Goal: Task Accomplishment & Management: Complete application form

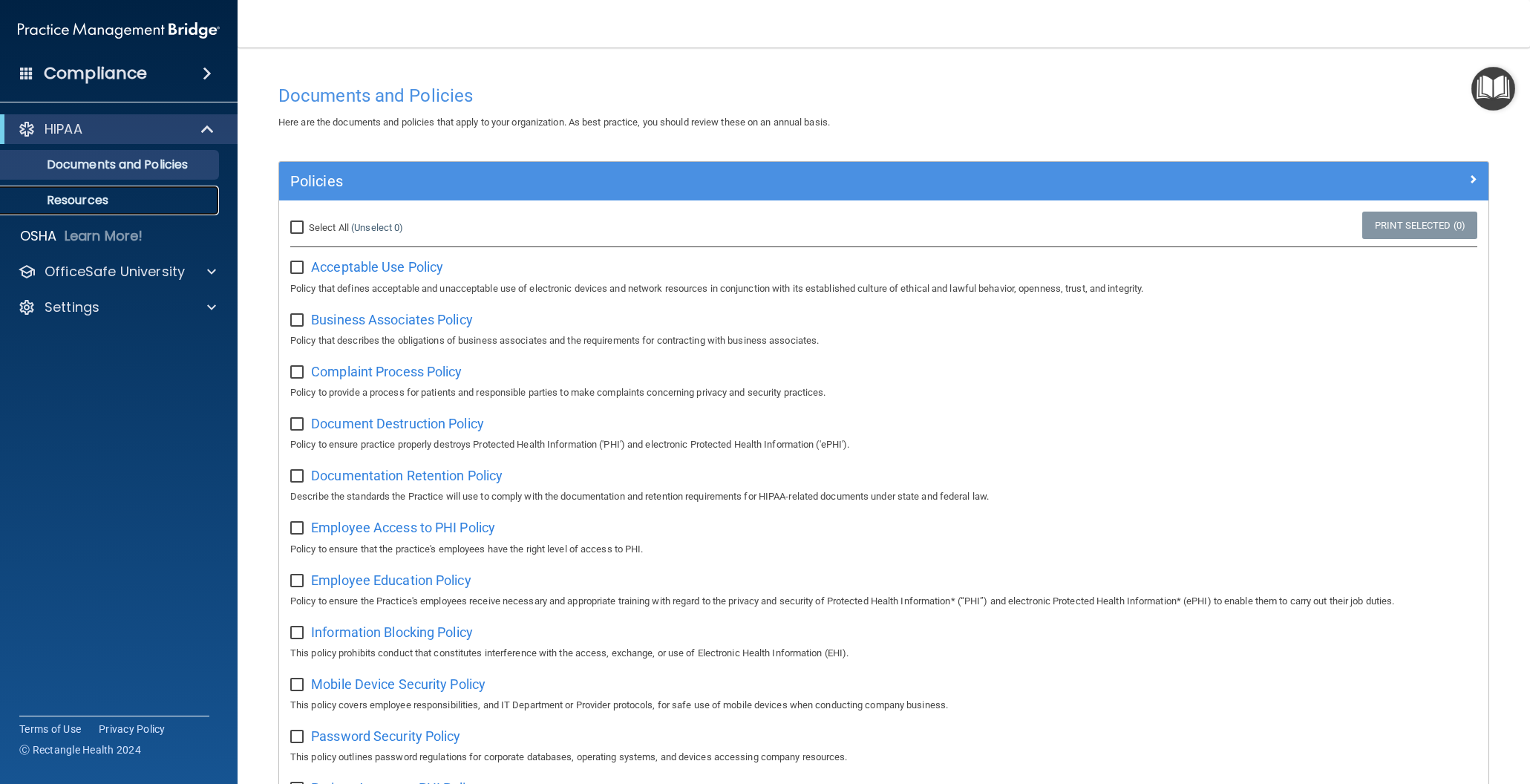
click at [96, 203] on p "Resources" at bounding box center [111, 200] width 203 height 15
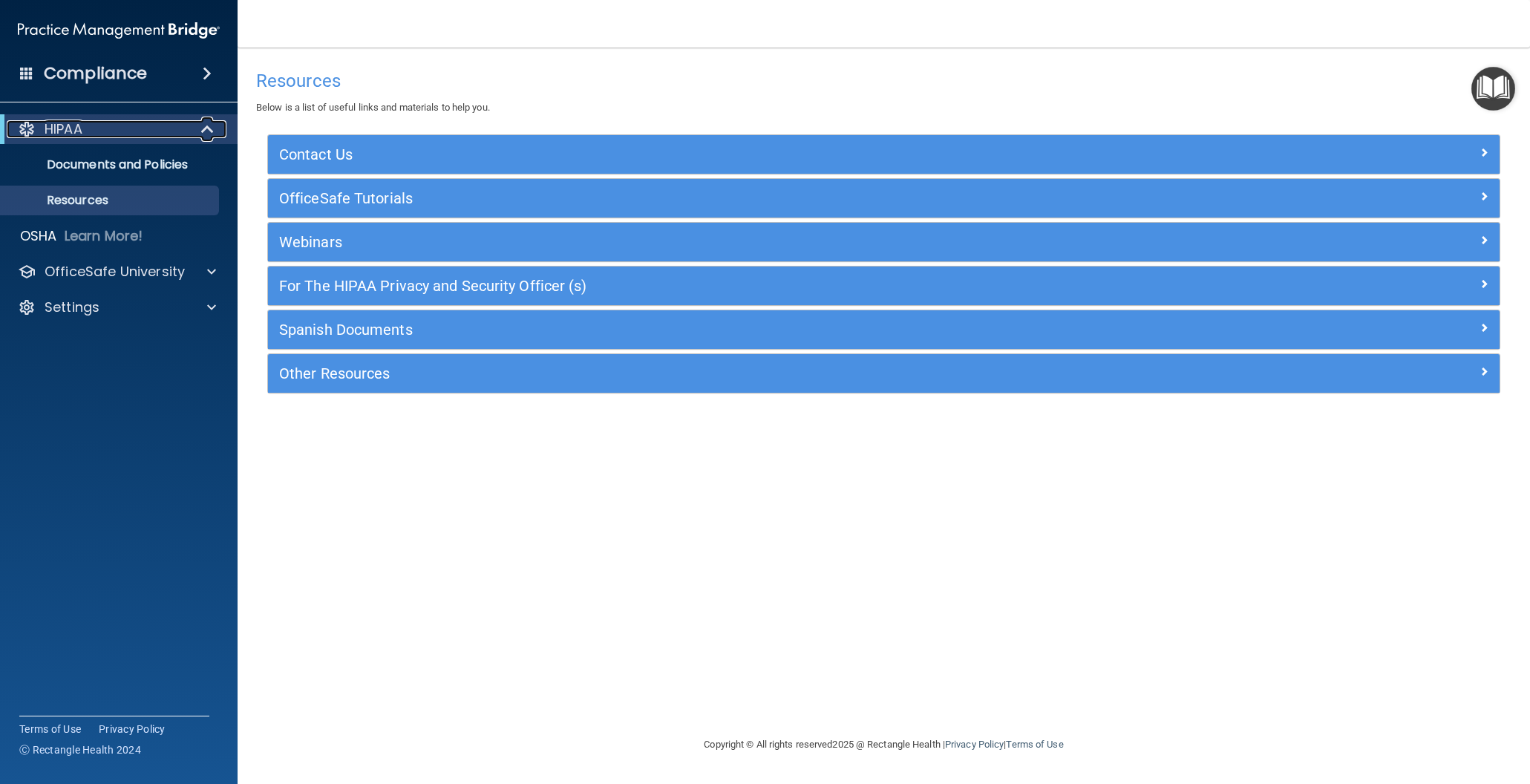
click at [66, 129] on p "HIPAA" at bounding box center [63, 128] width 38 height 18
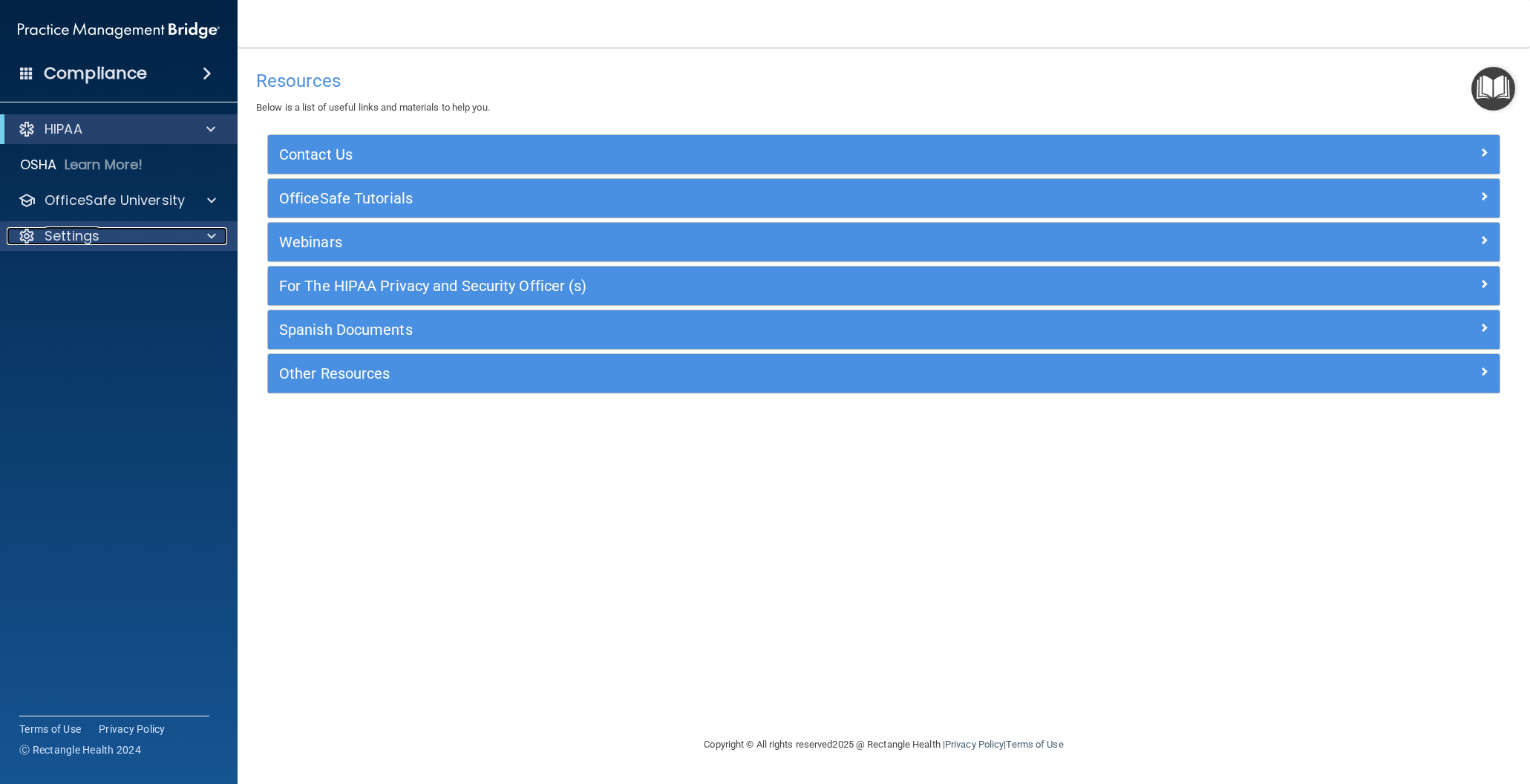
click at [94, 241] on p "Settings" at bounding box center [72, 235] width 55 height 18
click at [95, 240] on p "Settings" at bounding box center [72, 235] width 55 height 18
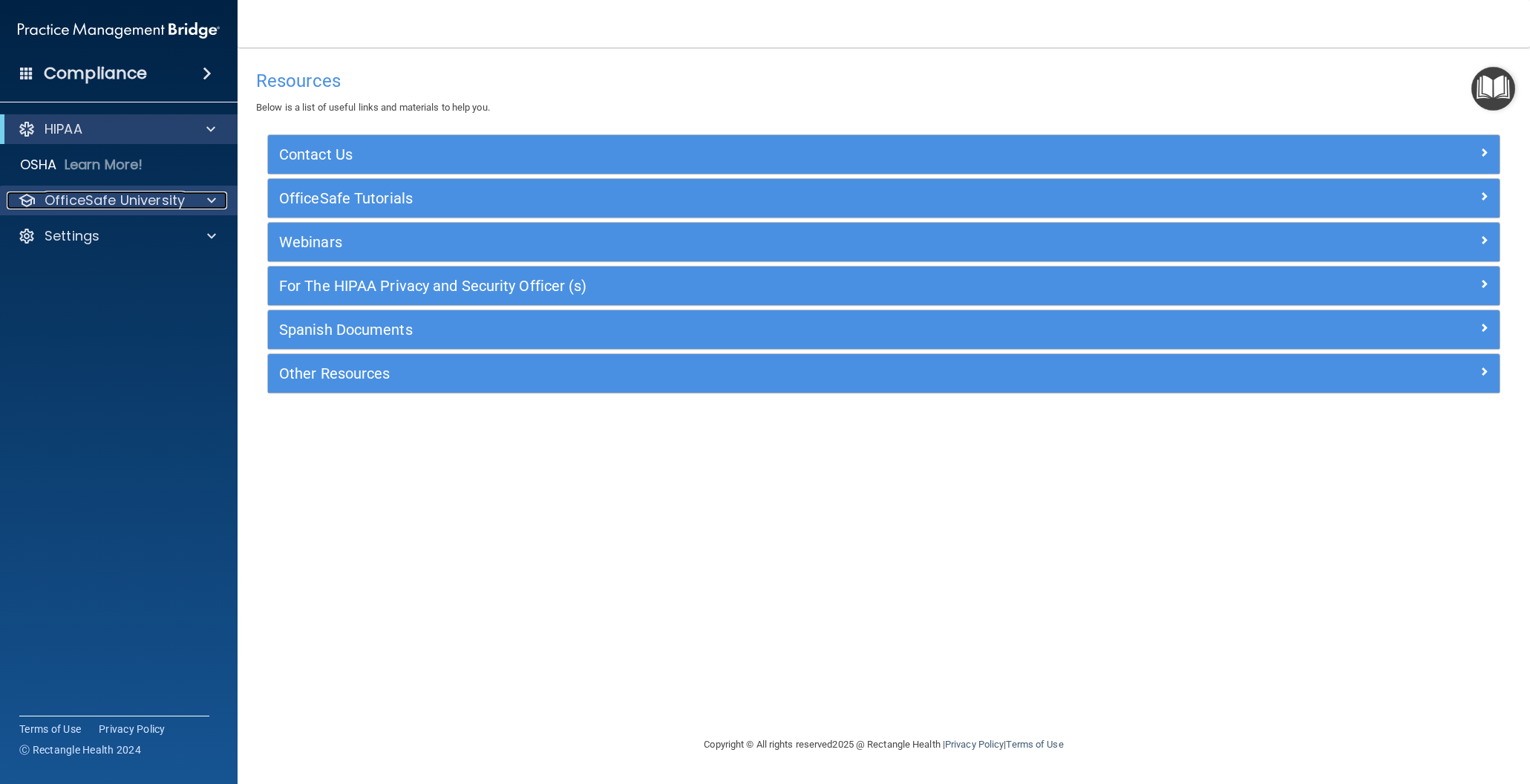
click at [181, 202] on p "OfficeSafe University" at bounding box center [115, 200] width 141 height 18
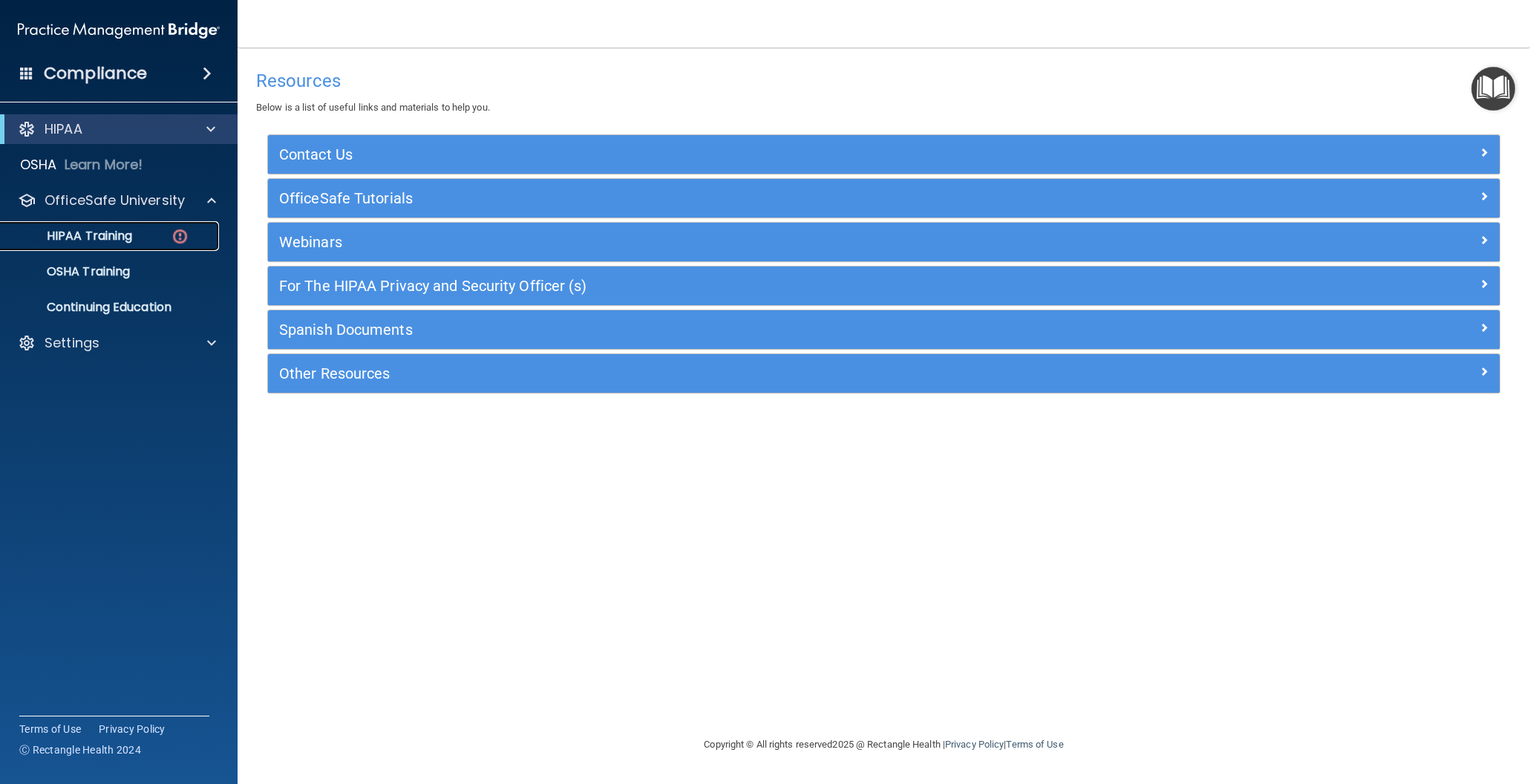
click at [103, 239] on p "HIPAA Training" at bounding box center [71, 235] width 122 height 15
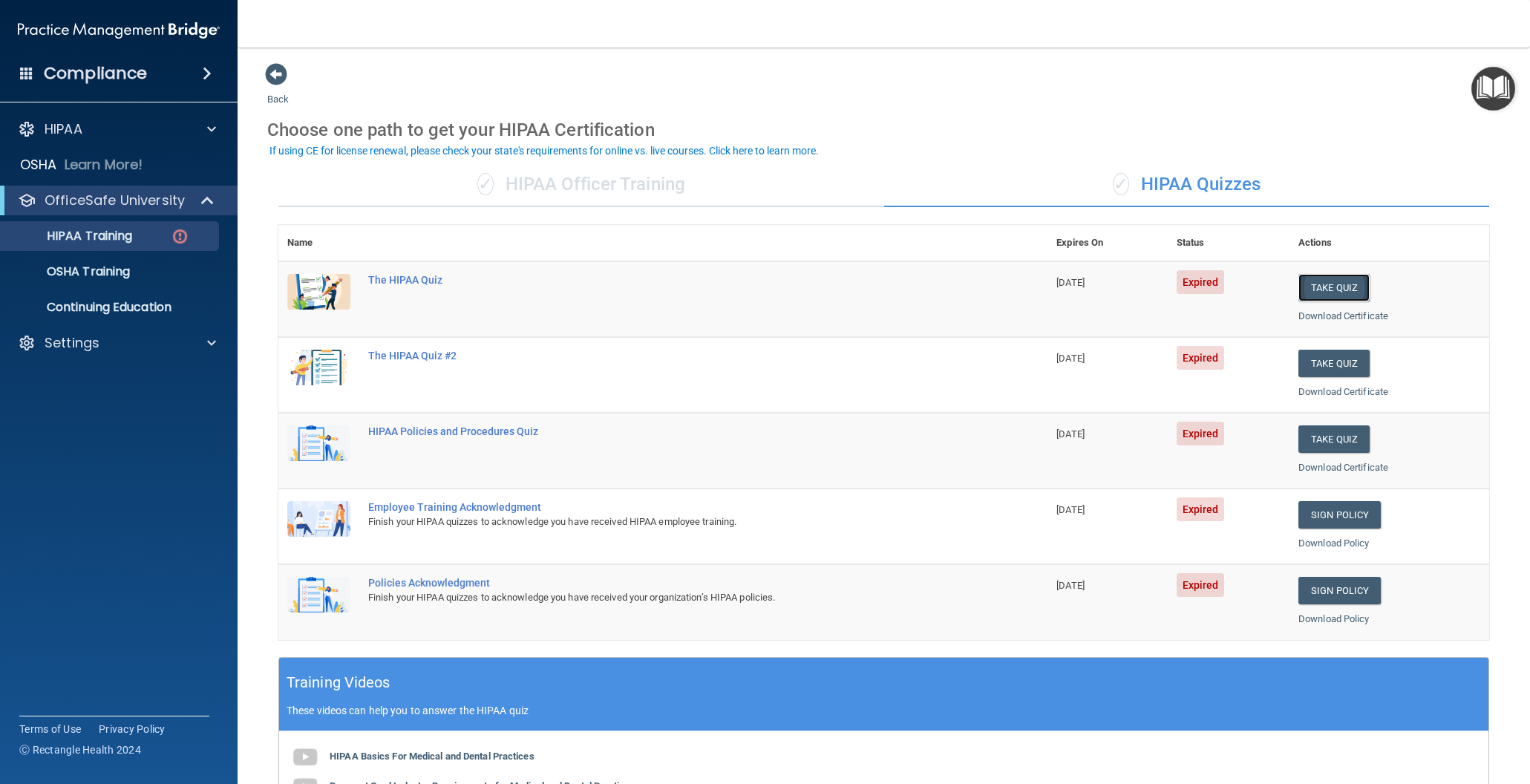
click at [1321, 290] on button "Take Quiz" at bounding box center [1334, 287] width 71 height 28
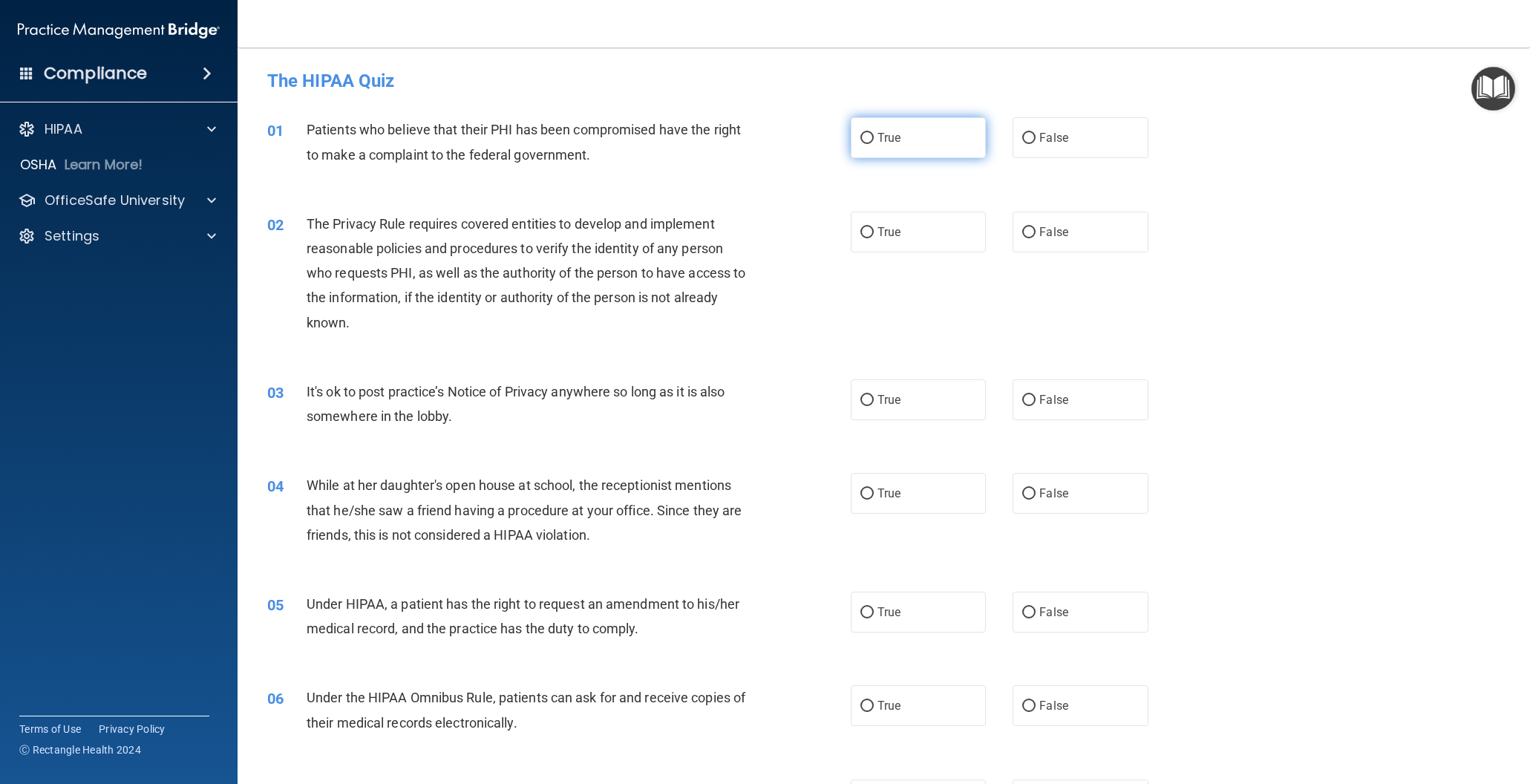
click at [868, 141] on input "True" at bounding box center [867, 138] width 13 height 11
radio input "true"
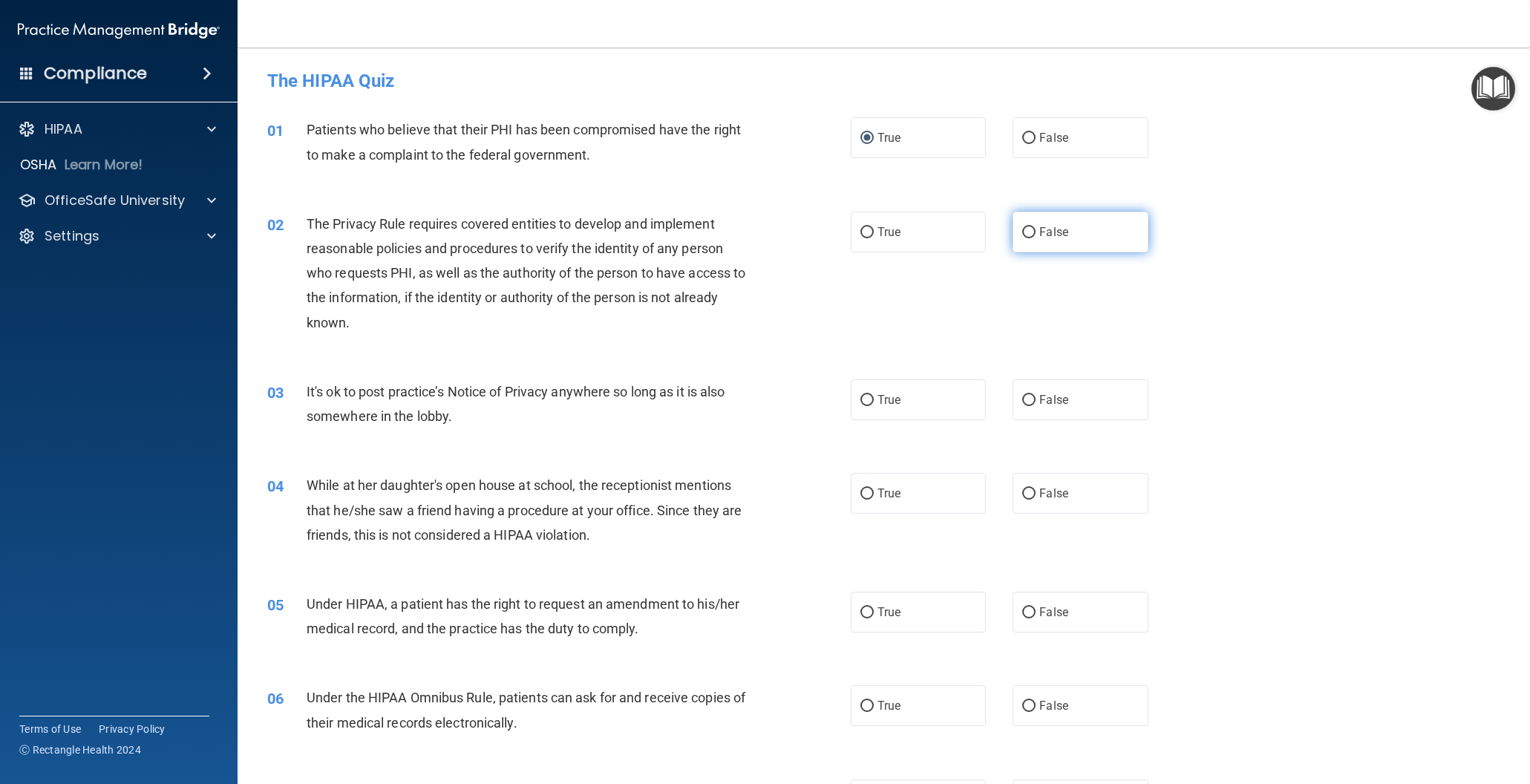
click at [1031, 231] on input "False" at bounding box center [1029, 232] width 13 height 11
radio input "true"
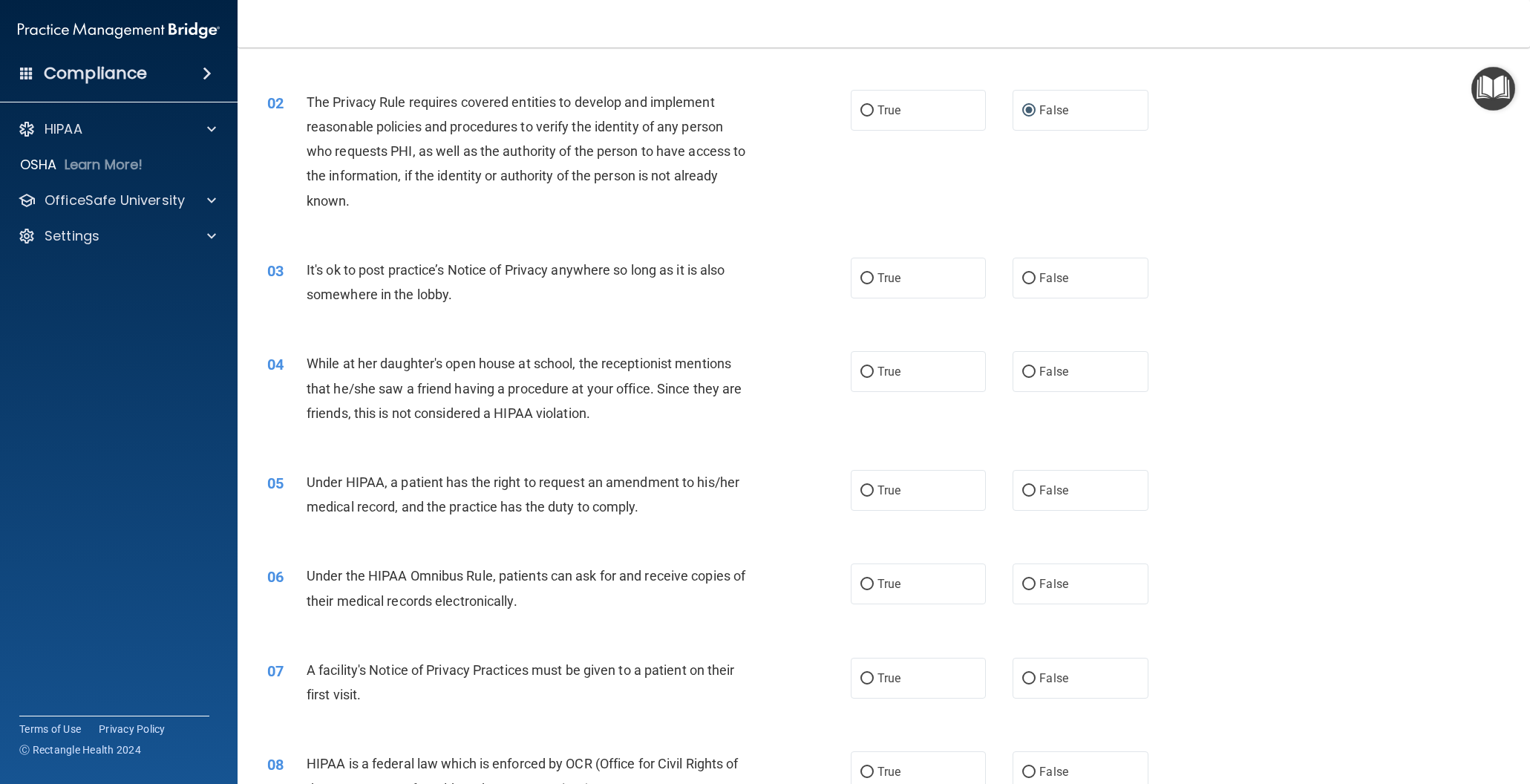
scroll to position [125, 0]
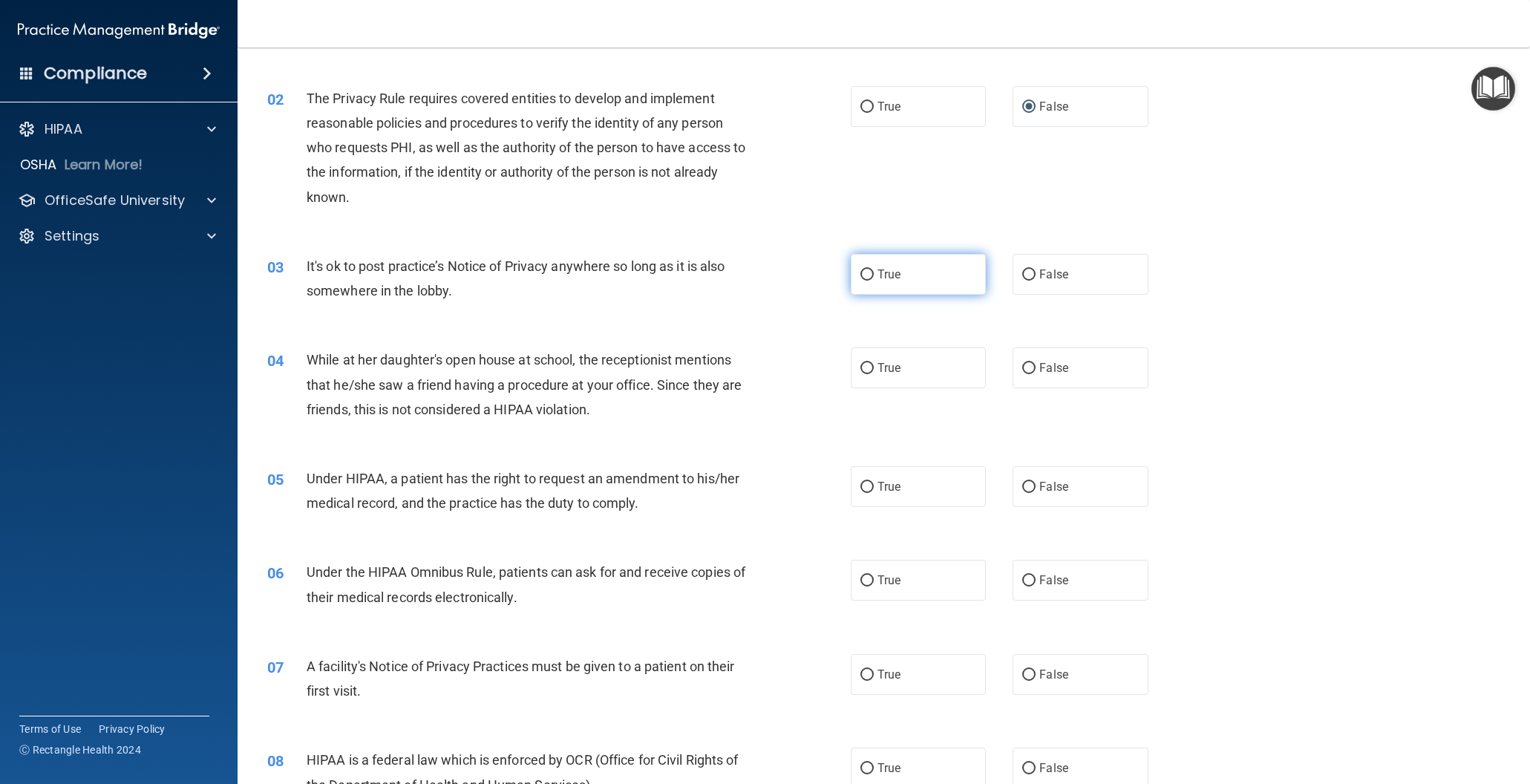
click at [867, 273] on input "True" at bounding box center [867, 275] width 13 height 11
radio input "true"
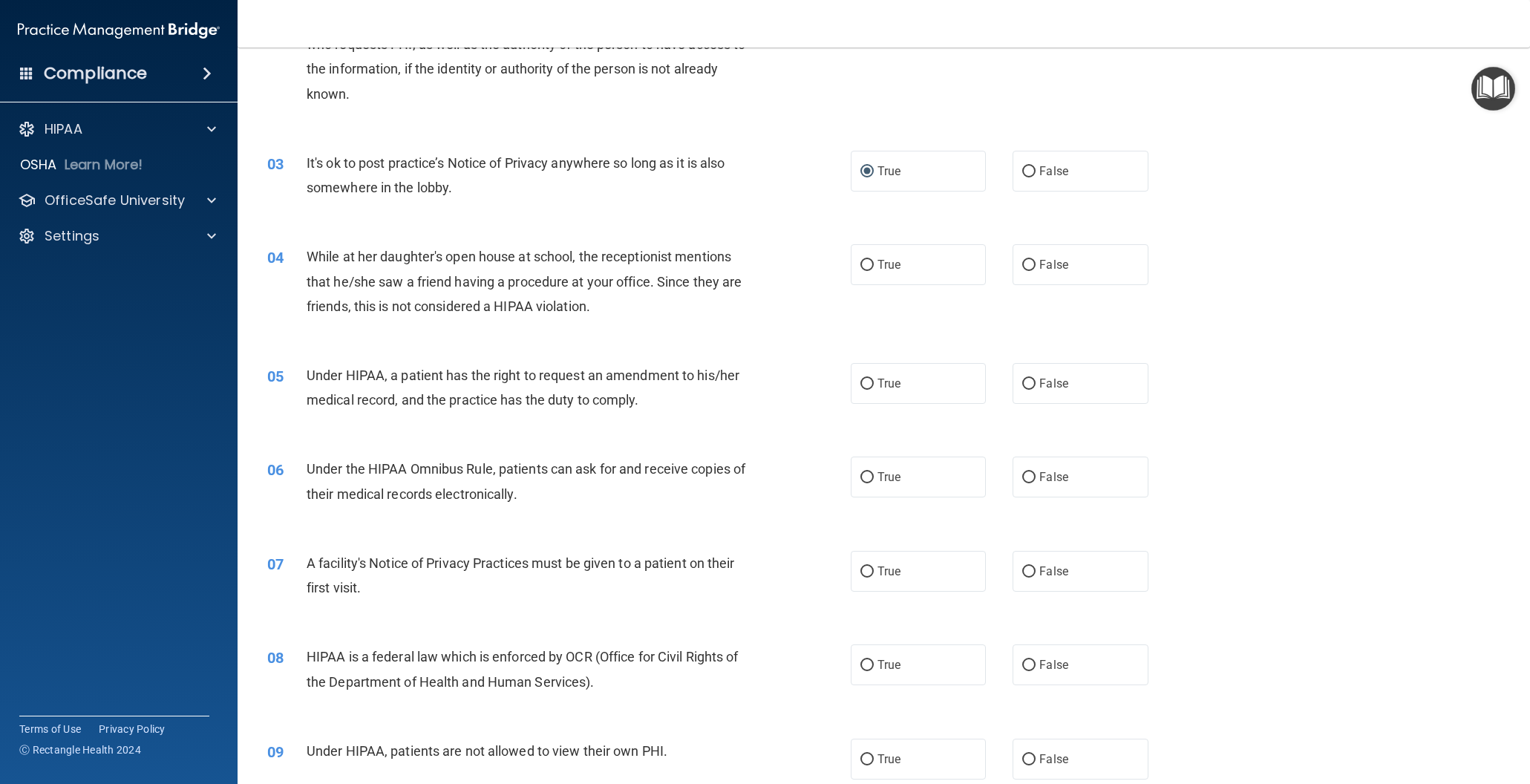
scroll to position [241, 0]
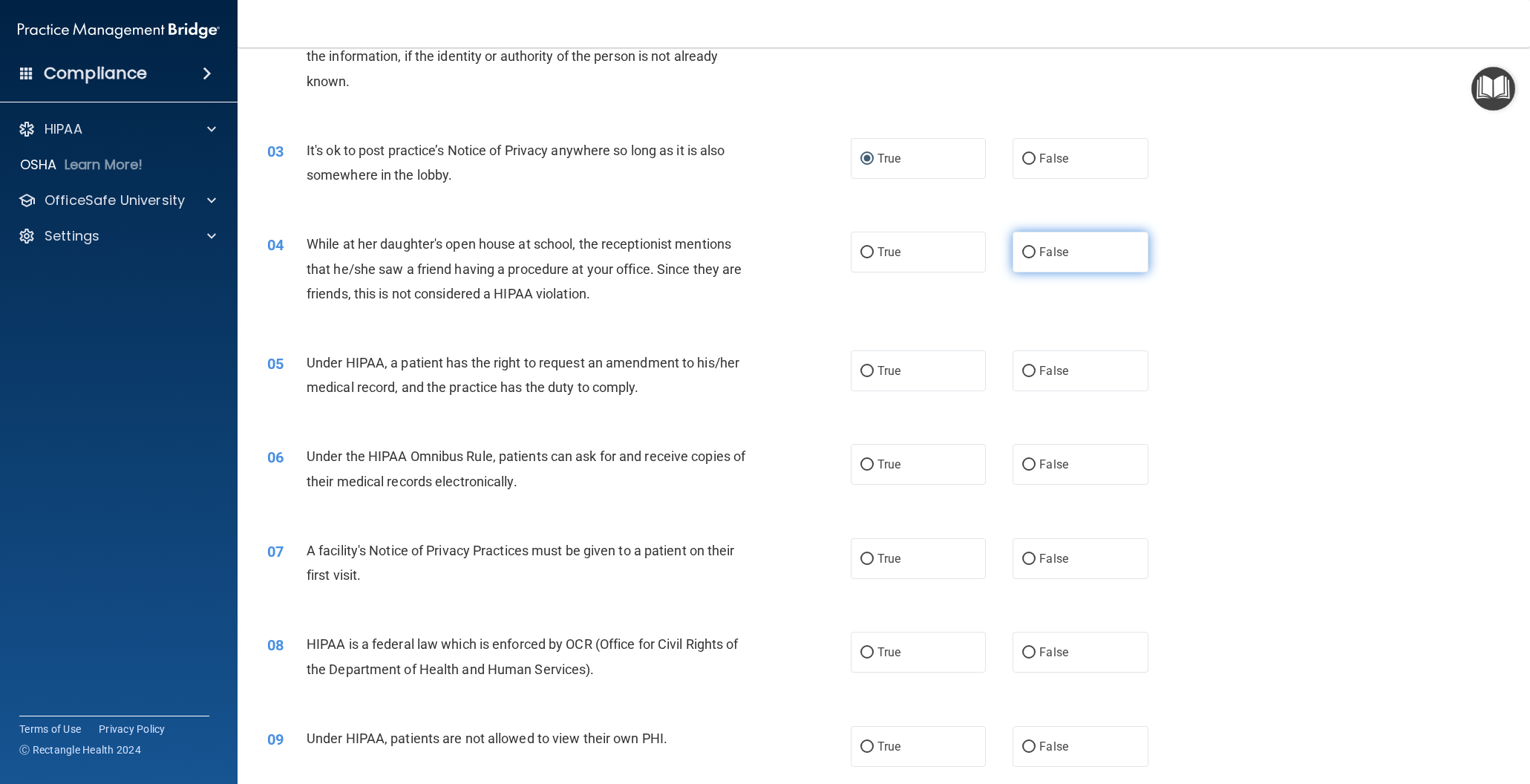
click at [1029, 250] on input "False" at bounding box center [1029, 252] width 13 height 11
radio input "true"
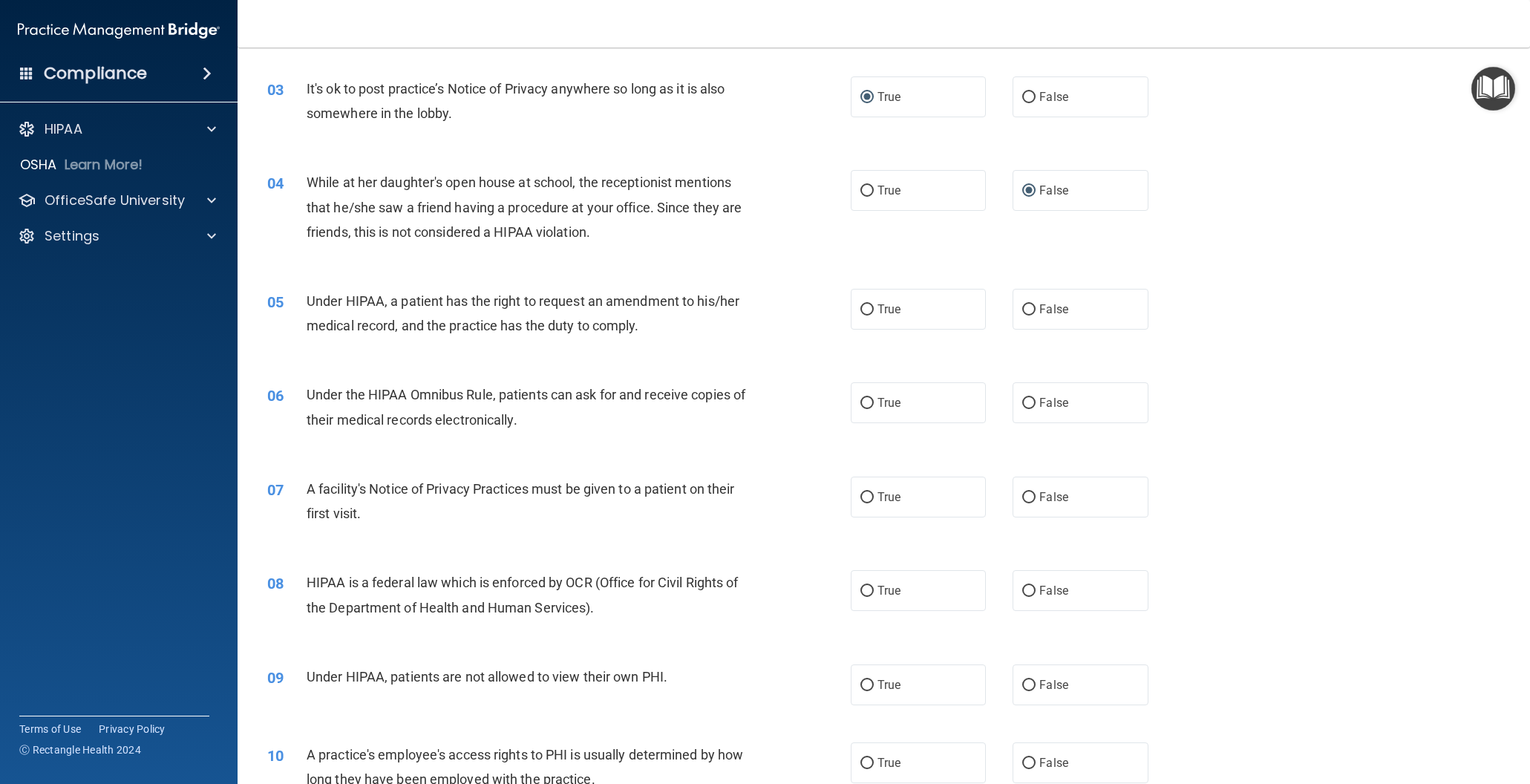
scroll to position [308, 0]
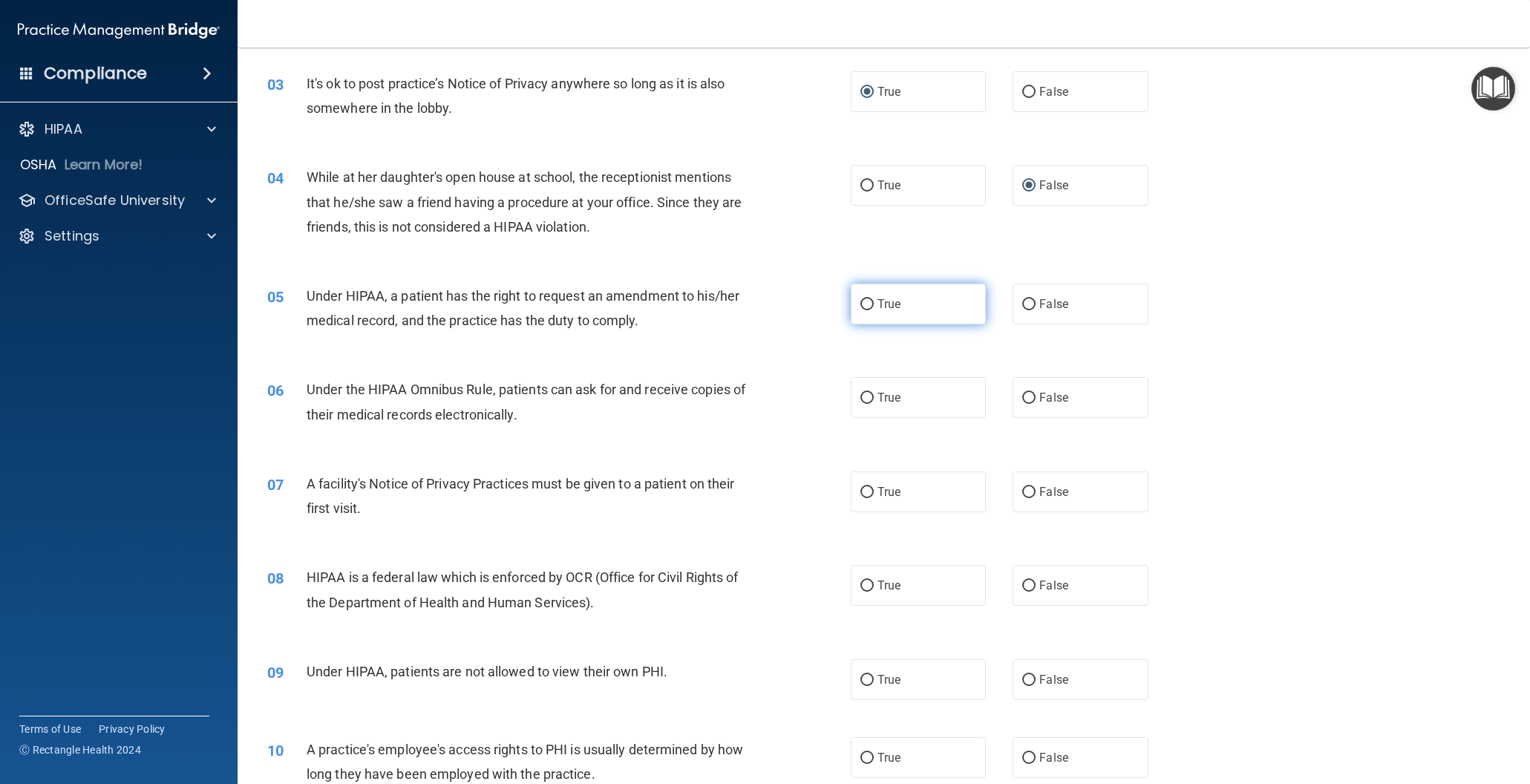
click at [867, 304] on input "True" at bounding box center [867, 304] width 13 height 11
radio input "true"
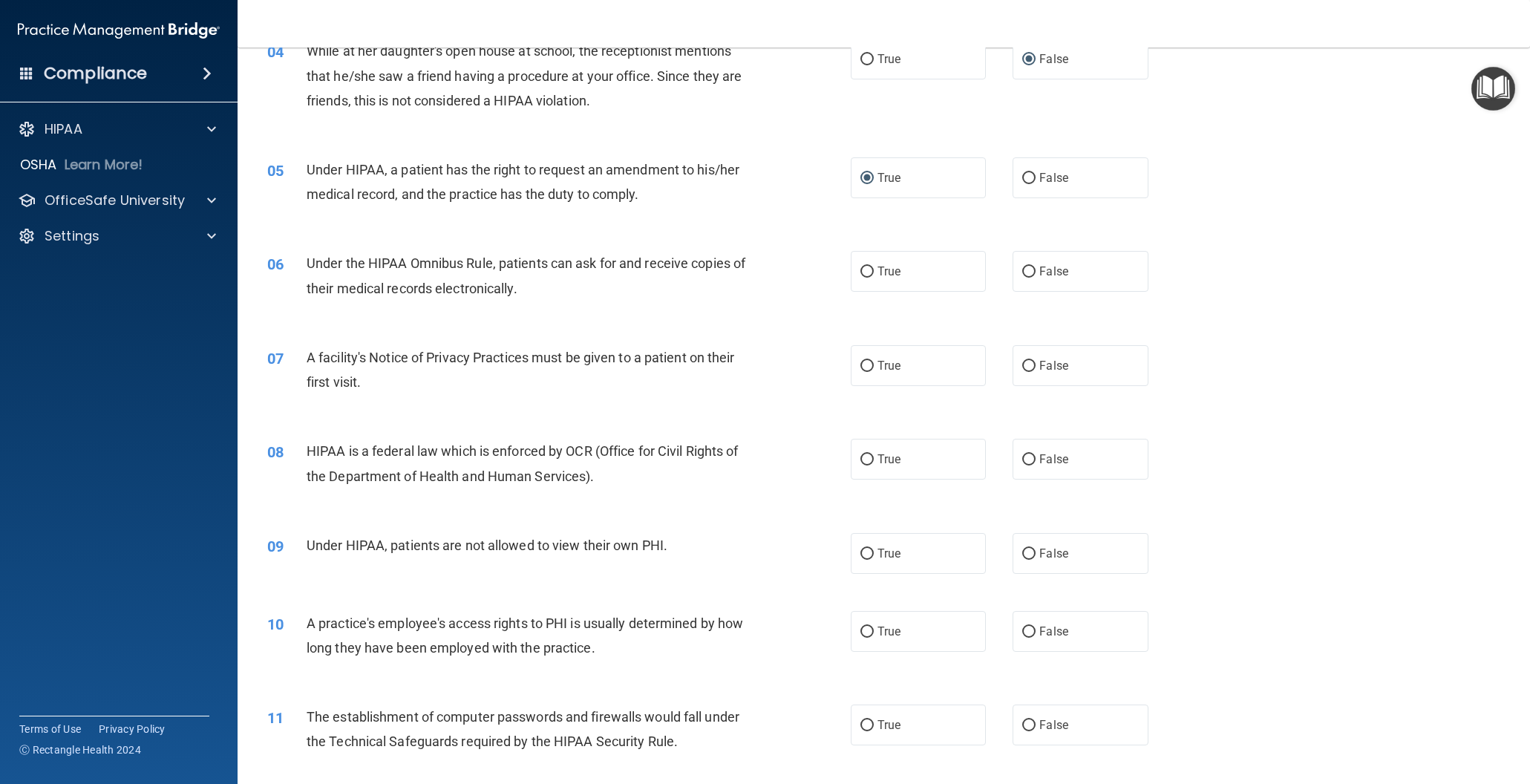
scroll to position [438, 0]
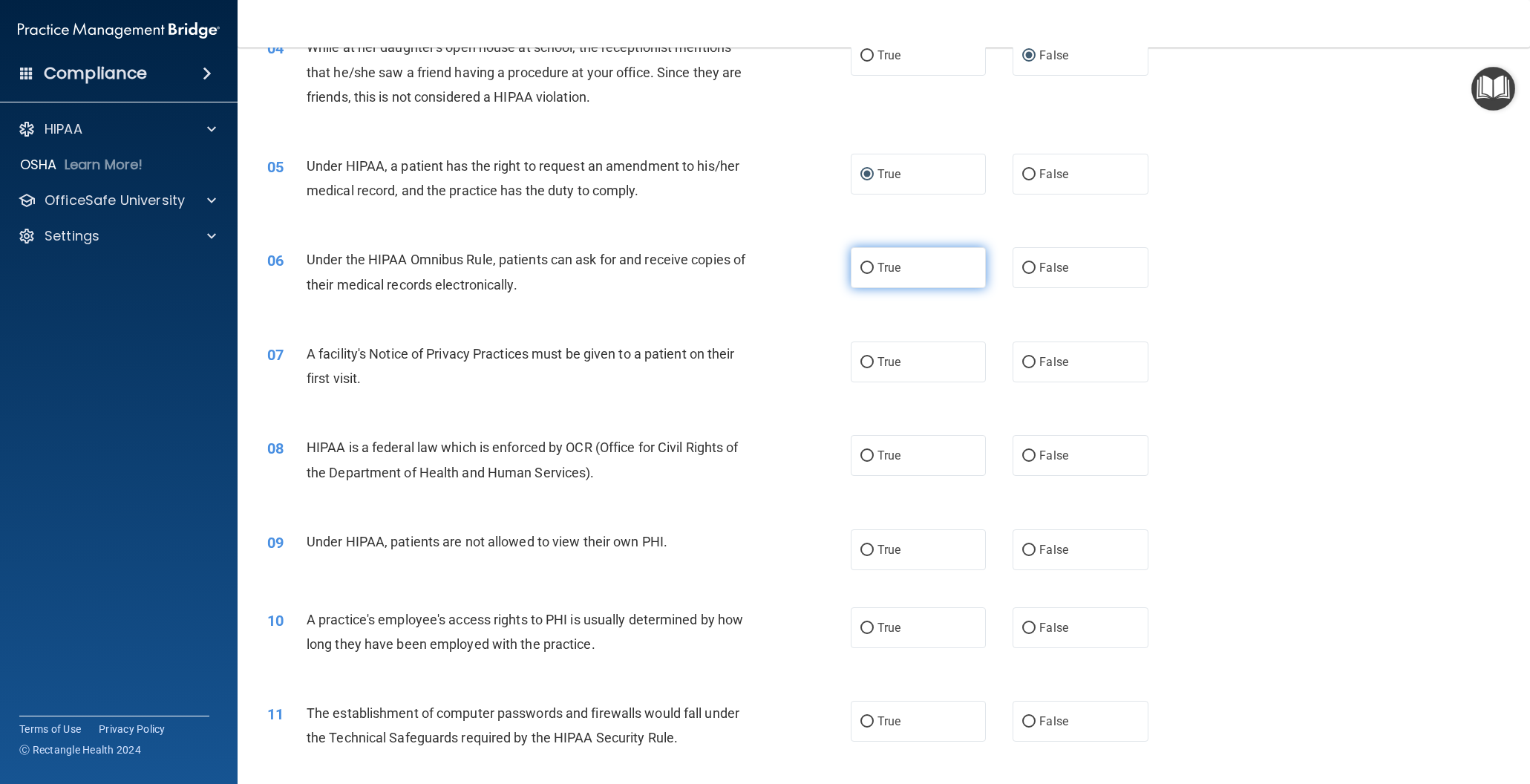
click at [867, 267] on input "True" at bounding box center [867, 268] width 13 height 11
radio input "true"
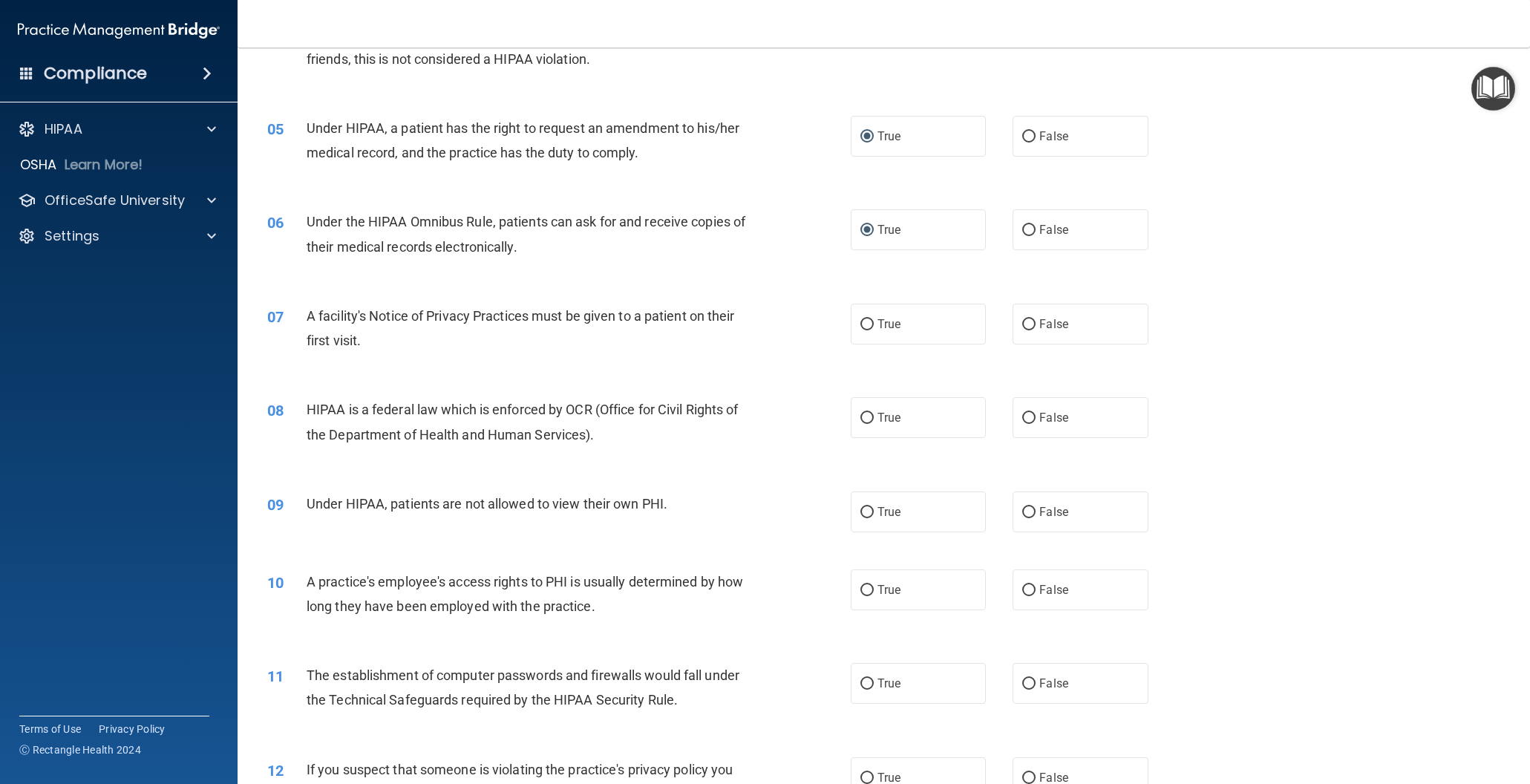
scroll to position [480, 0]
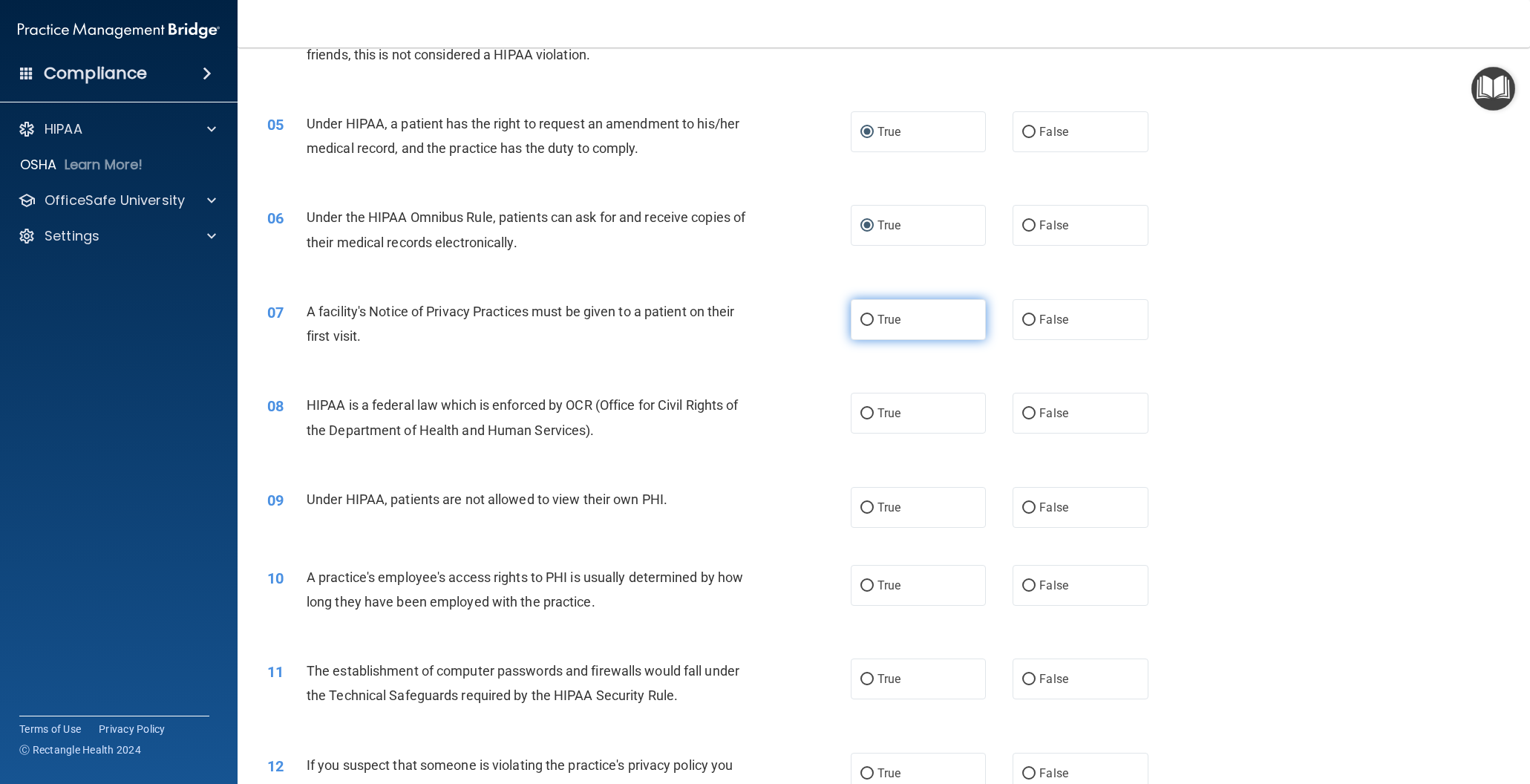
click at [872, 316] on input "True" at bounding box center [867, 320] width 13 height 11
radio input "true"
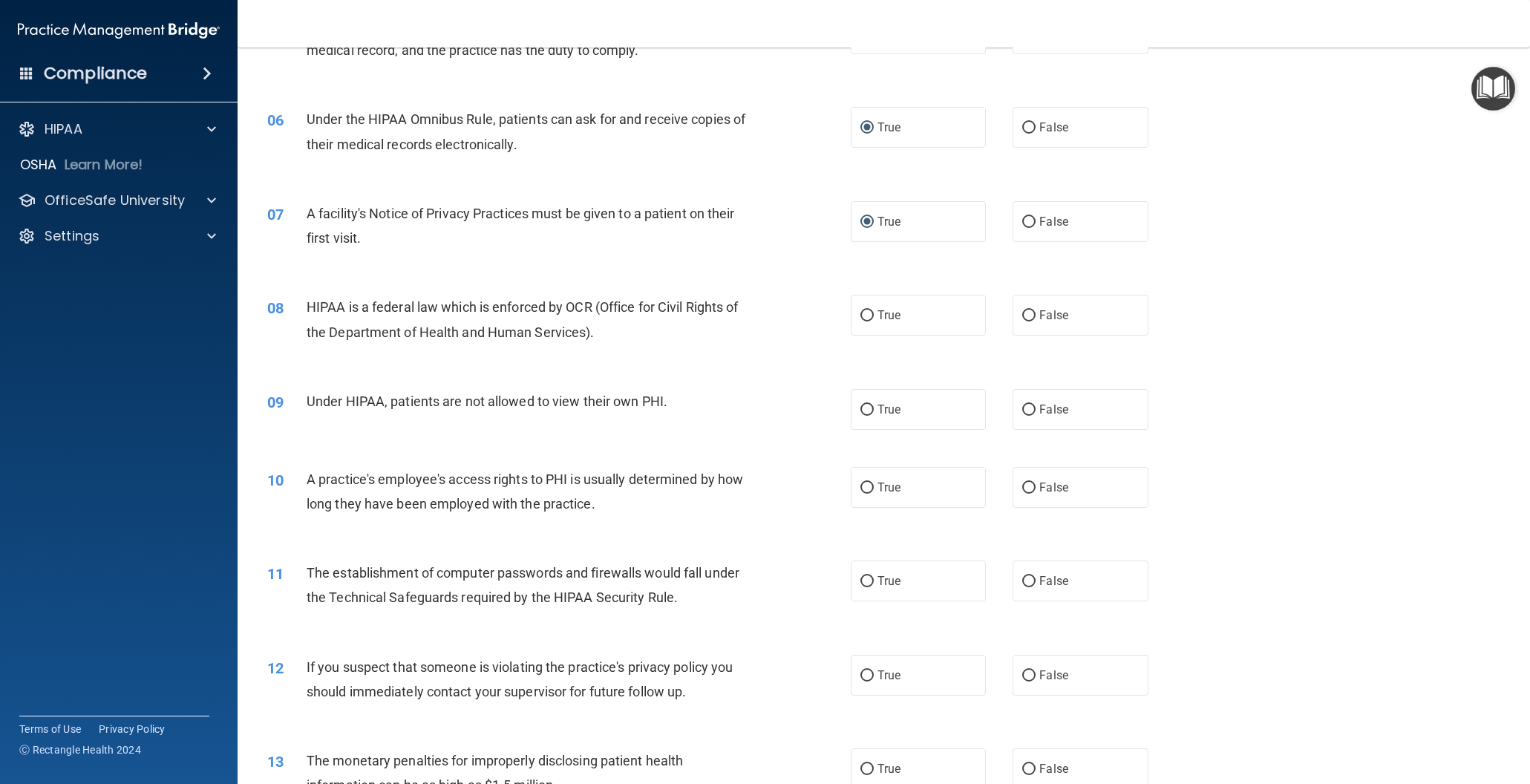
scroll to position [605, 0]
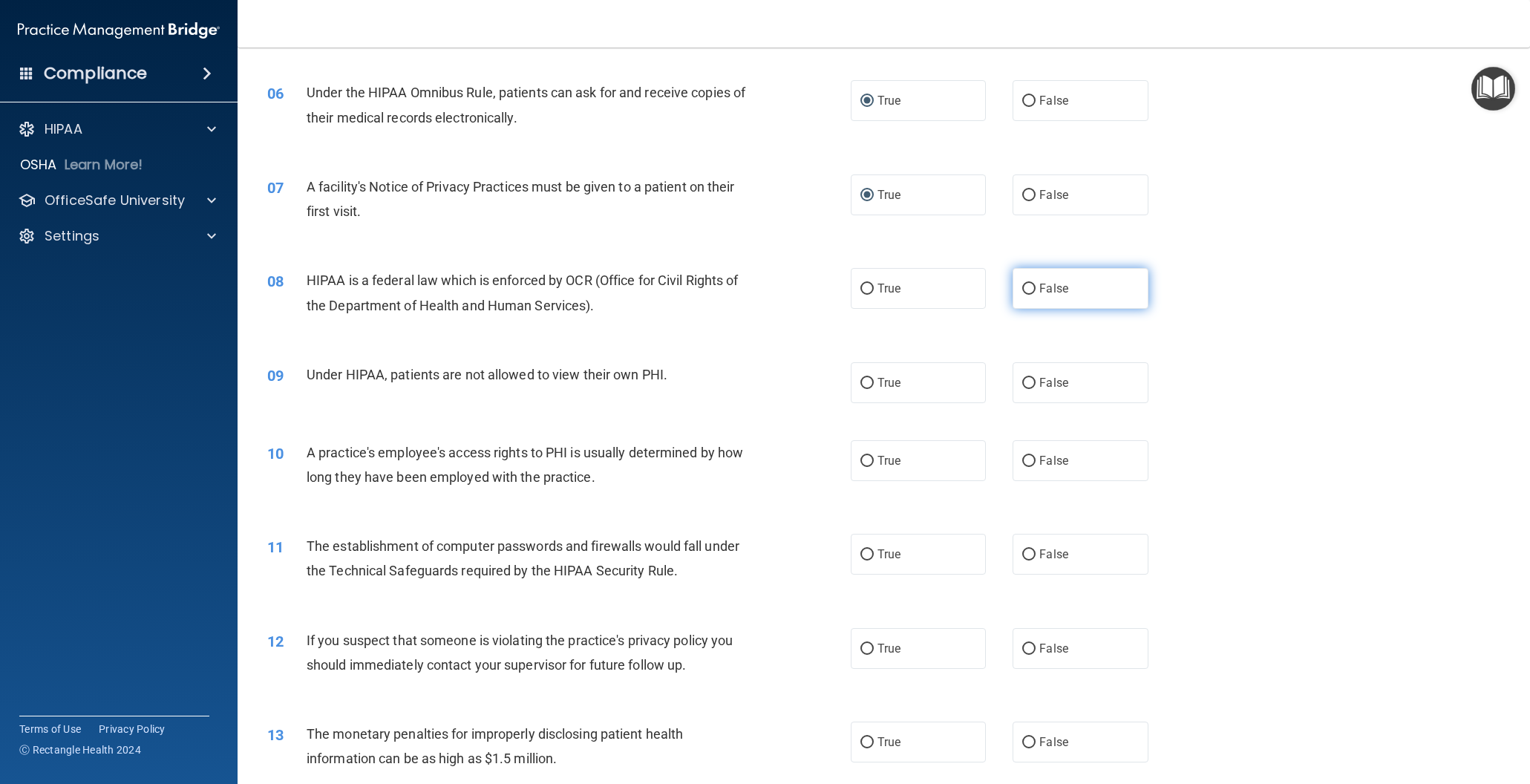
click at [1030, 285] on input "False" at bounding box center [1029, 289] width 13 height 11
radio input "true"
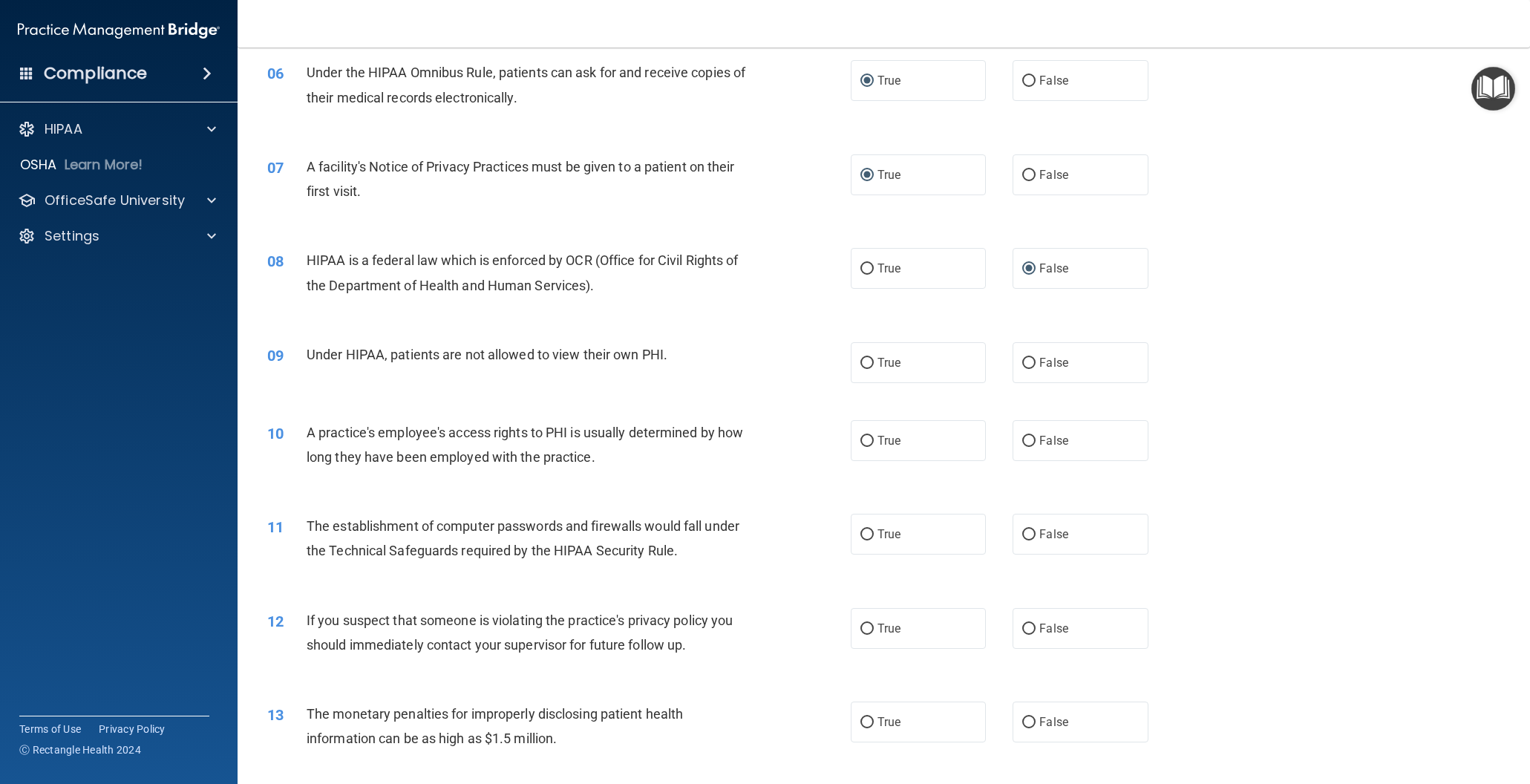
scroll to position [624, 0]
click at [1035, 361] on input "False" at bounding box center [1029, 364] width 13 height 11
radio input "true"
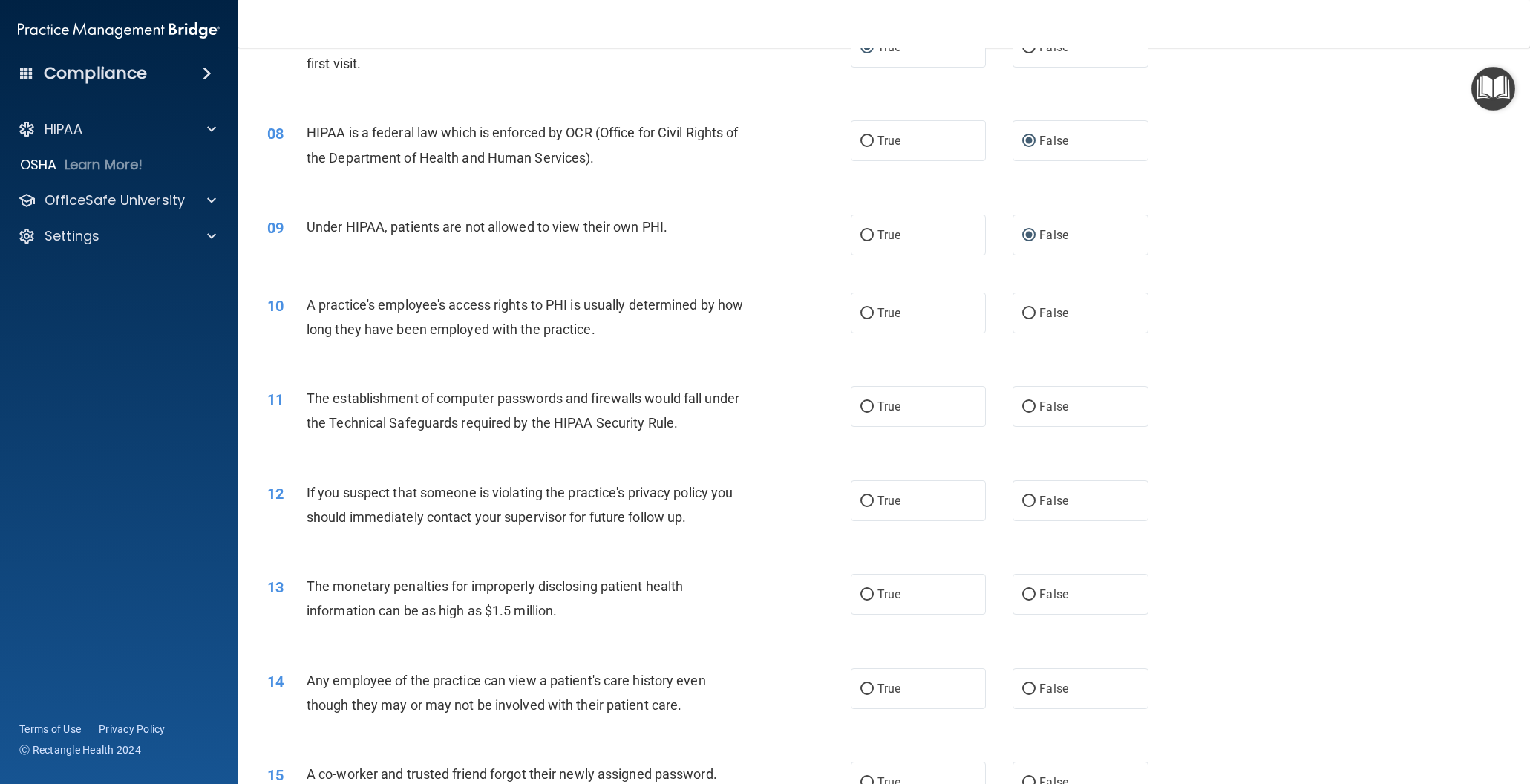
scroll to position [756, 0]
click at [1030, 309] on input "False" at bounding box center [1029, 310] width 13 height 11
radio input "true"
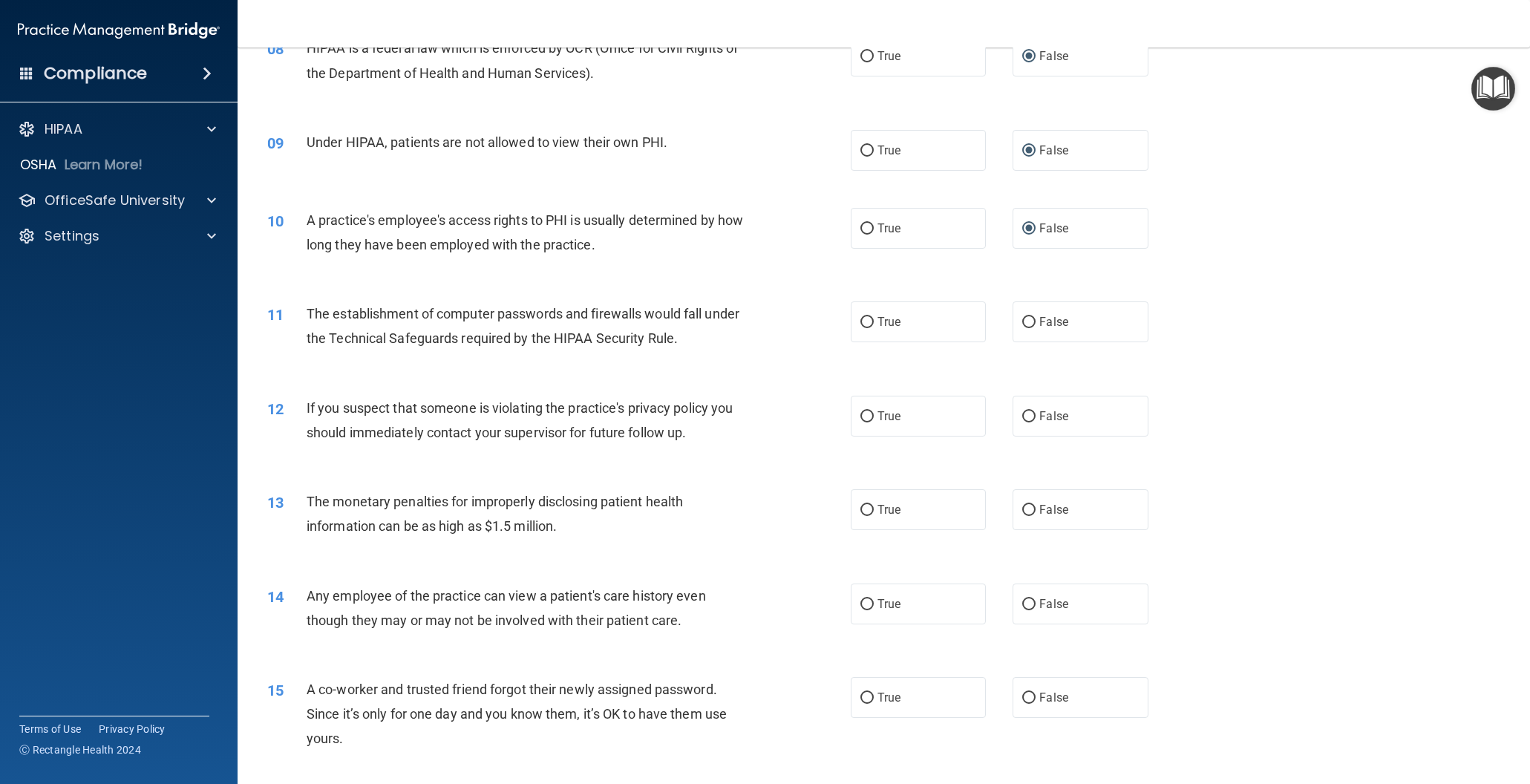
scroll to position [841, 0]
click at [865, 317] on input "True" at bounding box center [867, 319] width 13 height 11
radio input "true"
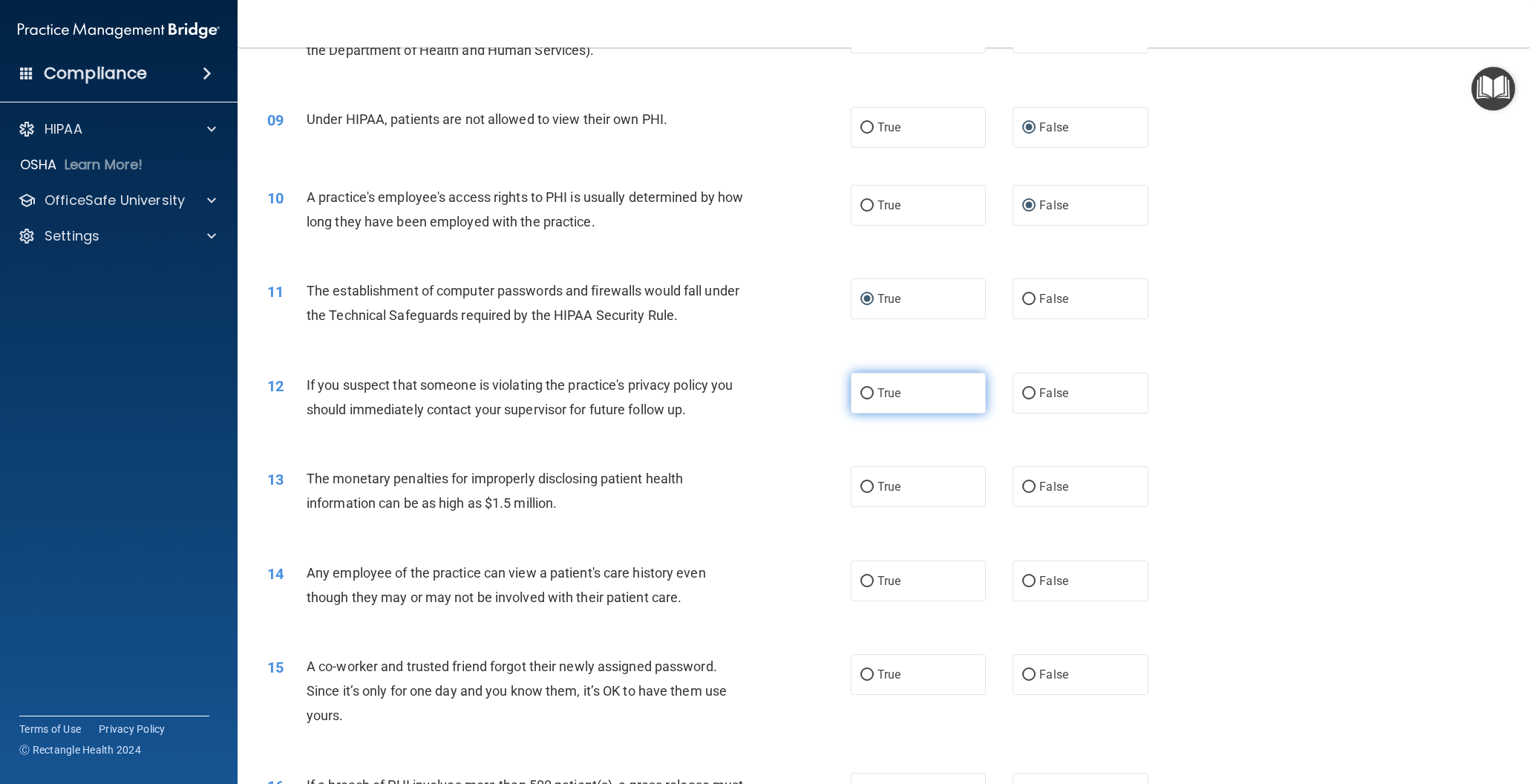
click at [864, 393] on input "True" at bounding box center [867, 394] width 13 height 11
radio input "true"
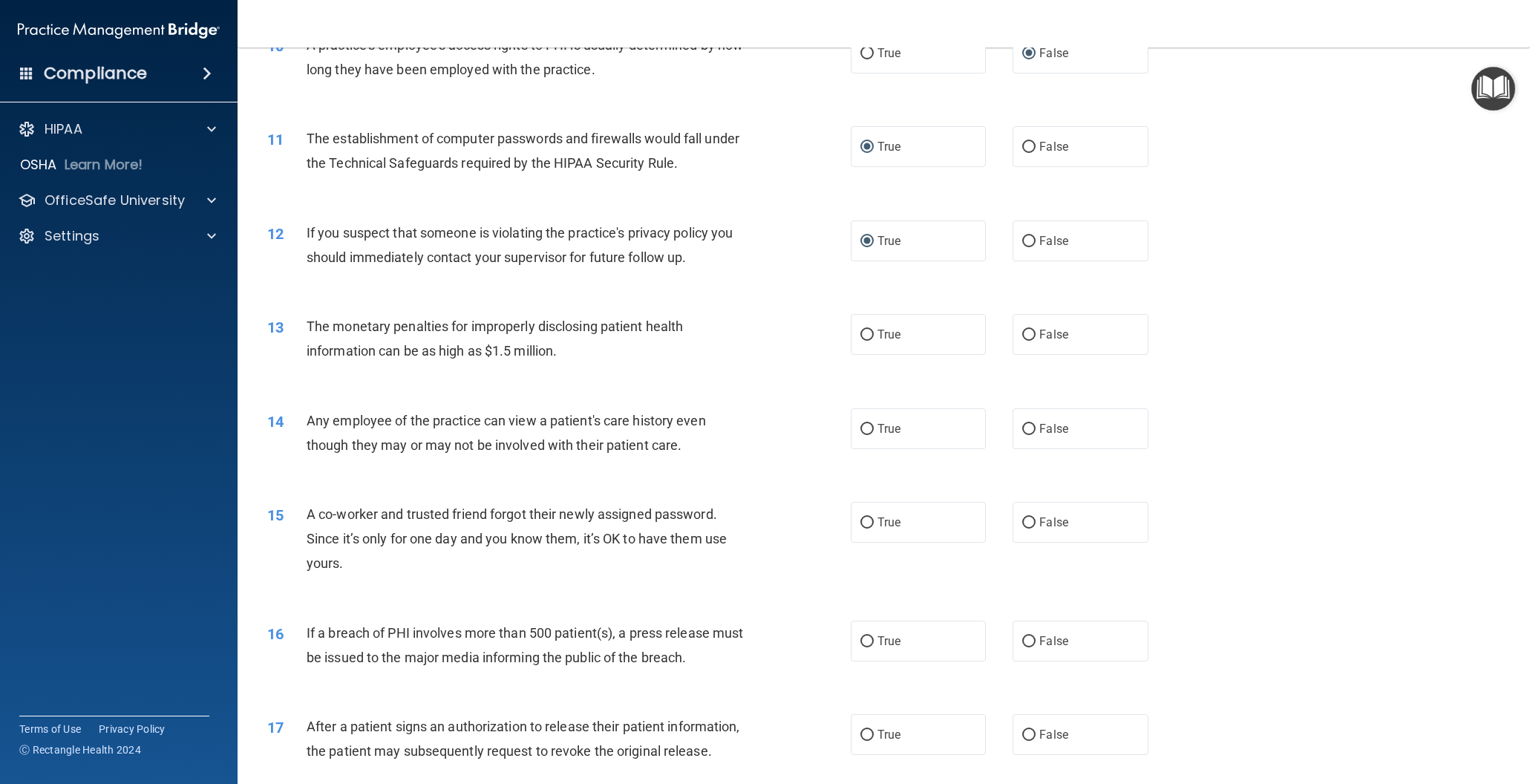
scroll to position [1023, 0]
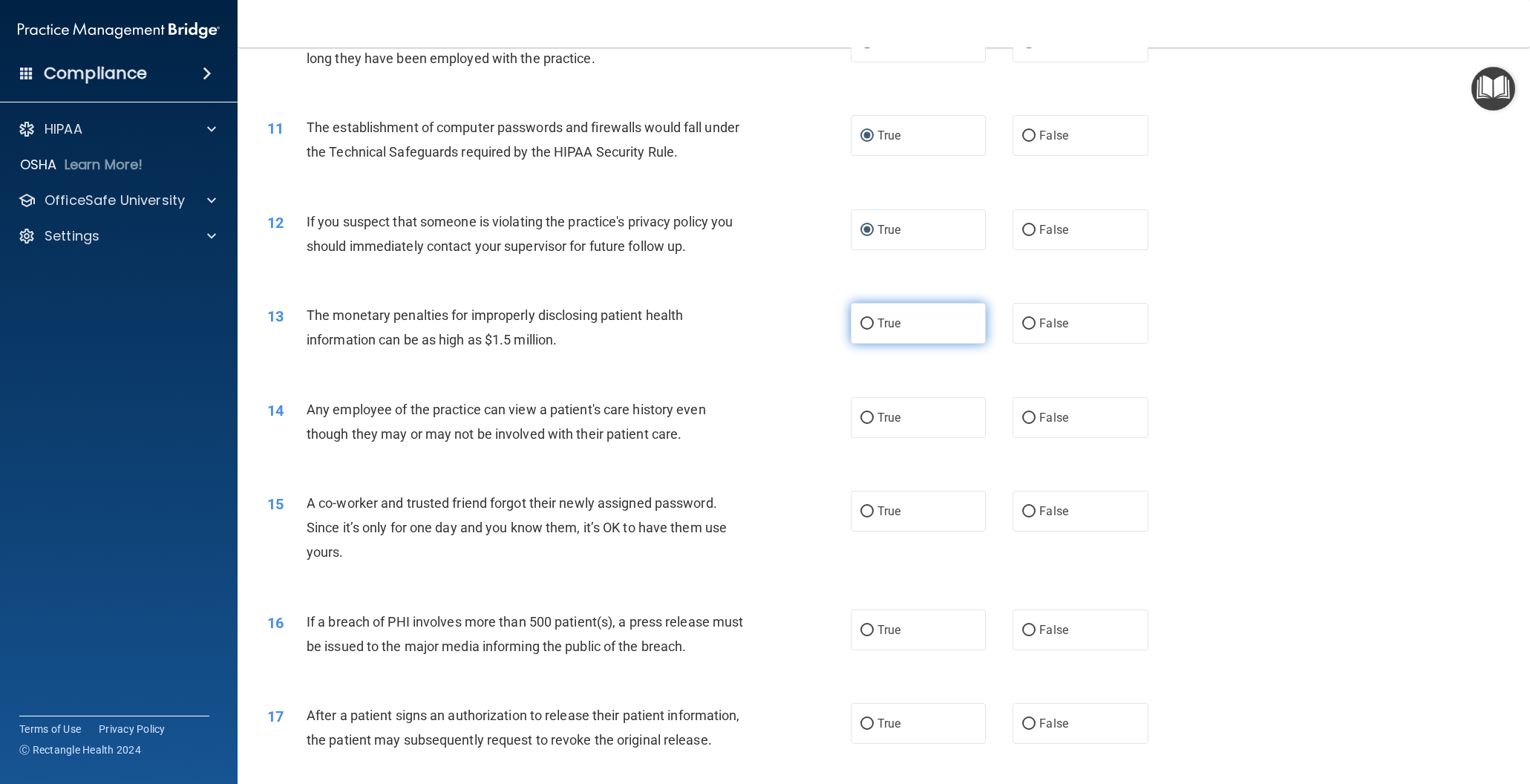
click at [867, 323] on input "True" at bounding box center [867, 324] width 13 height 11
radio input "true"
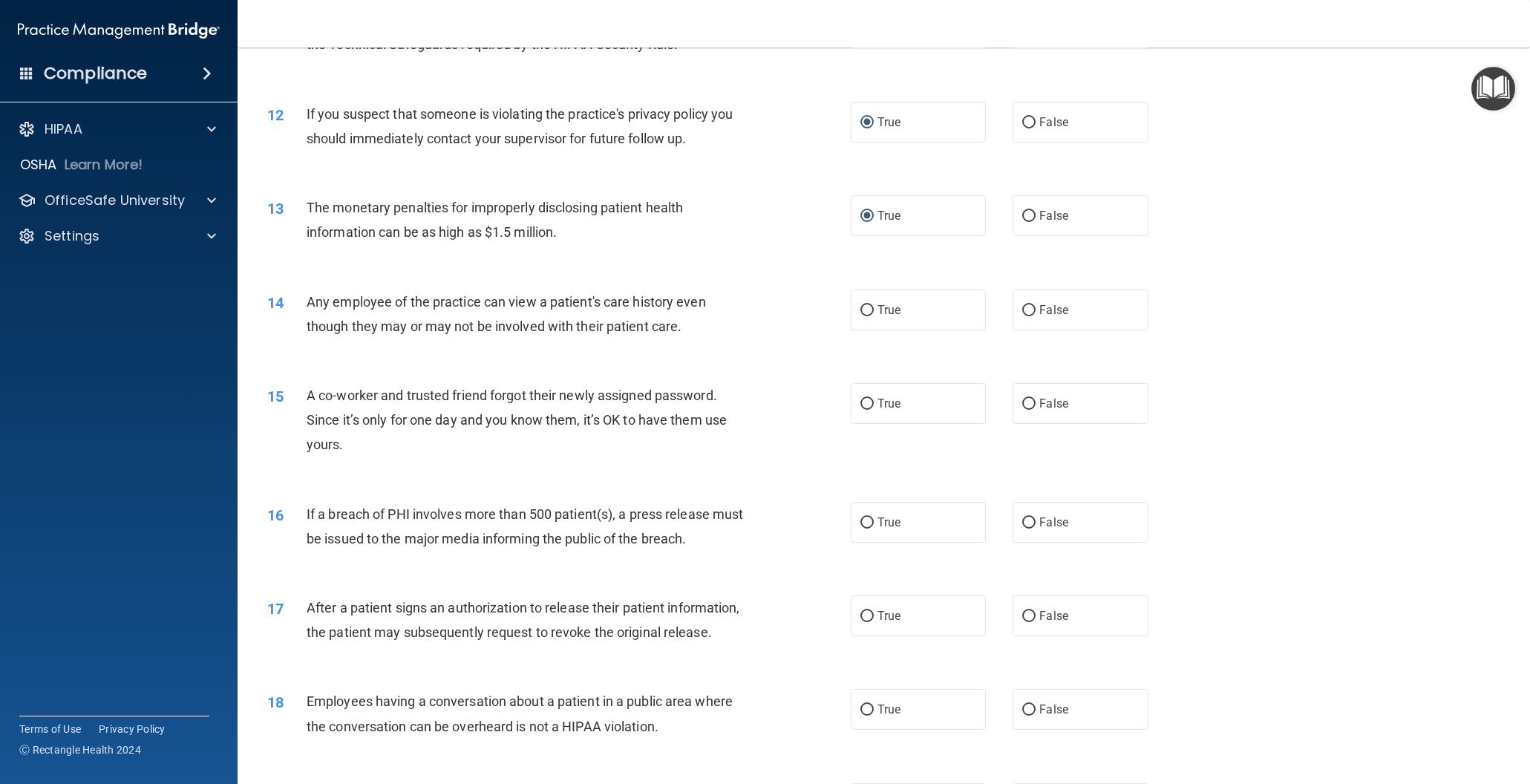
scroll to position [1132, 0]
click at [1033, 308] on input "False" at bounding box center [1029, 309] width 13 height 11
radio input "true"
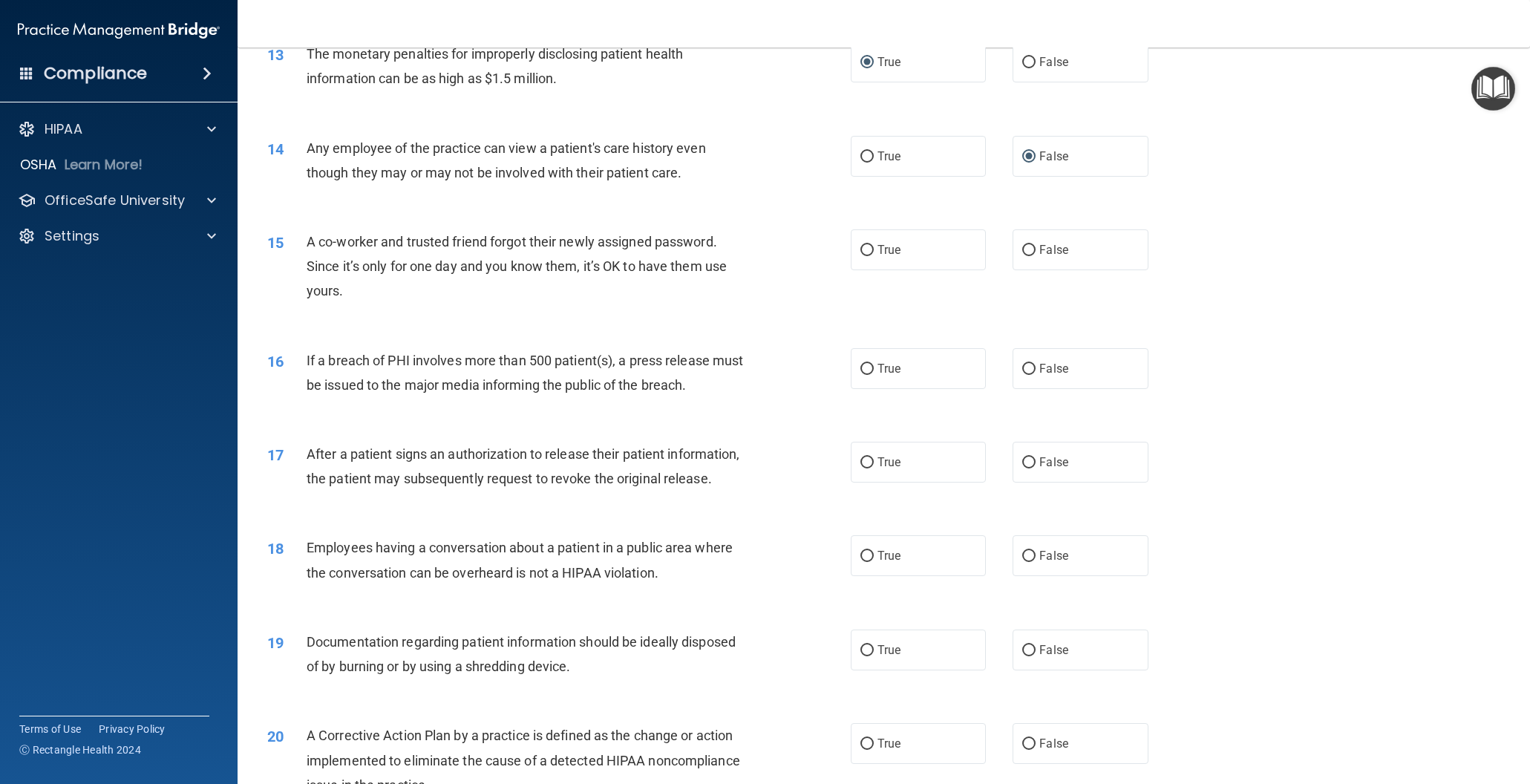
scroll to position [1282, 0]
click at [1031, 254] on input "False" at bounding box center [1029, 252] width 13 height 11
radio input "true"
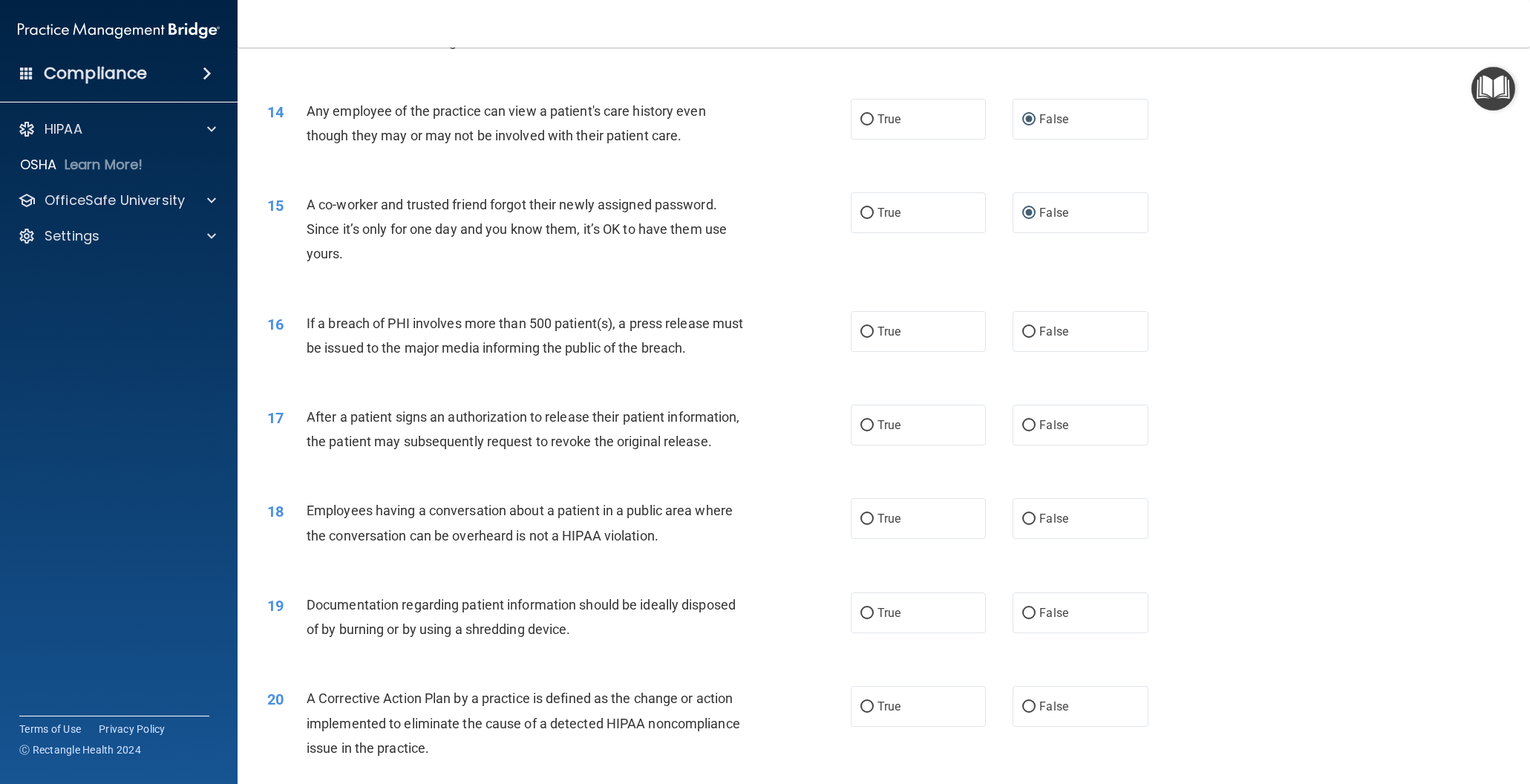
scroll to position [1333, 0]
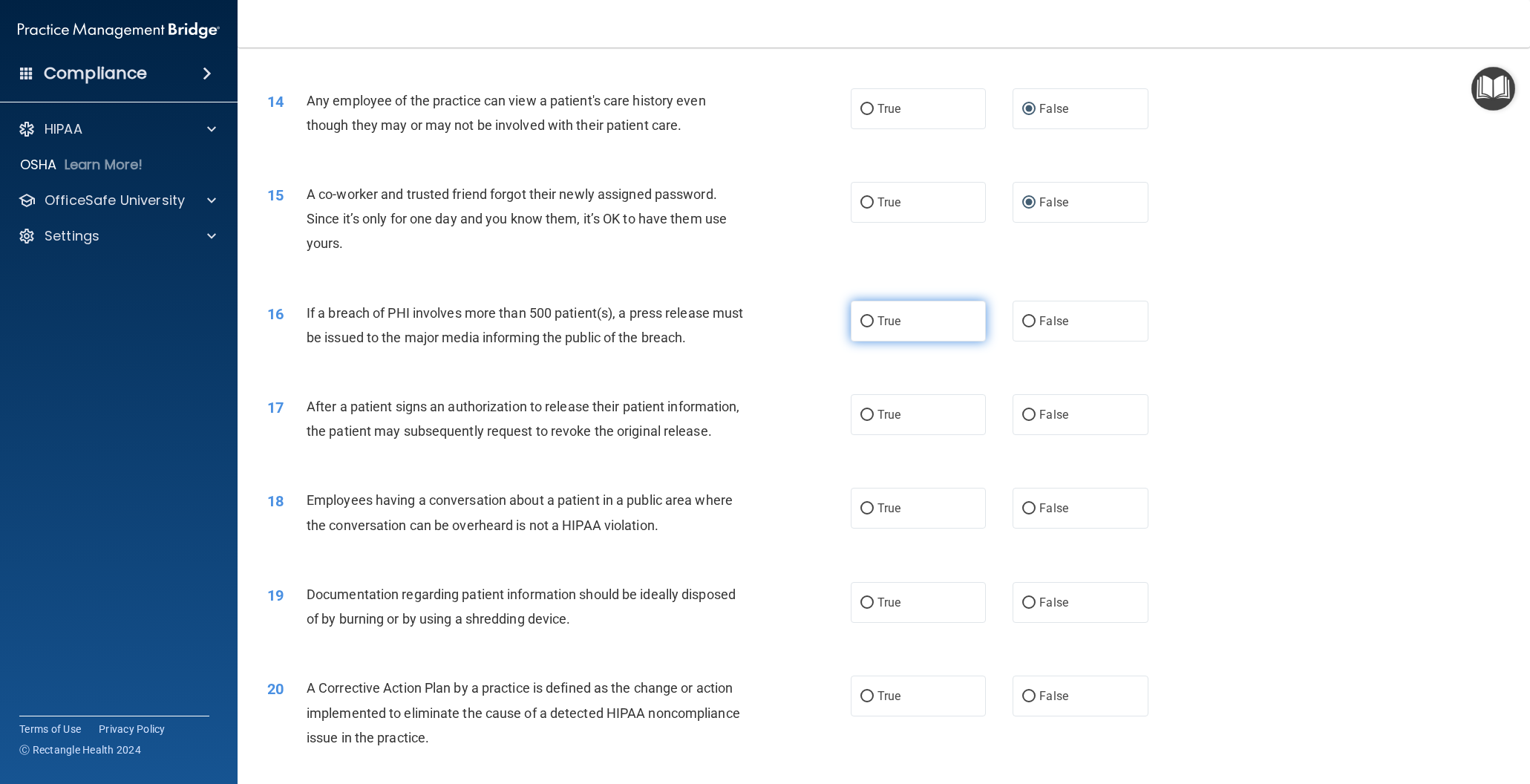
click at [867, 320] on input "True" at bounding box center [867, 322] width 13 height 11
radio input "true"
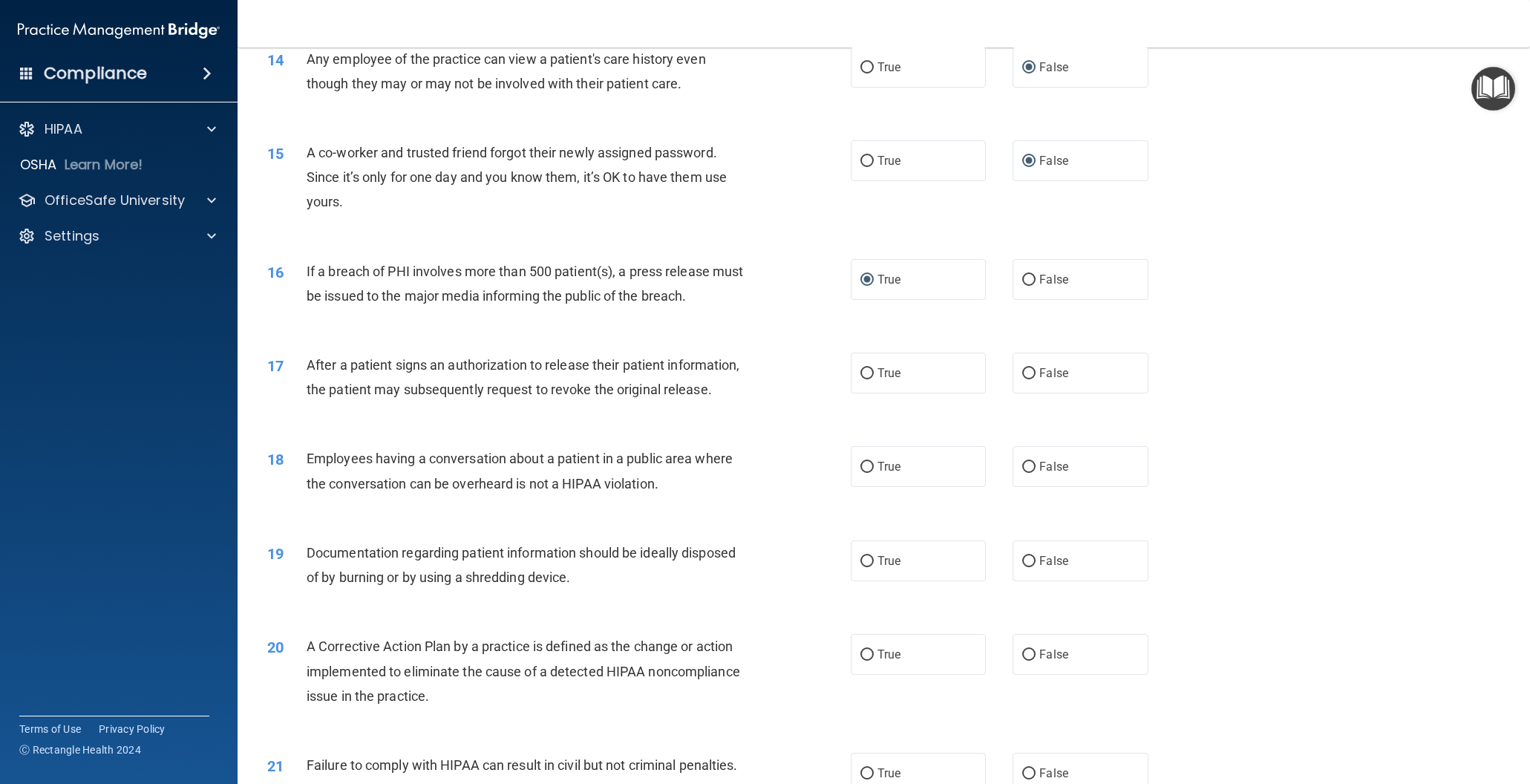
scroll to position [1377, 0]
click at [867, 370] on input "True" at bounding box center [867, 371] width 13 height 11
radio input "true"
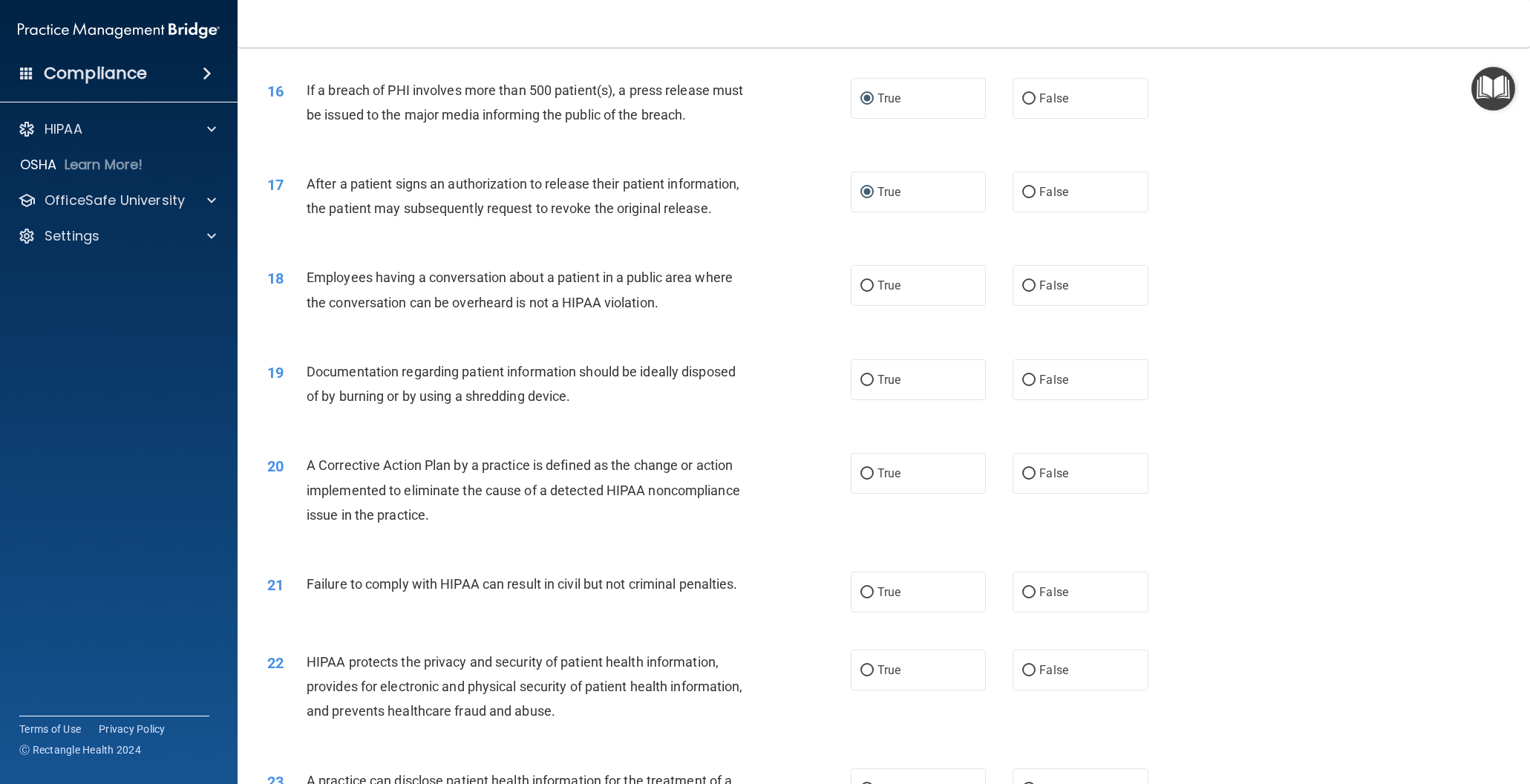
scroll to position [1560, 0]
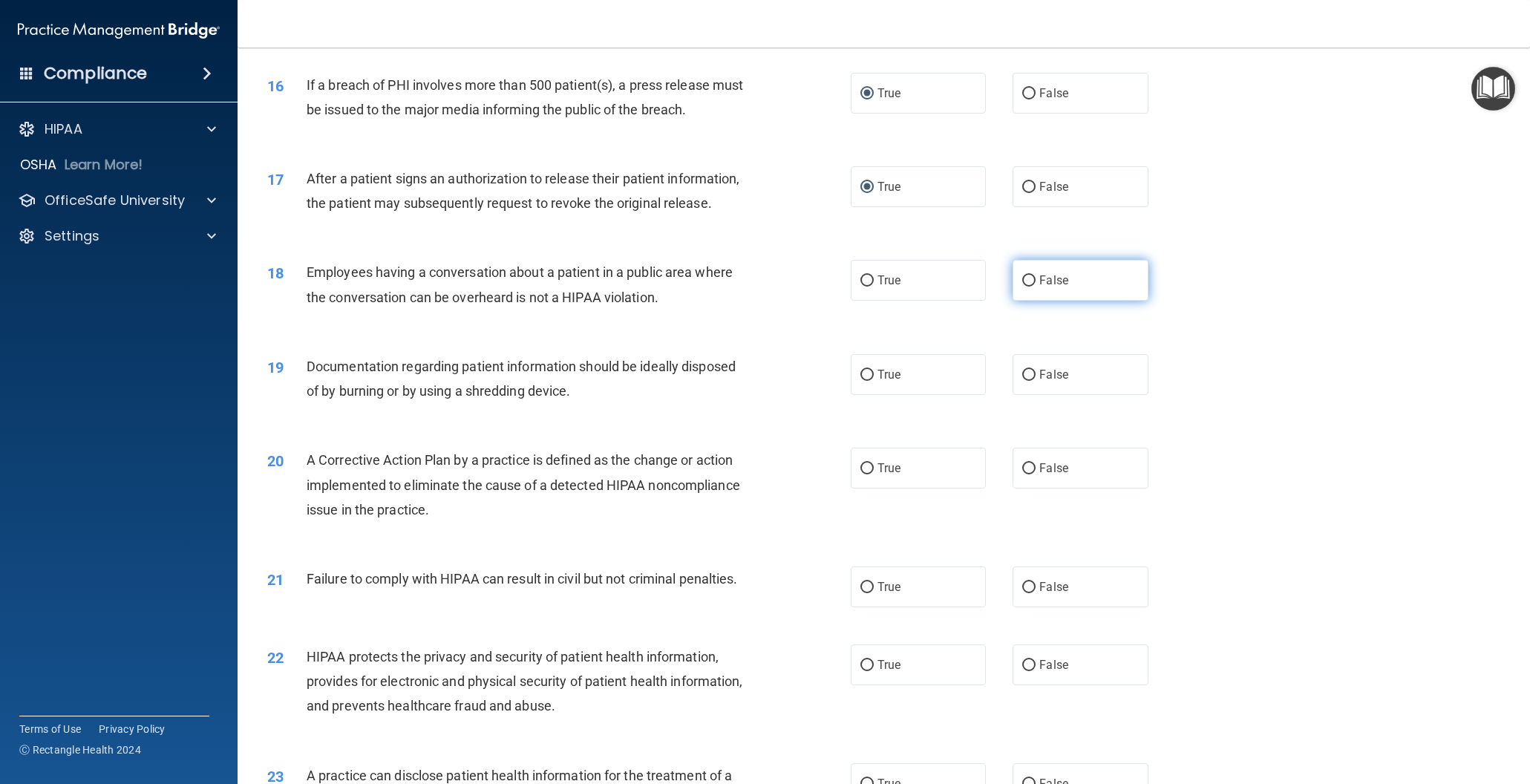
click at [1032, 277] on input "False" at bounding box center [1029, 280] width 13 height 11
radio input "true"
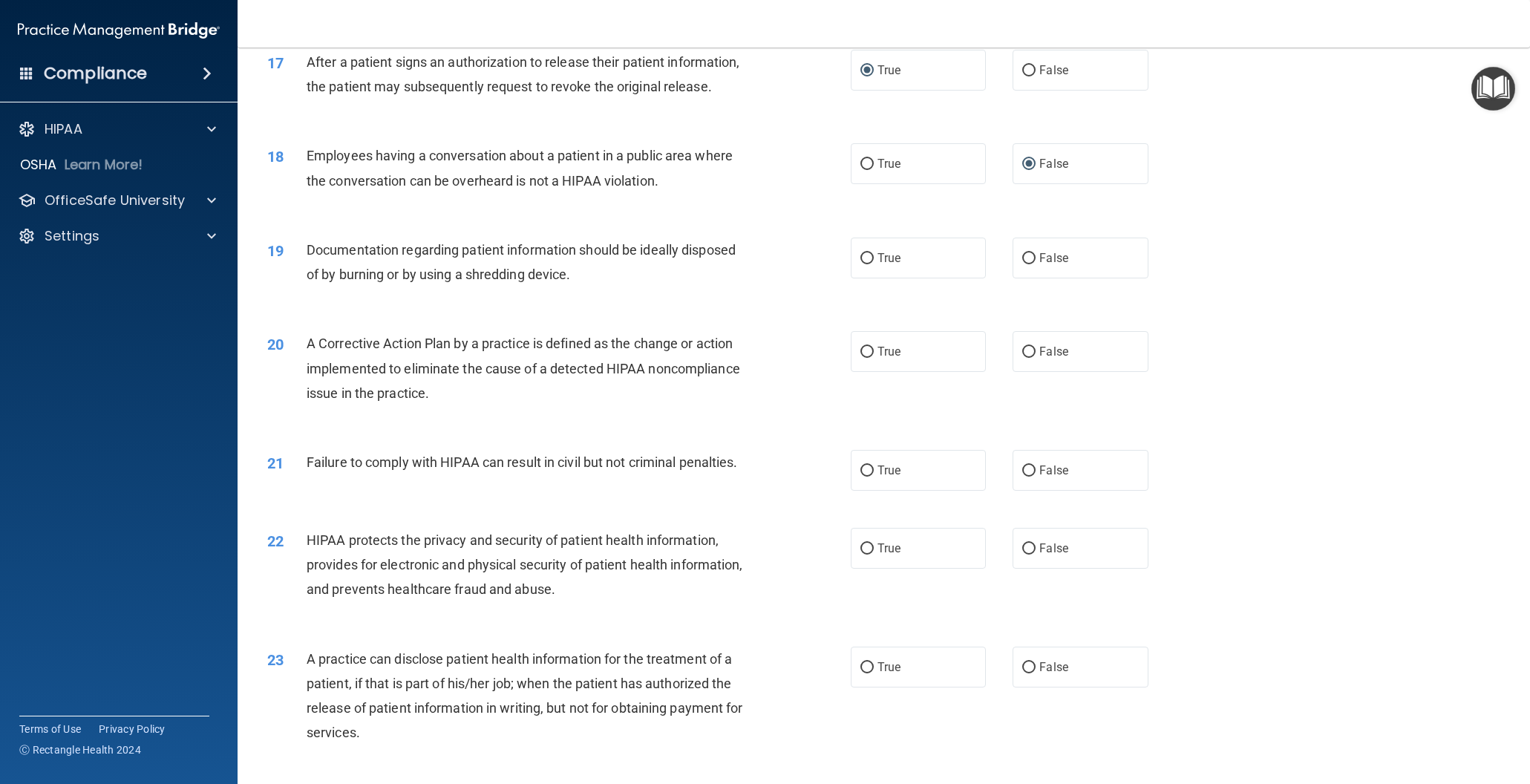
scroll to position [1679, 0]
click at [865, 255] on input "True" at bounding box center [867, 256] width 13 height 11
radio input "true"
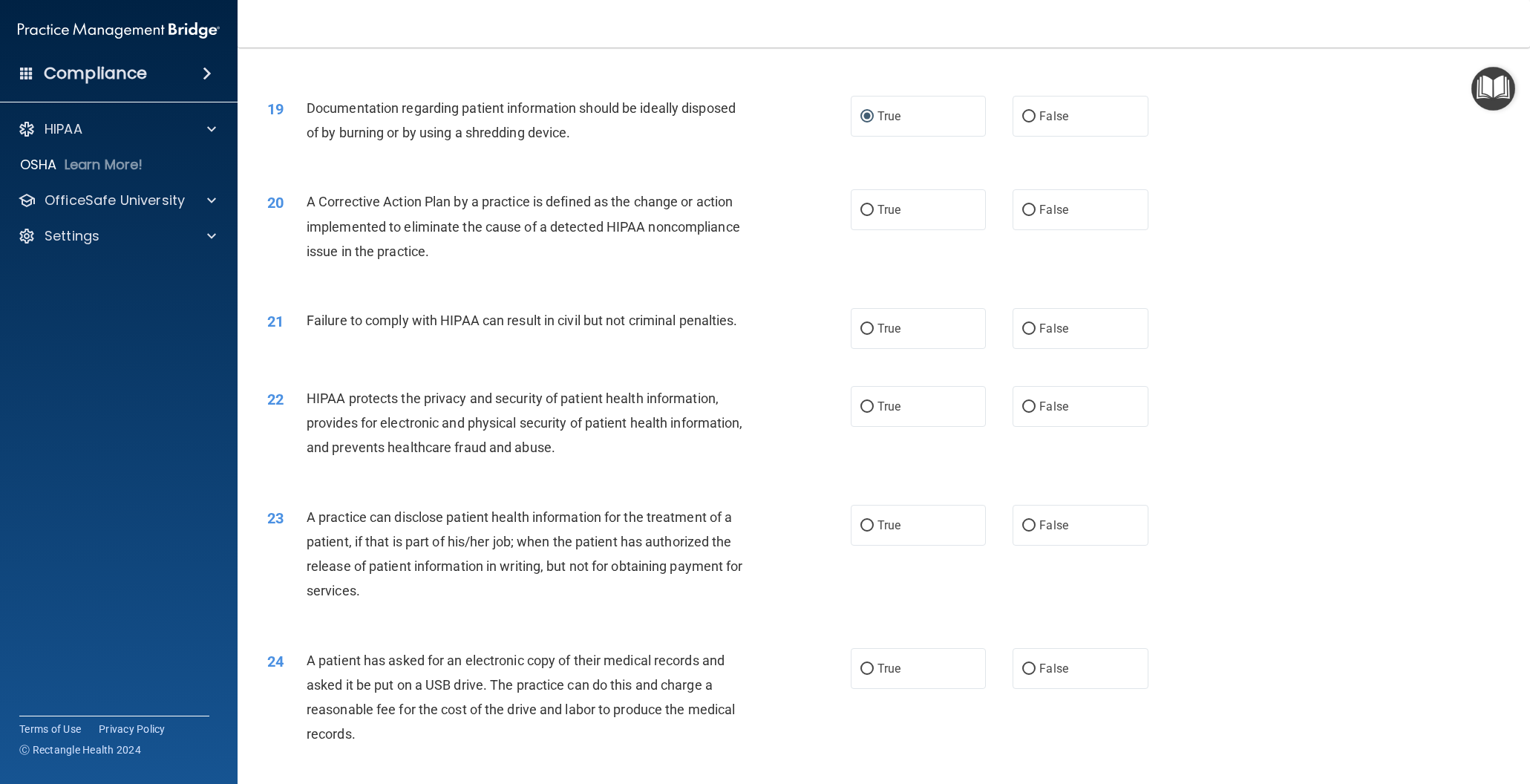
scroll to position [1816, 0]
click at [865, 215] on input "True" at bounding box center [867, 213] width 13 height 11
radio input "true"
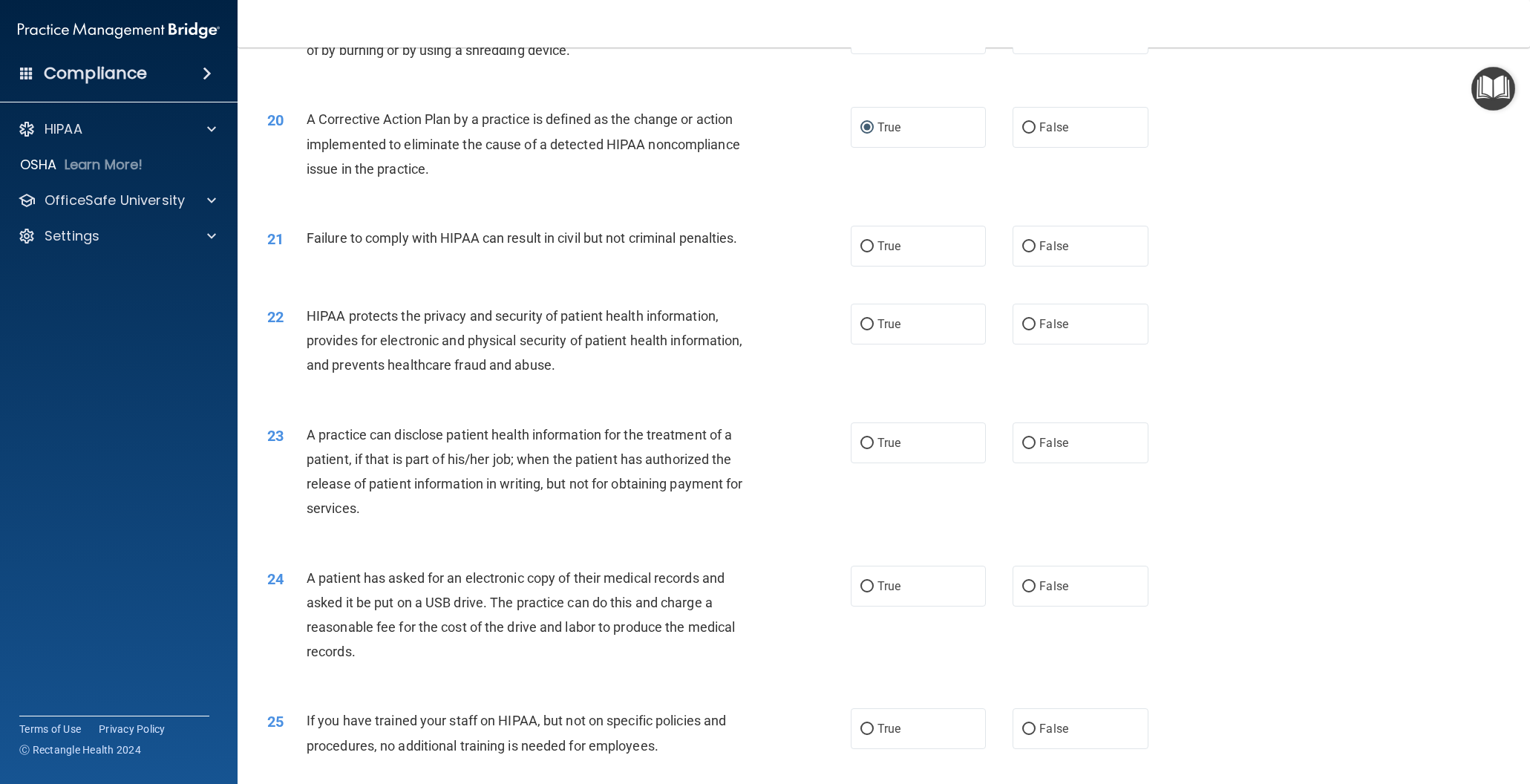
scroll to position [1916, 0]
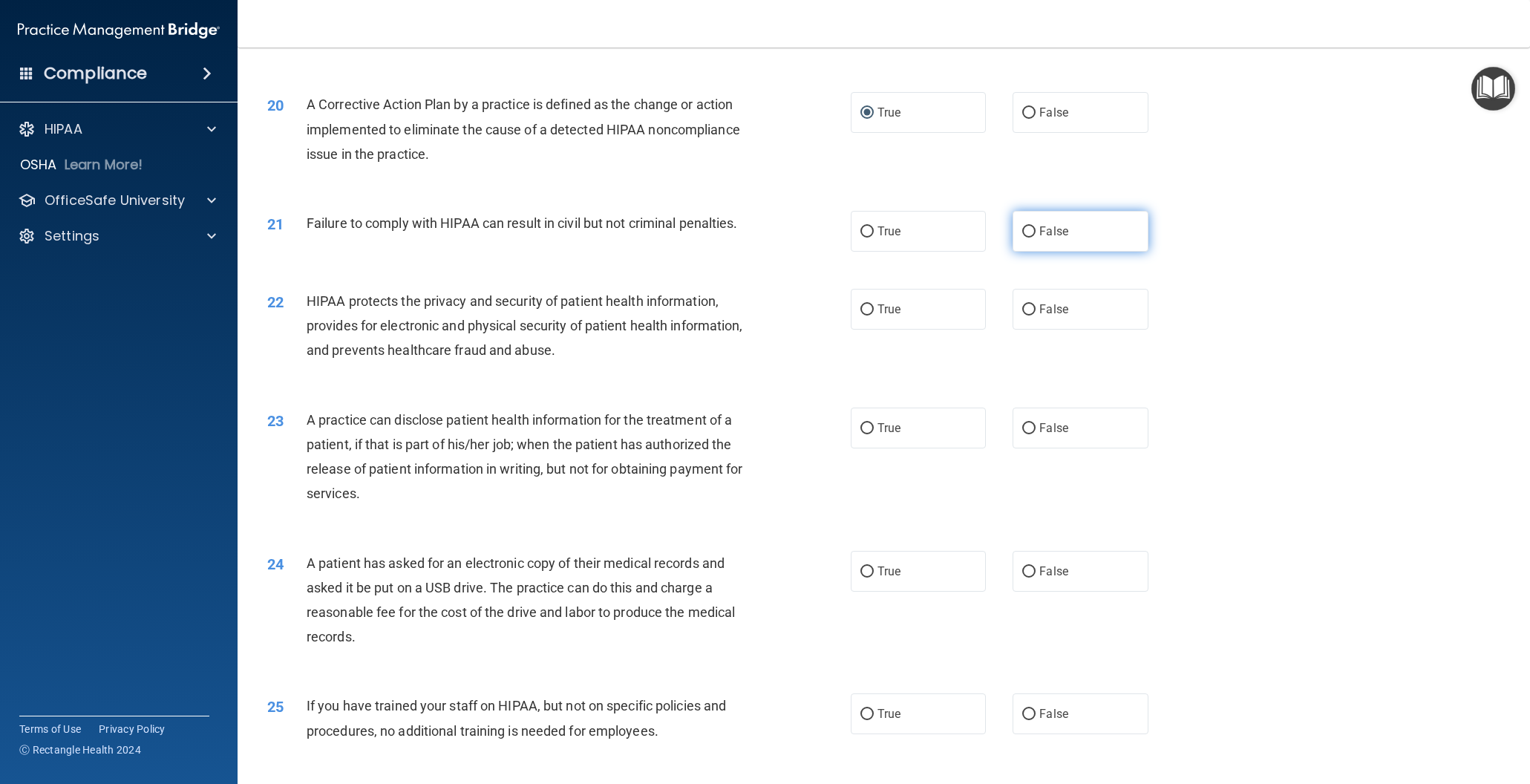
click at [1029, 230] on input "False" at bounding box center [1029, 232] width 13 height 11
radio input "true"
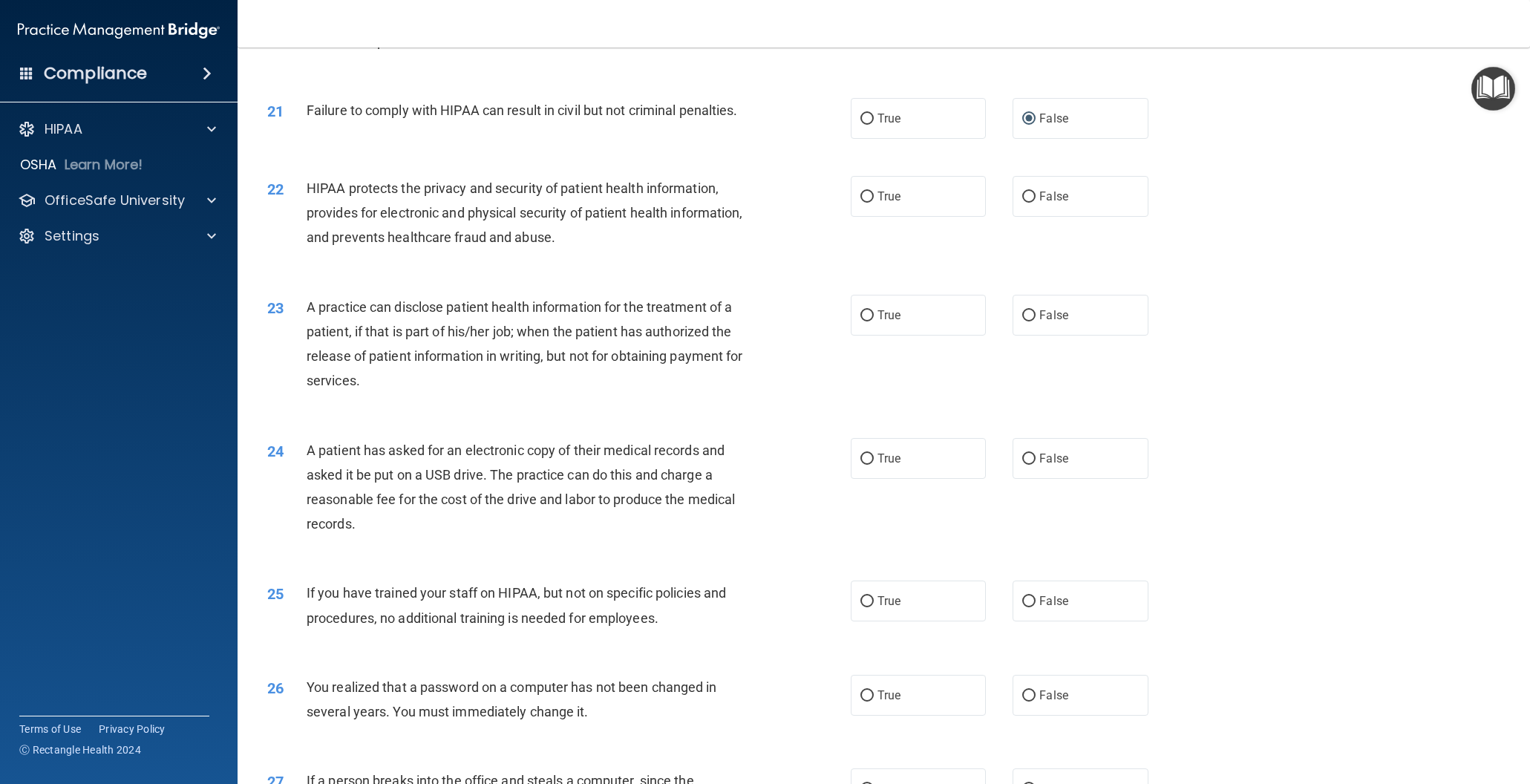
scroll to position [2030, 0]
click at [1029, 194] on input "False" at bounding box center [1029, 196] width 13 height 11
radio input "true"
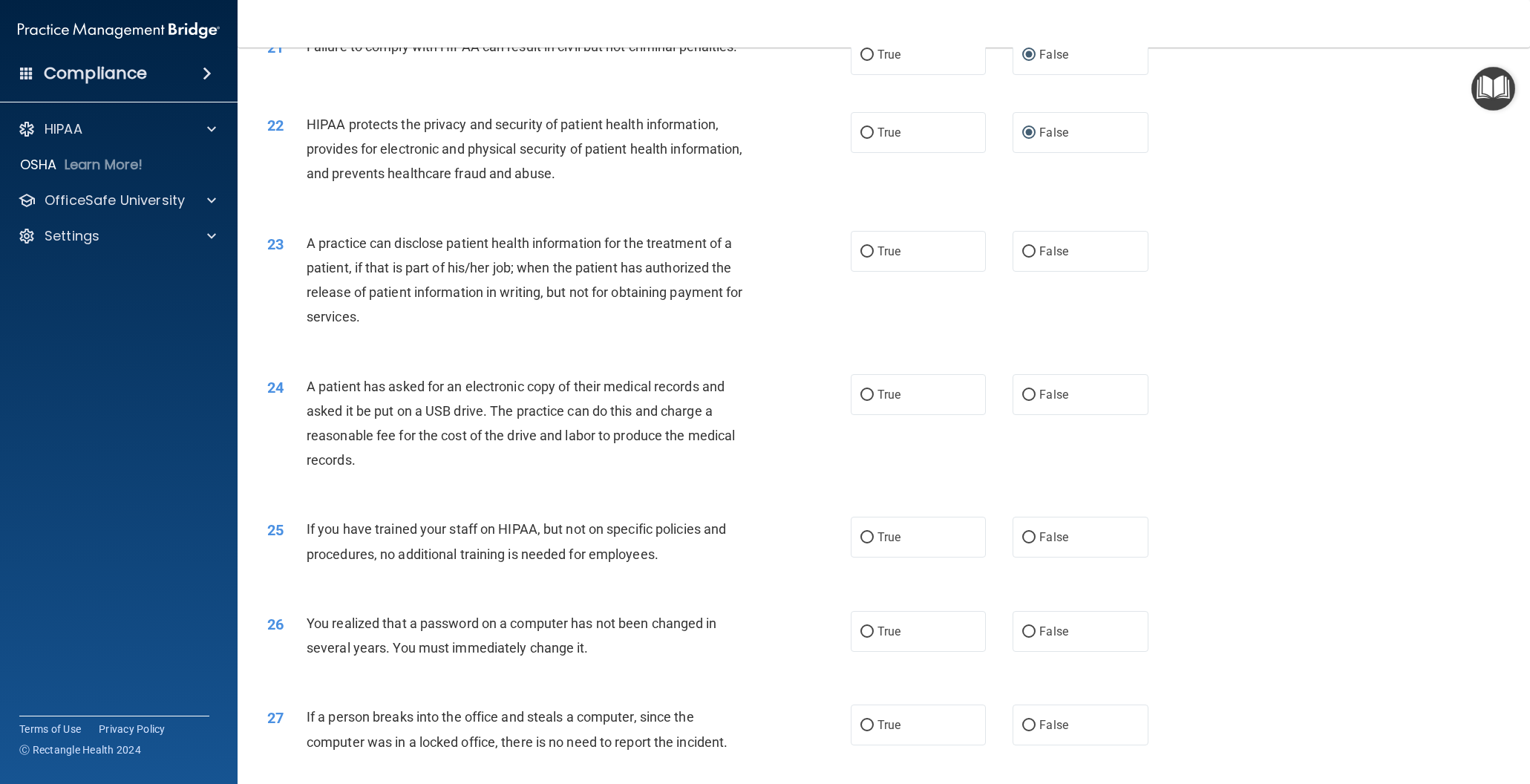
scroll to position [2094, 0]
click at [872, 248] on input "True" at bounding box center [867, 251] width 13 height 11
radio input "true"
click at [1030, 394] on input "False" at bounding box center [1029, 394] width 13 height 11
radio input "true"
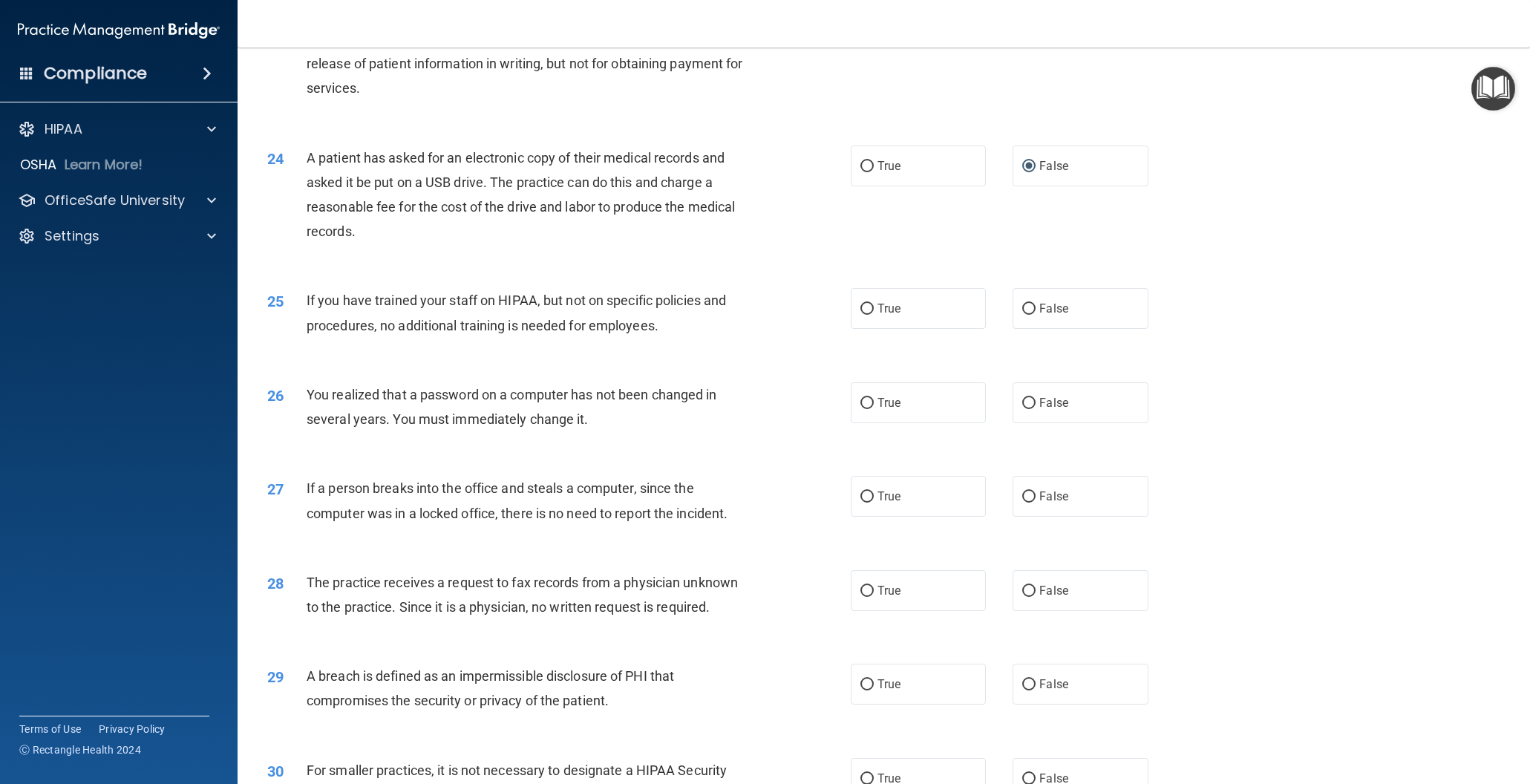
scroll to position [2327, 0]
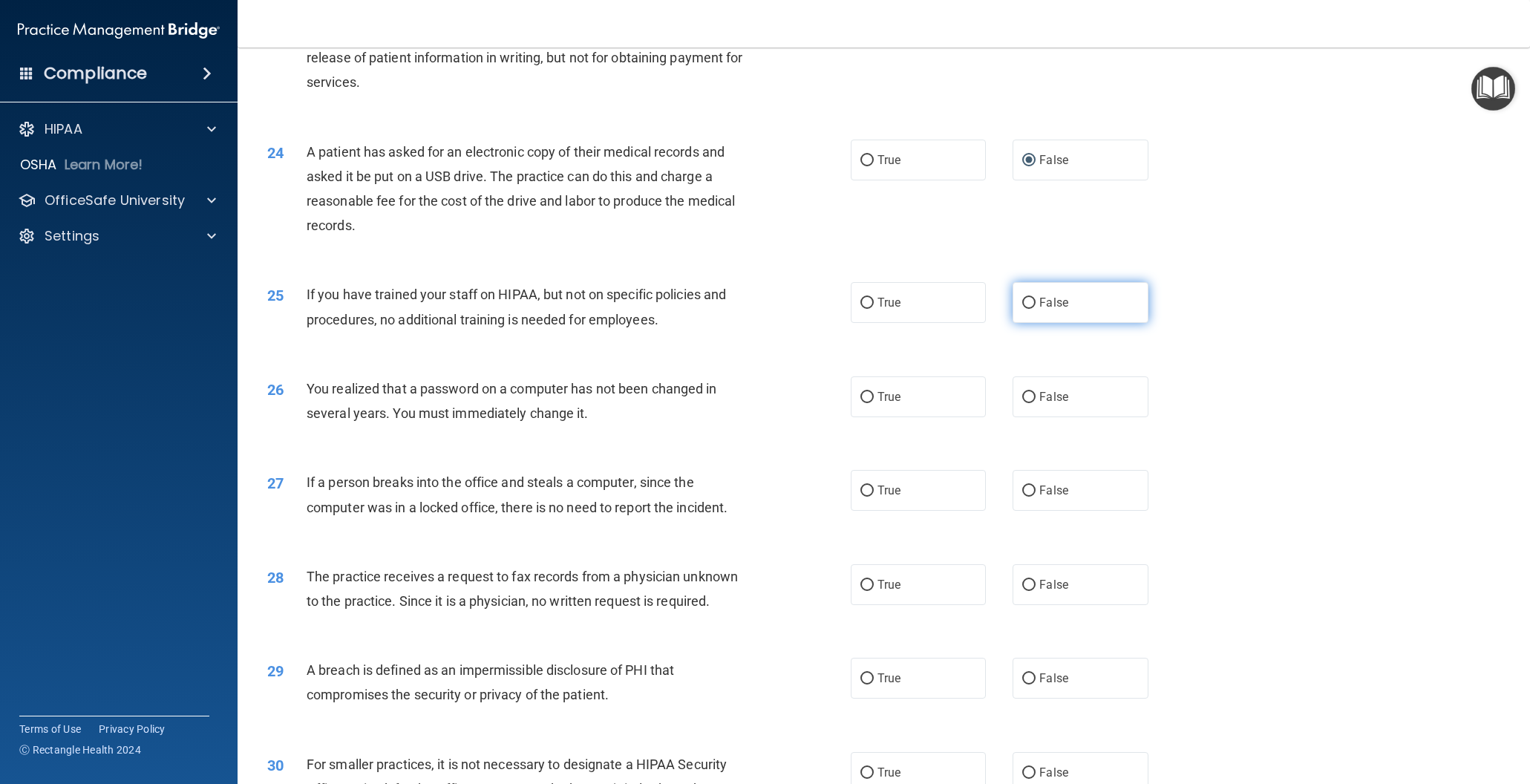
click at [1032, 300] on input "False" at bounding box center [1029, 303] width 13 height 11
radio input "true"
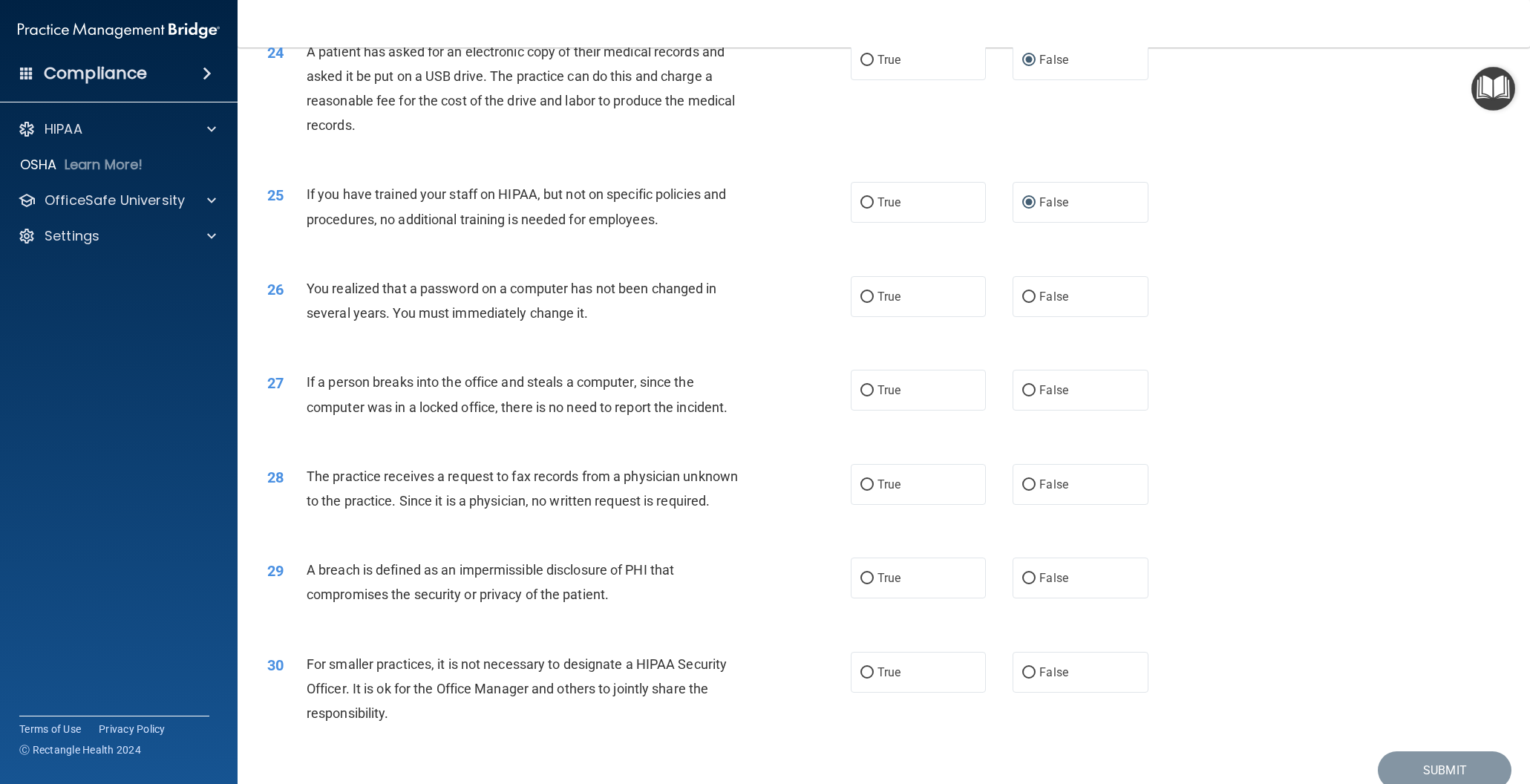
scroll to position [2435, 0]
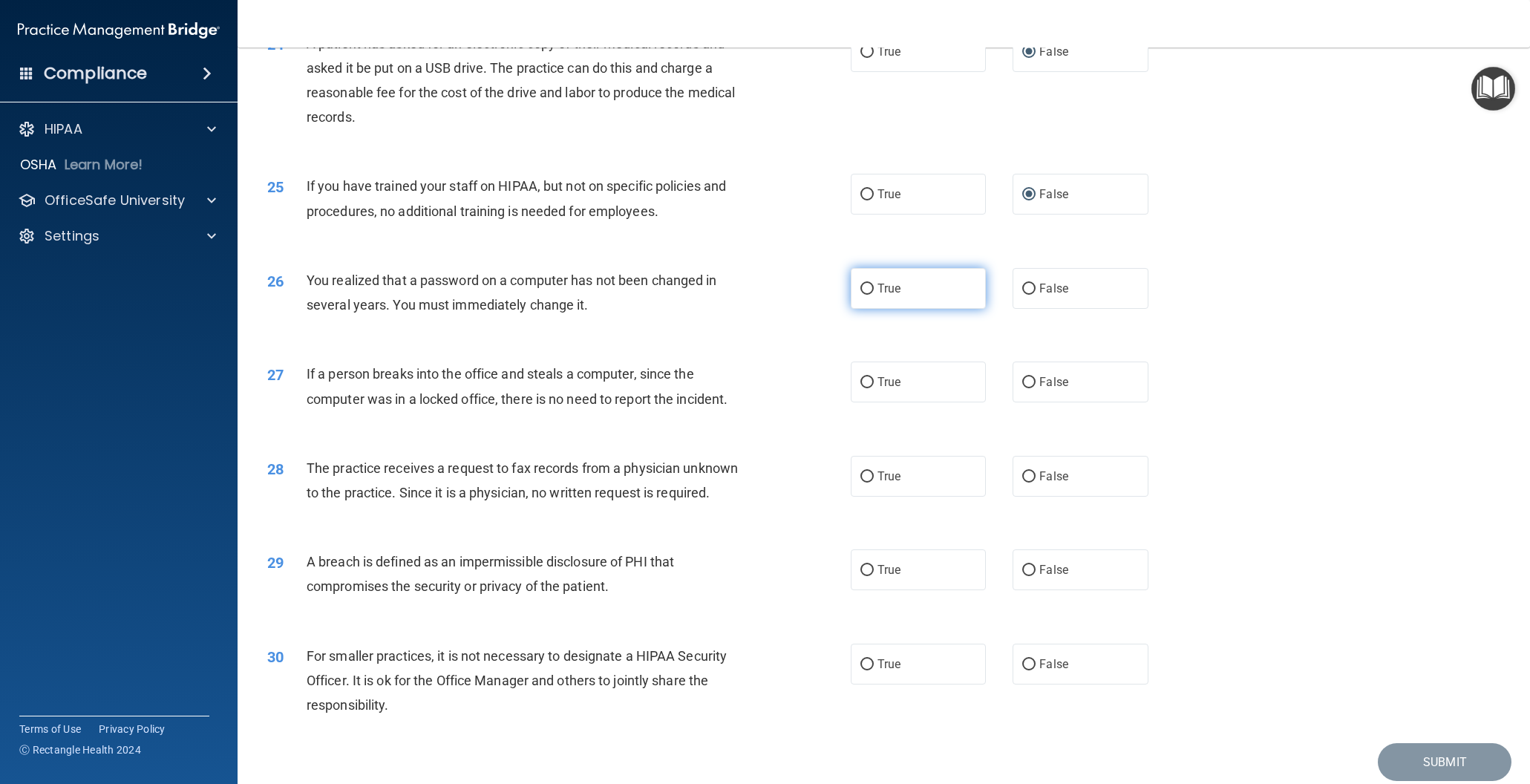
click at [864, 290] on input "True" at bounding box center [867, 289] width 13 height 11
radio input "true"
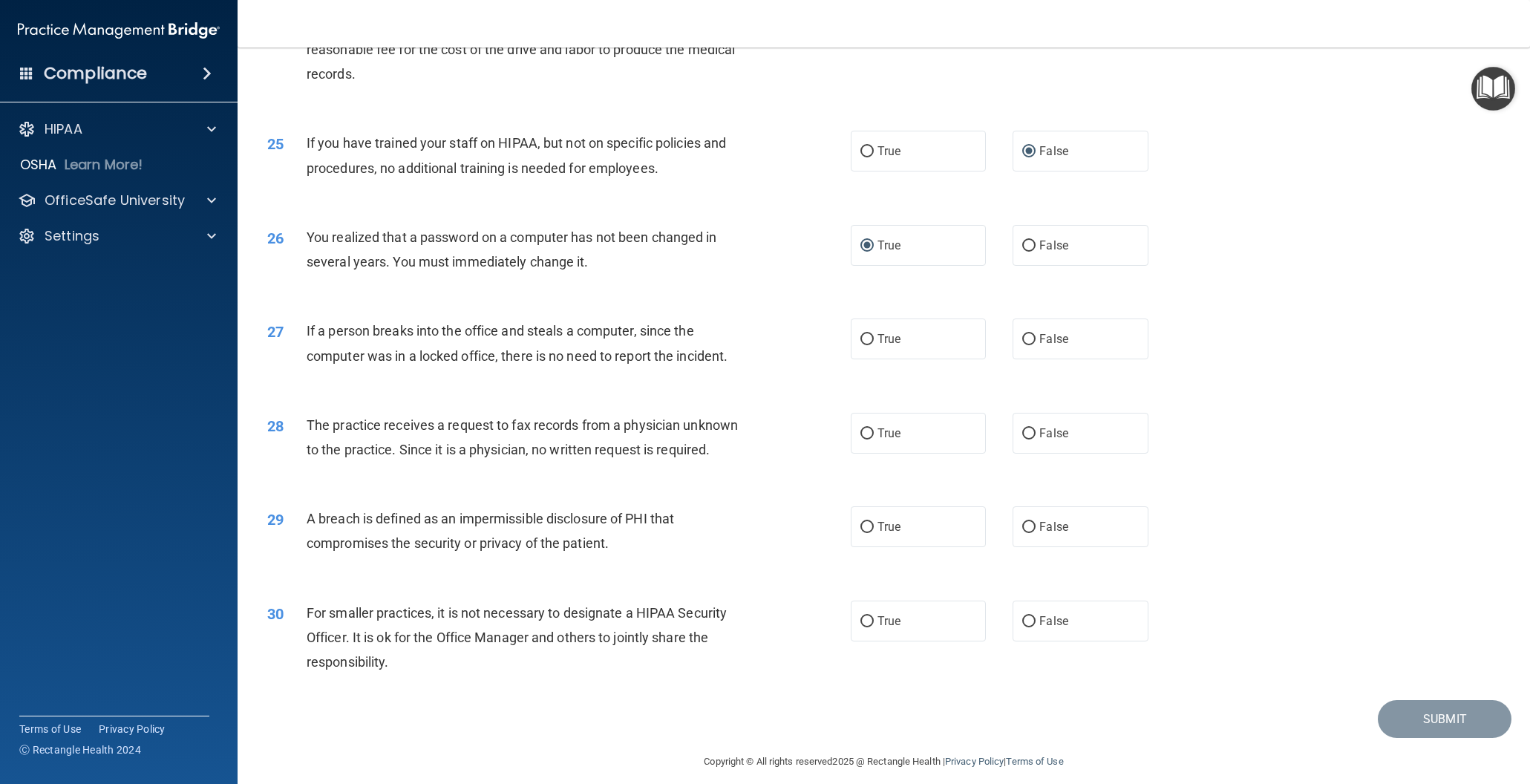
scroll to position [2485, 0]
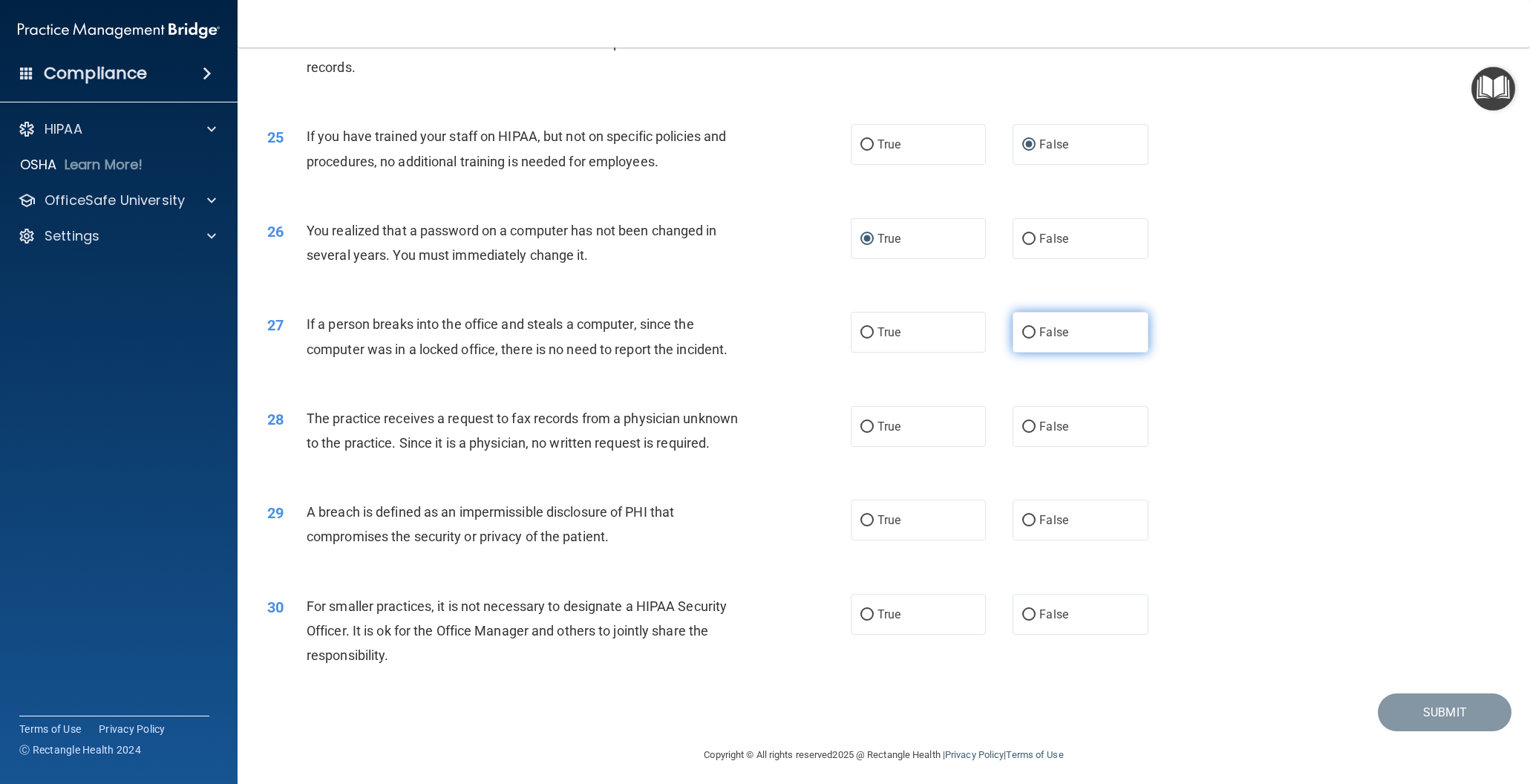
click at [1030, 331] on input "False" at bounding box center [1029, 332] width 13 height 11
radio input "true"
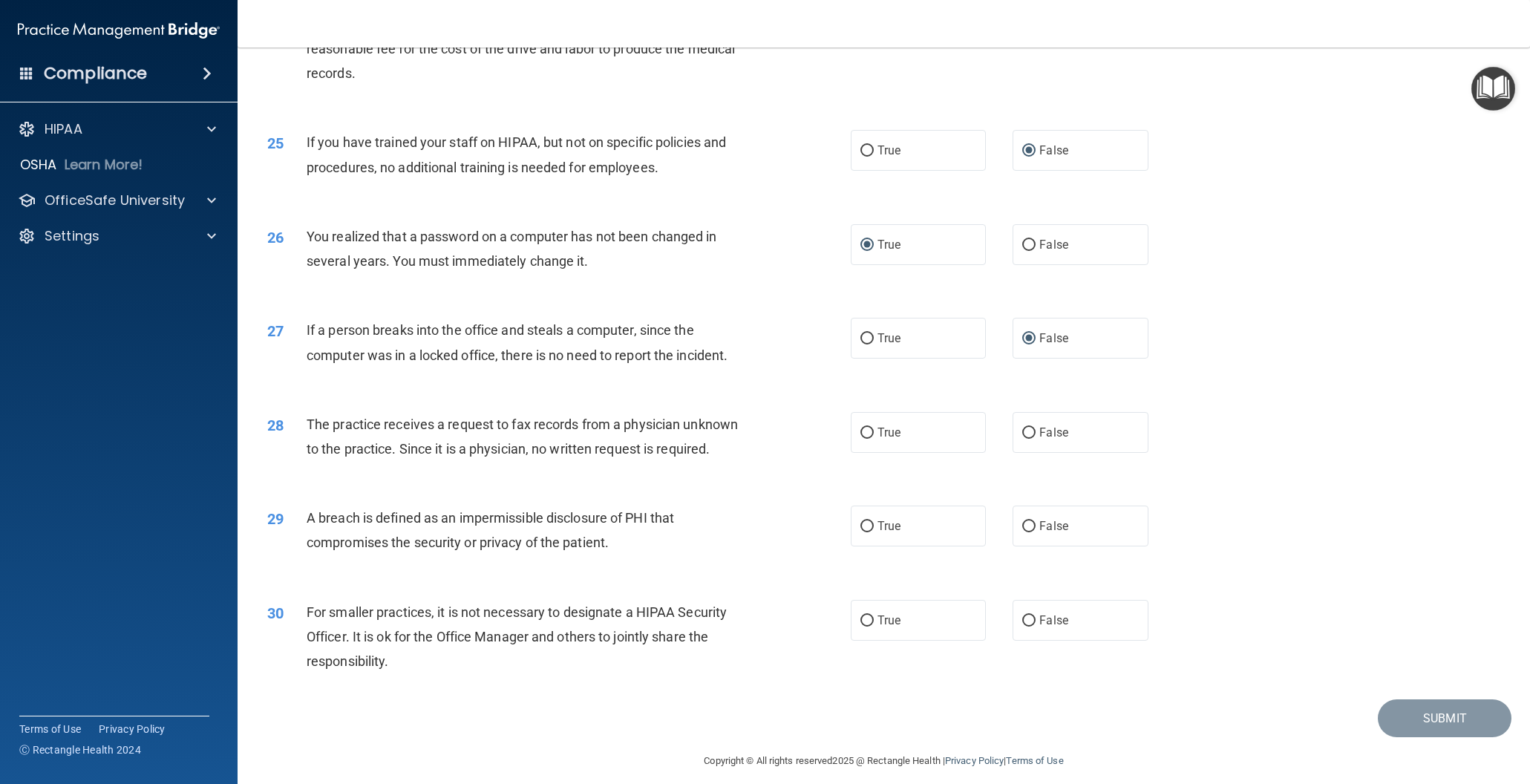
scroll to position [2492, 0]
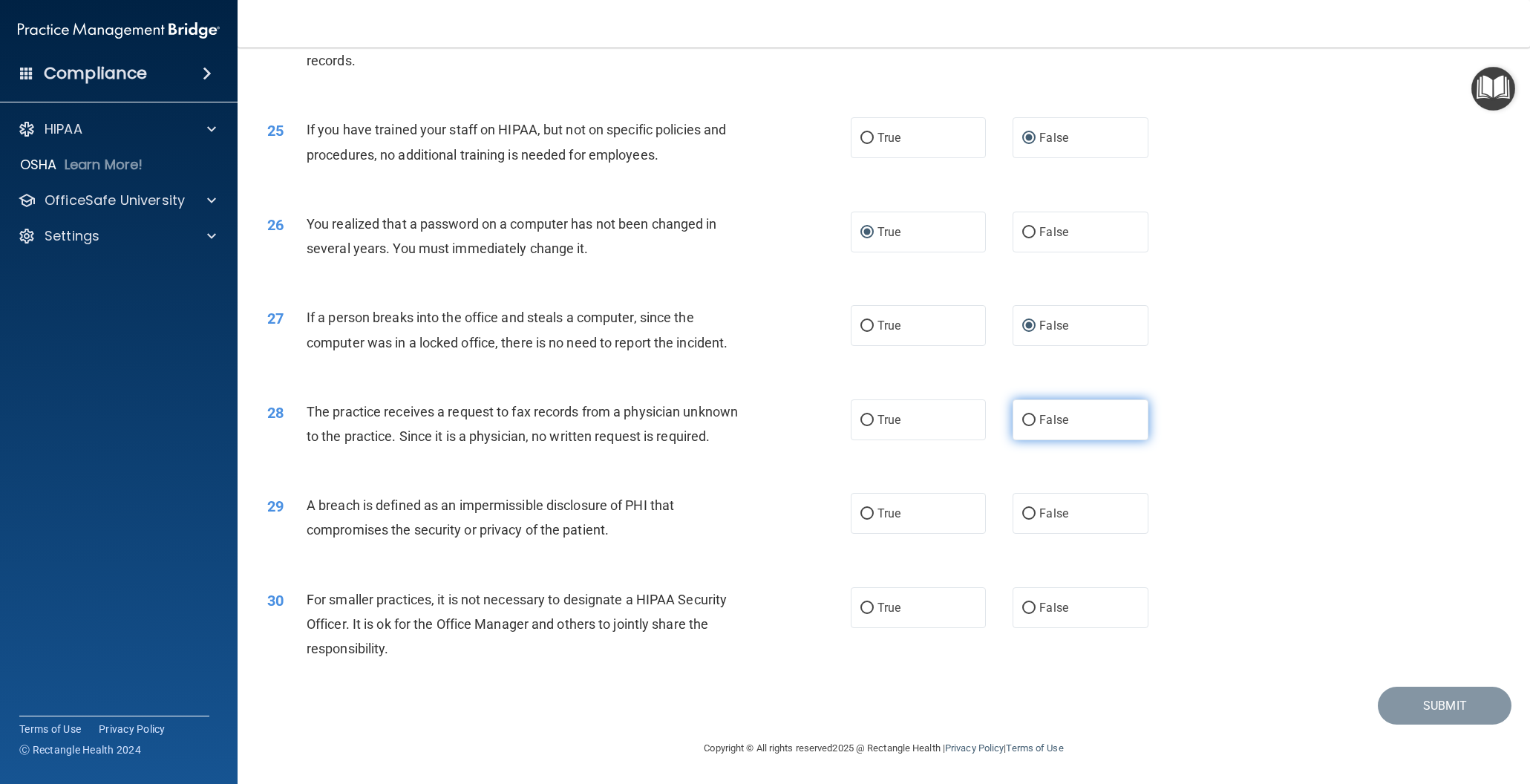
click at [1031, 417] on input "False" at bounding box center [1029, 420] width 13 height 11
radio input "true"
click at [865, 513] on input "True" at bounding box center [867, 513] width 13 height 11
radio input "true"
click at [1028, 609] on input "False" at bounding box center [1029, 608] width 13 height 11
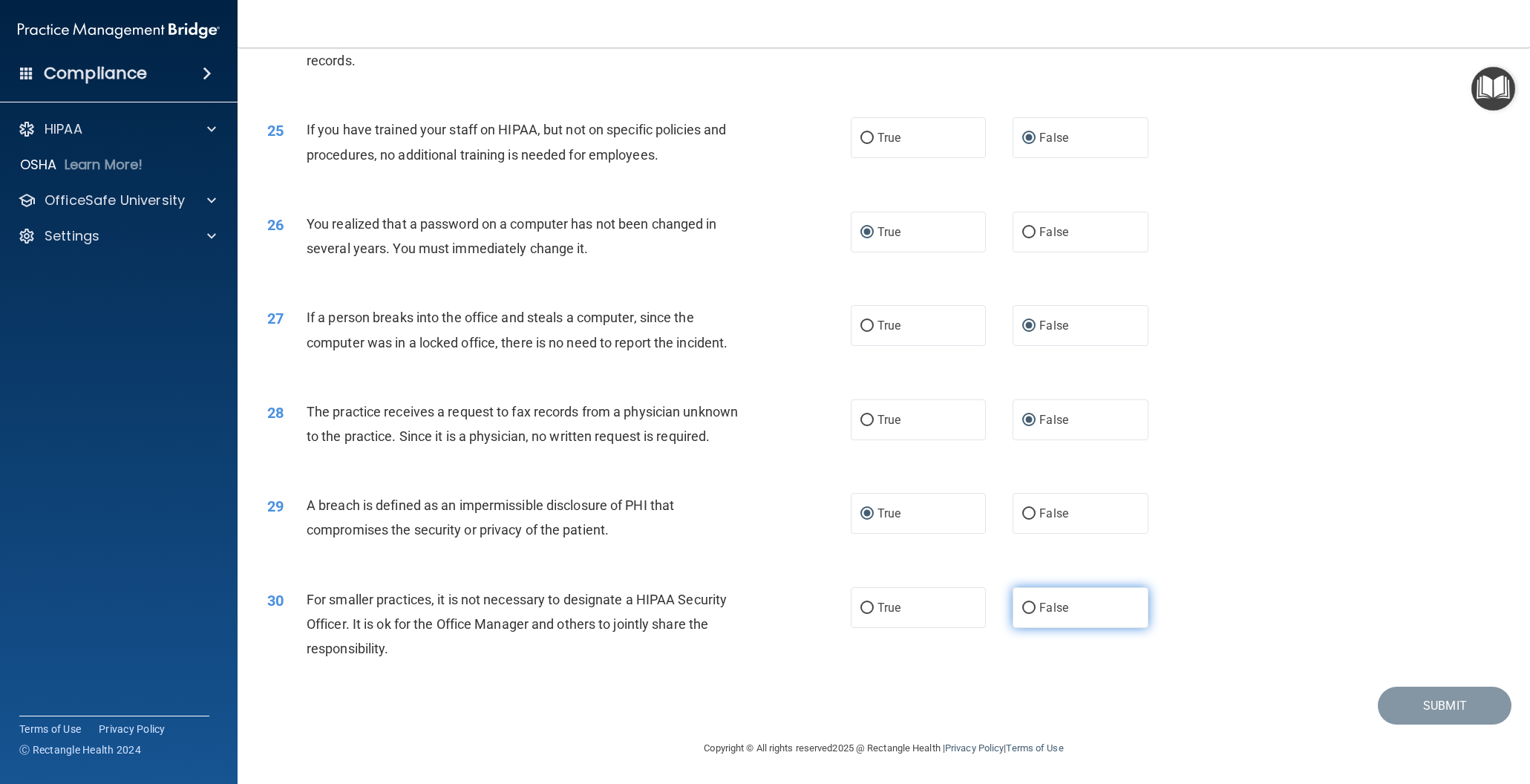
radio input "true"
click at [1434, 709] on button "Submit" at bounding box center [1444, 705] width 134 height 38
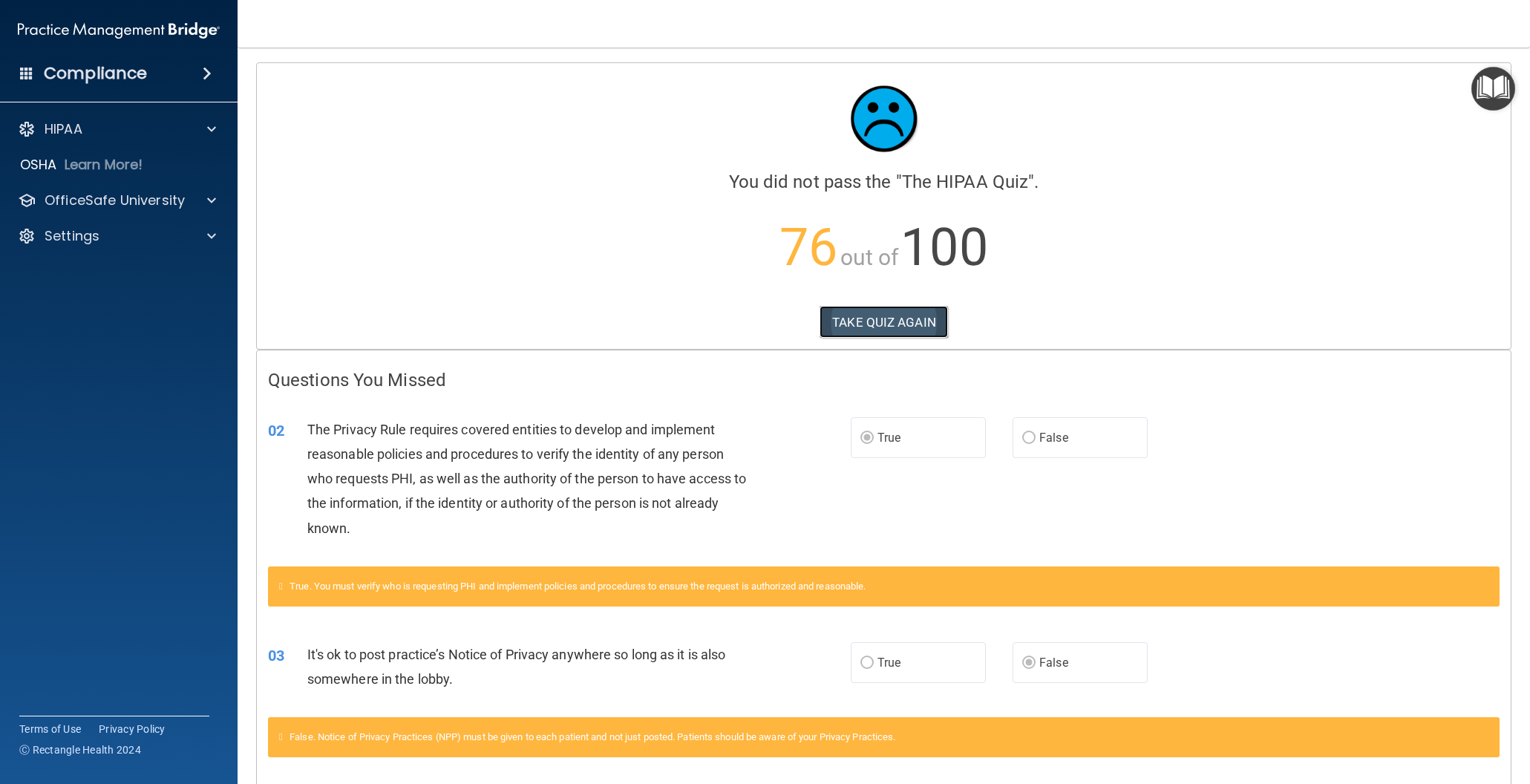
click at [900, 316] on button "TAKE QUIZ AGAIN" at bounding box center [883, 322] width 128 height 33
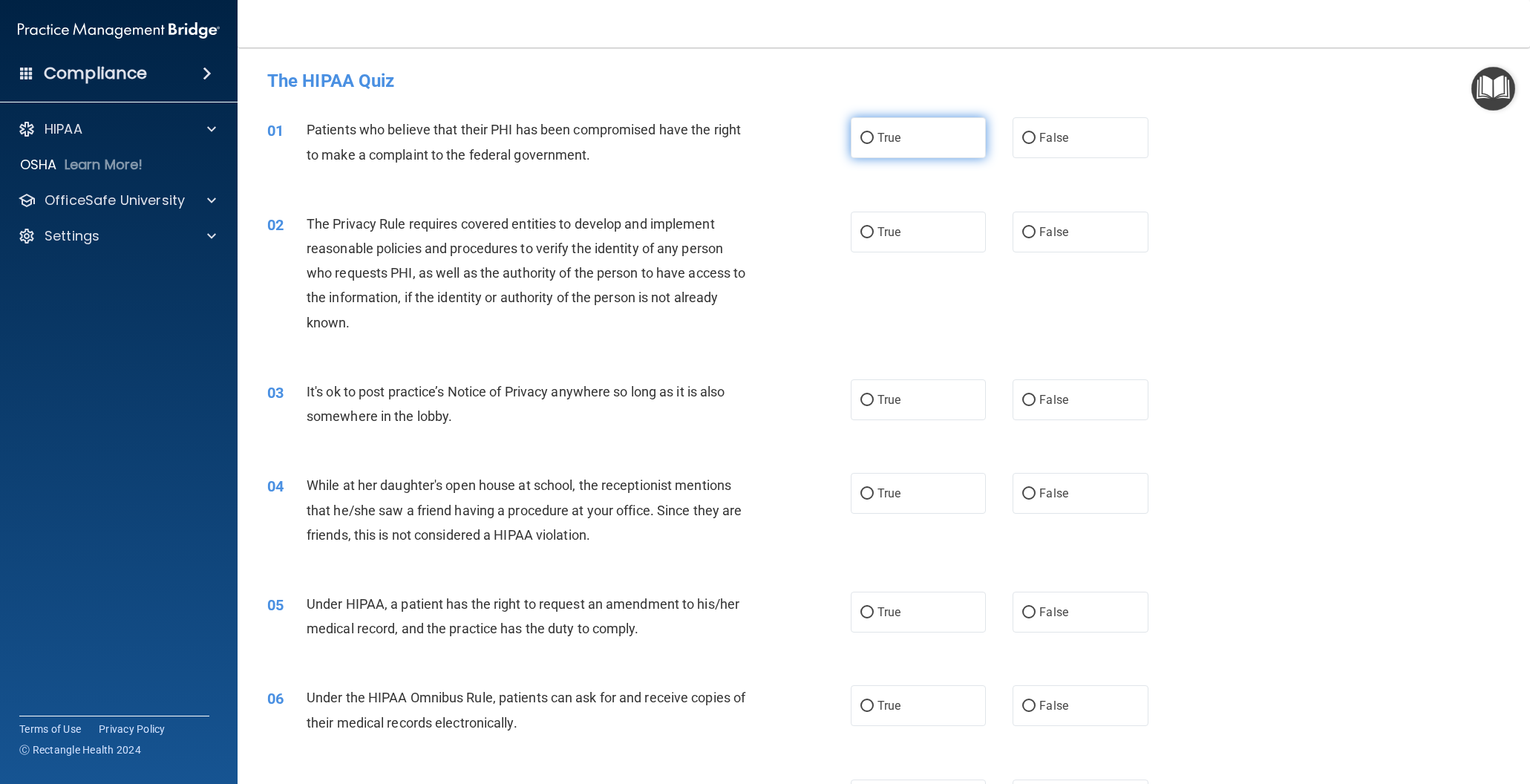
click at [863, 138] on input "True" at bounding box center [867, 138] width 13 height 11
radio input "true"
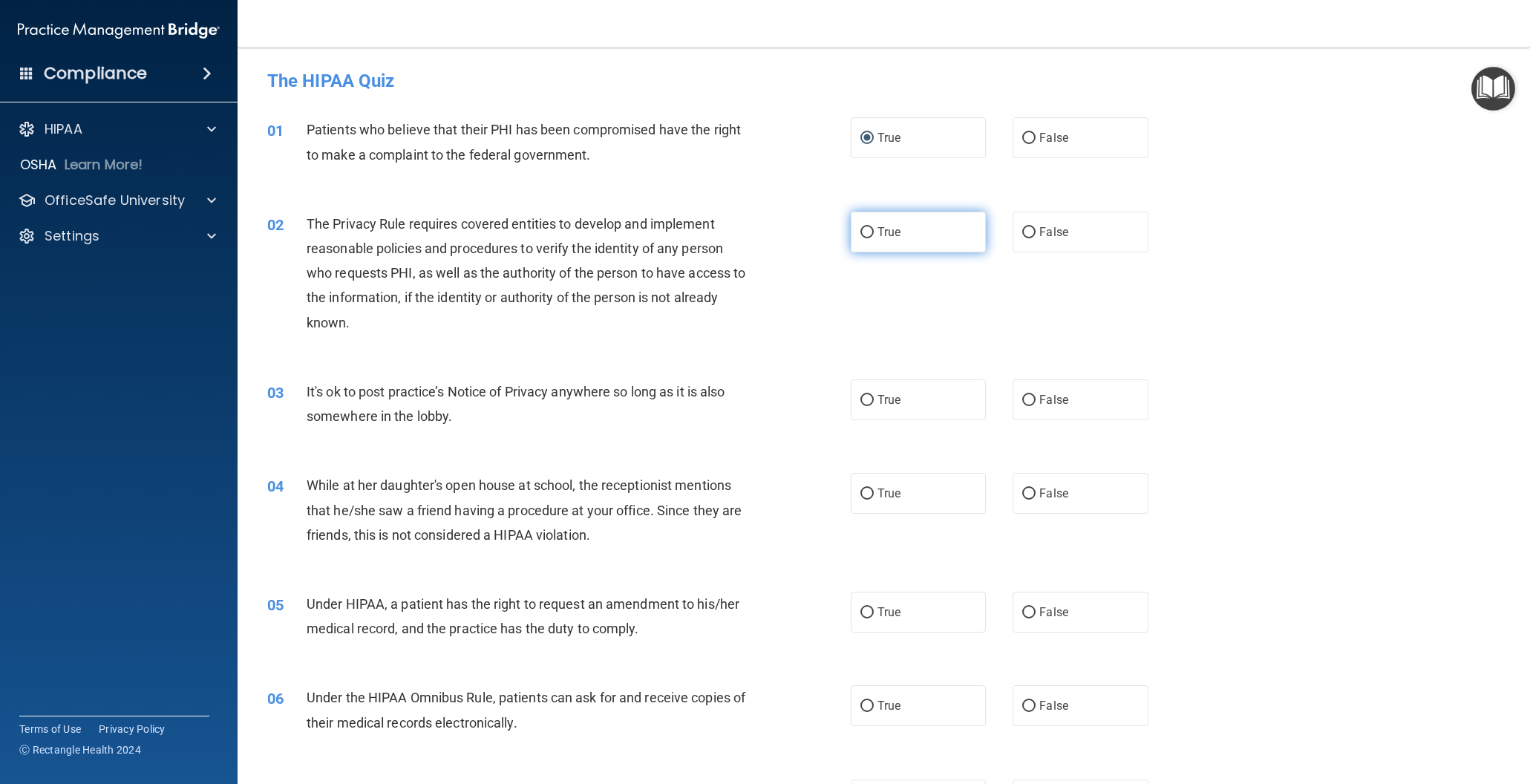
click at [869, 234] on input "True" at bounding box center [867, 232] width 13 height 11
radio input "true"
click at [1024, 397] on input "False" at bounding box center [1029, 400] width 13 height 11
radio input "true"
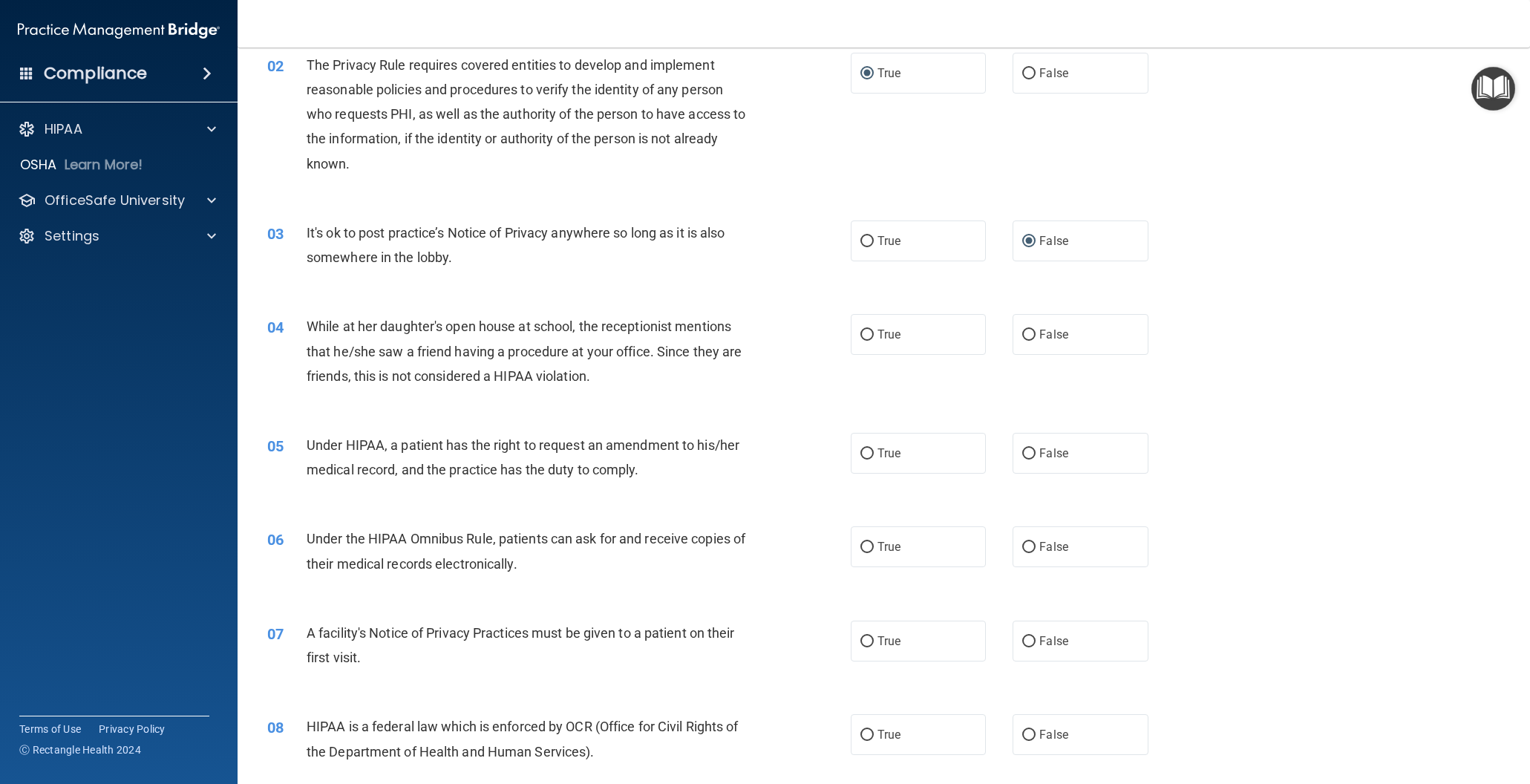
scroll to position [165, 0]
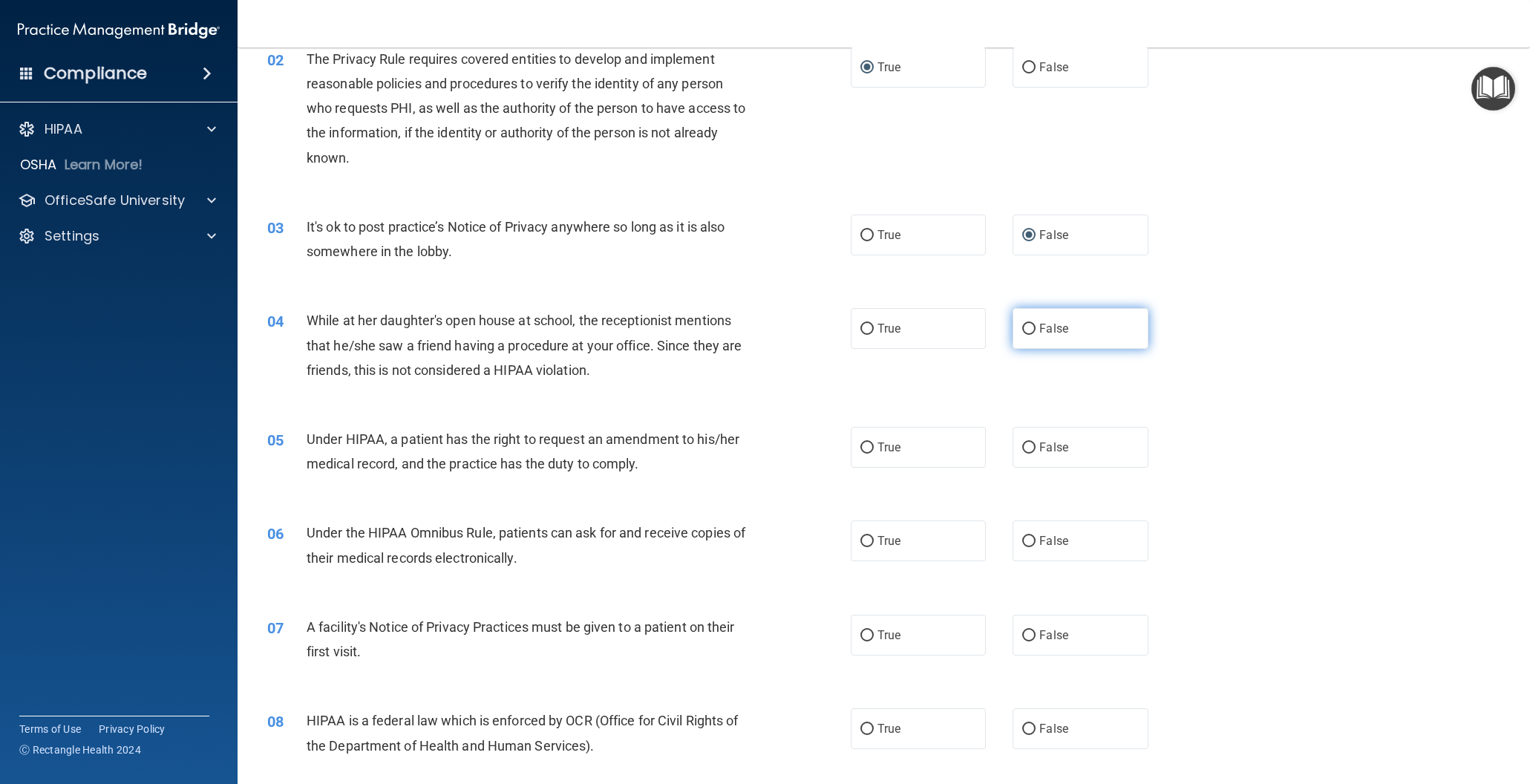
click at [1033, 326] on input "False" at bounding box center [1029, 329] width 13 height 11
radio input "true"
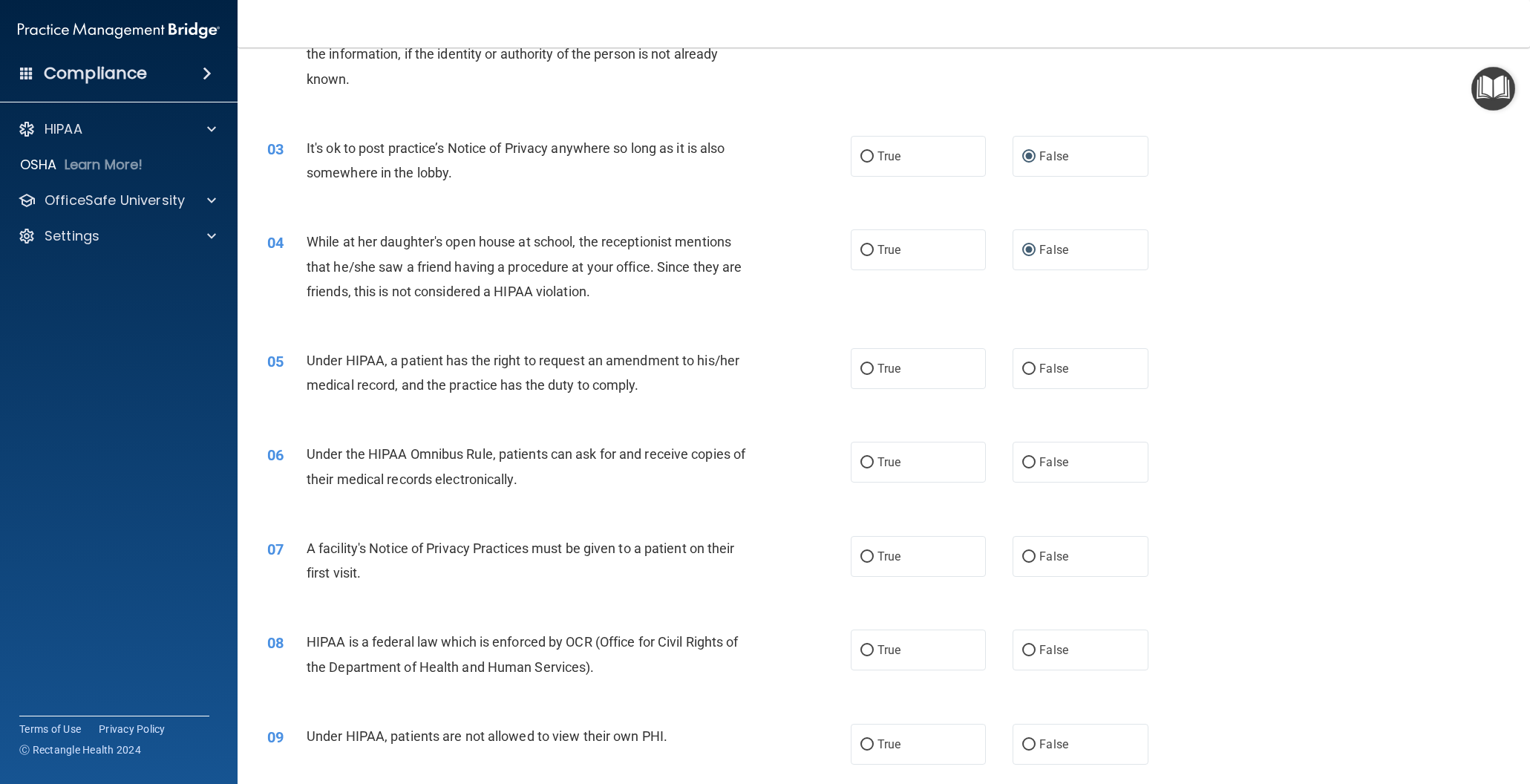
scroll to position [247, 0]
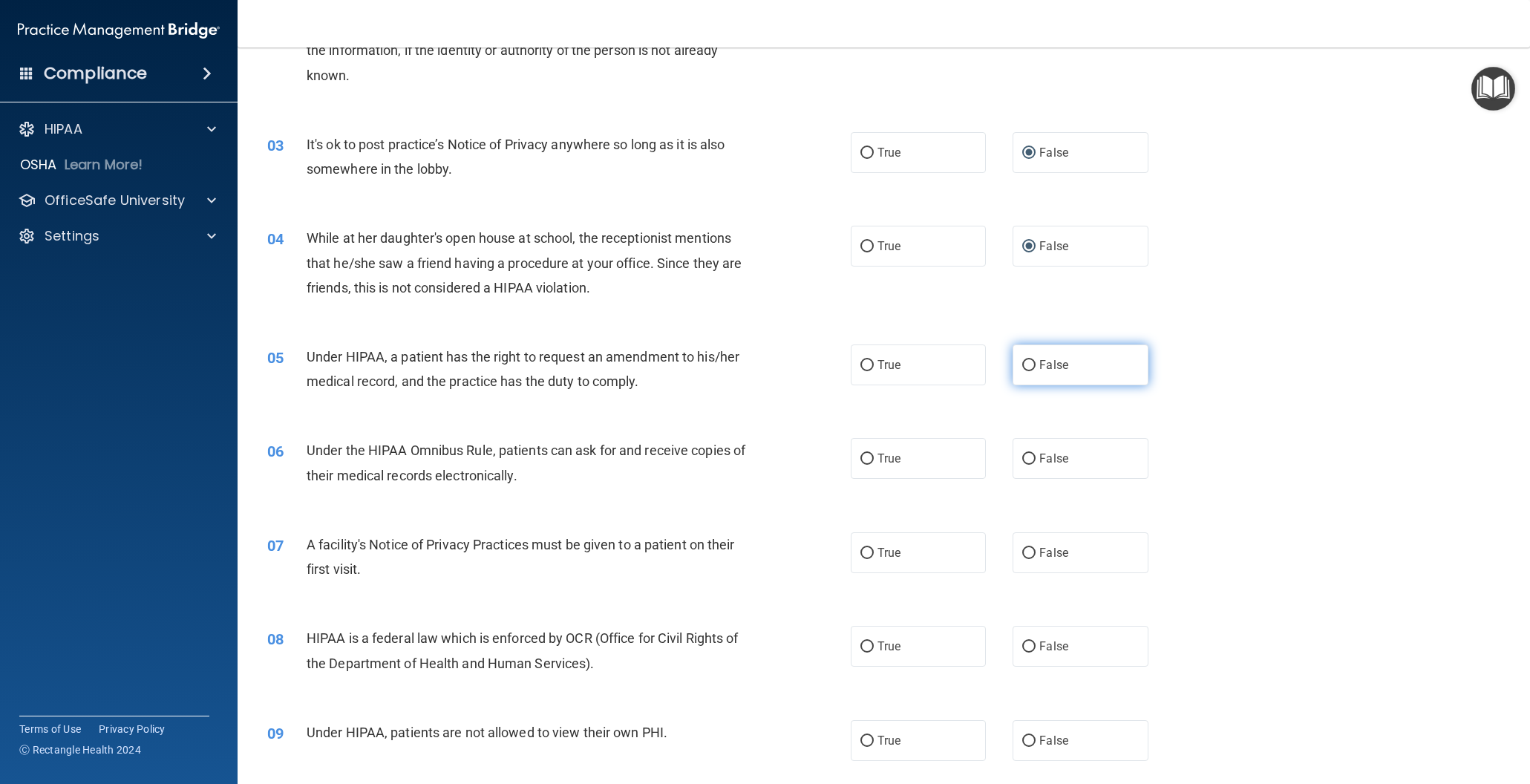
click at [1032, 366] on input "False" at bounding box center [1029, 365] width 13 height 11
radio input "true"
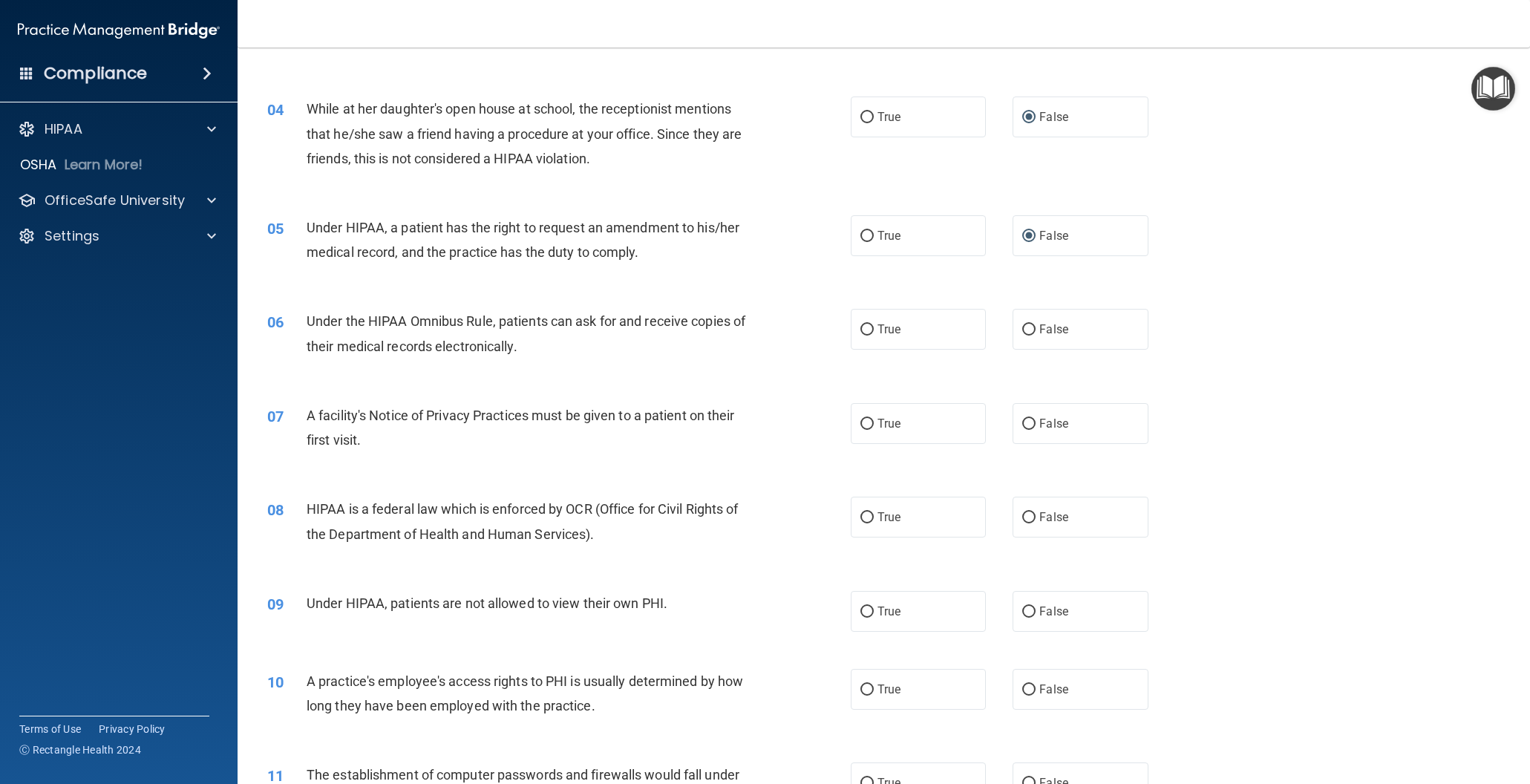
scroll to position [377, 0]
click at [865, 327] on input "True" at bounding box center [867, 329] width 13 height 11
radio input "true"
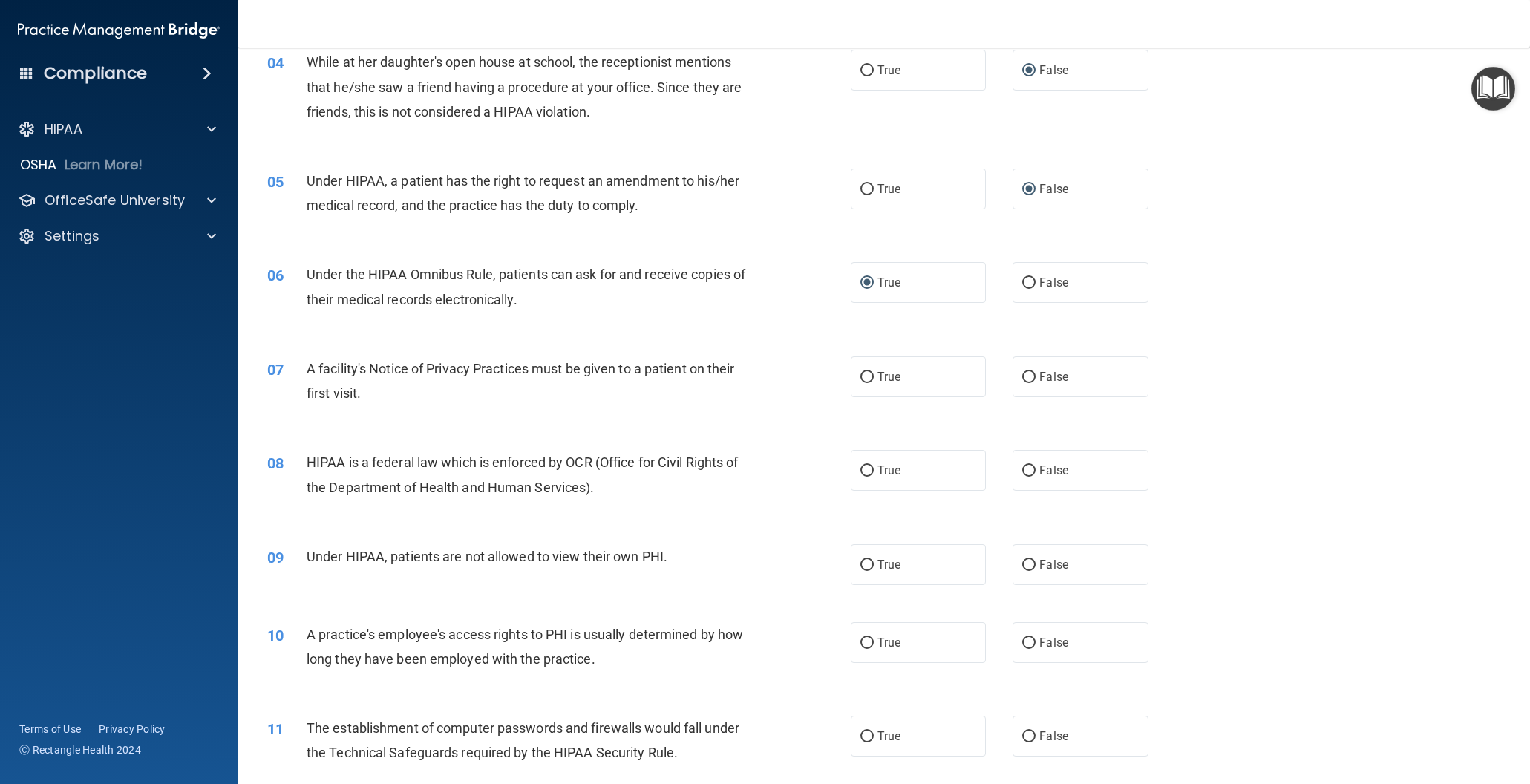
scroll to position [445, 0]
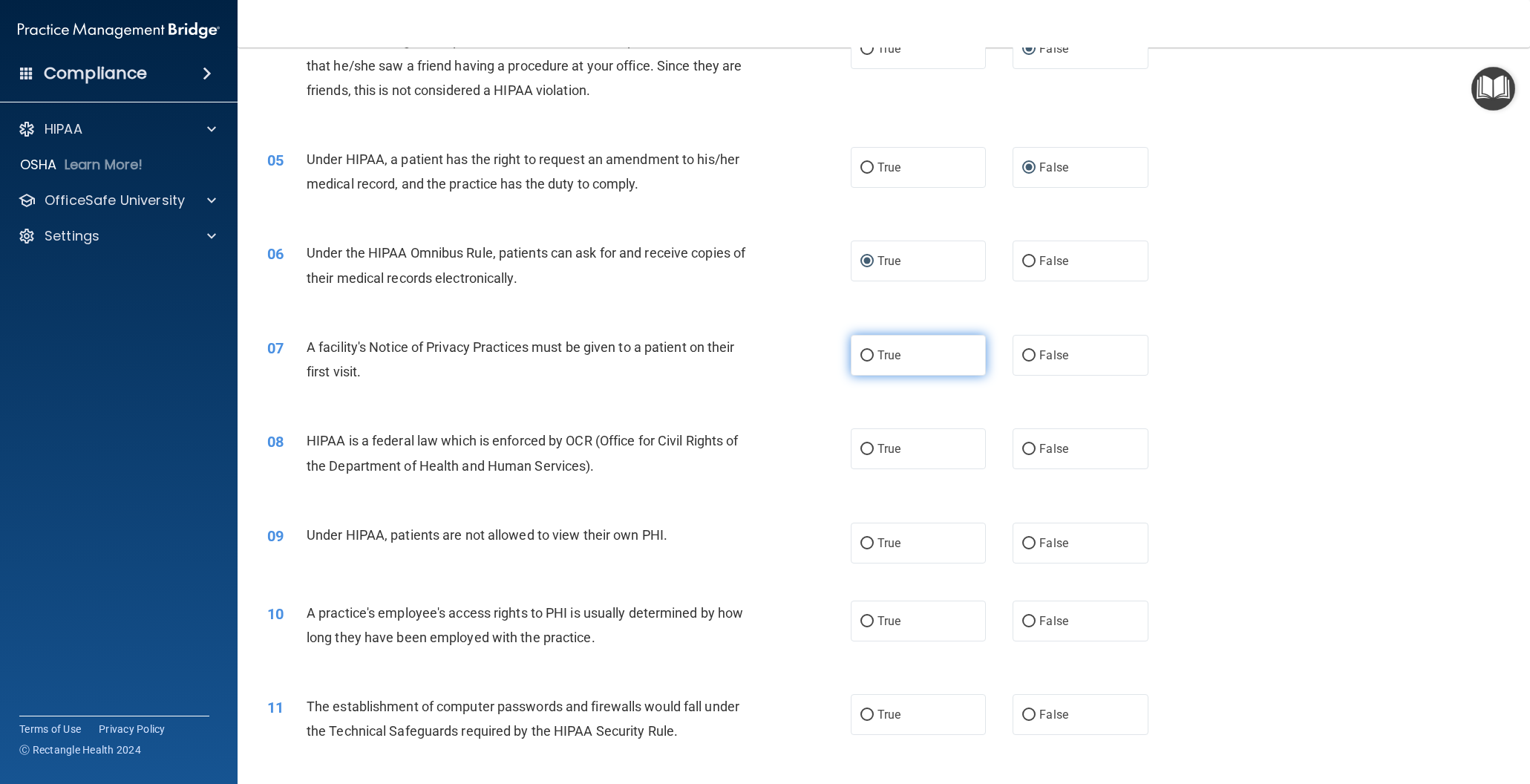
click at [867, 351] on input "True" at bounding box center [867, 355] width 13 height 11
radio input "true"
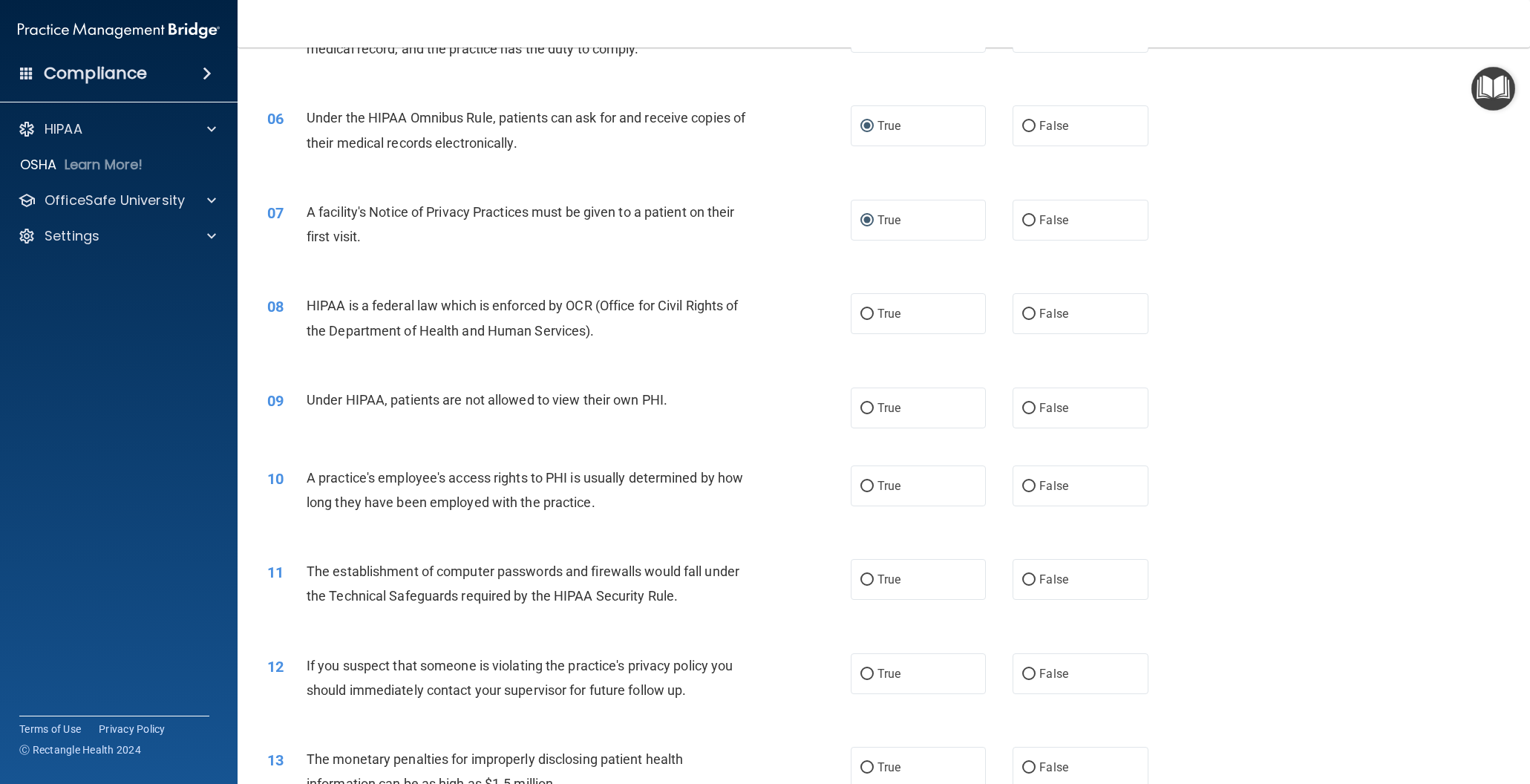
scroll to position [585, 0]
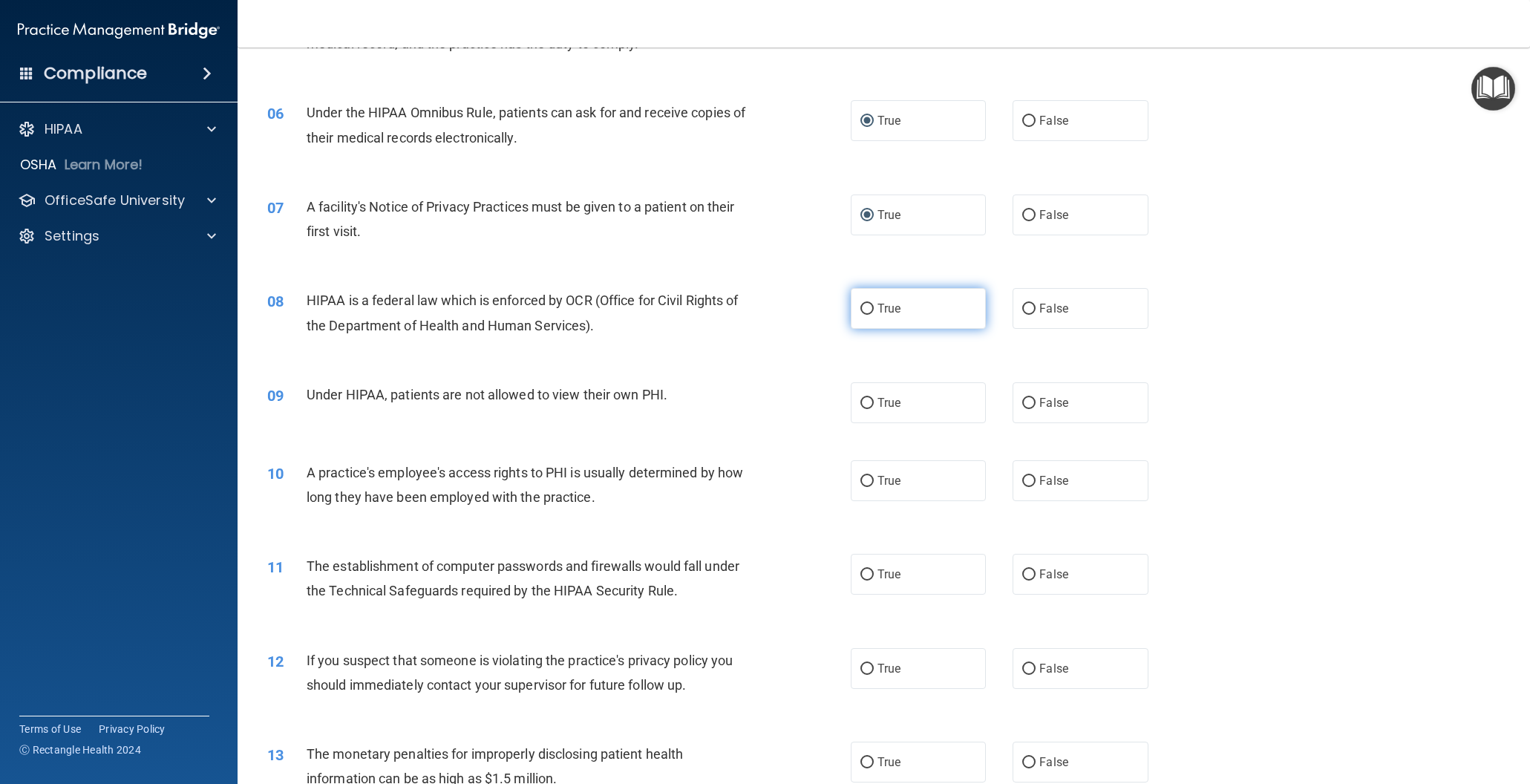
click at [867, 310] on input "True" at bounding box center [867, 309] width 13 height 11
radio input "true"
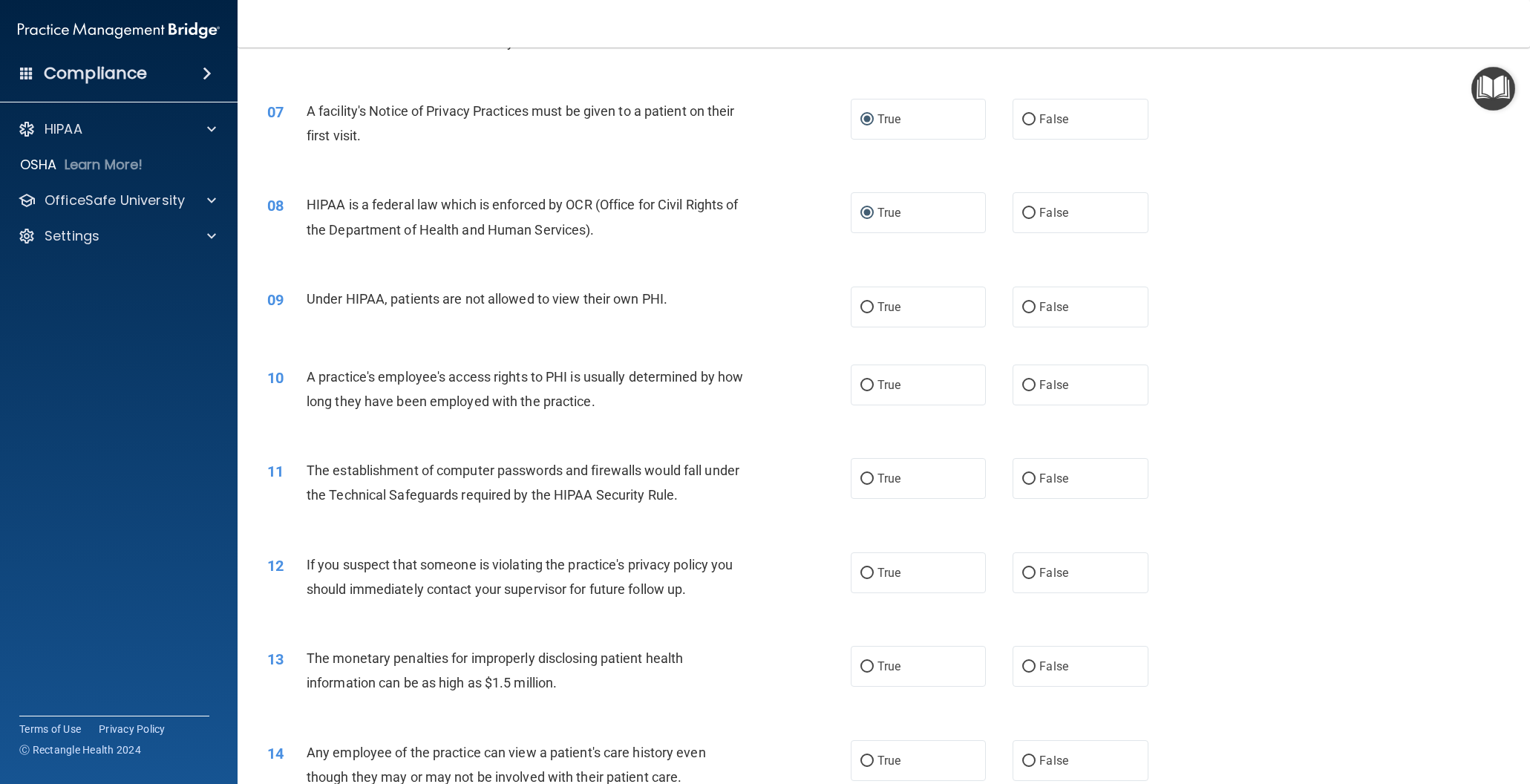
scroll to position [685, 0]
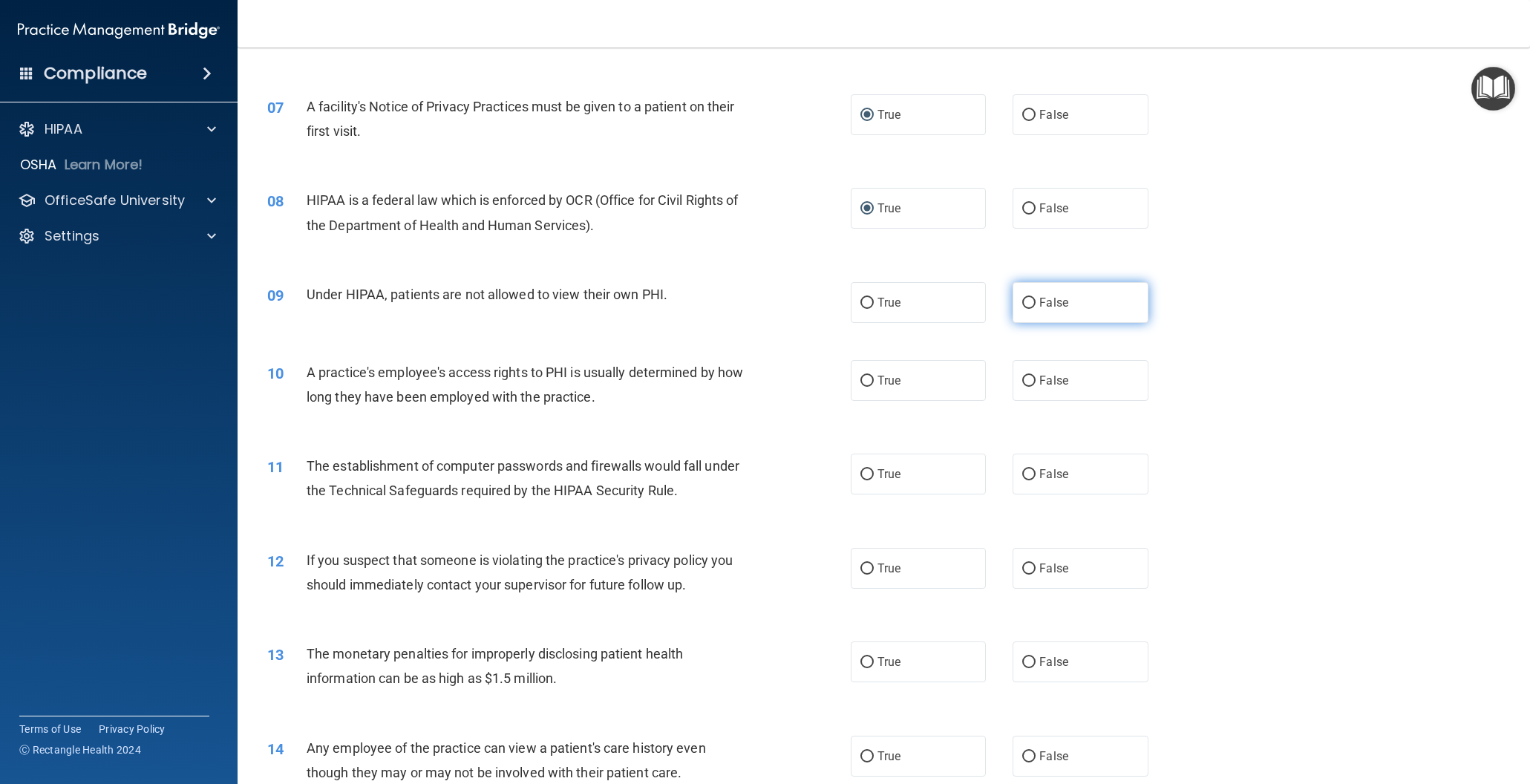
click at [1029, 301] on input "False" at bounding box center [1029, 303] width 13 height 11
radio input "true"
click at [1033, 381] on input "False" at bounding box center [1029, 381] width 13 height 11
radio input "true"
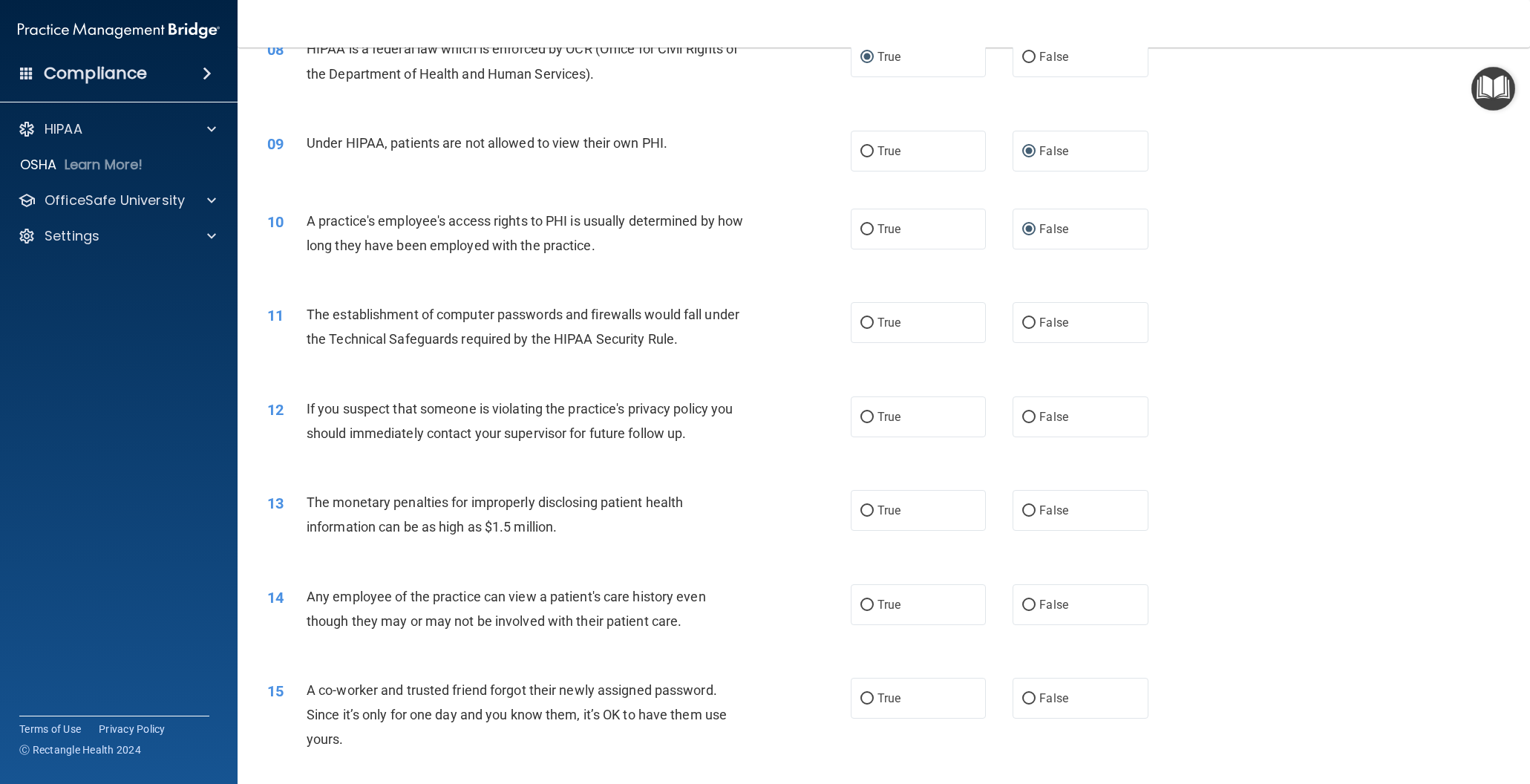
scroll to position [837, 0]
click at [867, 325] on input "True" at bounding box center [867, 322] width 13 height 11
radio input "true"
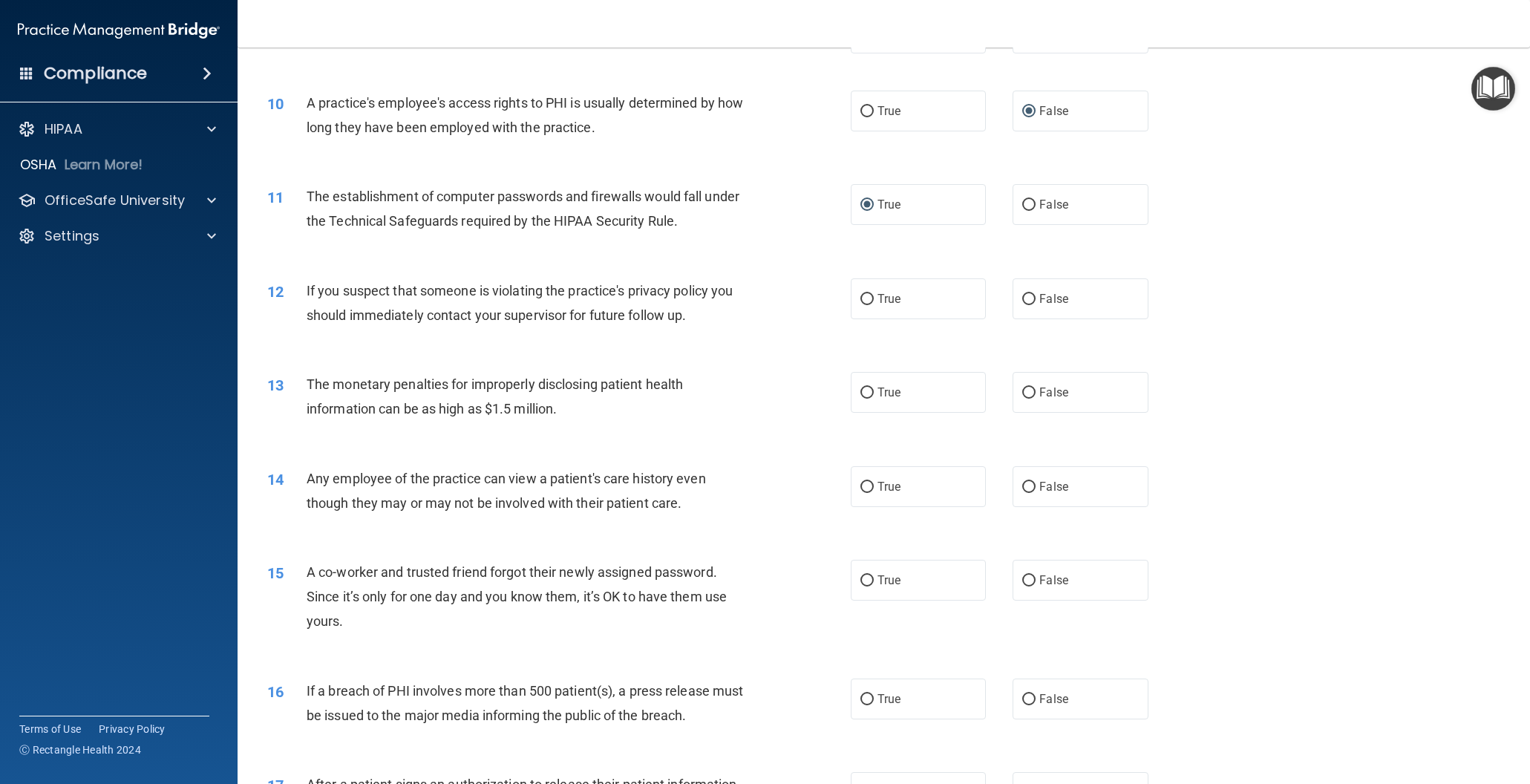
scroll to position [957, 0]
click at [871, 295] on input "True" at bounding box center [867, 296] width 13 height 11
radio input "true"
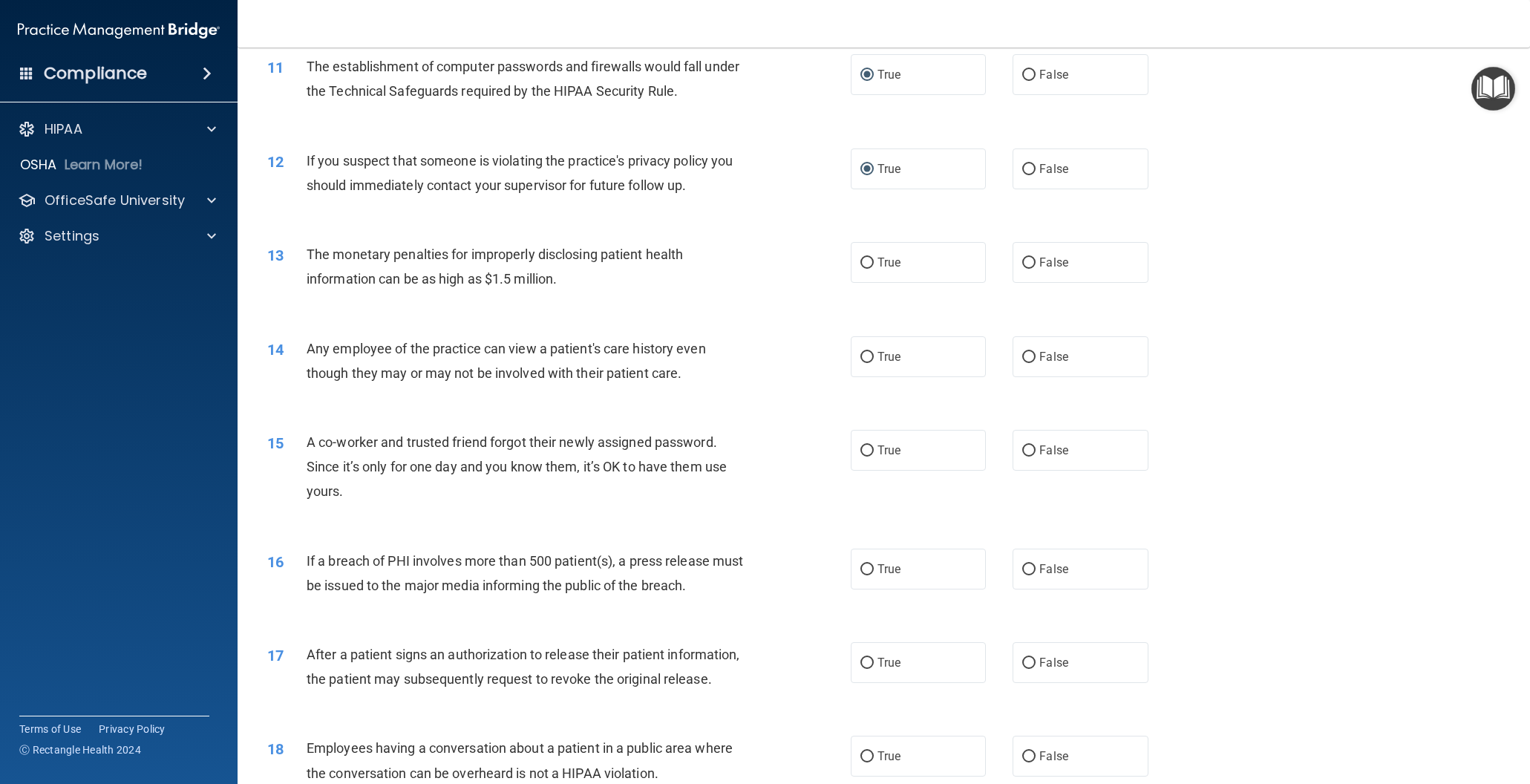
scroll to position [1089, 0]
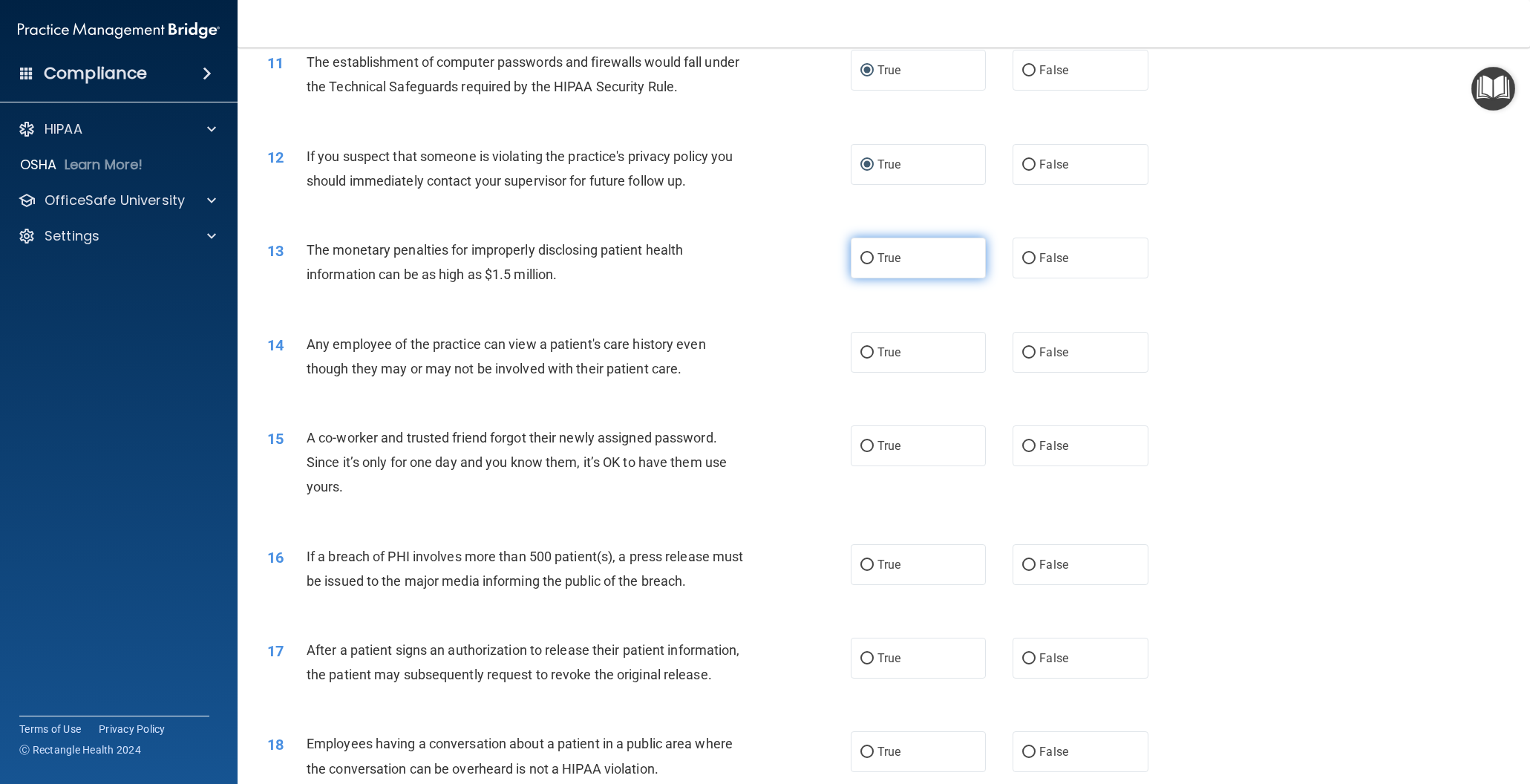
click at [865, 259] on input "True" at bounding box center [867, 258] width 13 height 11
radio input "true"
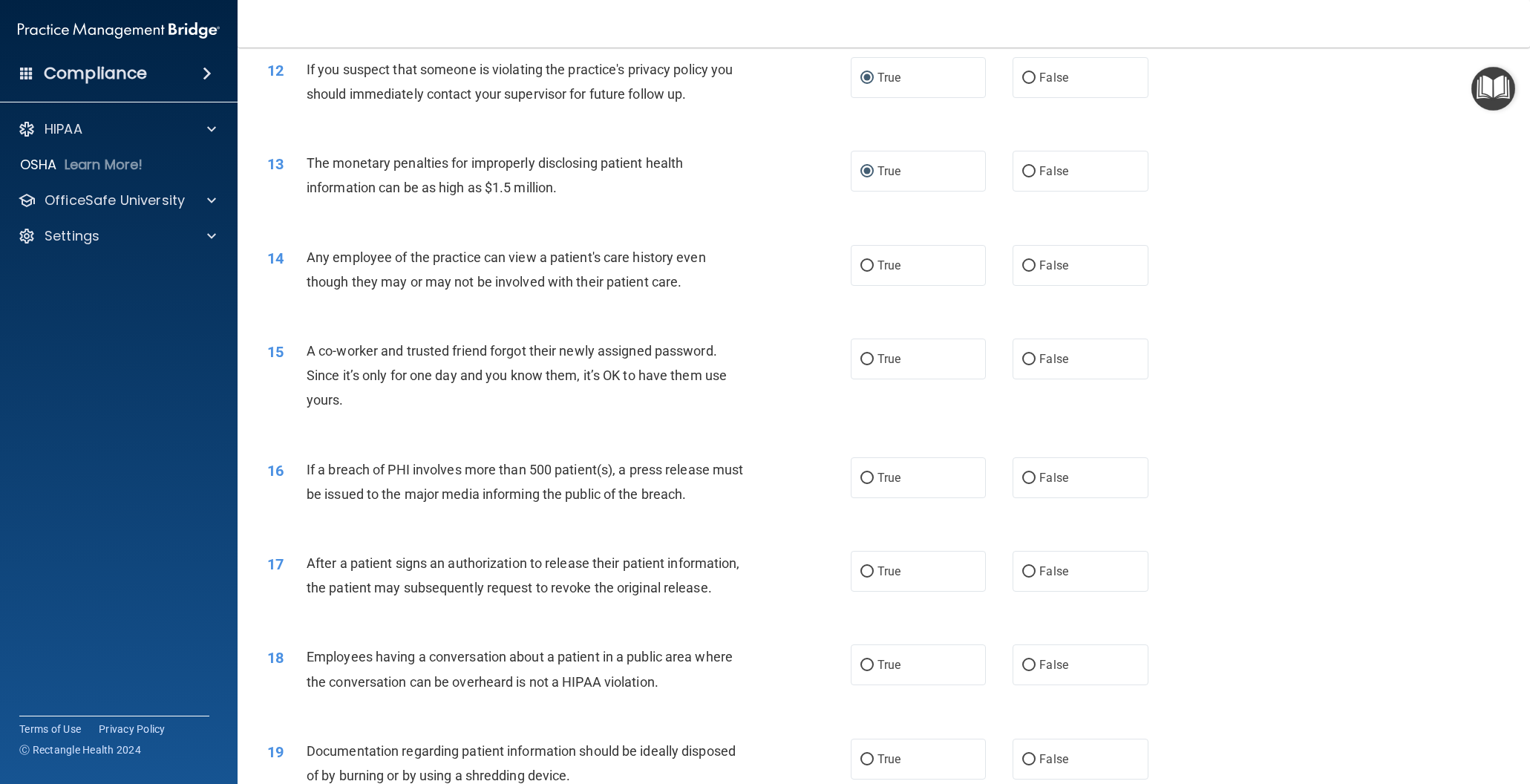
scroll to position [1178, 0]
click at [1026, 259] on input "False" at bounding box center [1029, 264] width 13 height 11
radio input "true"
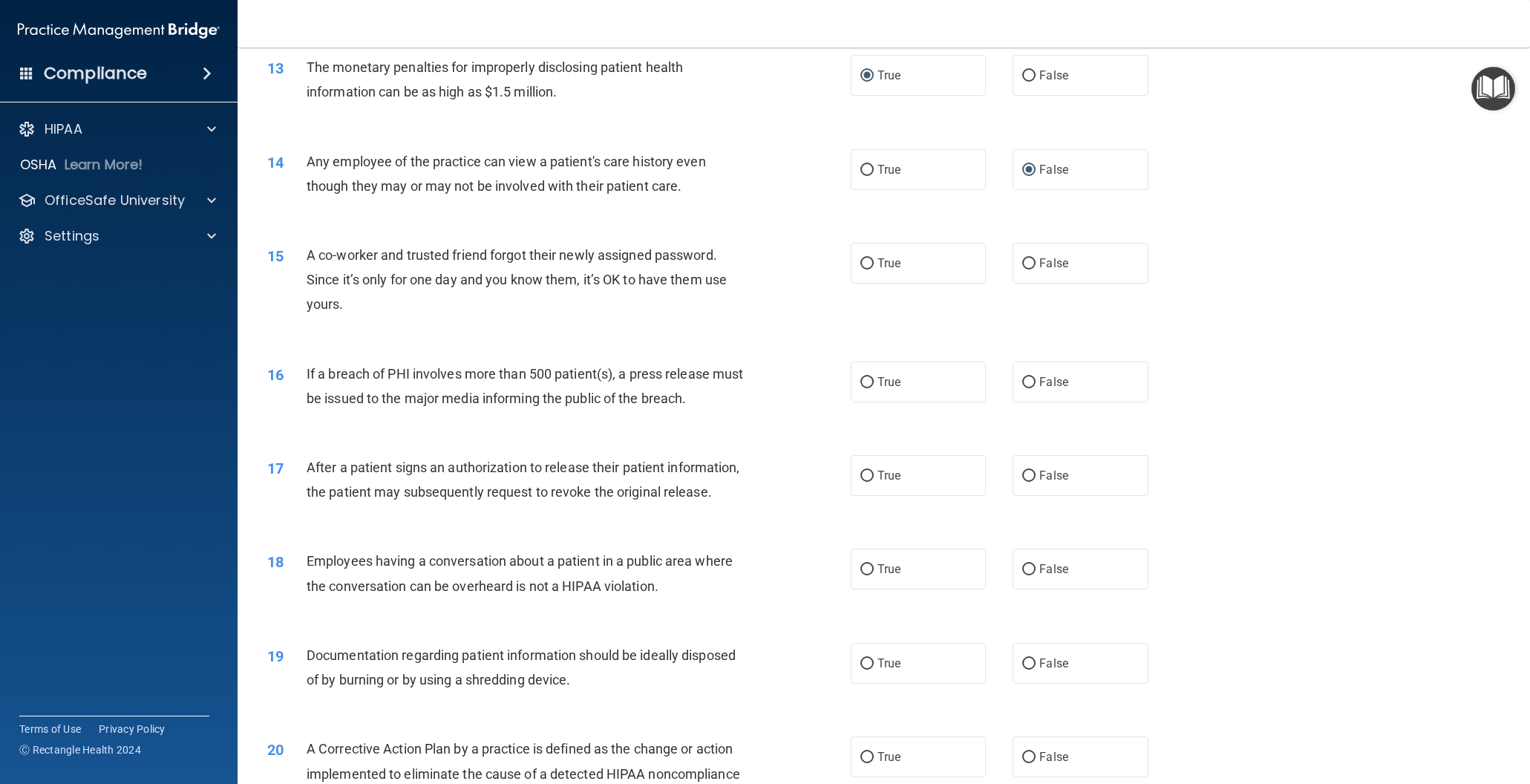
scroll to position [1277, 0]
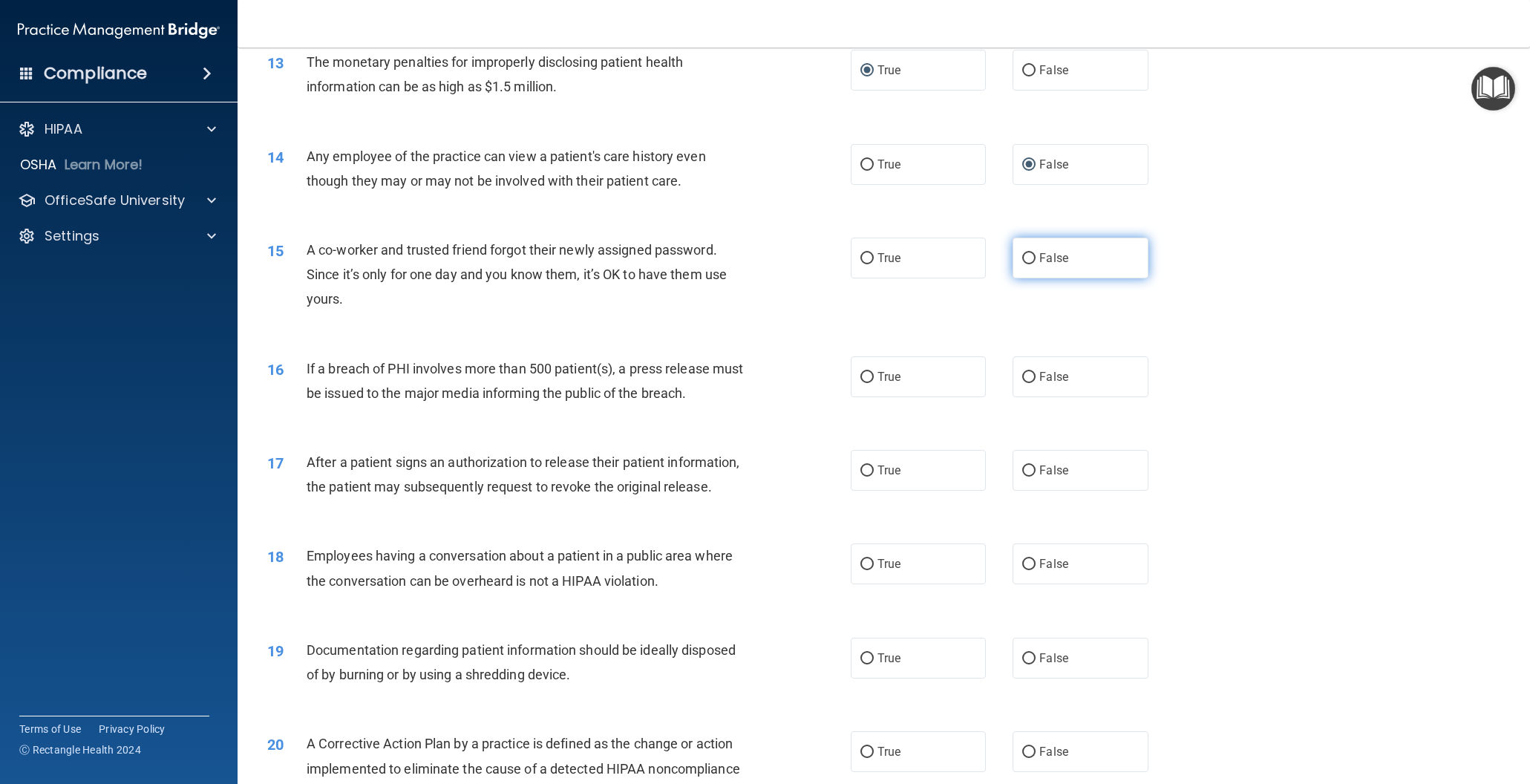
click at [1026, 258] on input "False" at bounding box center [1029, 258] width 13 height 11
radio input "true"
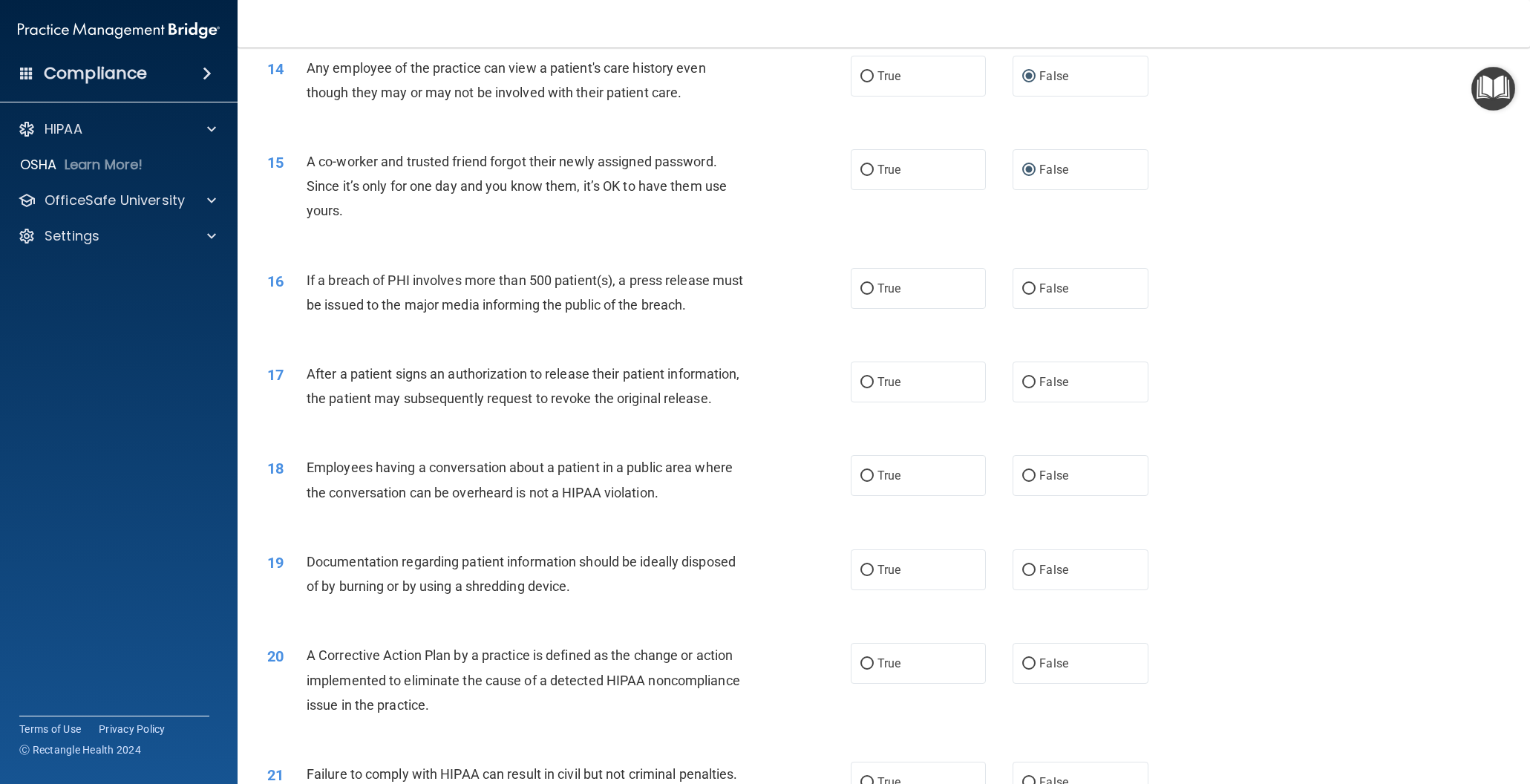
scroll to position [1369, 0]
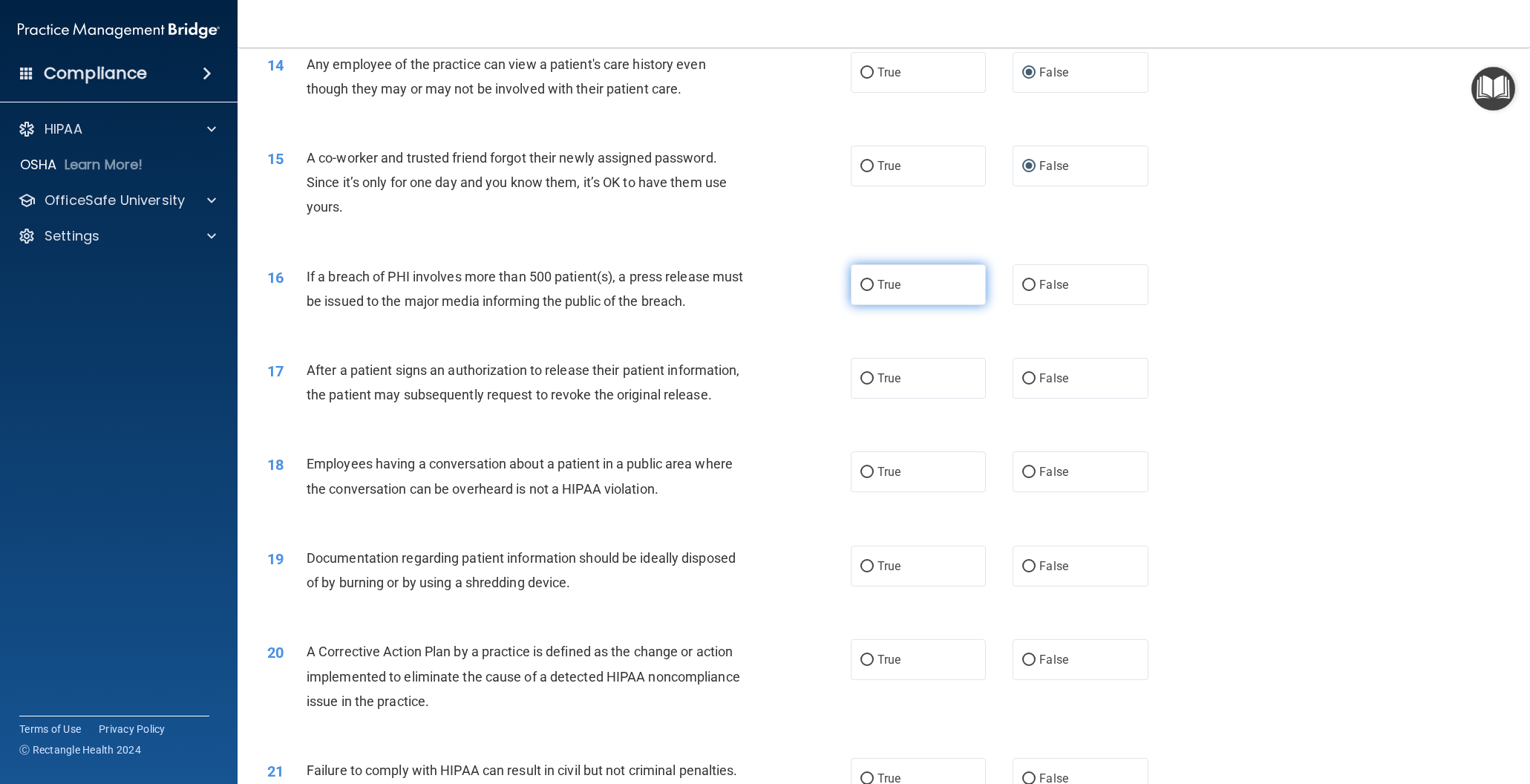
click at [863, 280] on input "True" at bounding box center [867, 285] width 13 height 11
radio input "true"
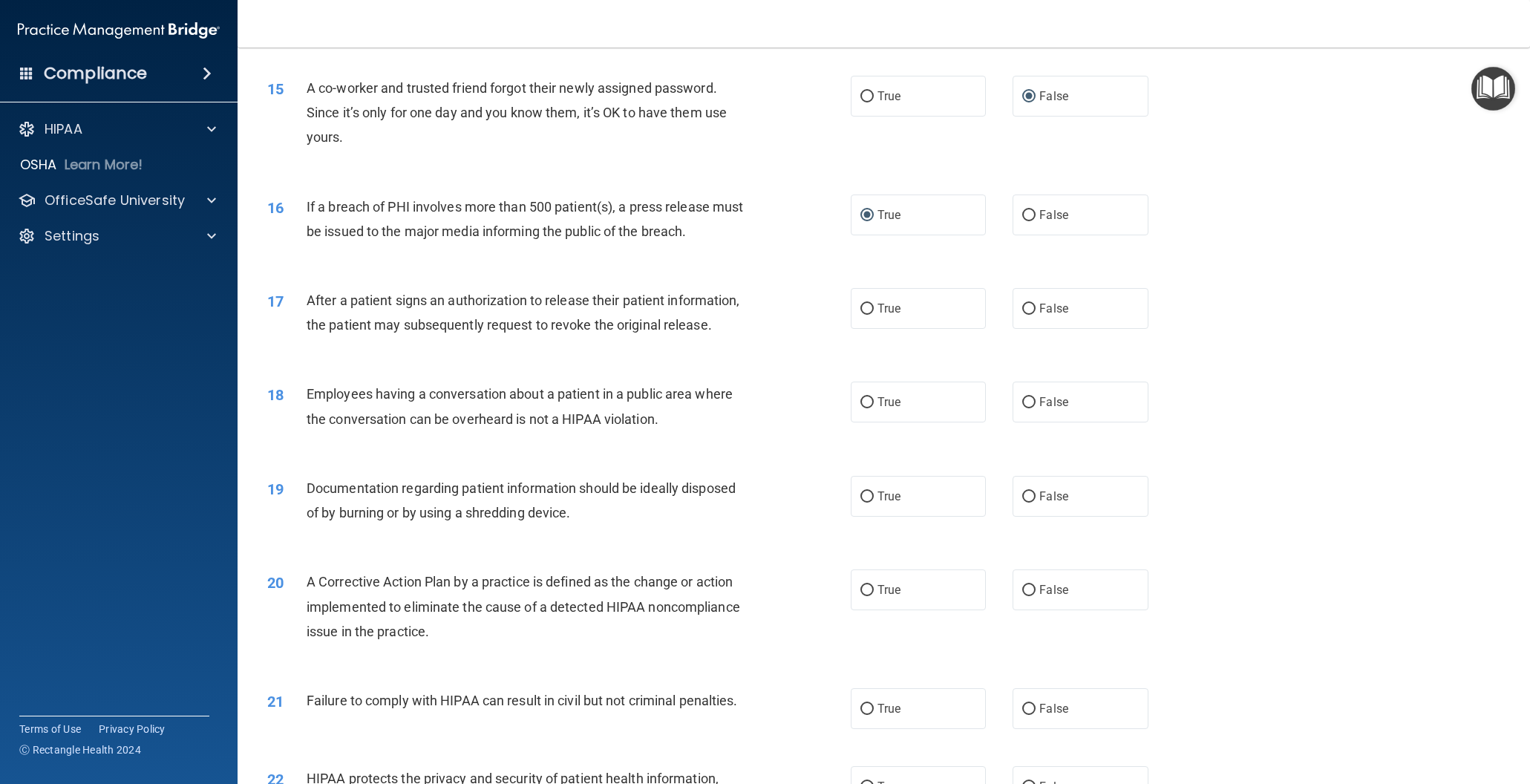
scroll to position [1448, 0]
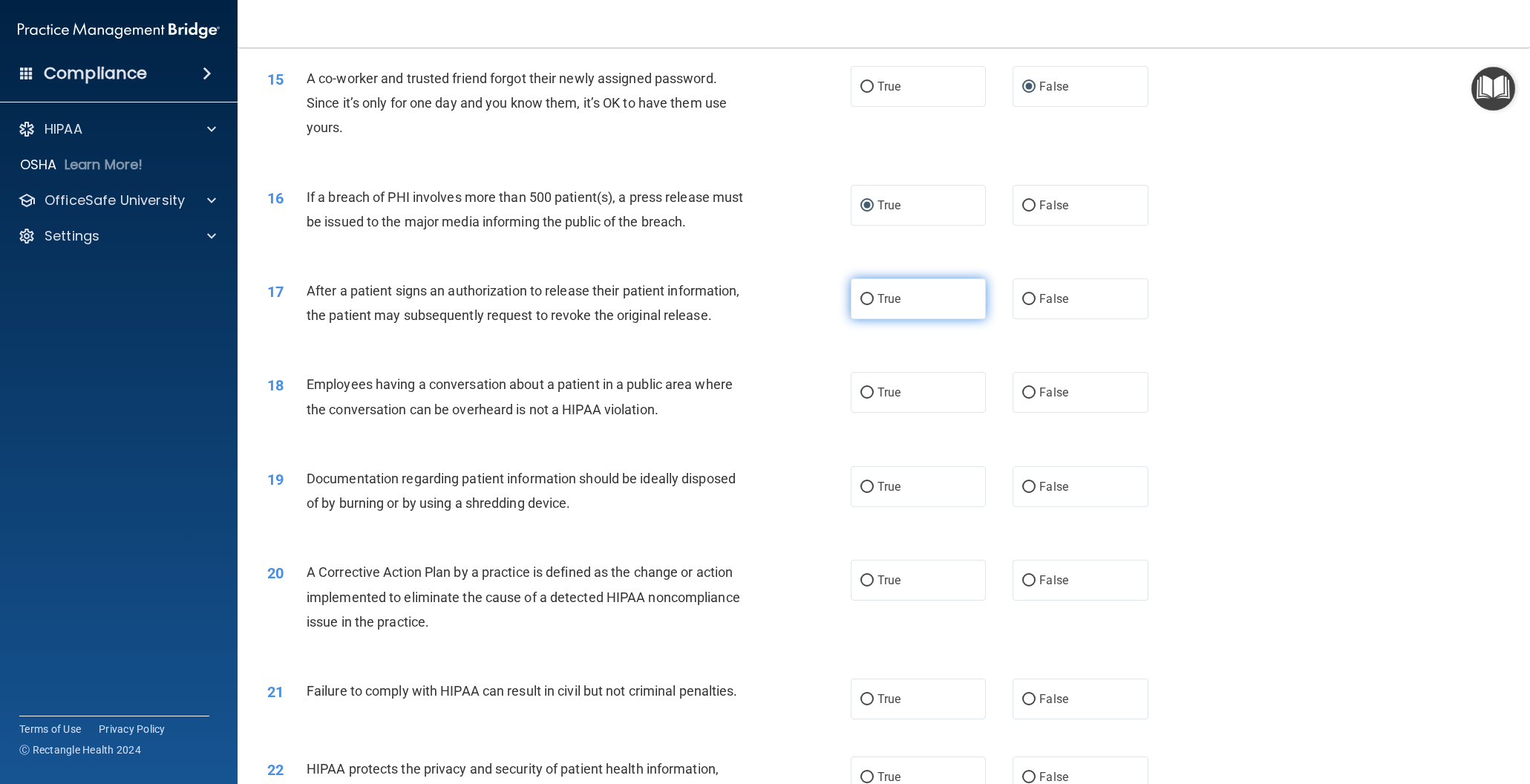
click at [867, 295] on input "True" at bounding box center [867, 300] width 13 height 11
radio input "true"
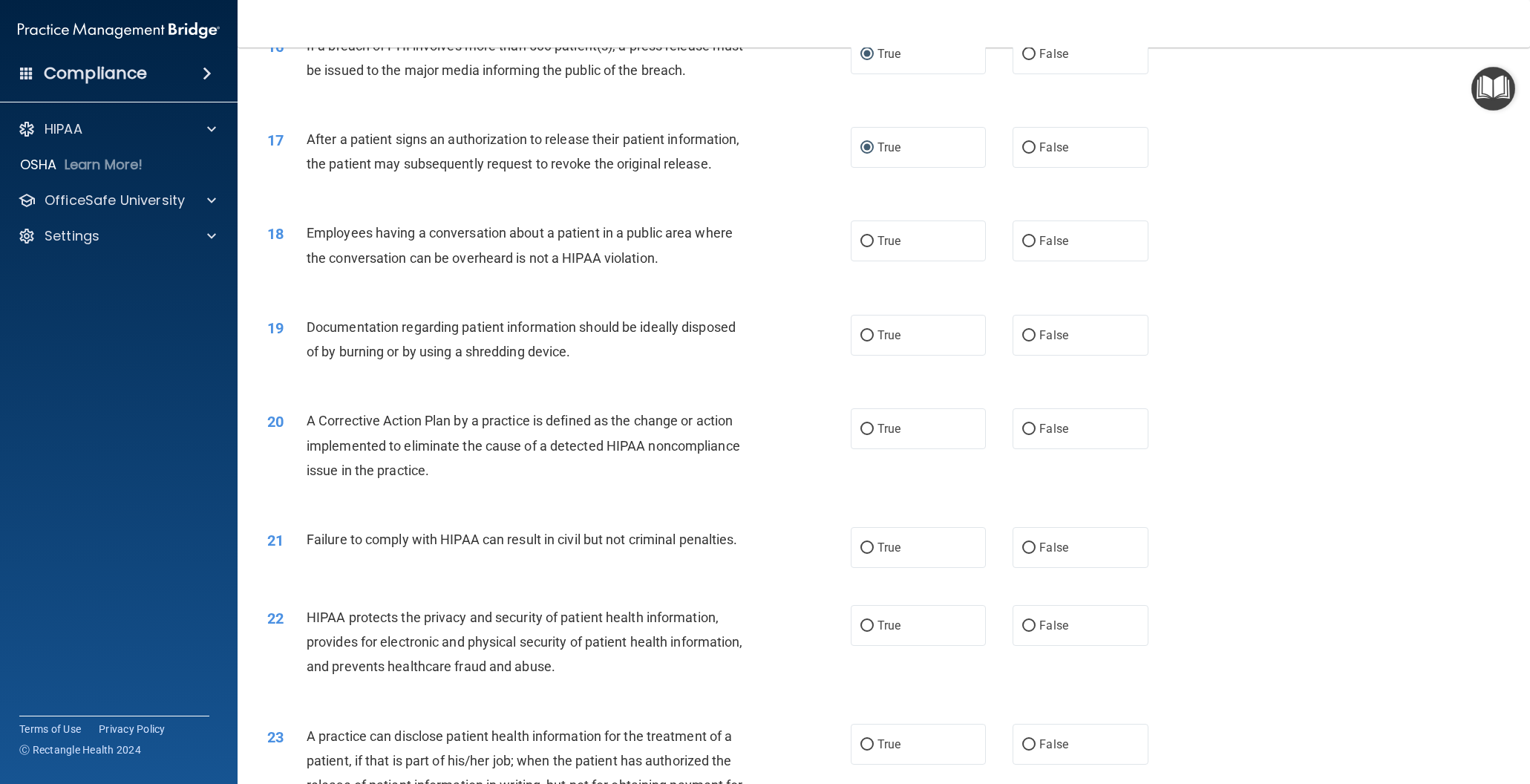
scroll to position [1603, 0]
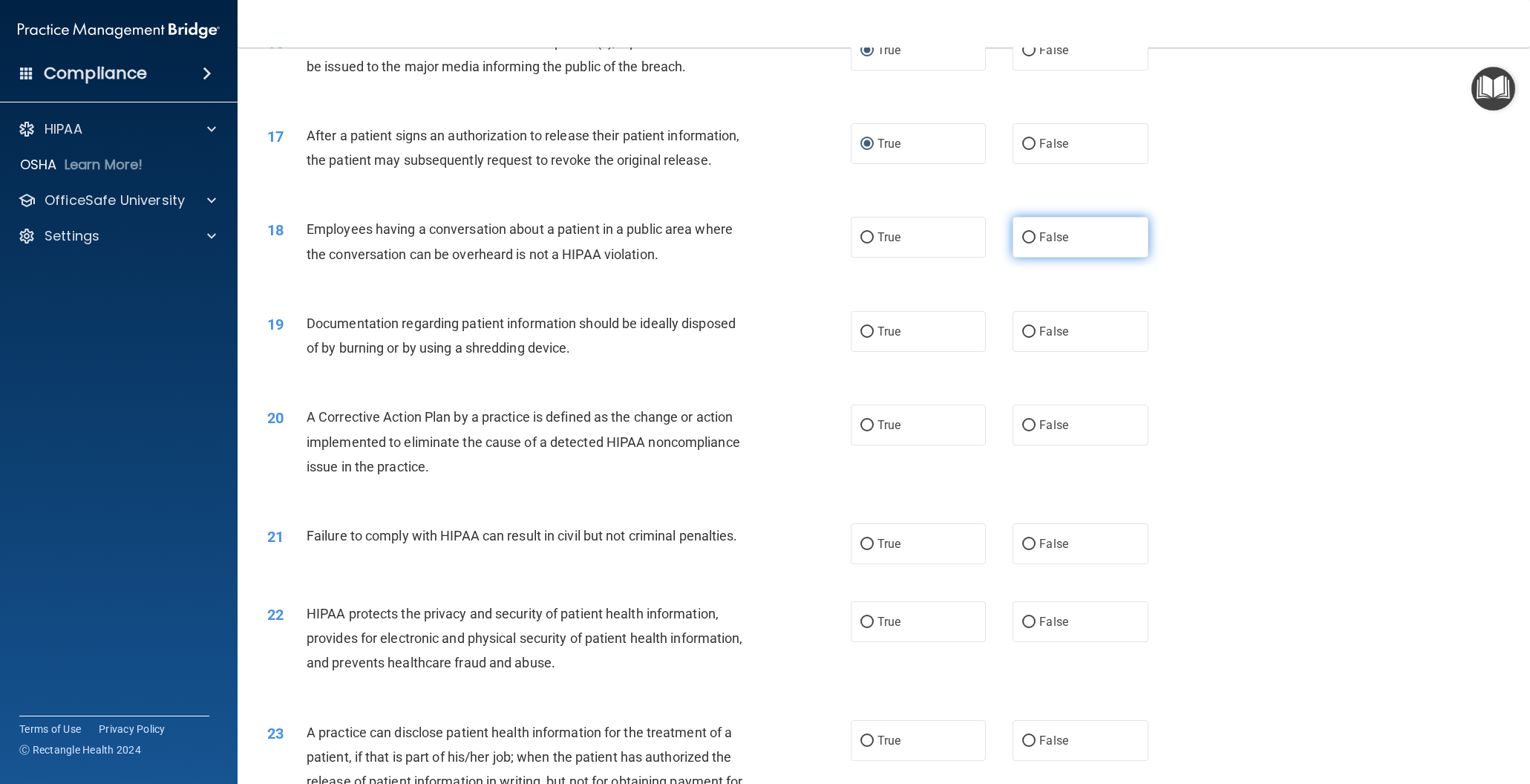
click at [1037, 238] on label "False" at bounding box center [1080, 237] width 135 height 40
click at [1036, 238] on input "False" at bounding box center [1029, 238] width 13 height 11
radio input "true"
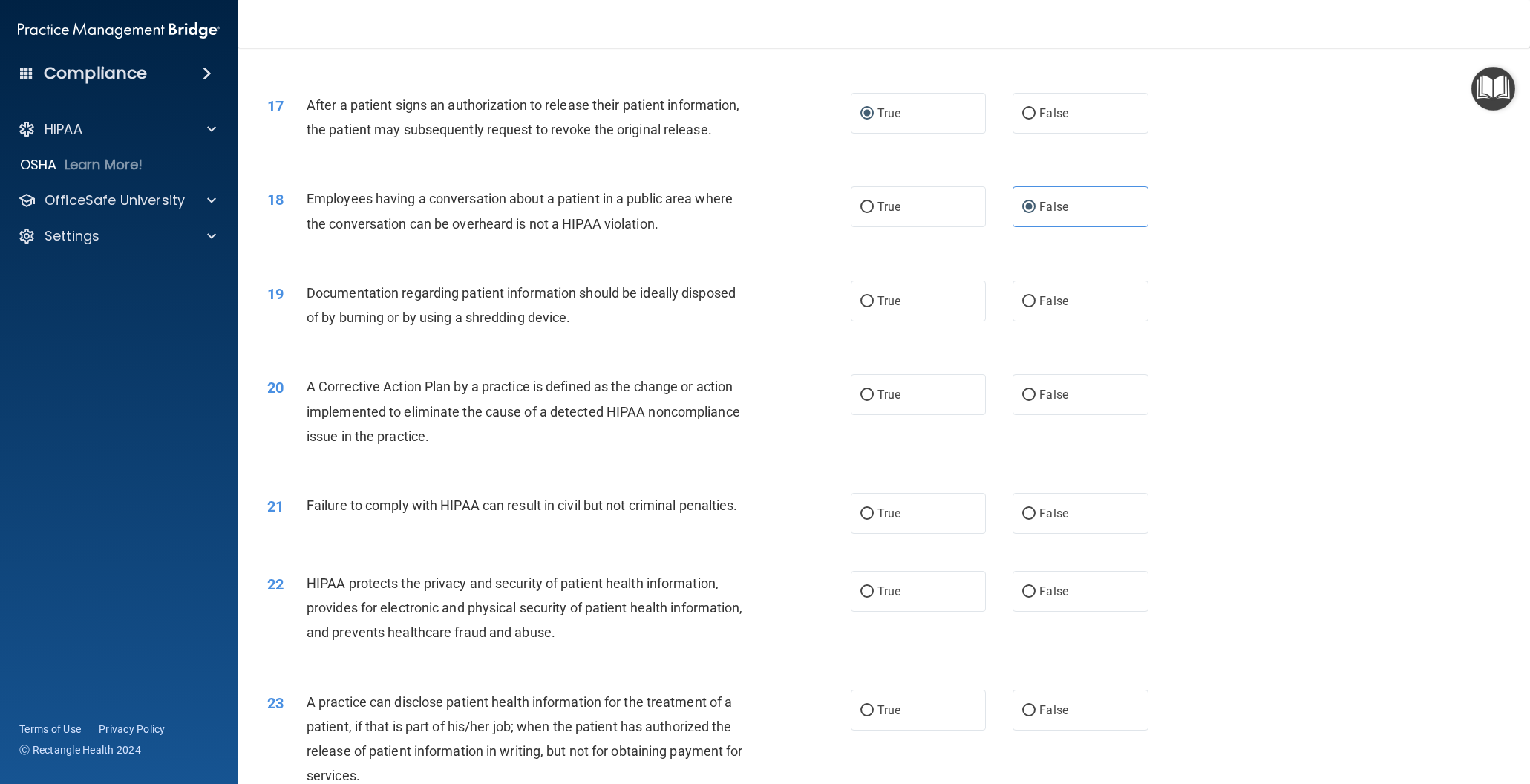
scroll to position [1642, 0]
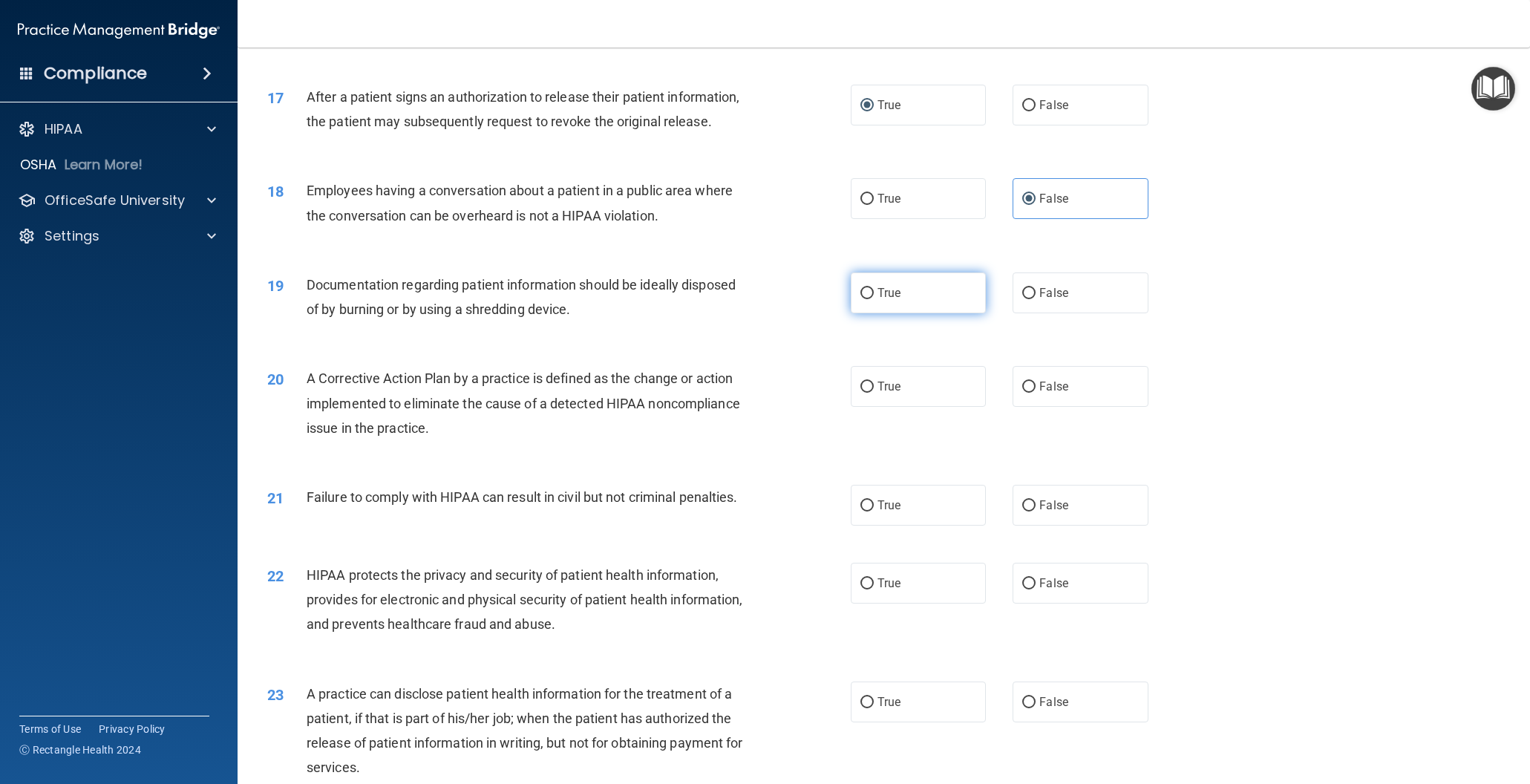
click at [867, 290] on input "True" at bounding box center [867, 293] width 13 height 11
radio input "true"
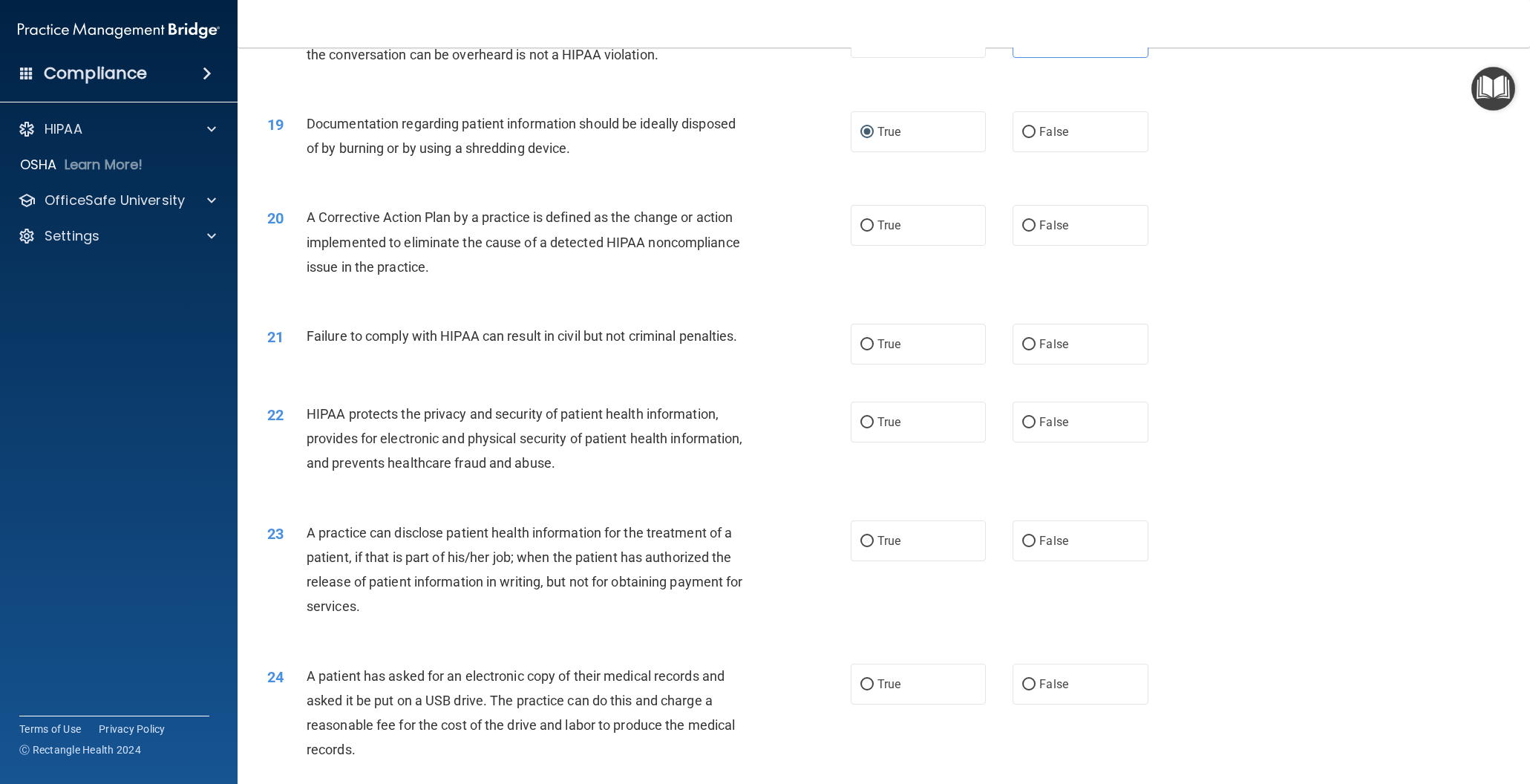
scroll to position [1809, 0]
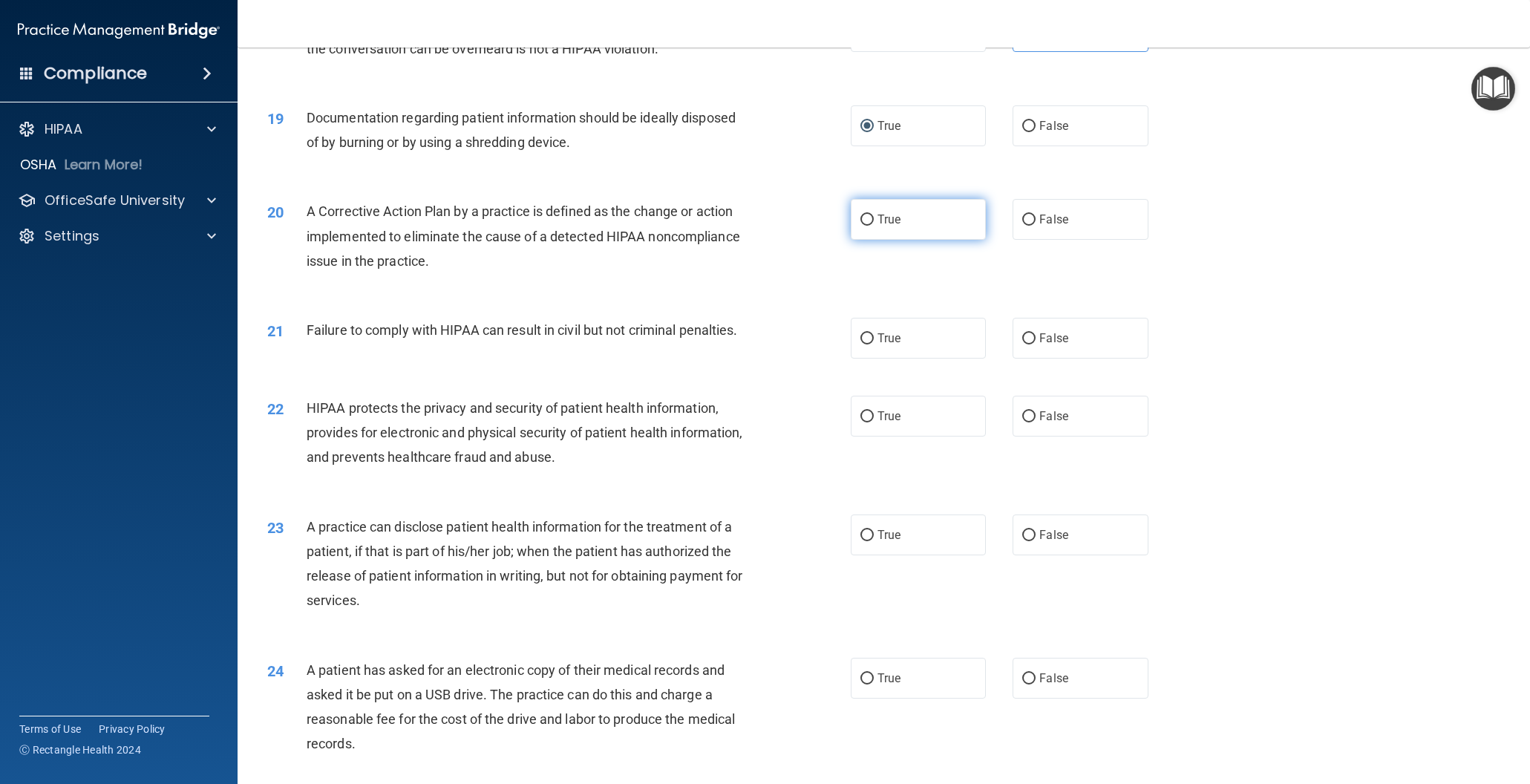
click at [870, 215] on input "True" at bounding box center [867, 220] width 13 height 11
radio input "true"
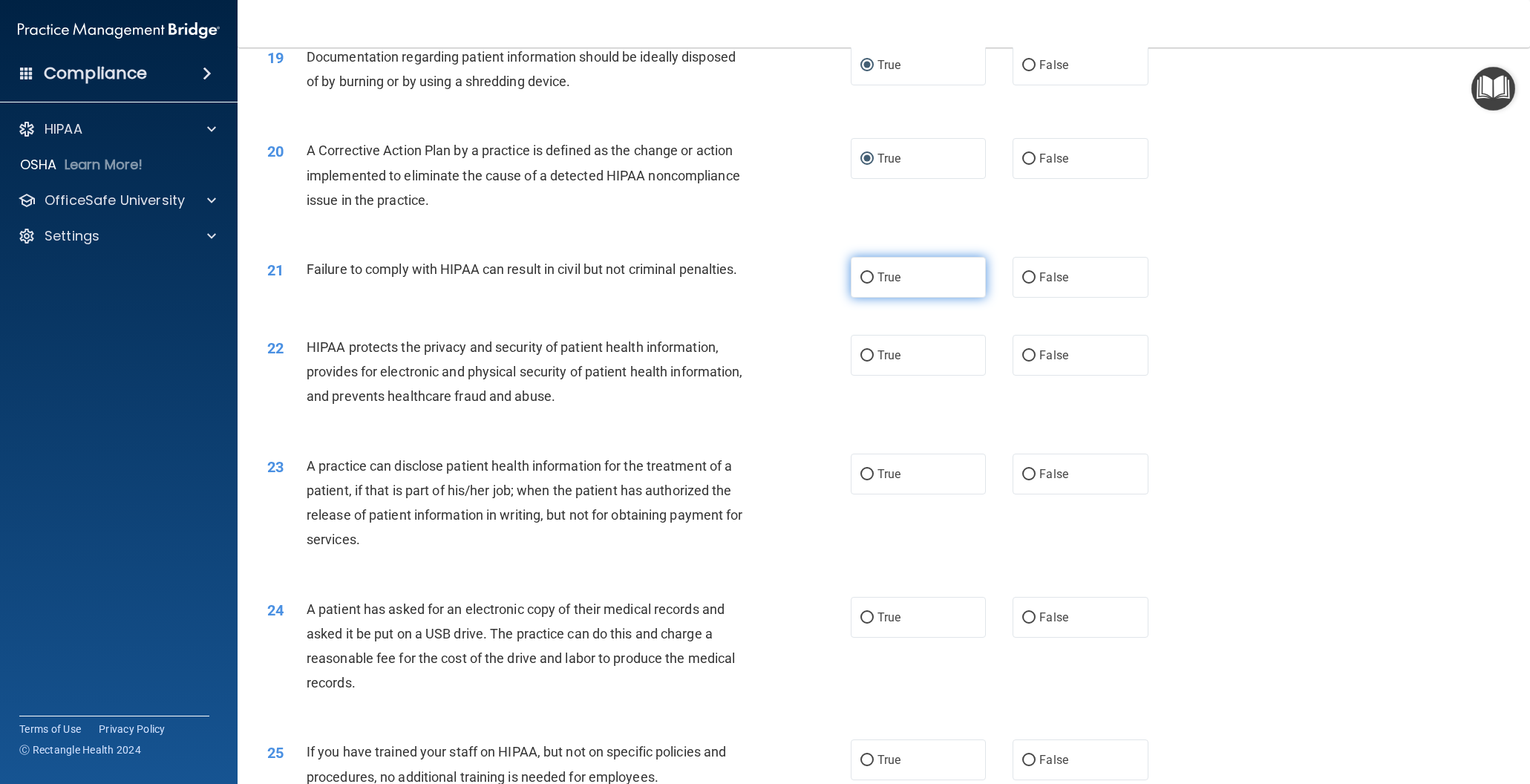
scroll to position [1874, 0]
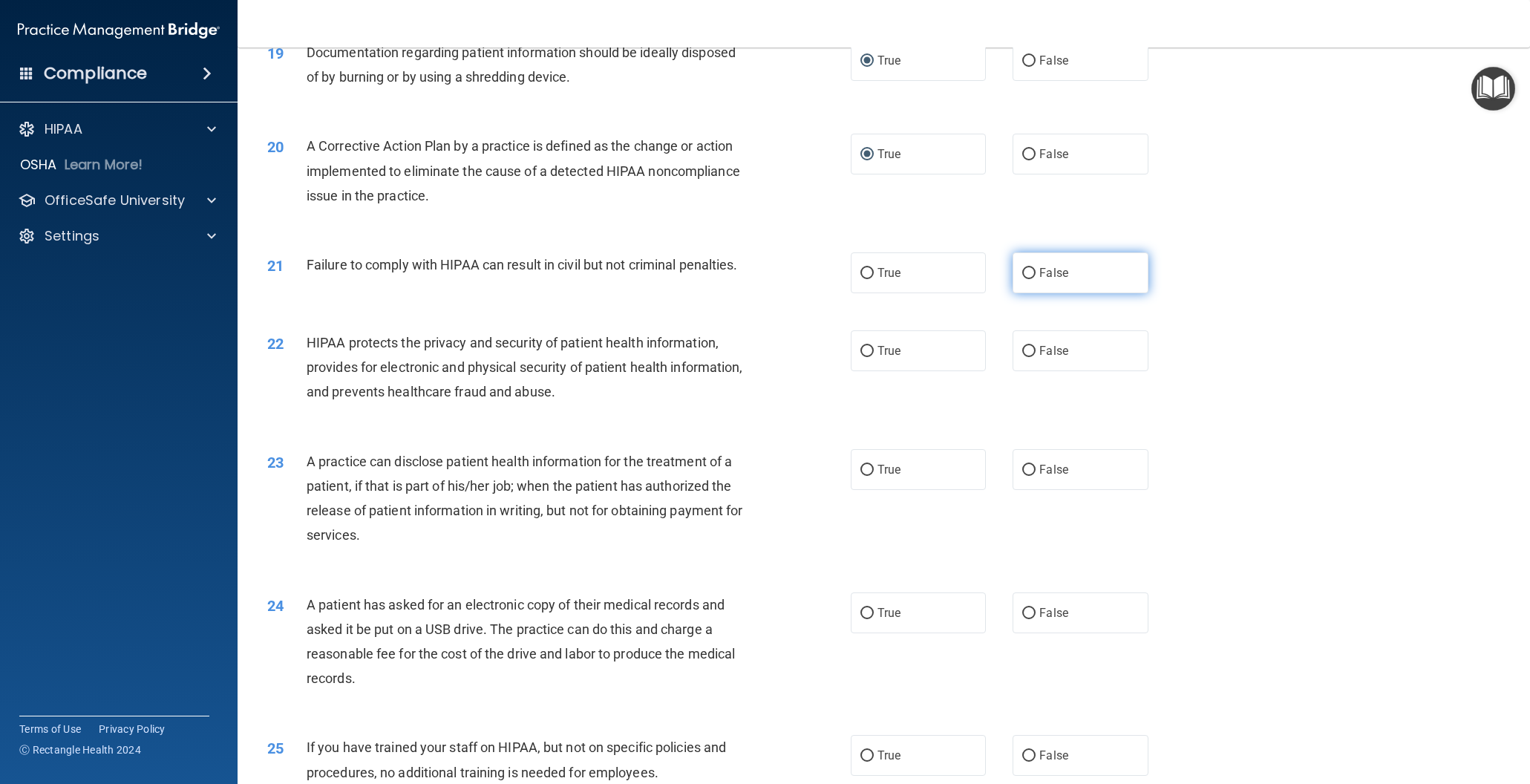
click at [1030, 271] on input "False" at bounding box center [1029, 274] width 13 height 11
radio input "true"
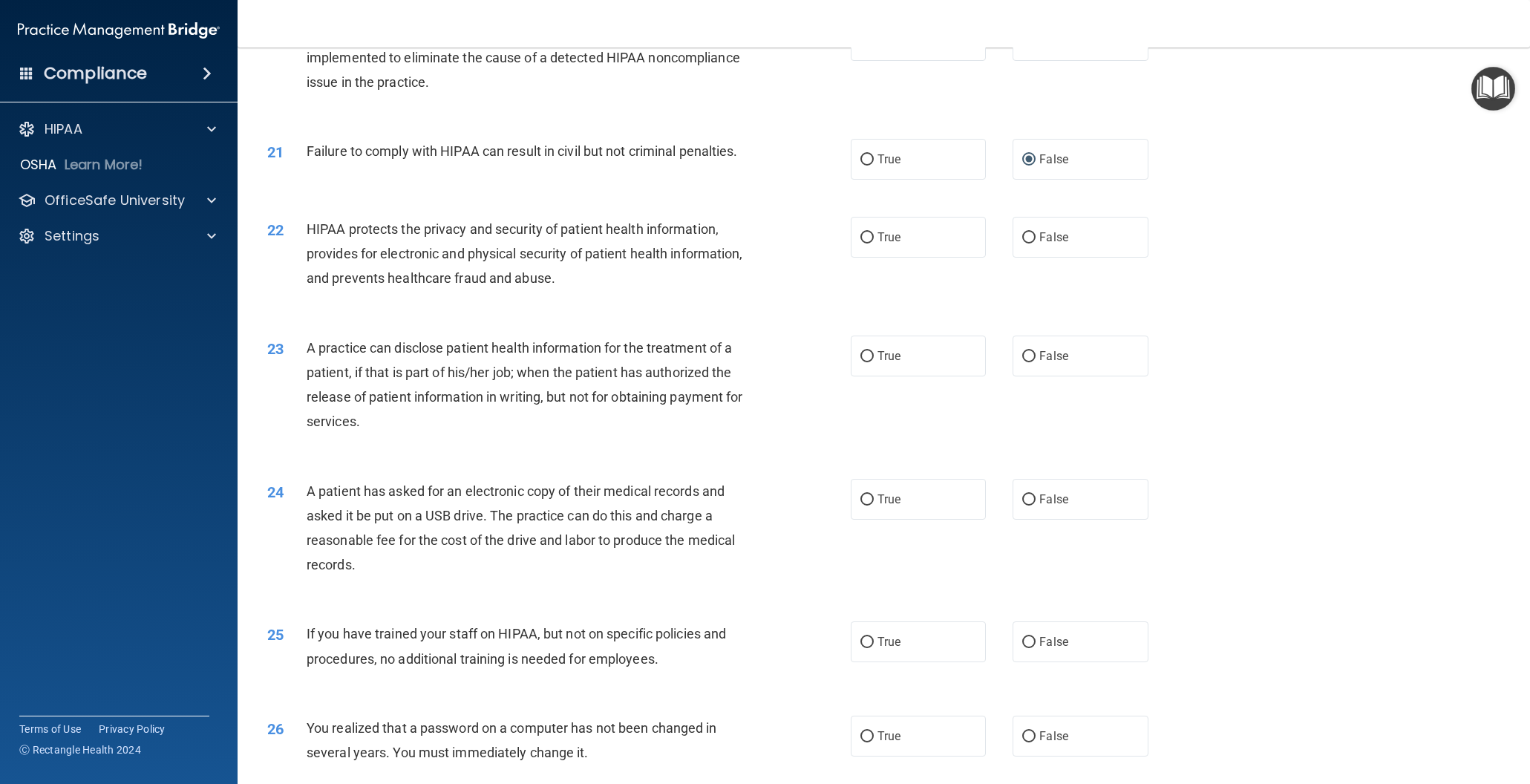
scroll to position [1991, 0]
click at [867, 235] on input "True" at bounding box center [867, 234] width 13 height 11
radio input "true"
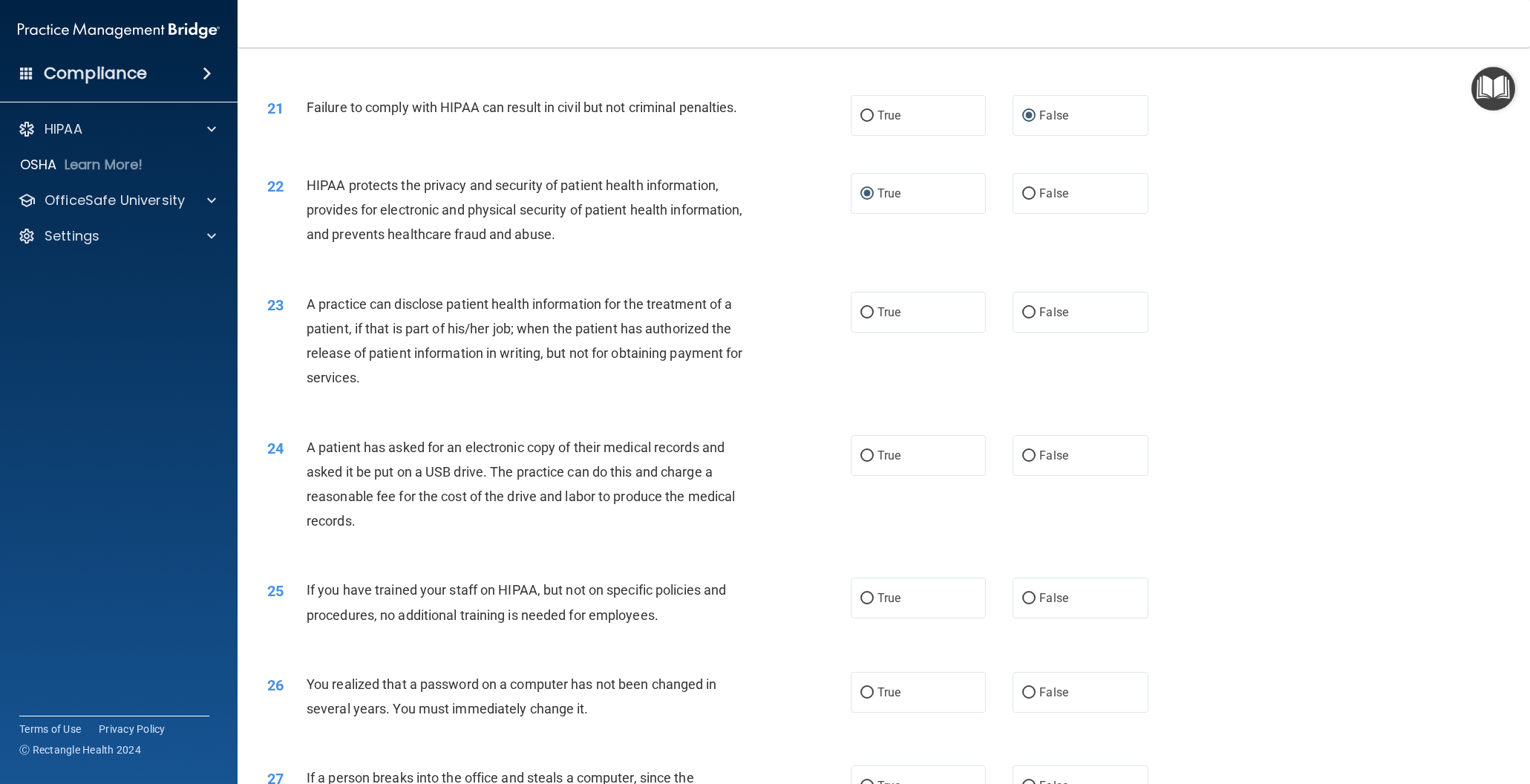
scroll to position [2037, 0]
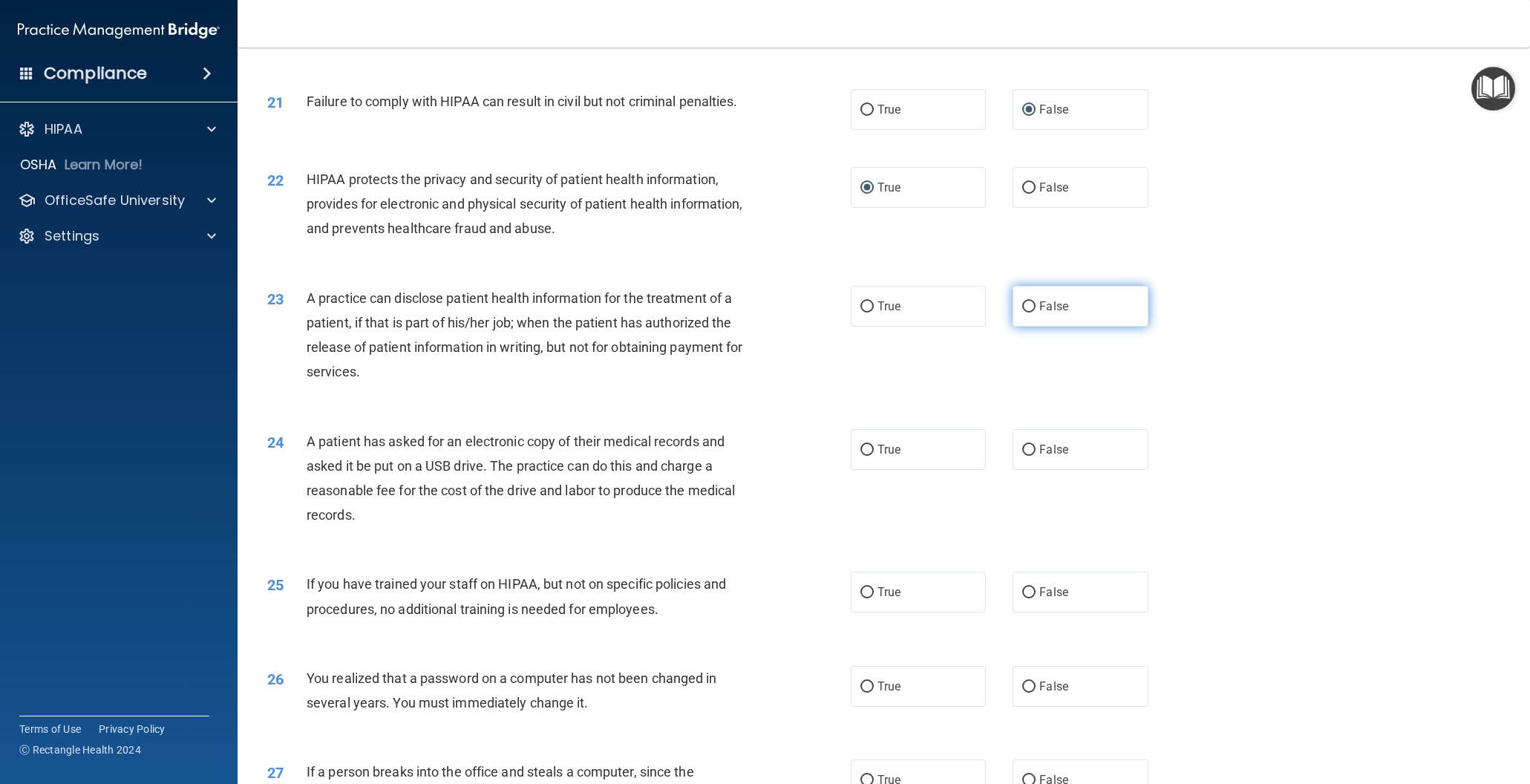
click at [1029, 303] on input "False" at bounding box center [1029, 306] width 13 height 11
radio input "true"
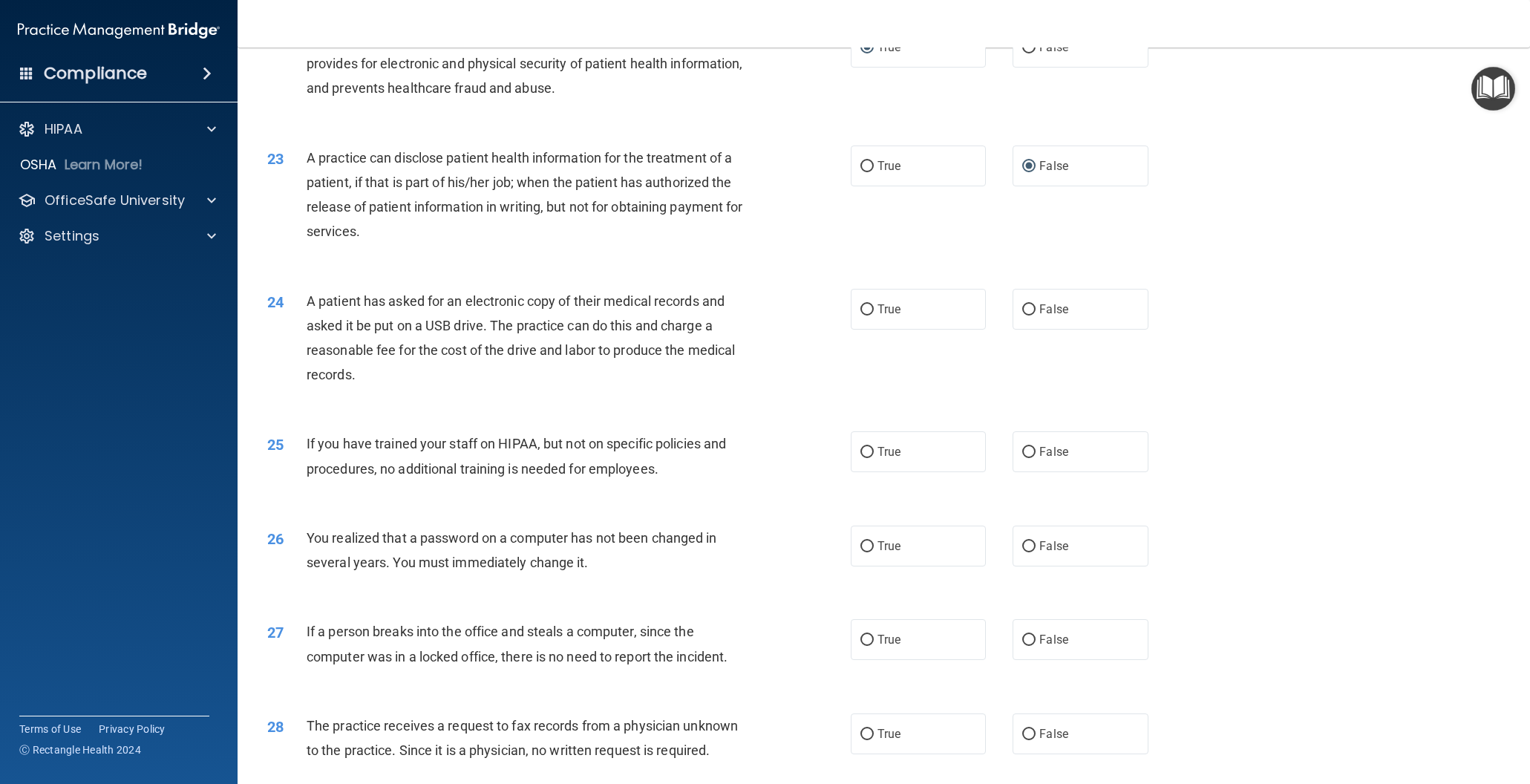
scroll to position [2191, 0]
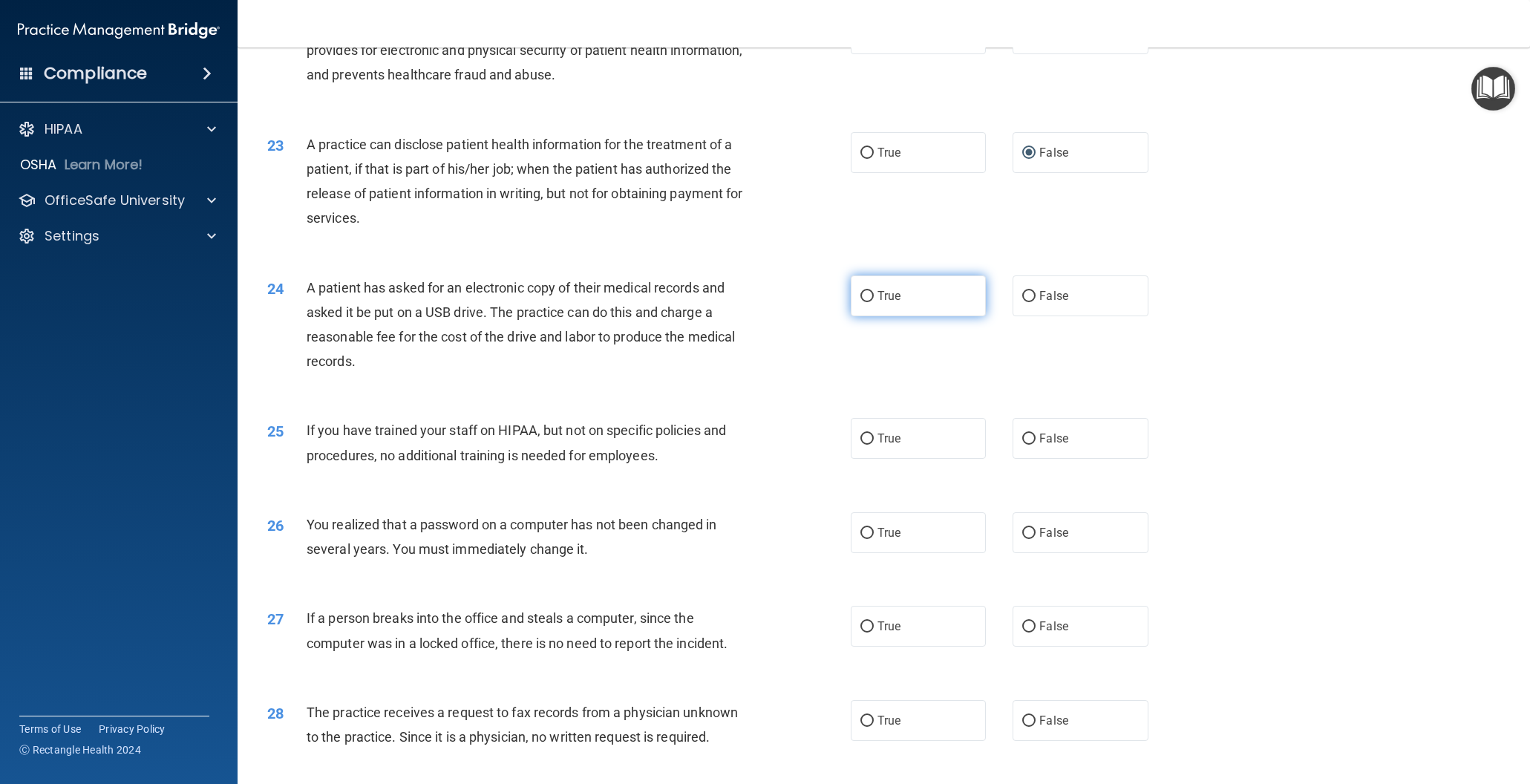
click at [867, 298] on input "True" at bounding box center [867, 296] width 13 height 11
radio input "true"
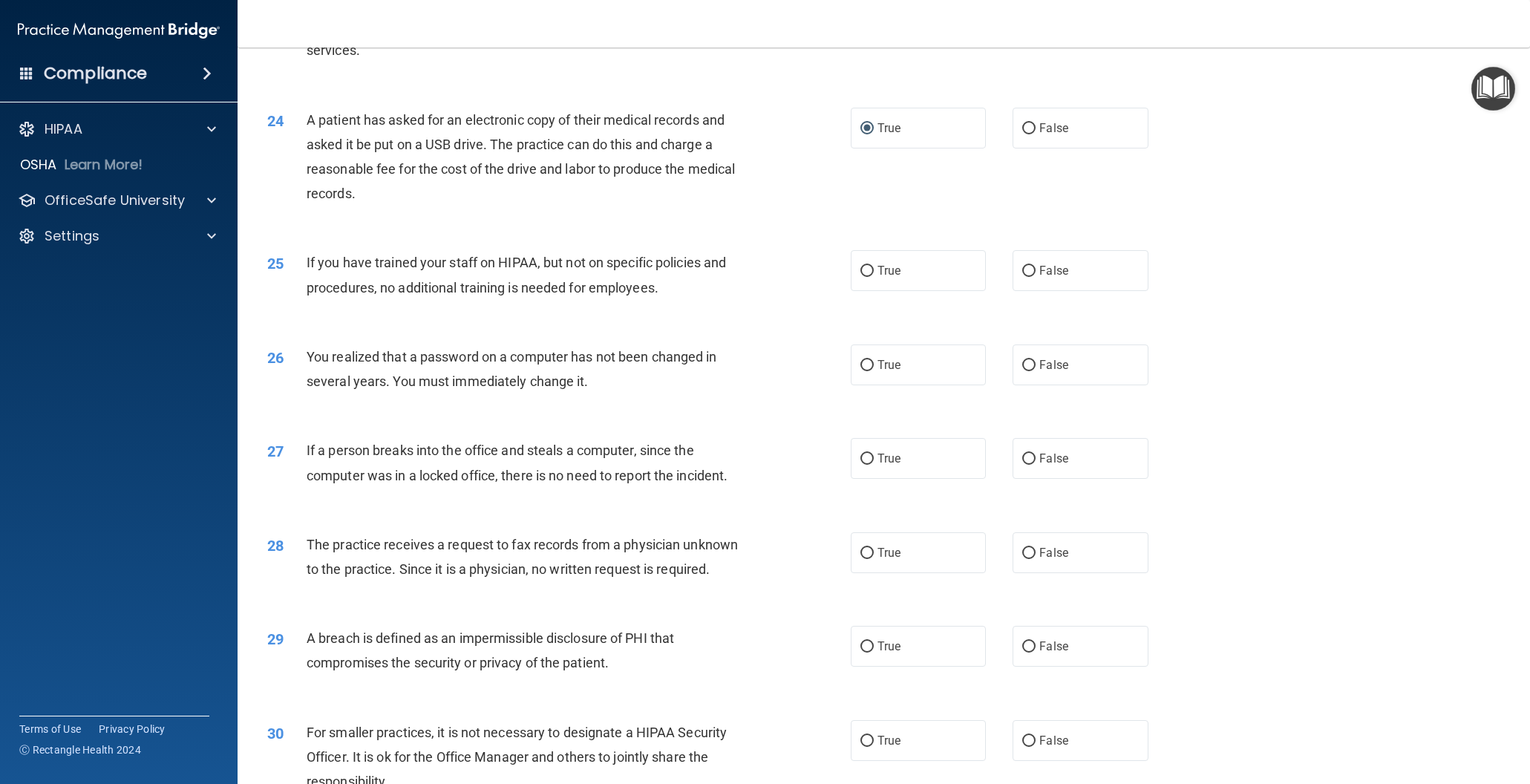
scroll to position [2360, 0]
click at [1029, 270] on input "False" at bounding box center [1029, 270] width 13 height 11
radio input "true"
click at [869, 361] on input "True" at bounding box center [867, 364] width 13 height 11
radio input "true"
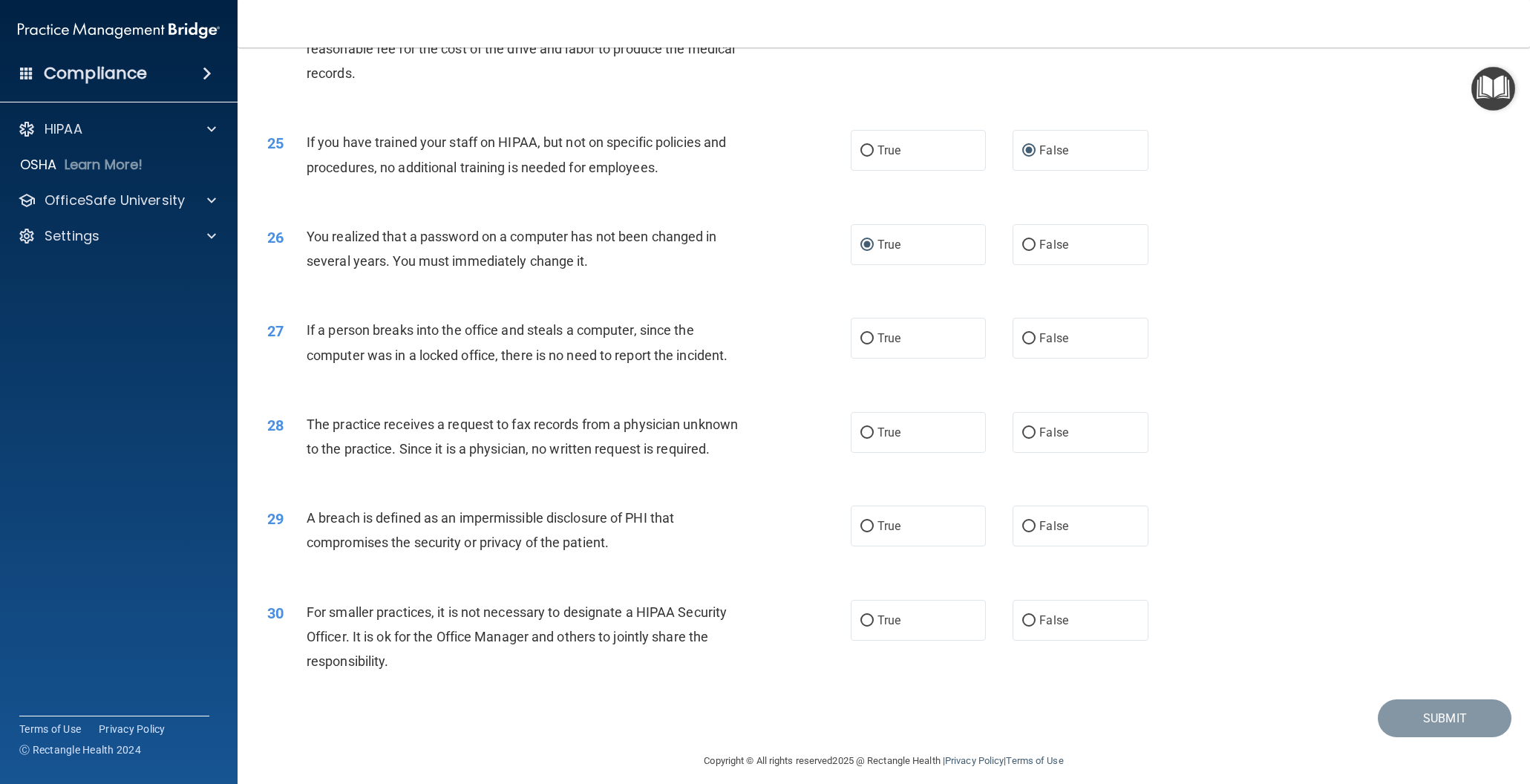
scroll to position [2492, 0]
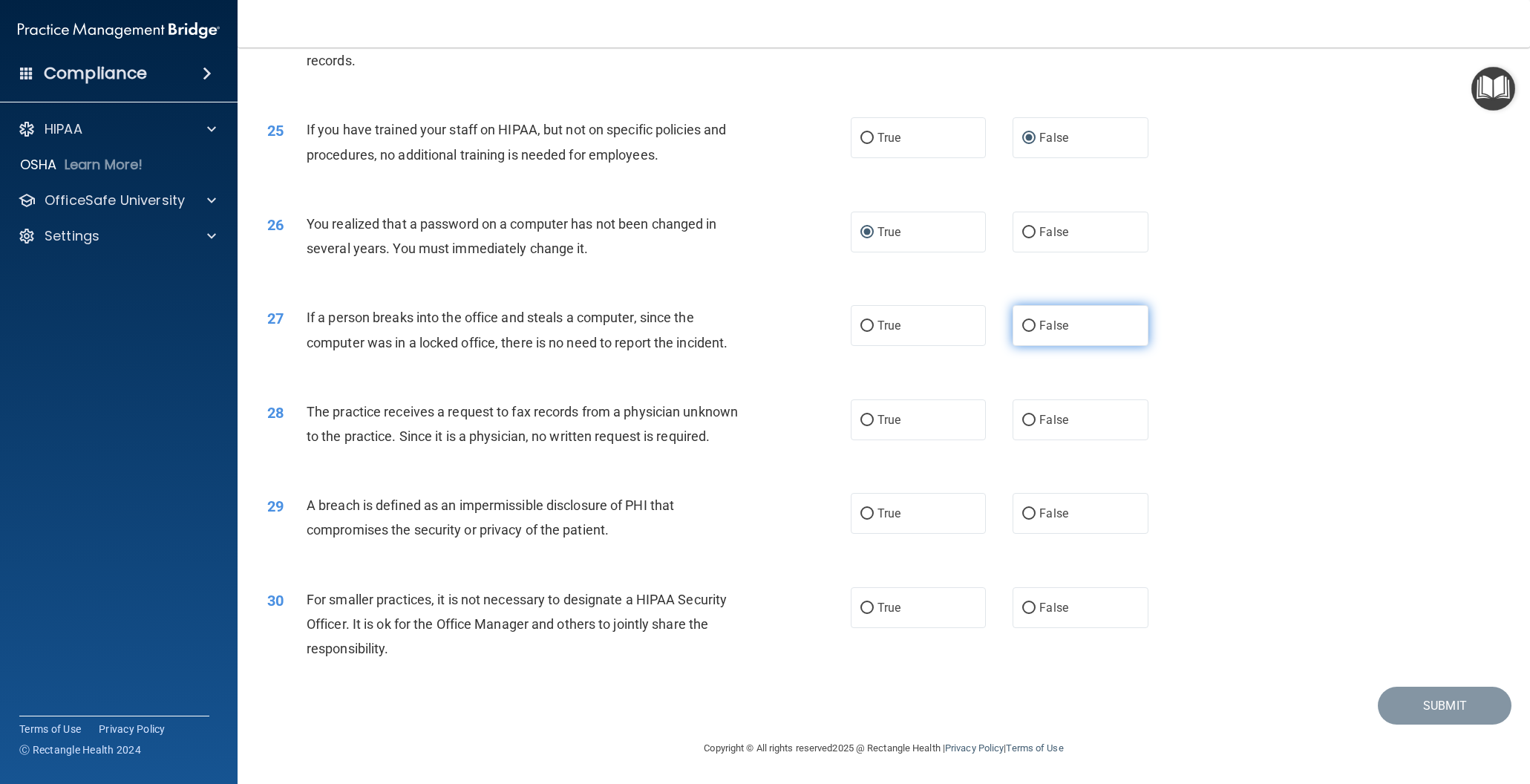
click at [1032, 326] on input "False" at bounding box center [1029, 326] width 13 height 11
radio input "true"
click at [1027, 416] on input "False" at bounding box center [1029, 420] width 13 height 11
radio input "true"
click at [867, 513] on input "True" at bounding box center [867, 513] width 13 height 11
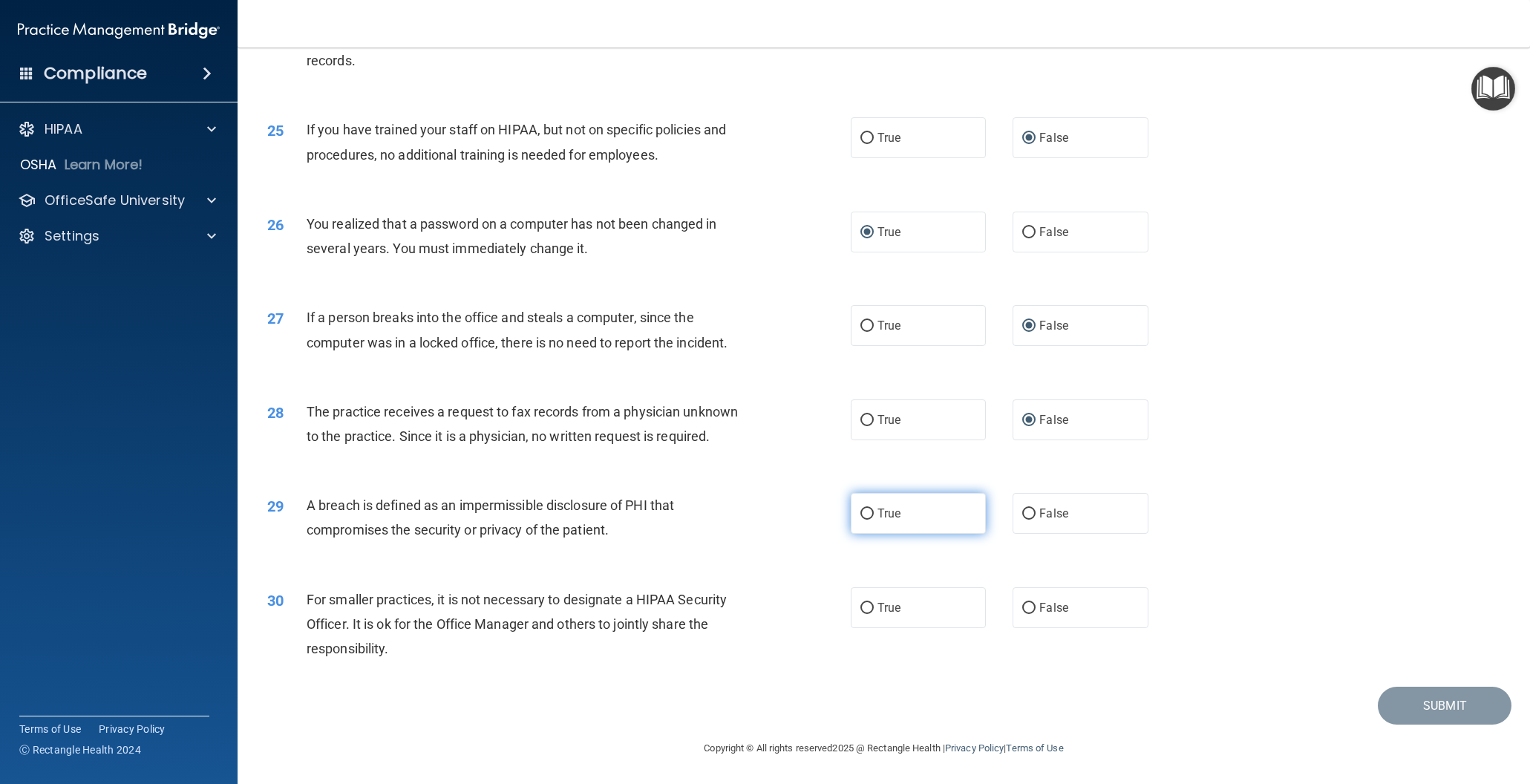
radio input "true"
click at [865, 604] on input "True" at bounding box center [867, 608] width 13 height 11
radio input "true"
click at [1430, 711] on button "Submit" at bounding box center [1444, 705] width 134 height 38
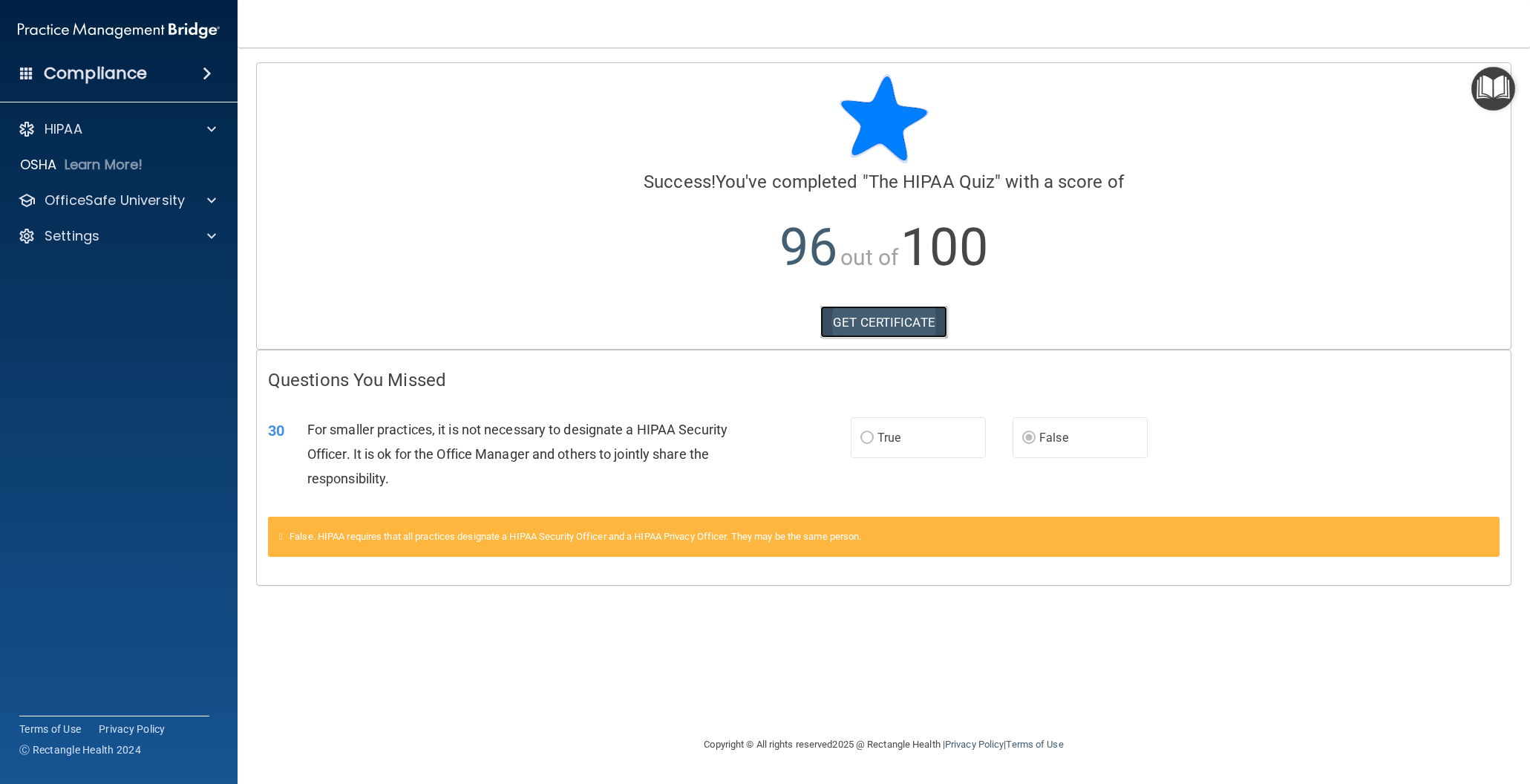
click at [859, 317] on link "GET CERTIFICATE" at bounding box center [883, 322] width 127 height 33
click at [59, 200] on p "OfficeSafe University" at bounding box center [115, 200] width 141 height 18
click at [109, 243] on p "HIPAA Training" at bounding box center [71, 235] width 122 height 15
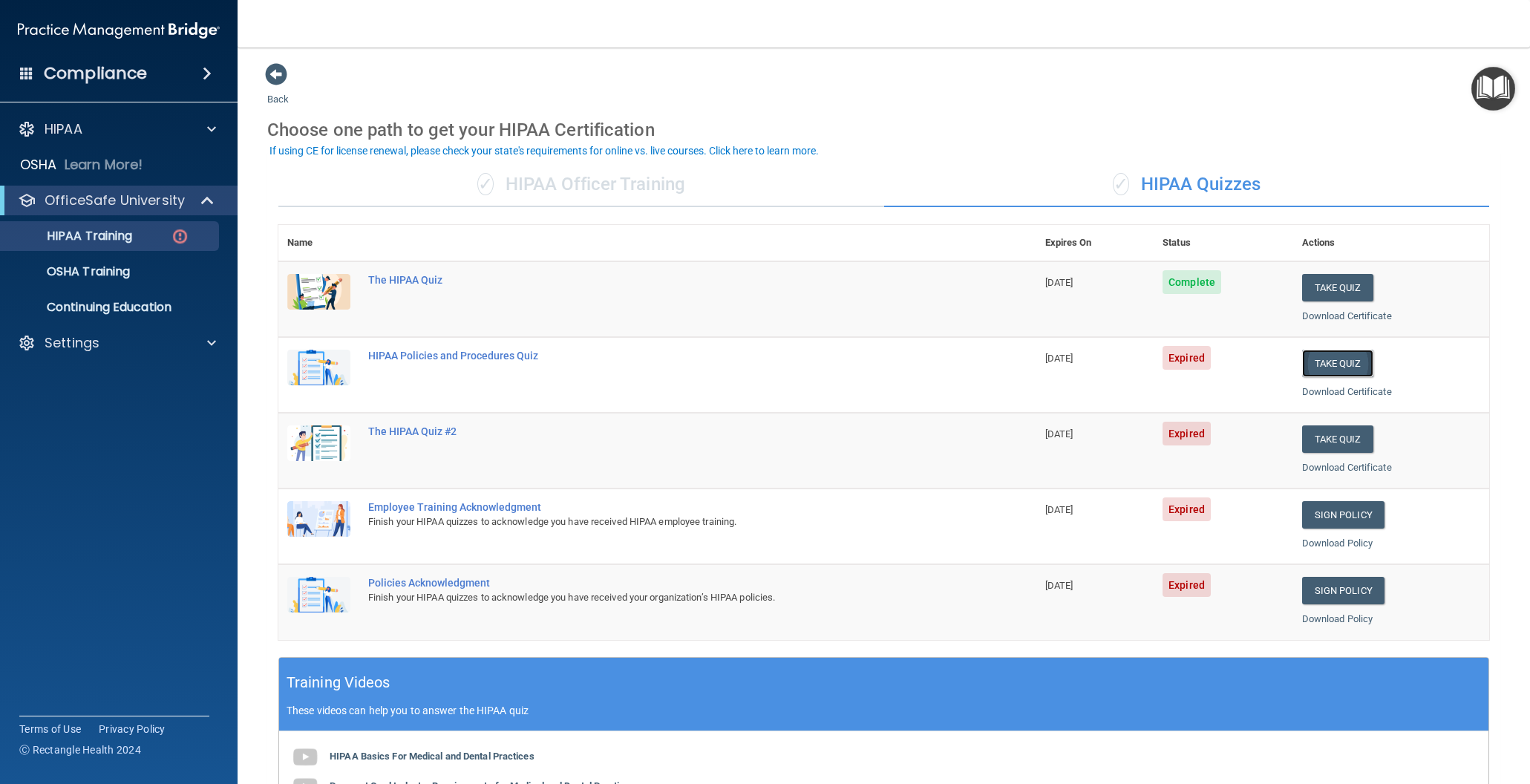
click at [1331, 356] on button "Take Quiz" at bounding box center [1337, 364] width 71 height 28
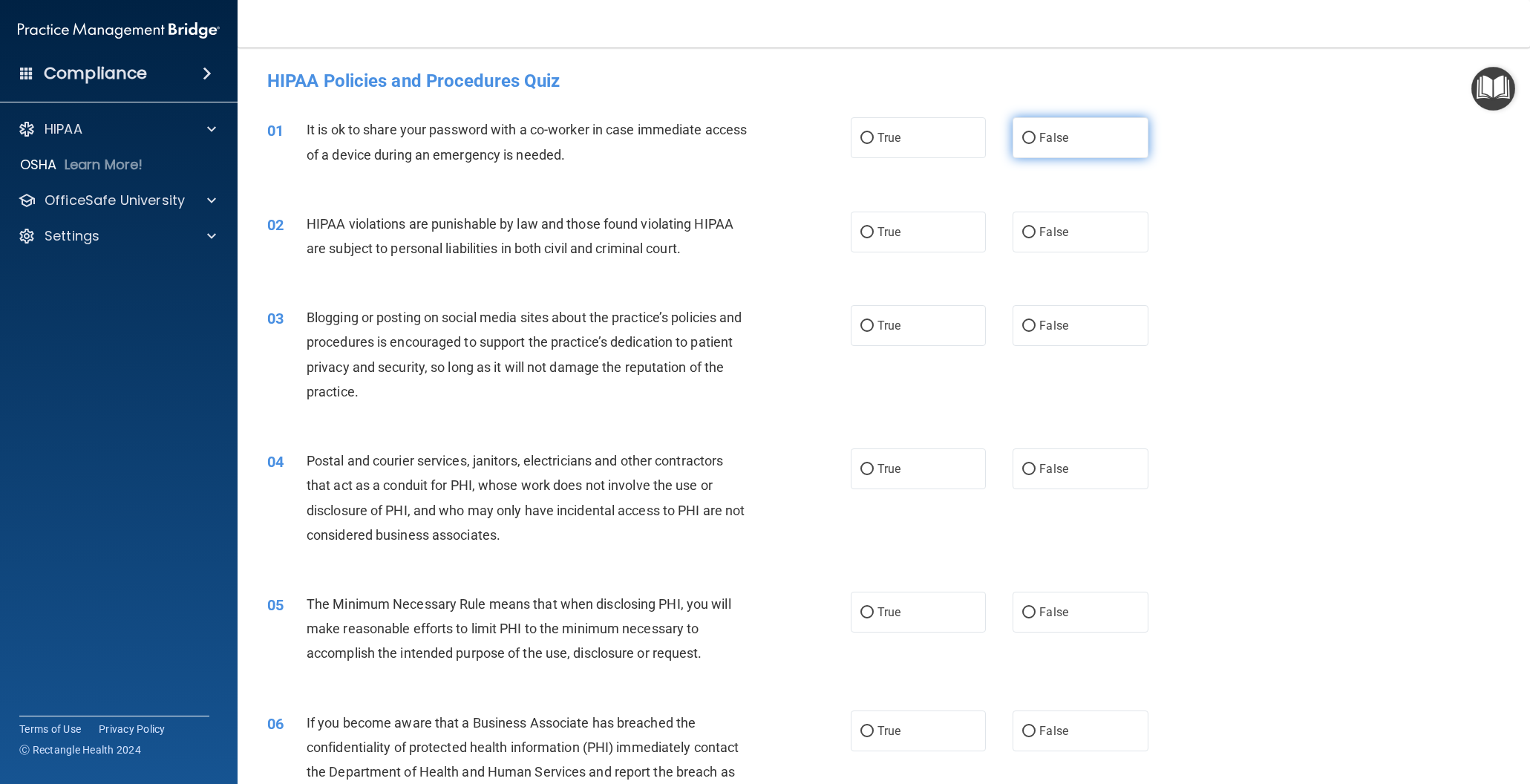
click at [1029, 136] on input "False" at bounding box center [1029, 138] width 13 height 11
radio input "true"
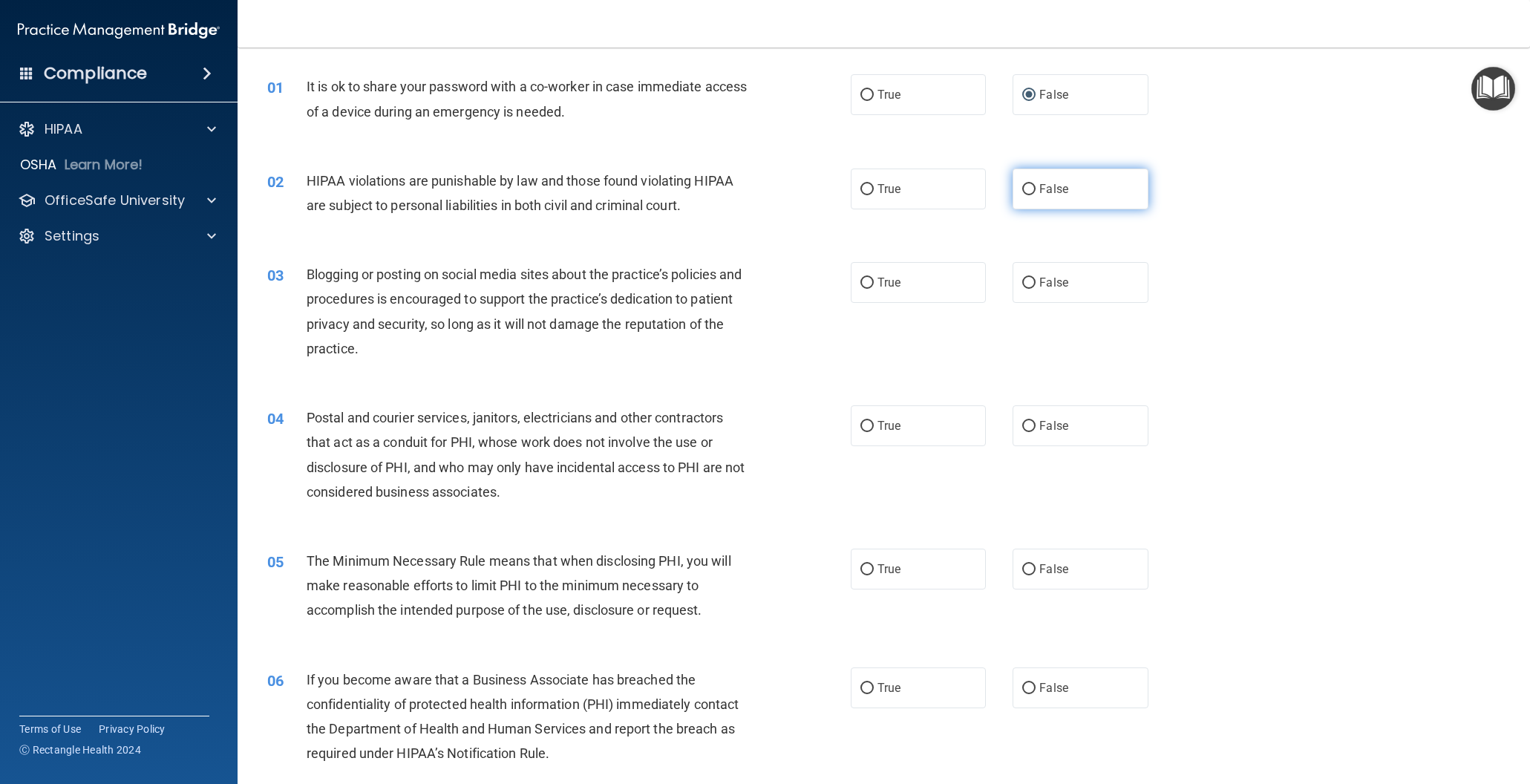
scroll to position [44, 0]
click at [864, 189] on input "True" at bounding box center [867, 188] width 13 height 11
radio input "true"
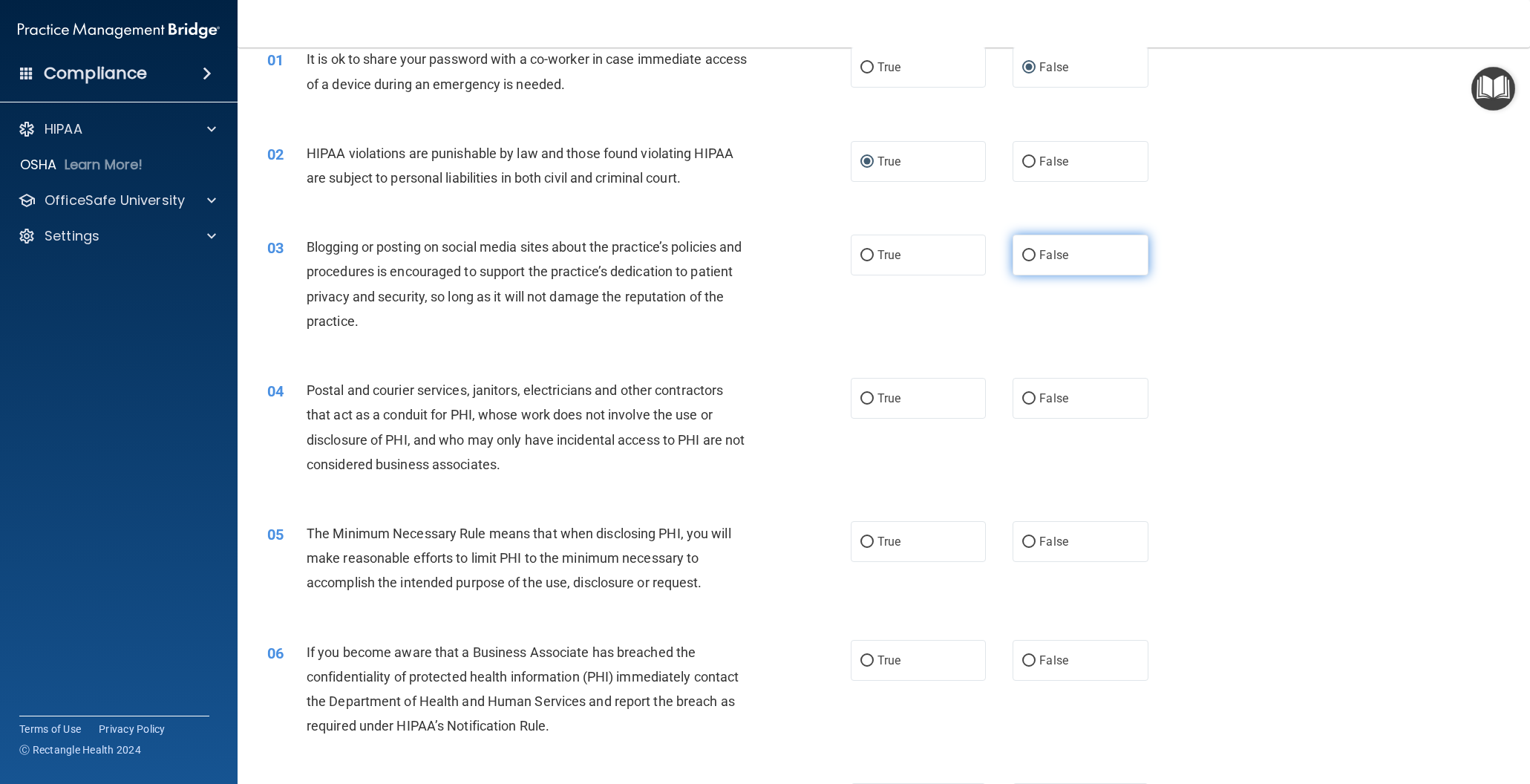
click at [1032, 255] on input "False" at bounding box center [1029, 255] width 13 height 11
radio input "true"
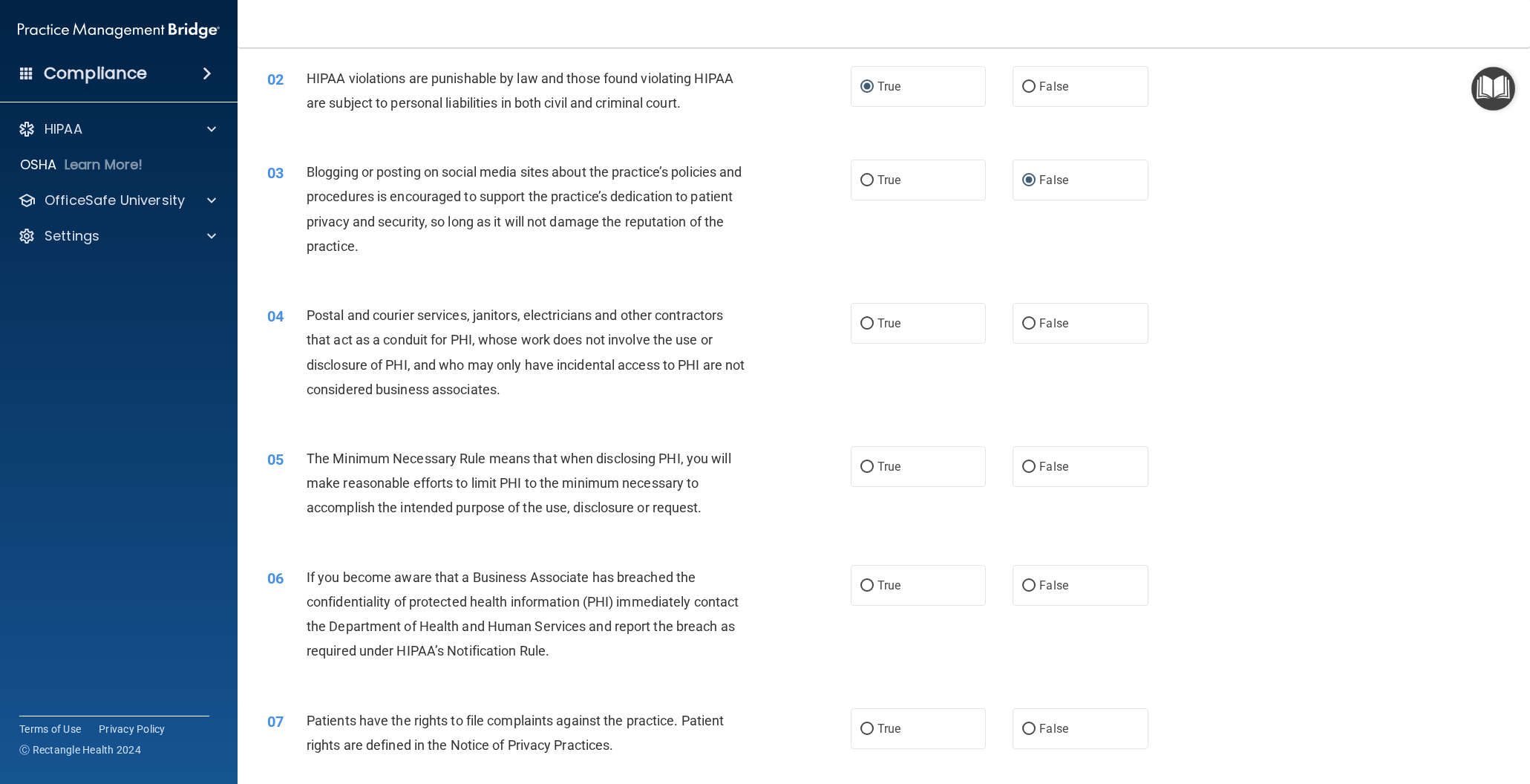
scroll to position [151, 0]
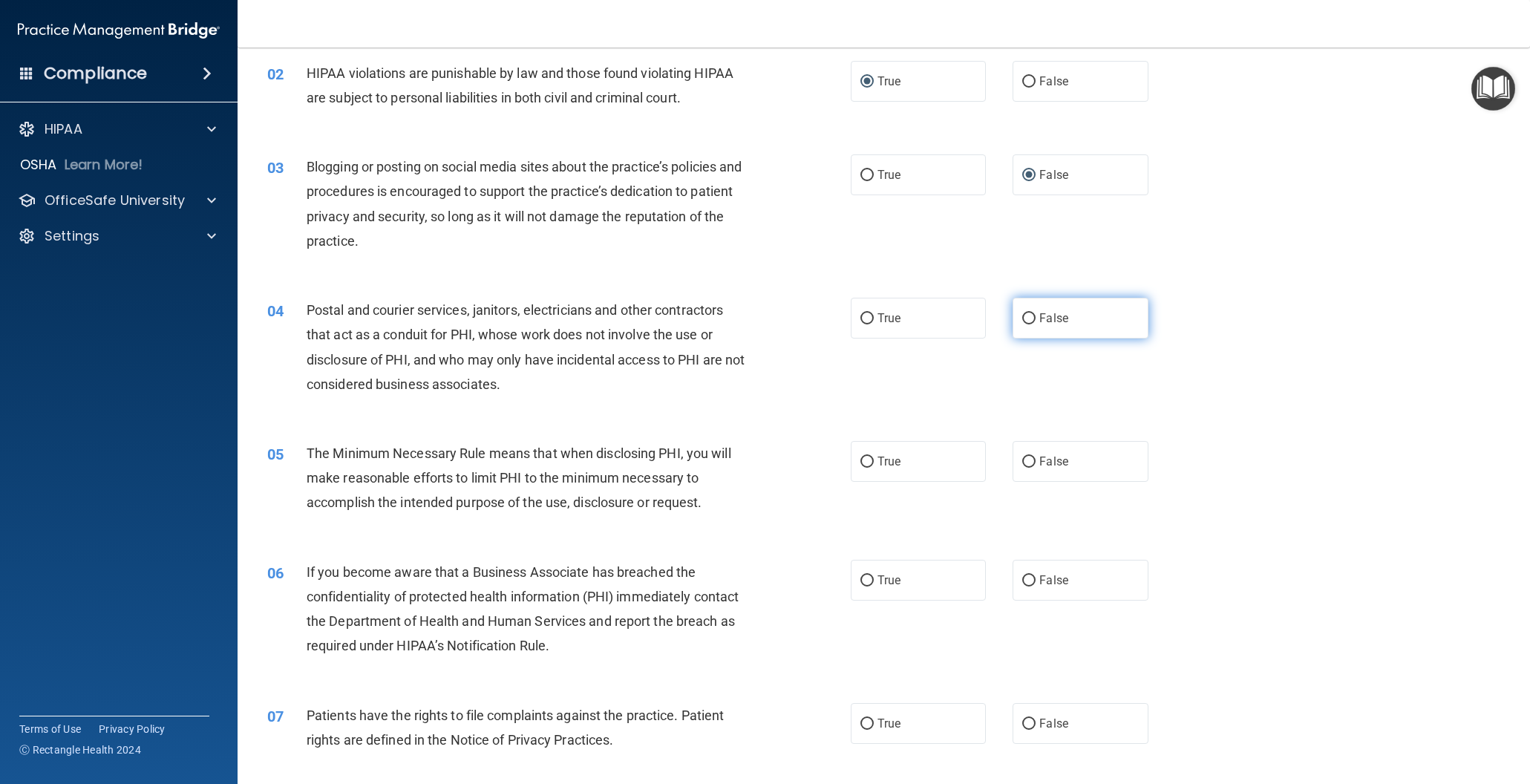
click at [1032, 319] on input "False" at bounding box center [1029, 319] width 13 height 11
radio input "true"
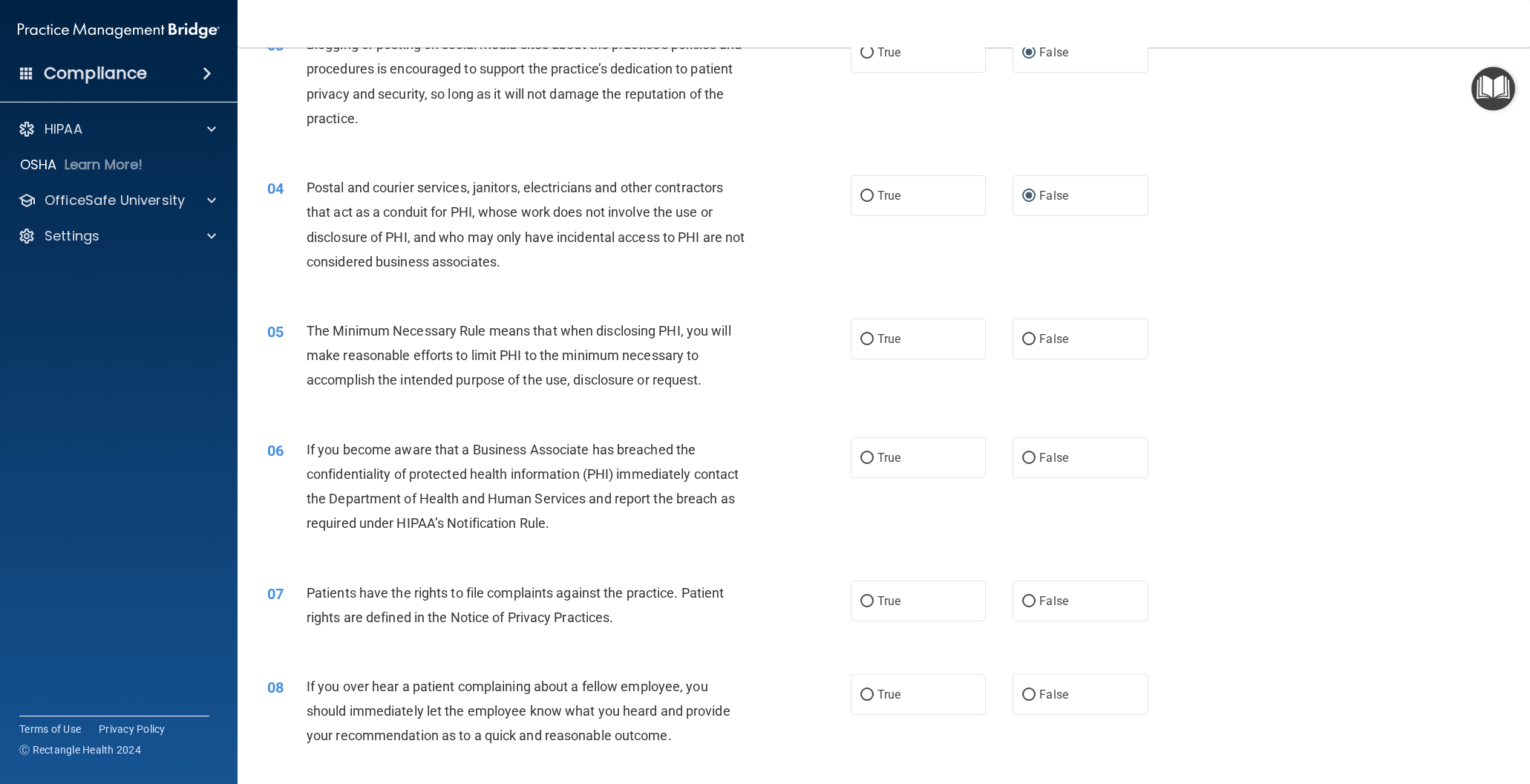
scroll to position [275, 0]
click at [1028, 332] on input "False" at bounding box center [1029, 337] width 13 height 11
radio input "true"
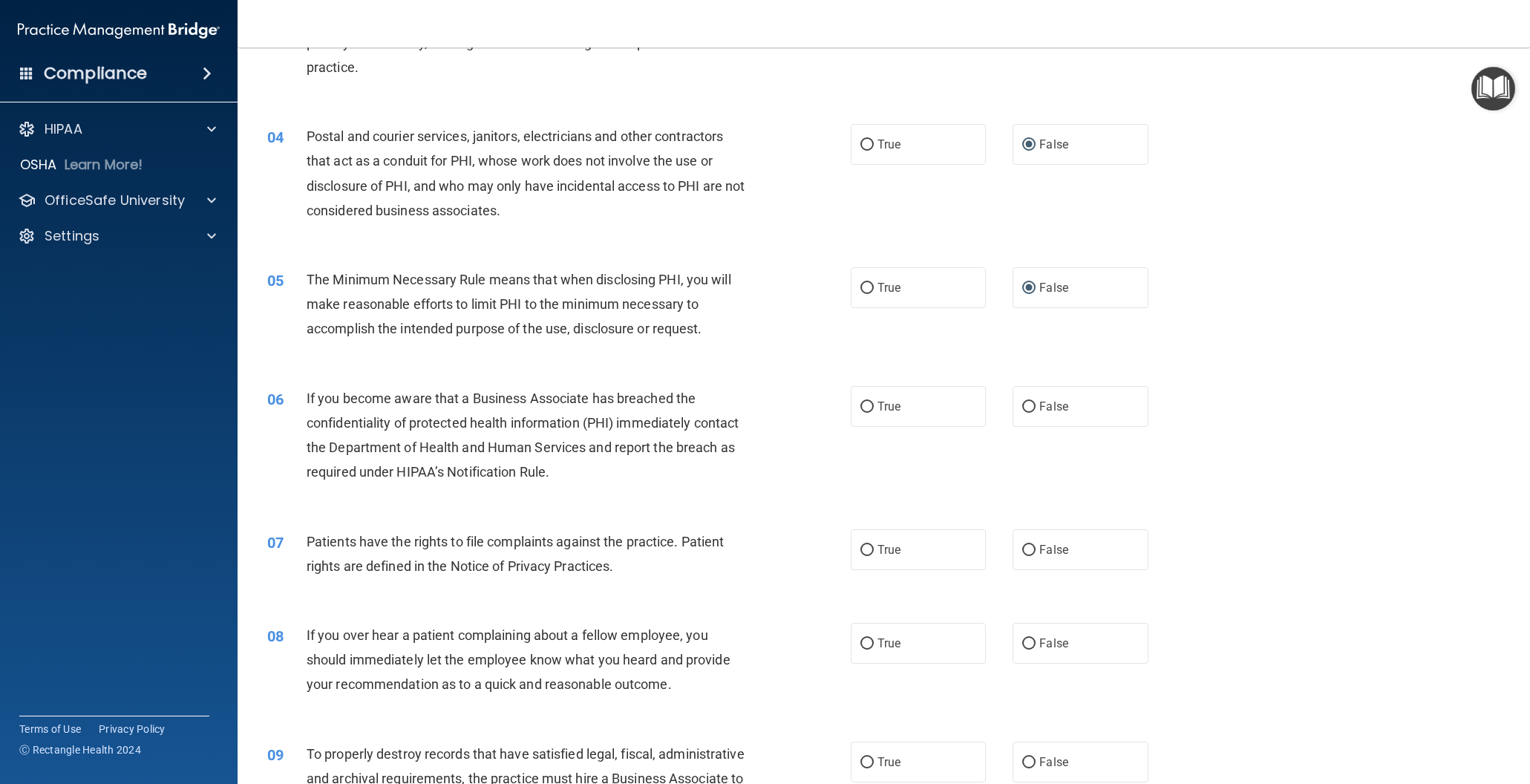
scroll to position [326, 0]
click at [866, 403] on input "True" at bounding box center [867, 405] width 13 height 11
radio input "true"
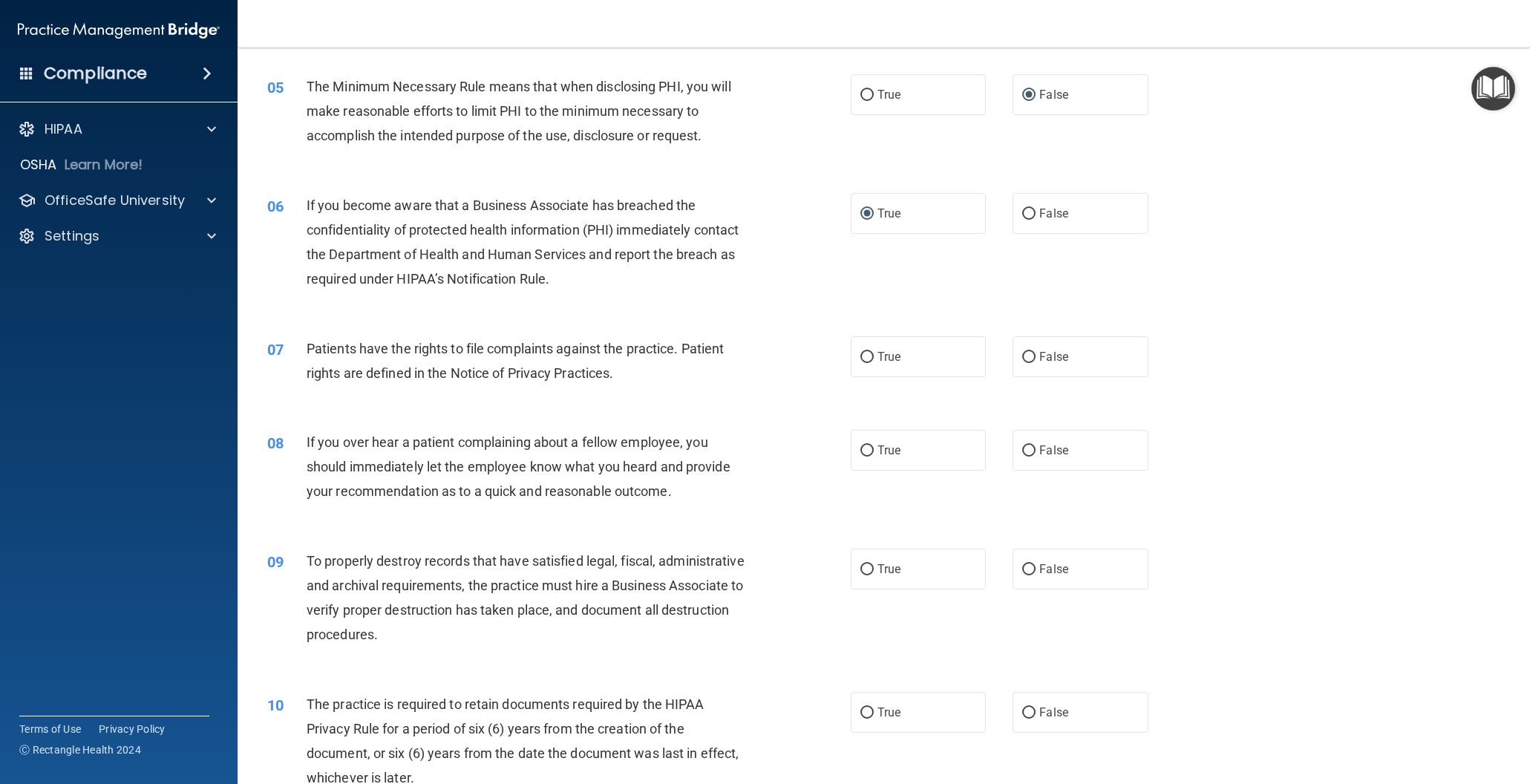
scroll to position [527, 0]
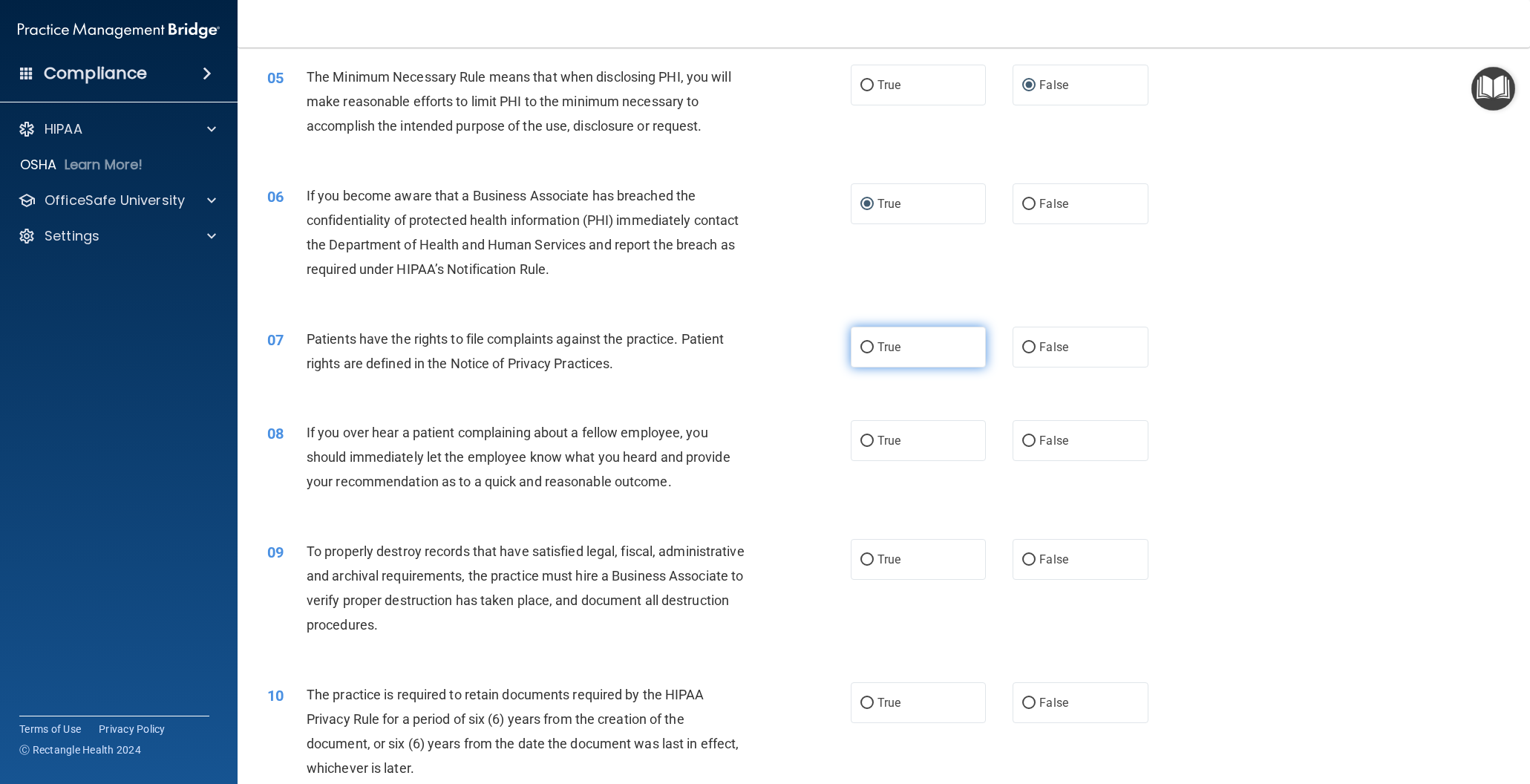
click at [864, 345] on input "True" at bounding box center [867, 348] width 13 height 11
radio input "true"
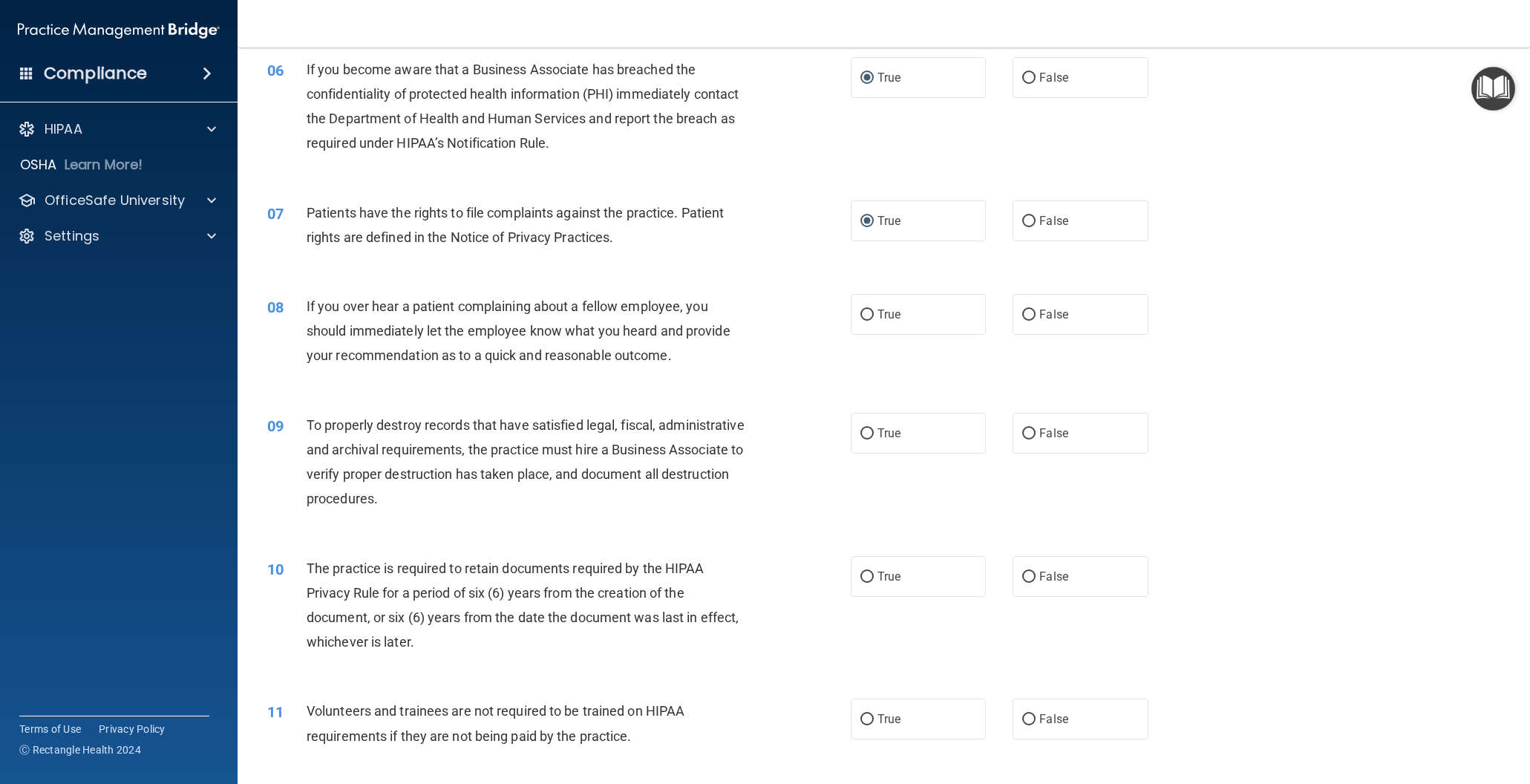
scroll to position [655, 0]
click at [1027, 313] on input "False" at bounding box center [1029, 313] width 13 height 11
radio input "true"
click at [1033, 433] on input "False" at bounding box center [1029, 432] width 13 height 11
radio input "true"
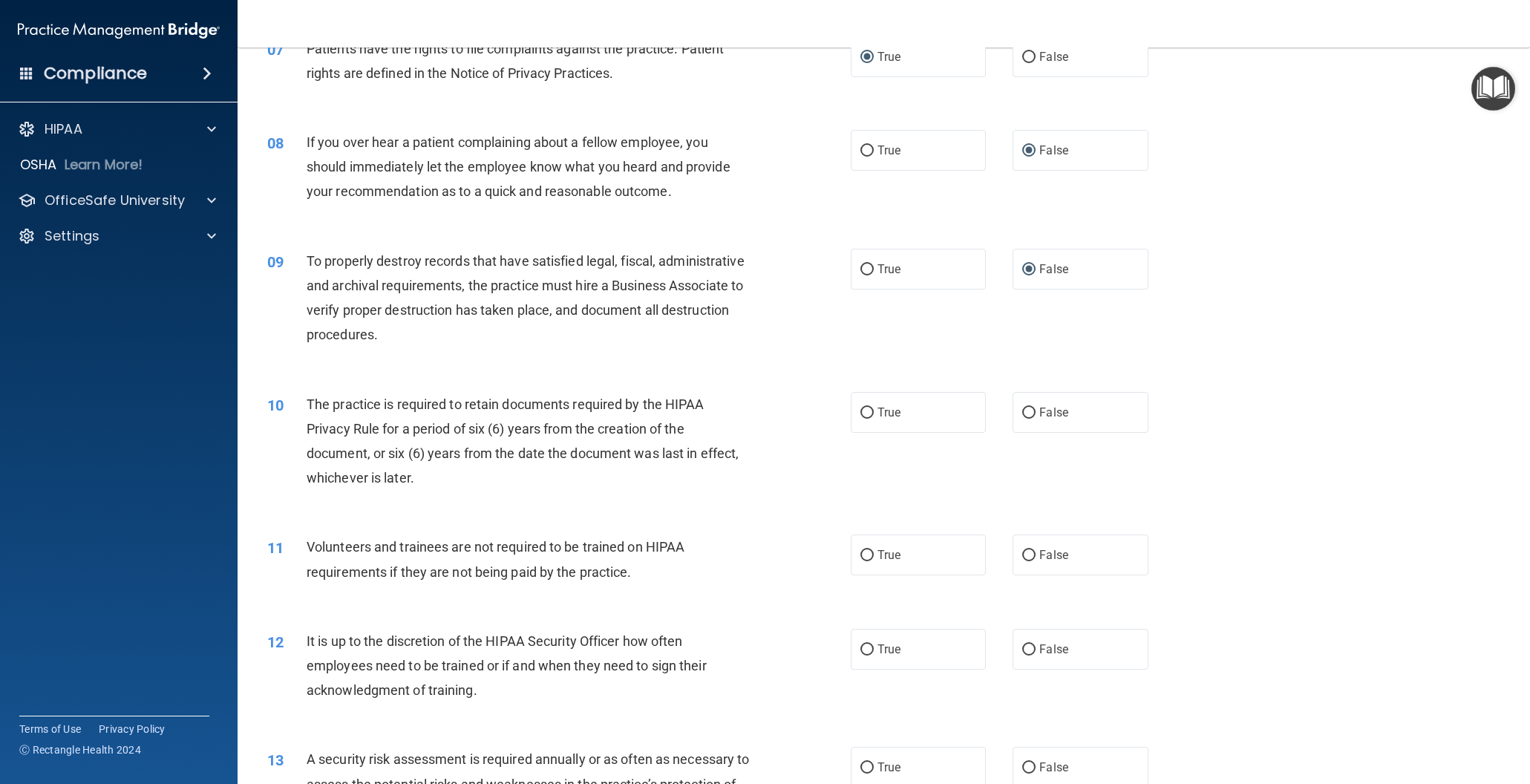
scroll to position [819, 0]
click at [867, 409] on input "True" at bounding box center [867, 410] width 13 height 11
radio input "true"
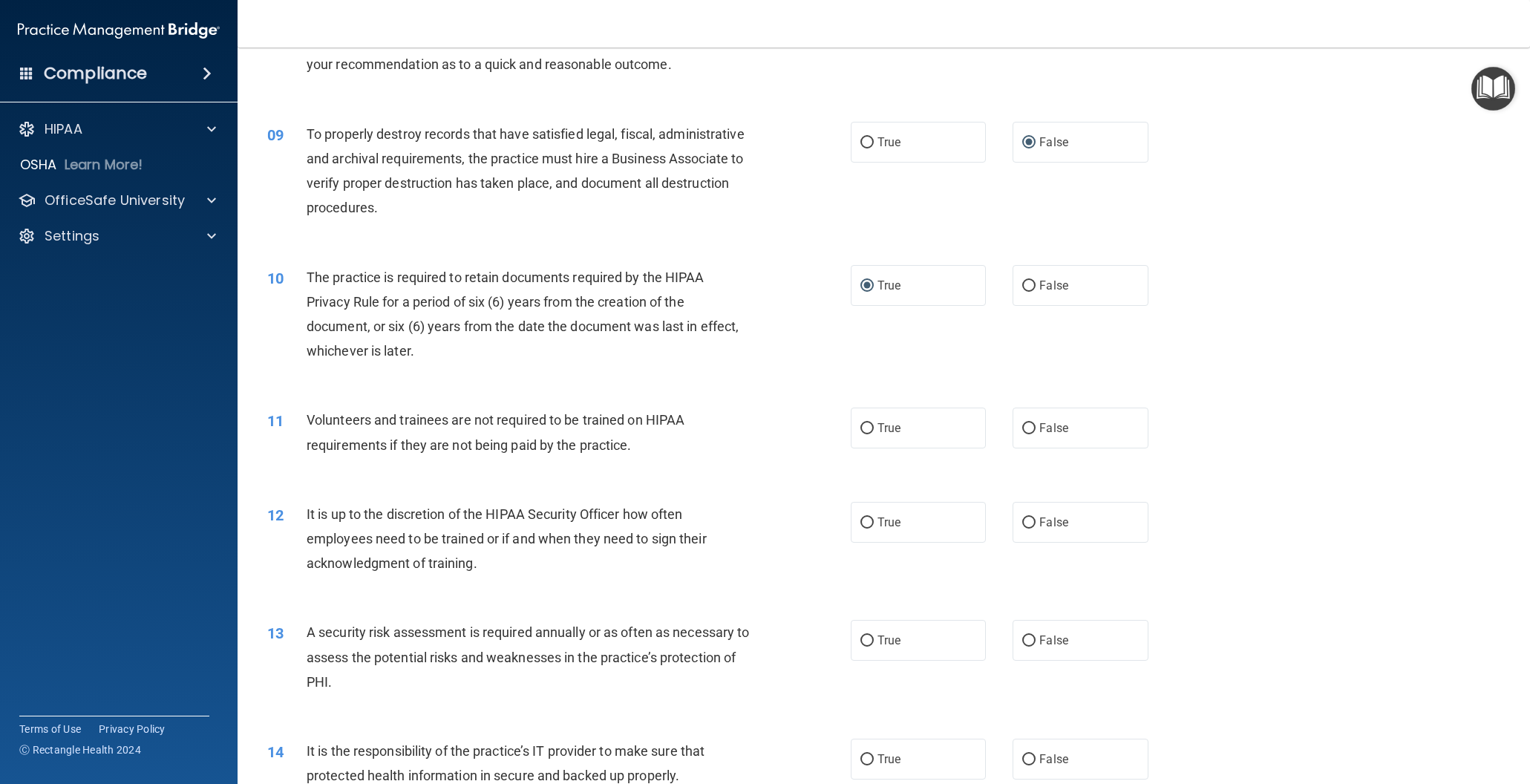
scroll to position [945, 0]
click at [1032, 423] on input "False" at bounding box center [1029, 427] width 13 height 11
radio input "true"
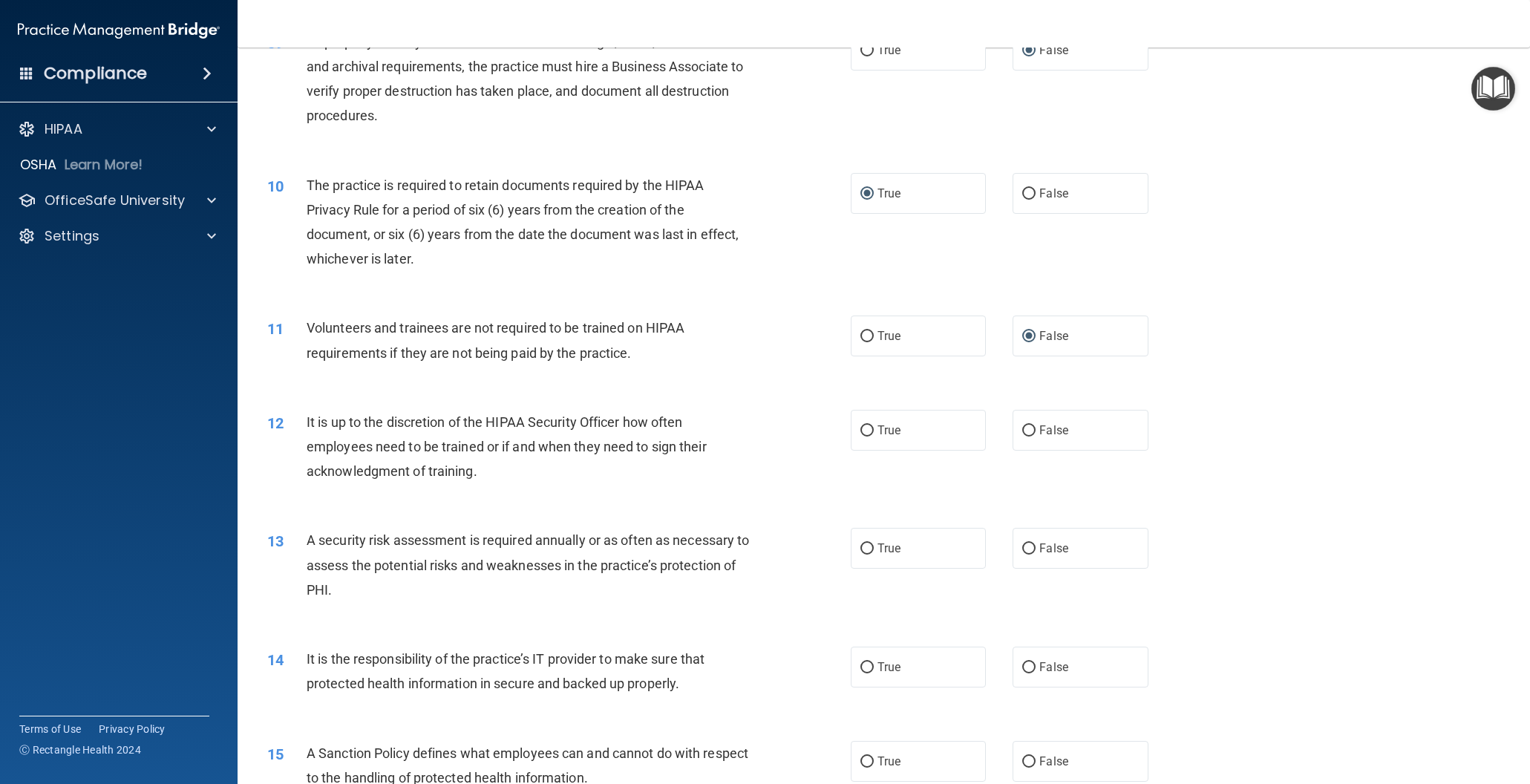
scroll to position [1038, 0]
click at [1026, 427] on input "False" at bounding box center [1029, 429] width 13 height 11
radio input "true"
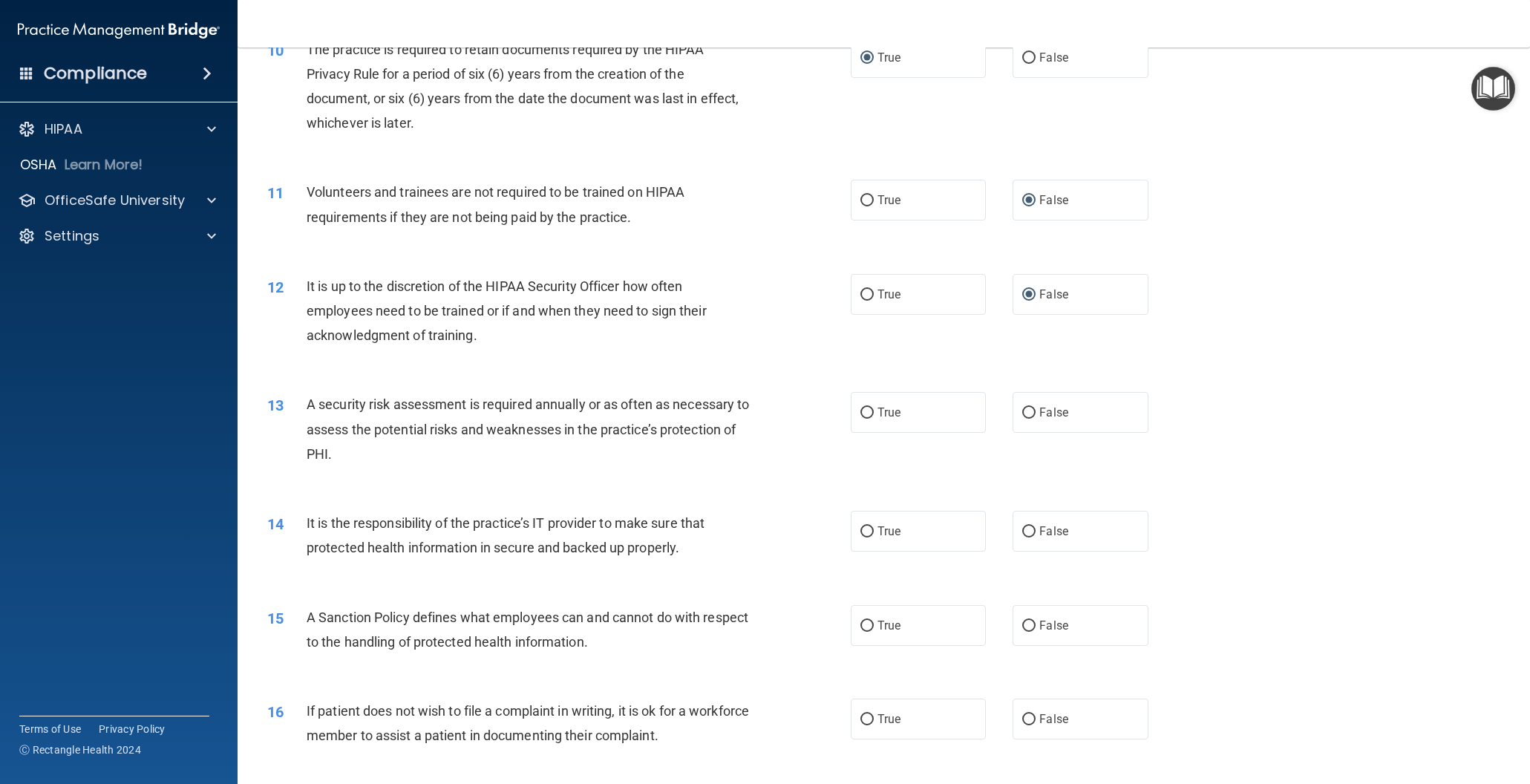
scroll to position [1178, 0]
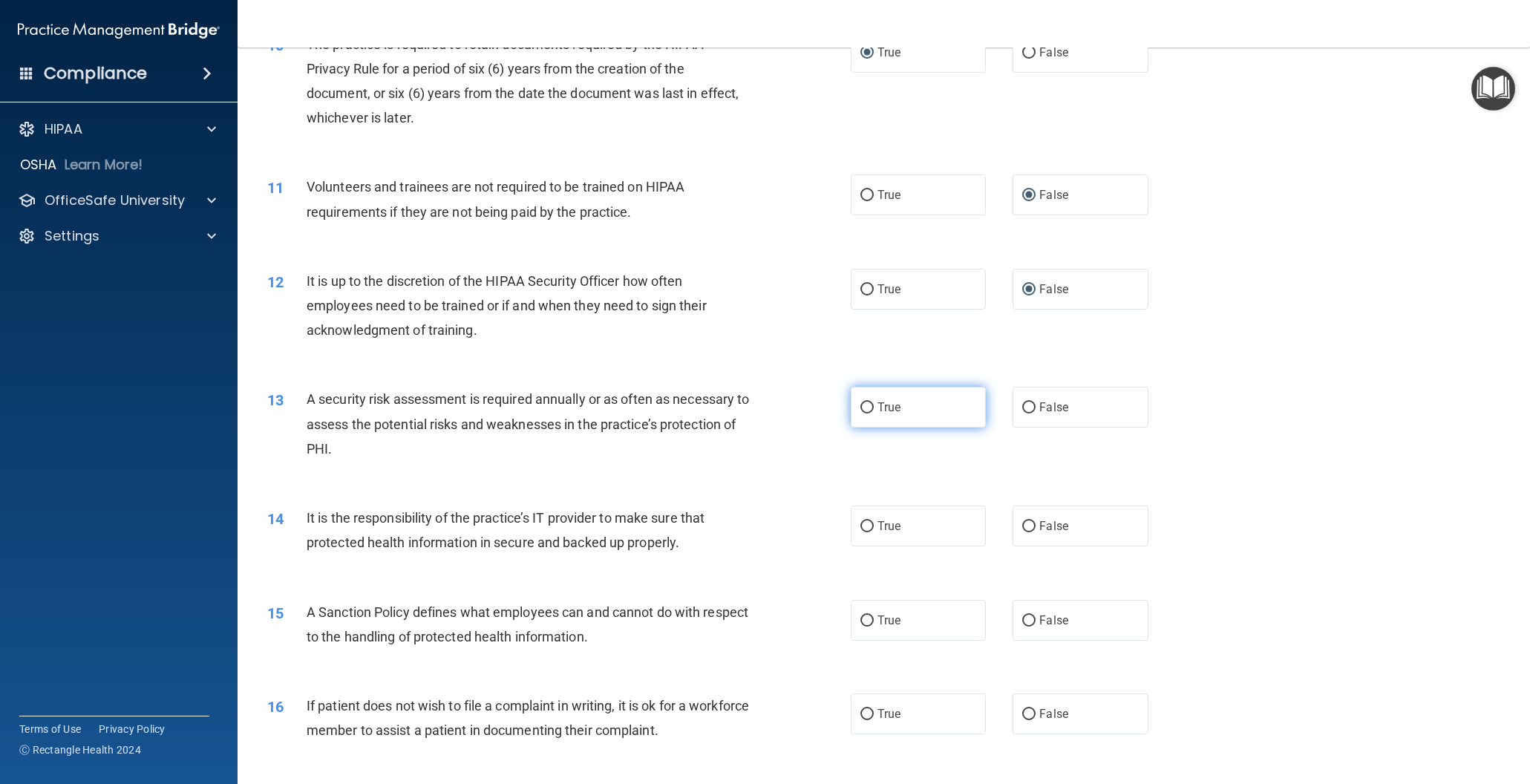
click at [870, 409] on input "True" at bounding box center [867, 407] width 13 height 11
radio input "true"
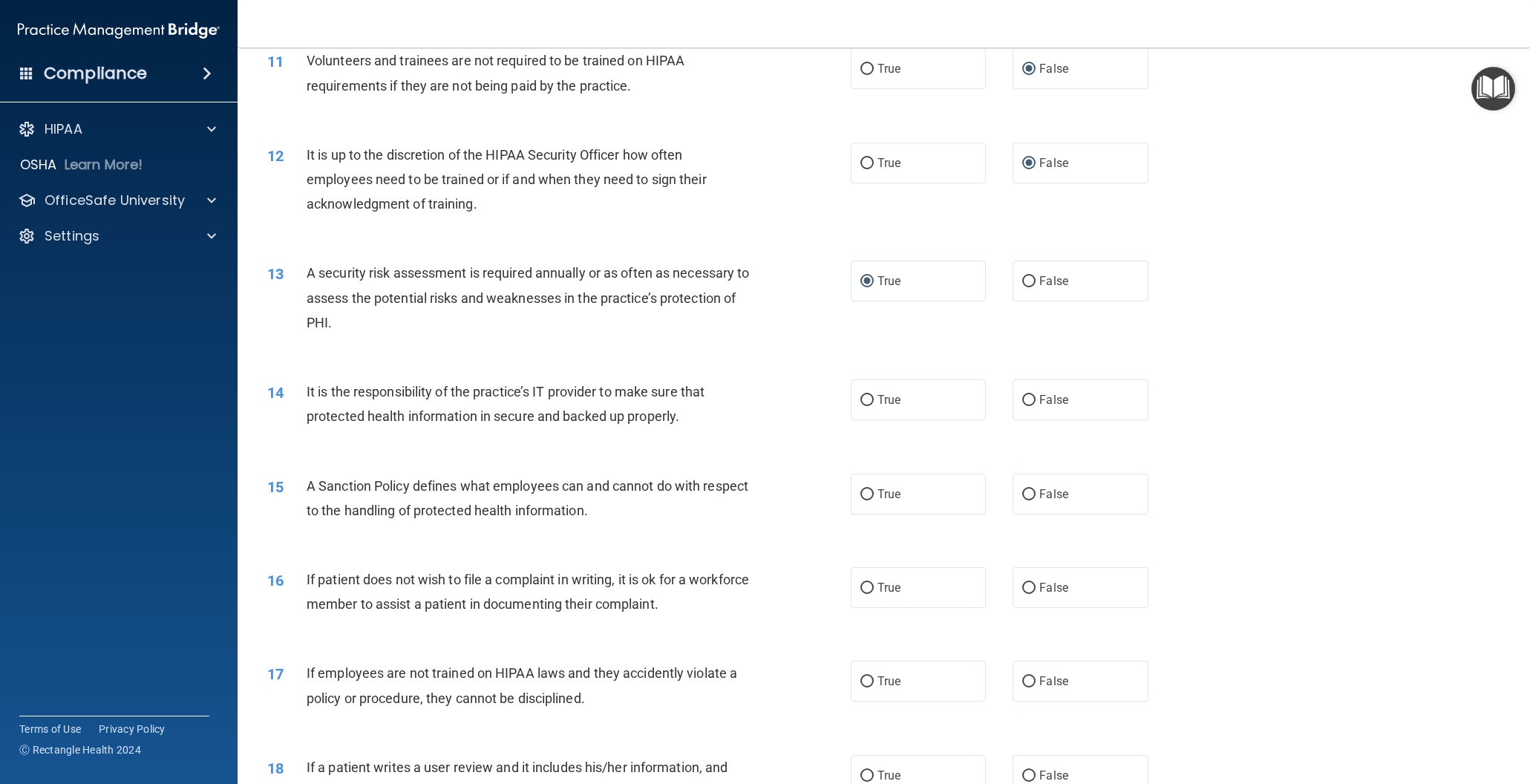
scroll to position [1307, 0]
click at [867, 397] on input "True" at bounding box center [867, 397] width 13 height 11
radio input "true"
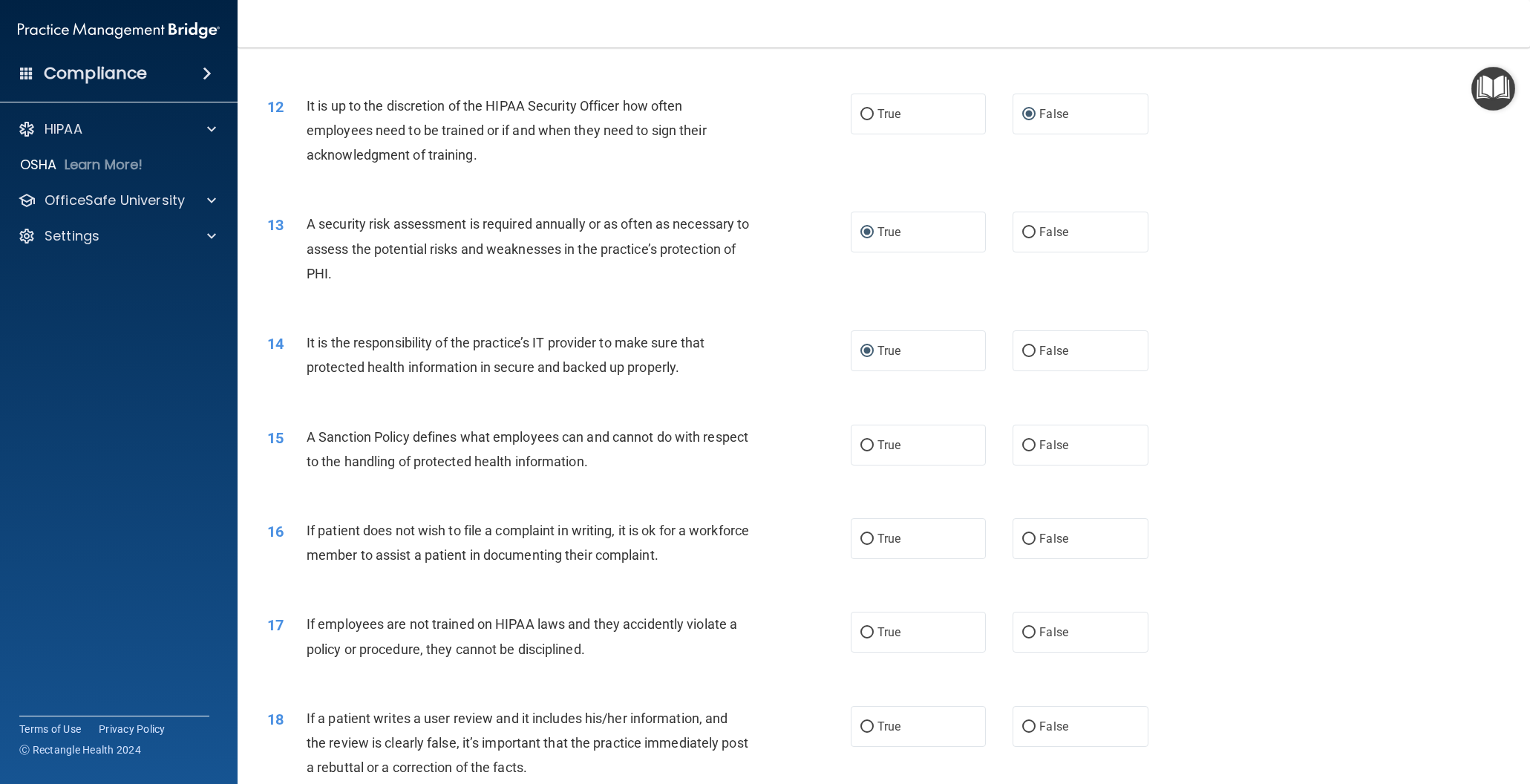
scroll to position [1365, 0]
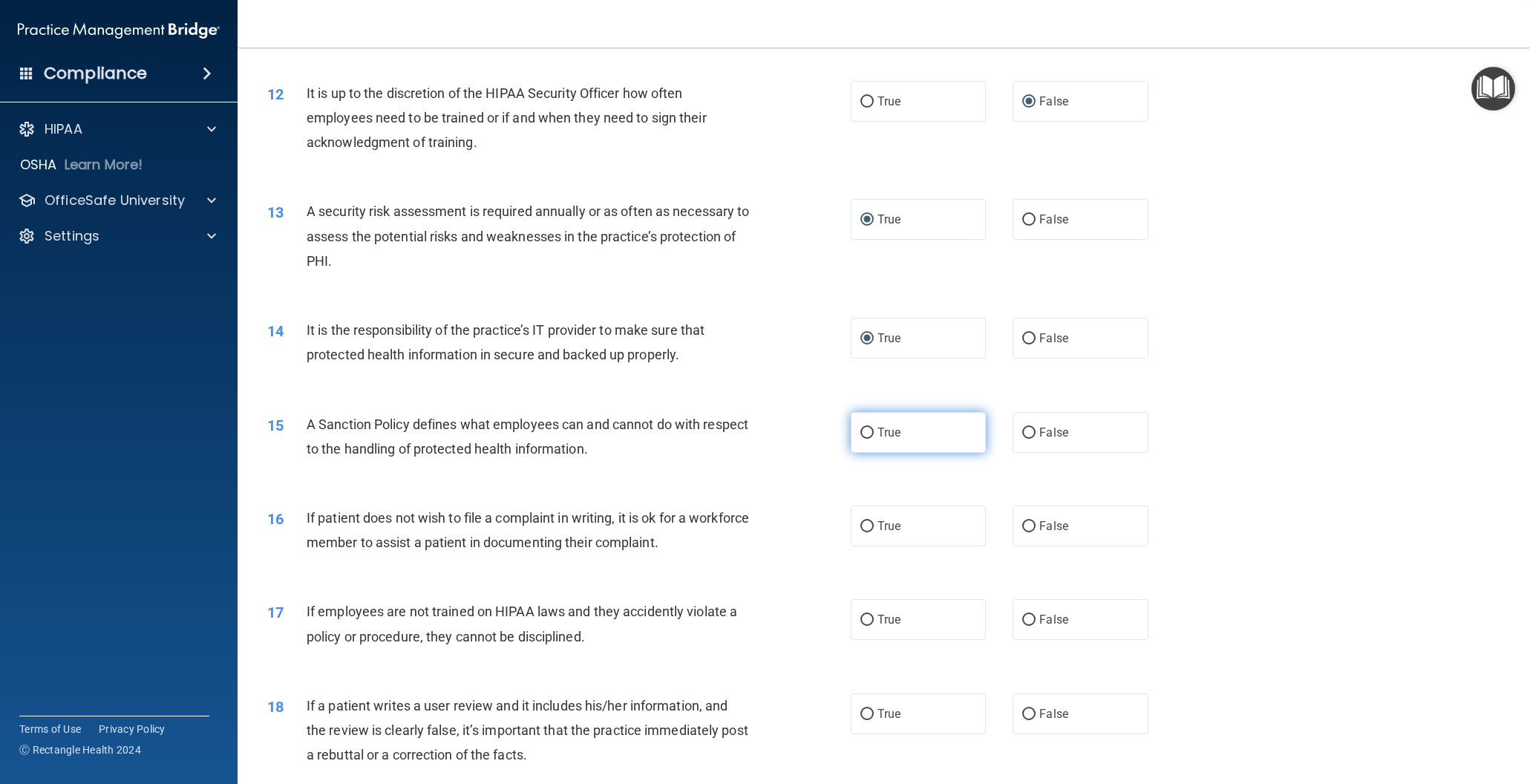
click at [867, 432] on input "True" at bounding box center [867, 432] width 13 height 11
radio input "true"
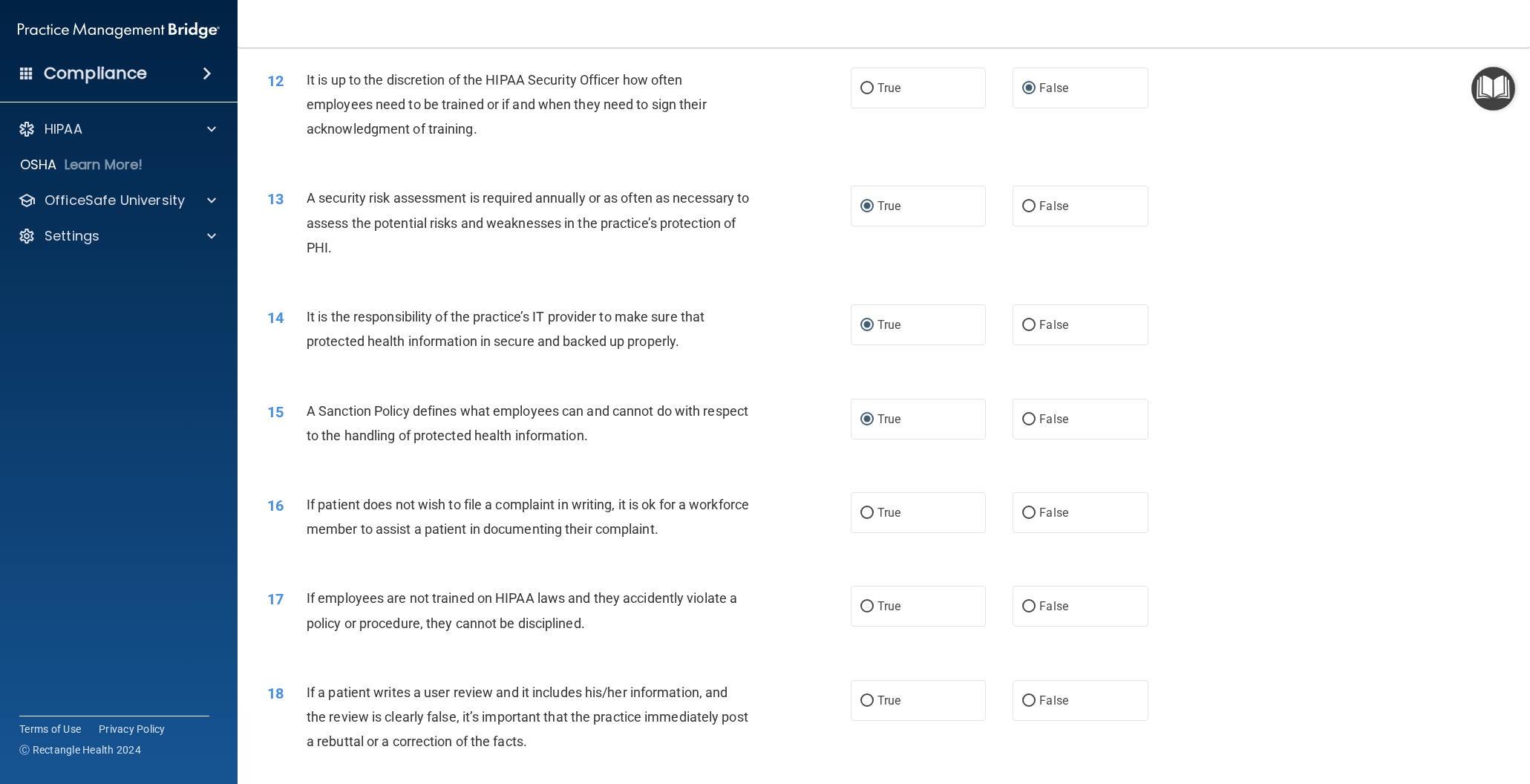
scroll to position [1382, 0]
click at [1029, 413] on input "False" at bounding box center [1029, 416] width 13 height 11
radio input "true"
radio input "false"
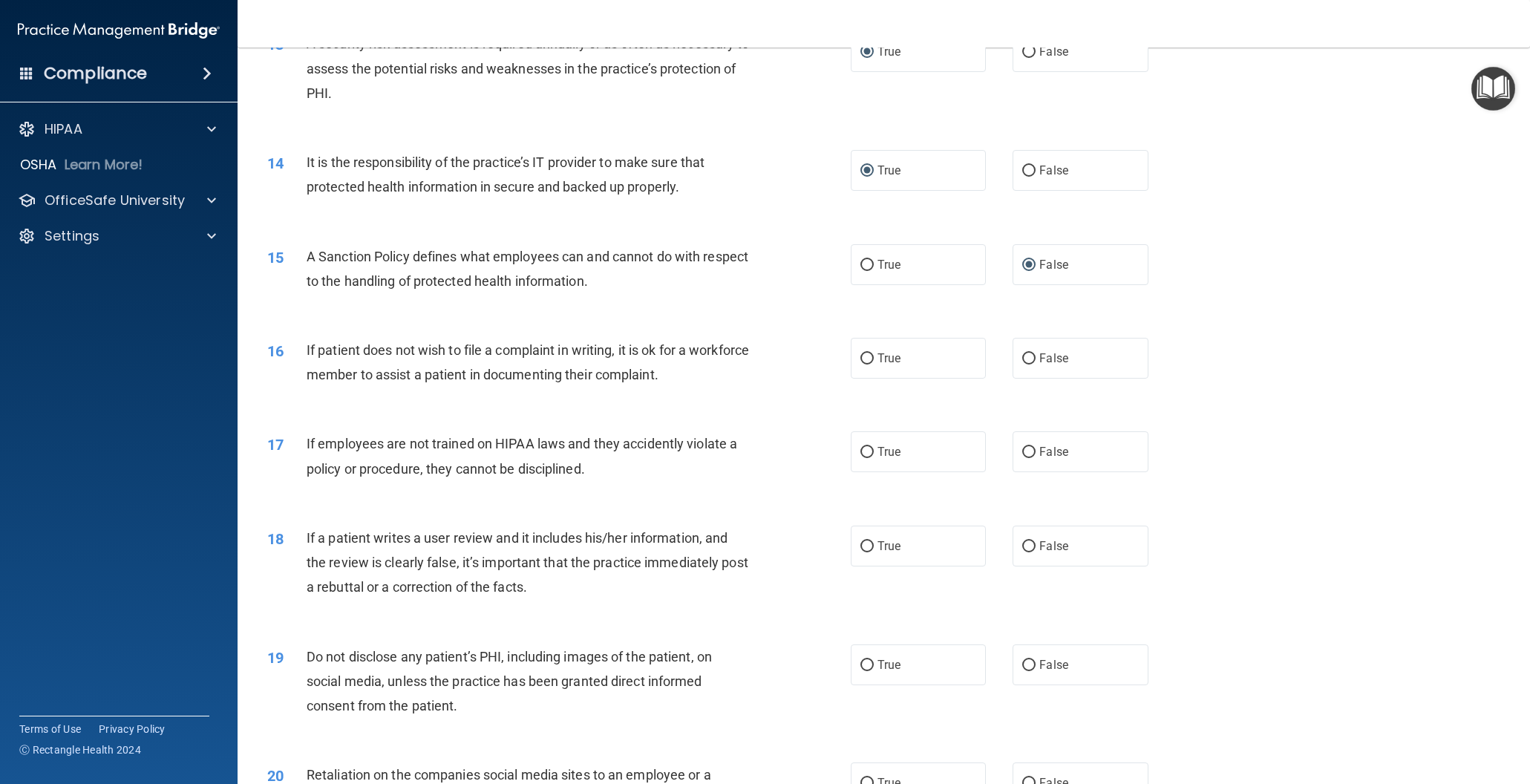
scroll to position [1540, 0]
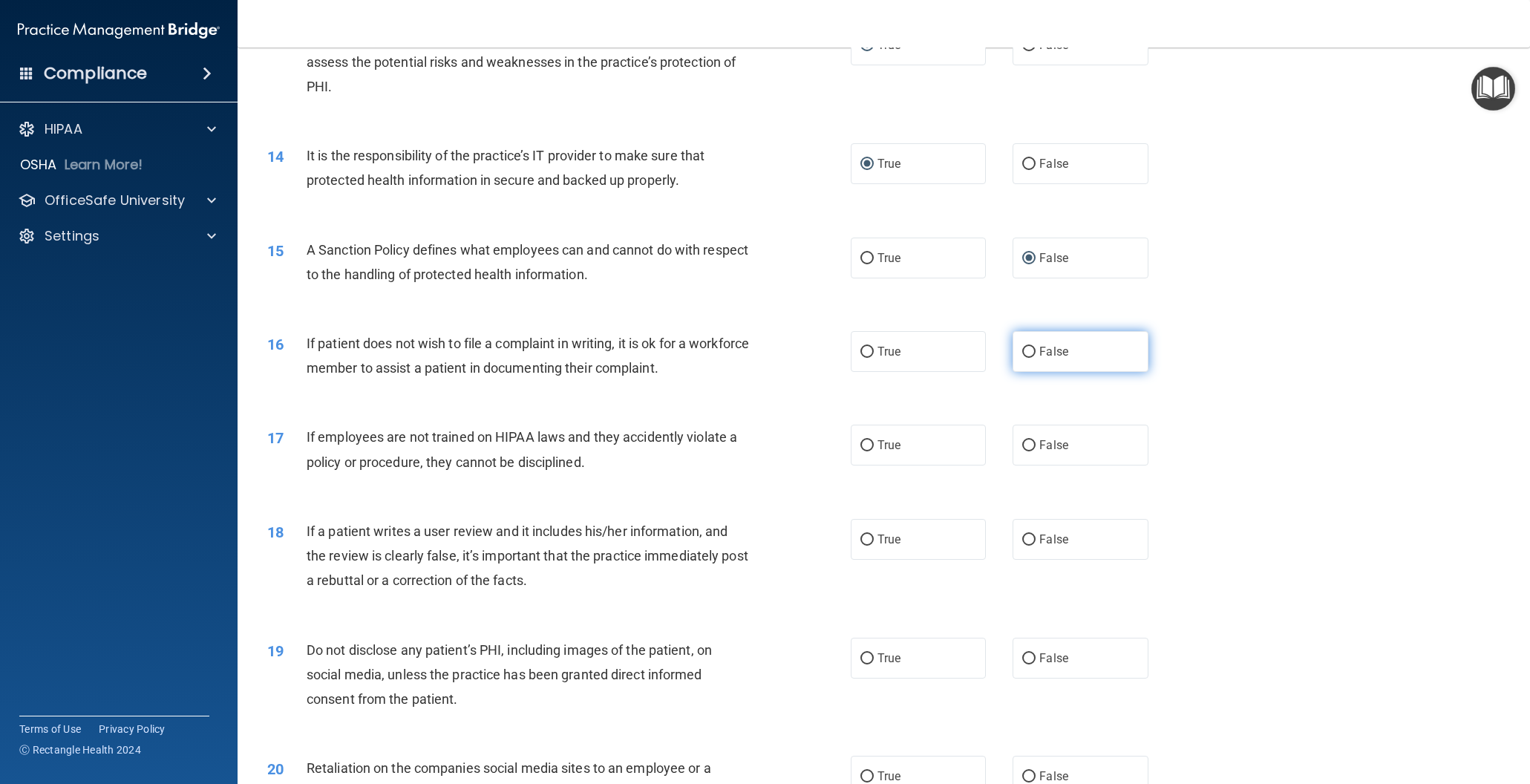
click at [1032, 349] on input "False" at bounding box center [1029, 352] width 13 height 11
radio input "true"
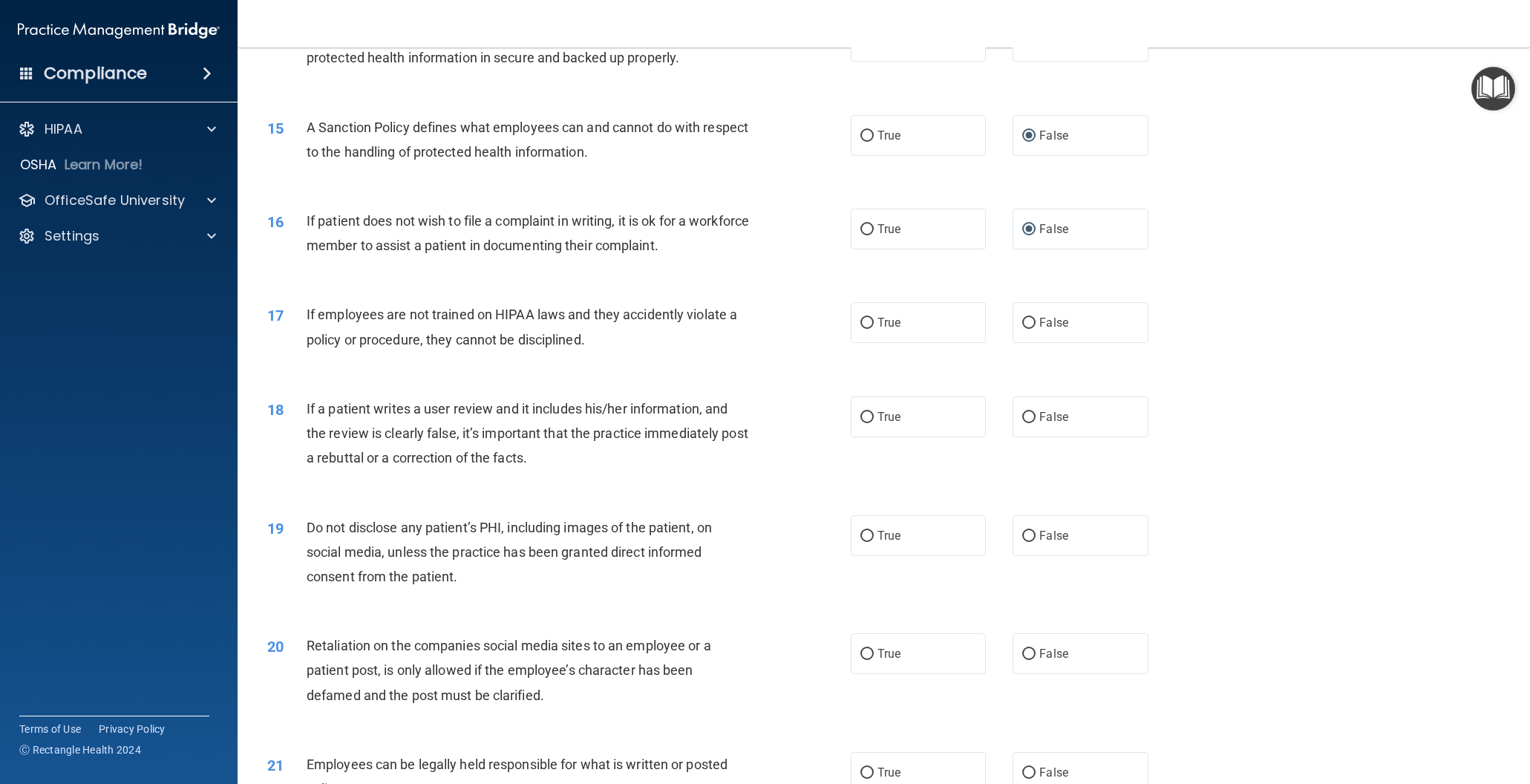
scroll to position [1664, 0]
click at [1032, 320] on input "False" at bounding box center [1029, 322] width 13 height 11
radio input "true"
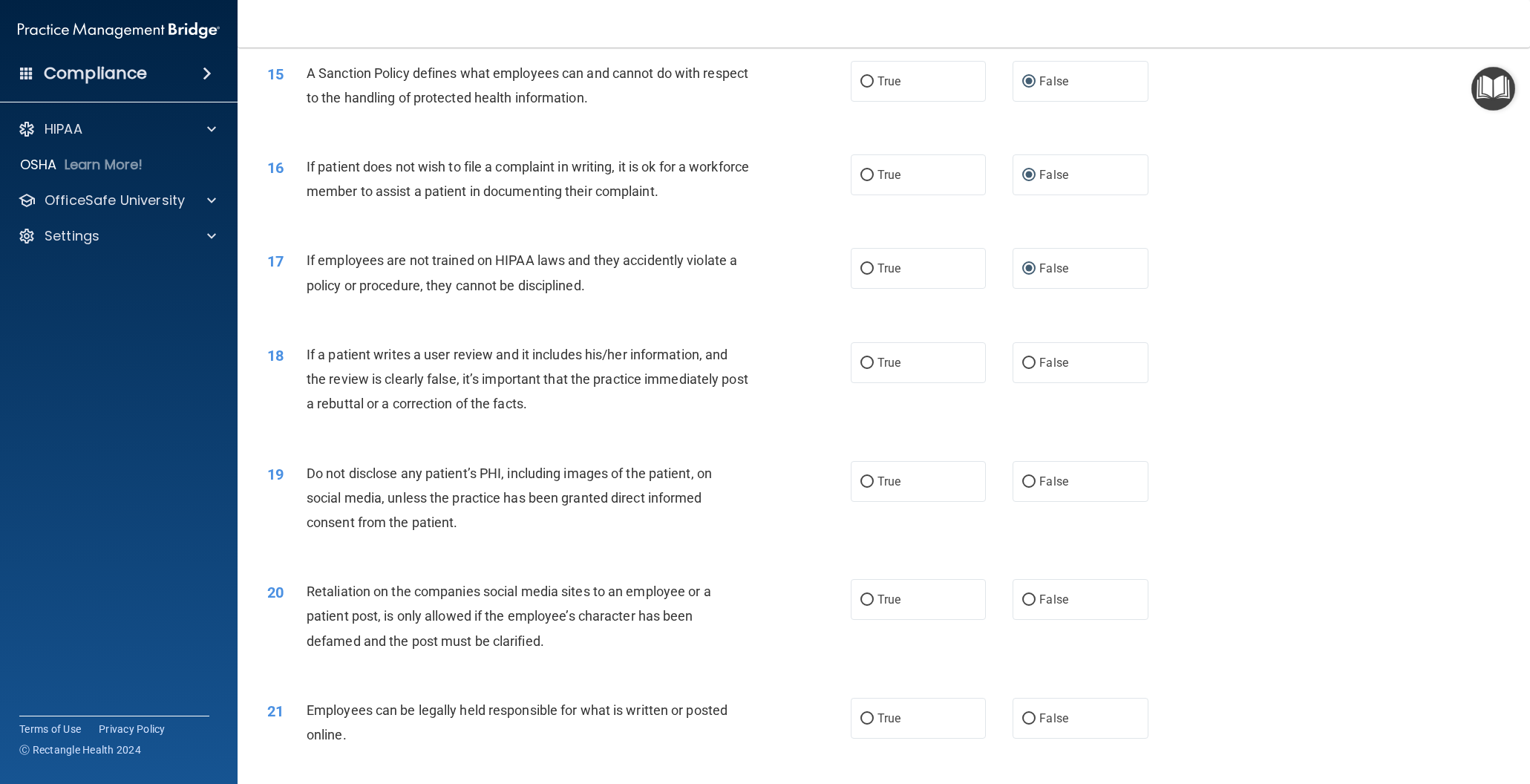
scroll to position [1739, 0]
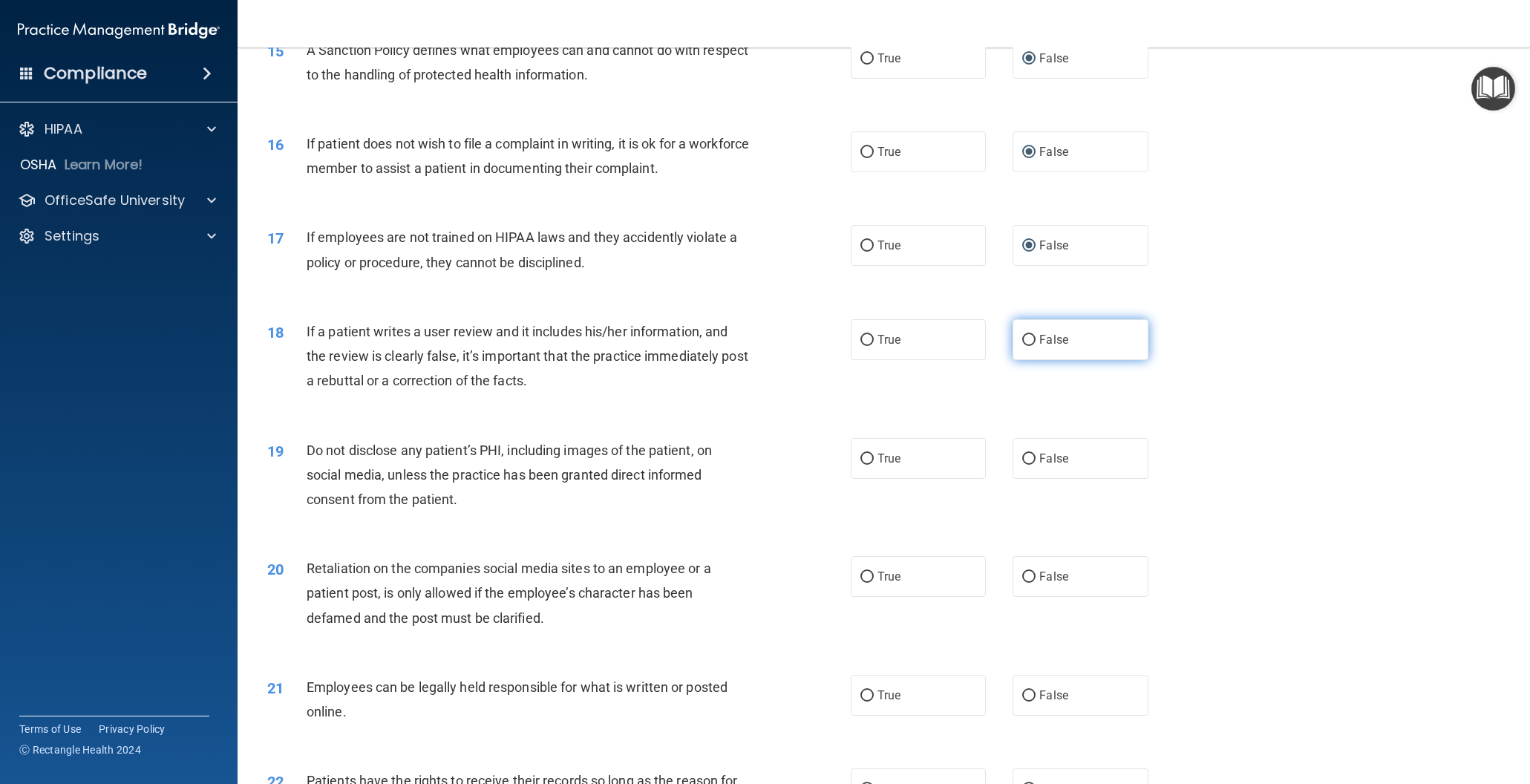
click at [1027, 337] on input "False" at bounding box center [1029, 340] width 13 height 11
radio input "true"
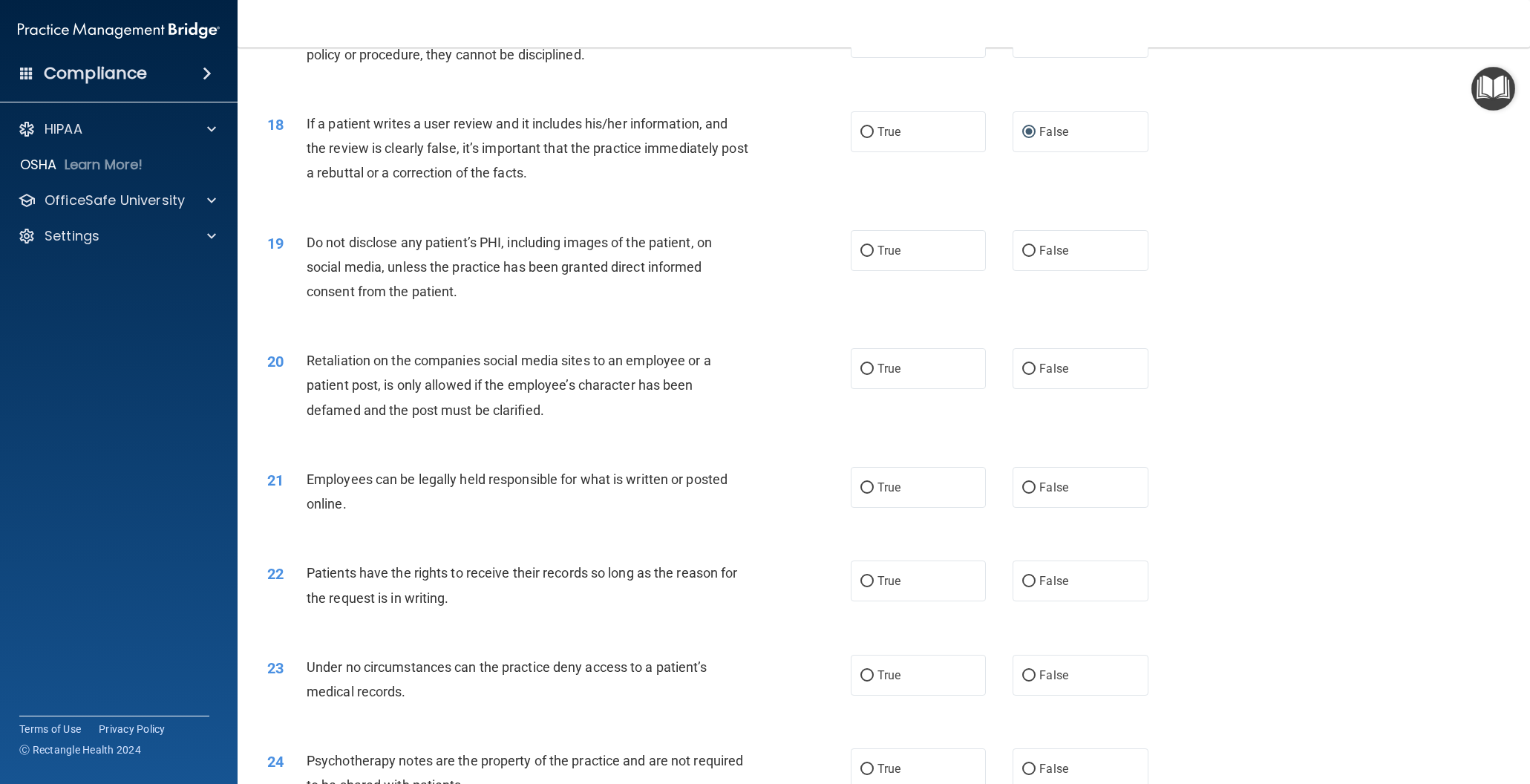
scroll to position [1948, 0]
click at [864, 250] on input "True" at bounding box center [867, 251] width 13 height 11
radio input "true"
click at [1026, 366] on input "False" at bounding box center [1029, 368] width 13 height 11
radio input "true"
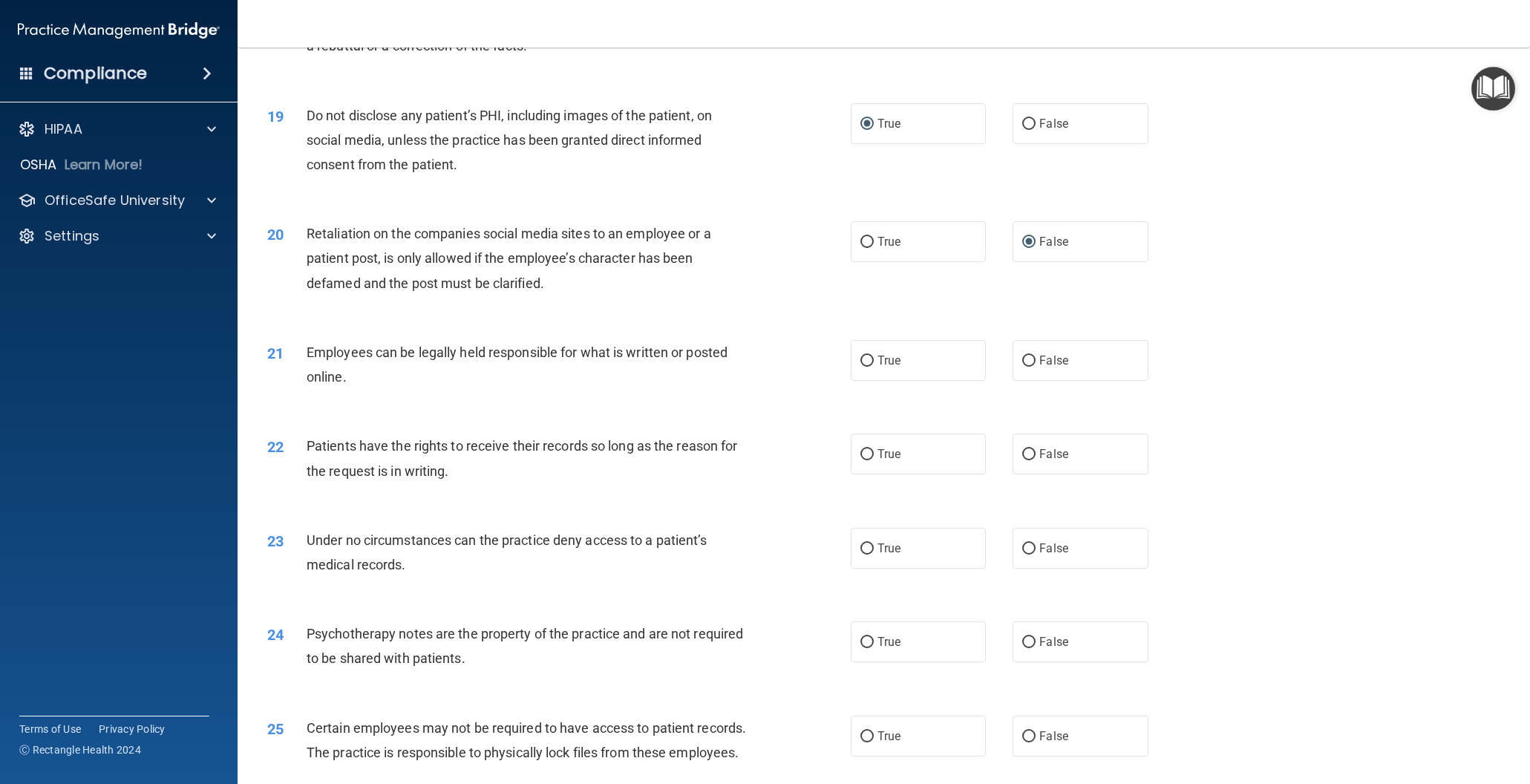
scroll to position [2077, 0]
click at [865, 356] on input "True" at bounding box center [867, 358] width 13 height 11
radio input "true"
click at [1025, 452] on input "False" at bounding box center [1029, 452] width 13 height 11
radio input "true"
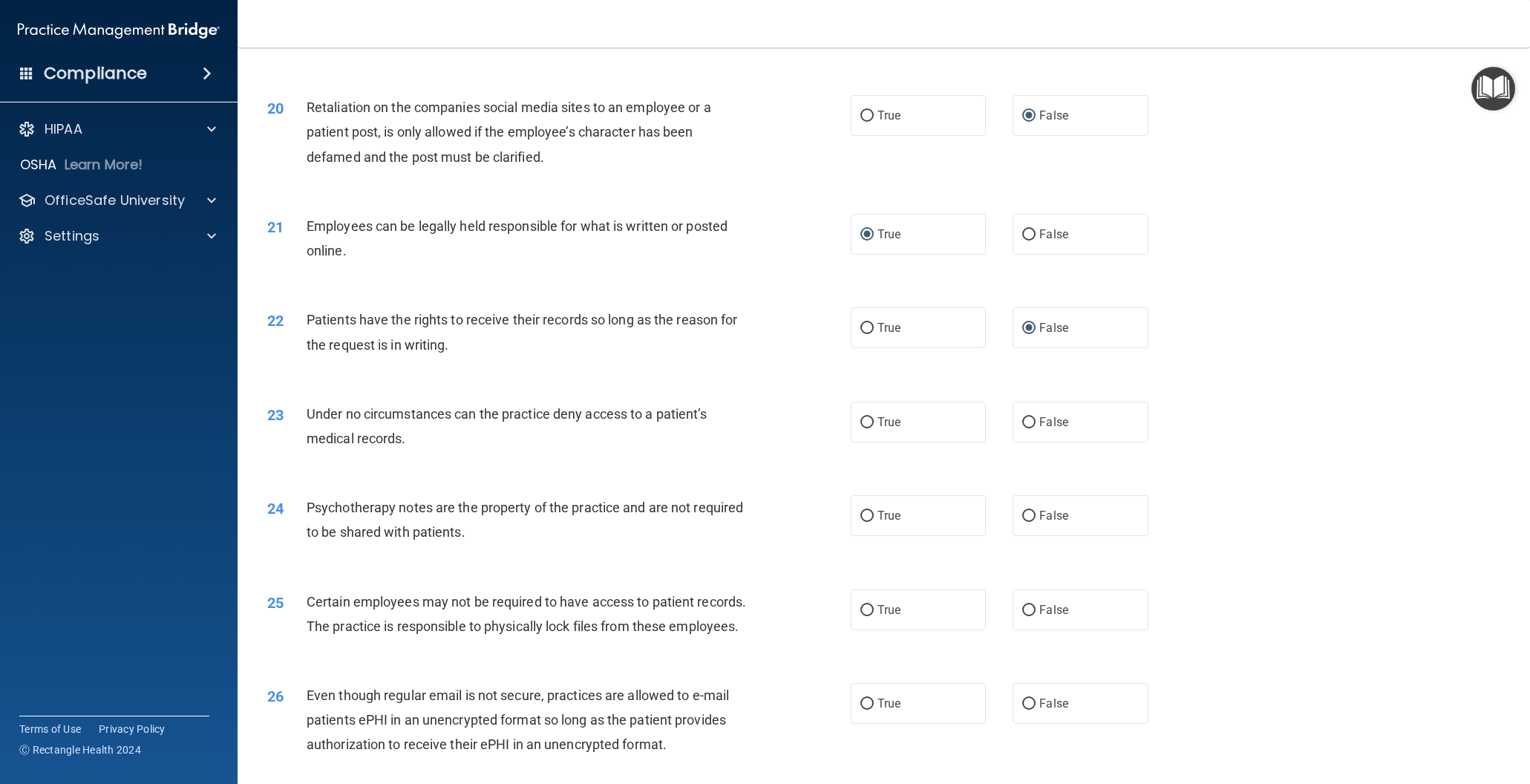
scroll to position [2205, 0]
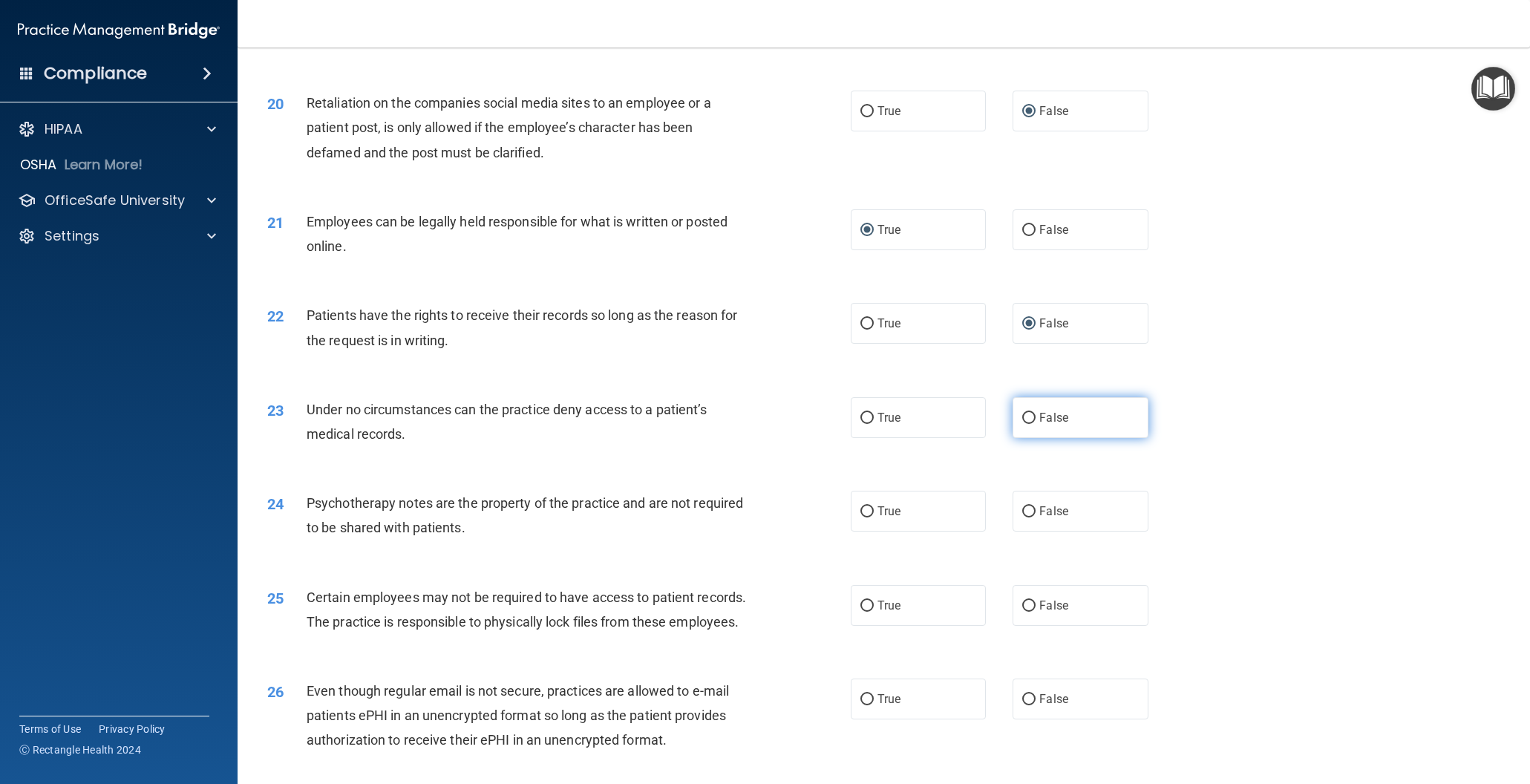
click at [1032, 419] on input "False" at bounding box center [1029, 418] width 13 height 11
radio input "true"
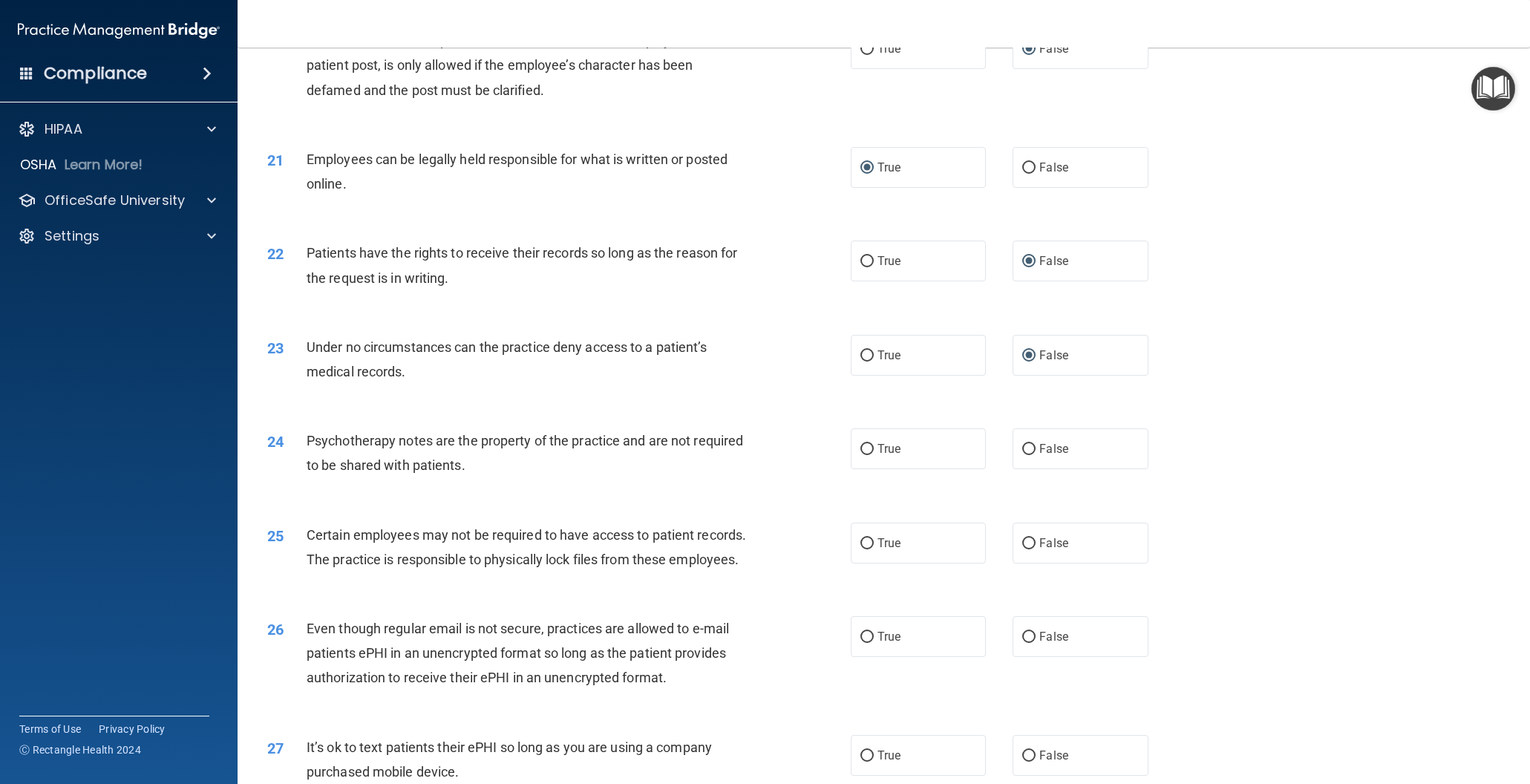
scroll to position [2273, 0]
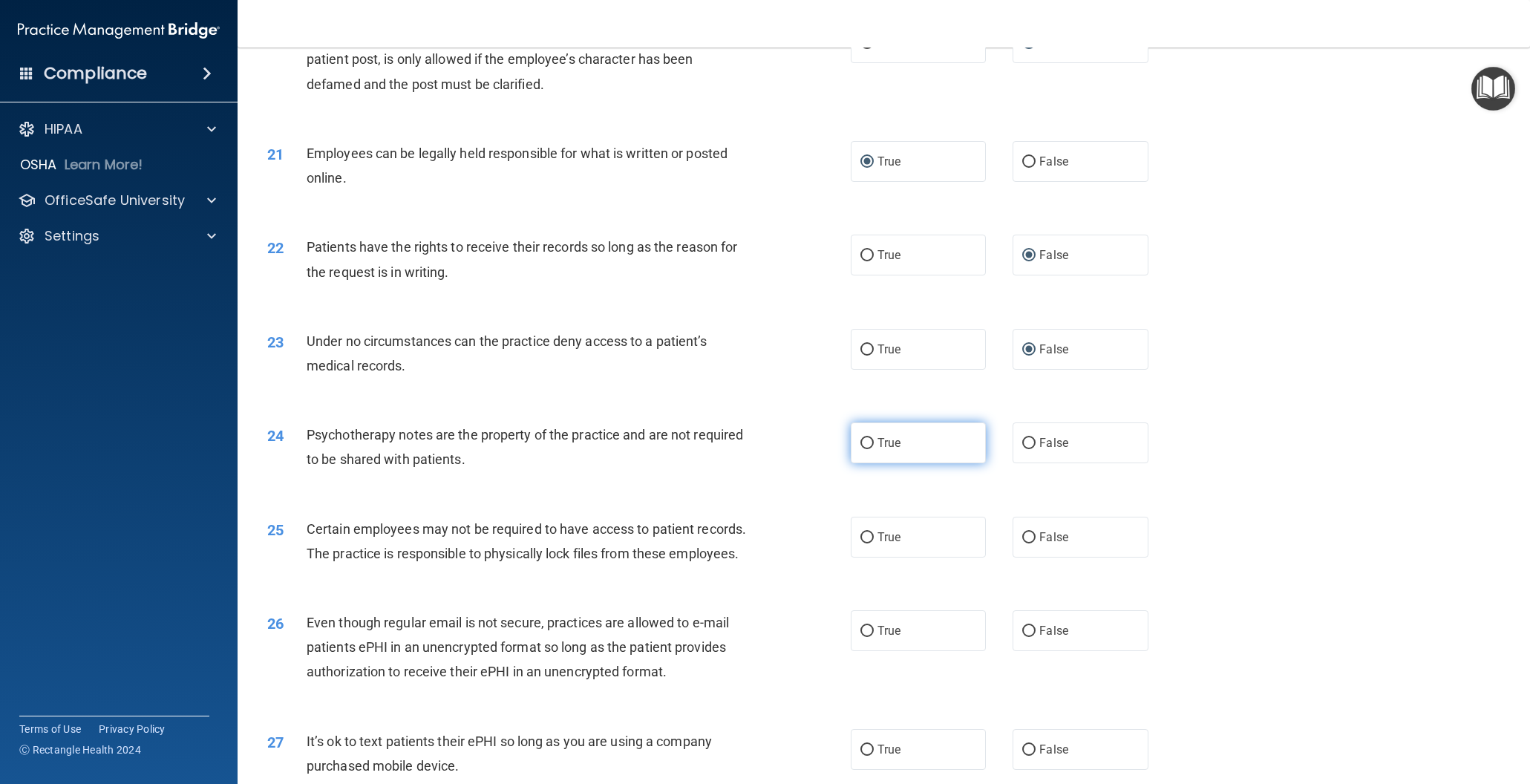
click at [864, 439] on input "True" at bounding box center [867, 443] width 13 height 11
radio input "true"
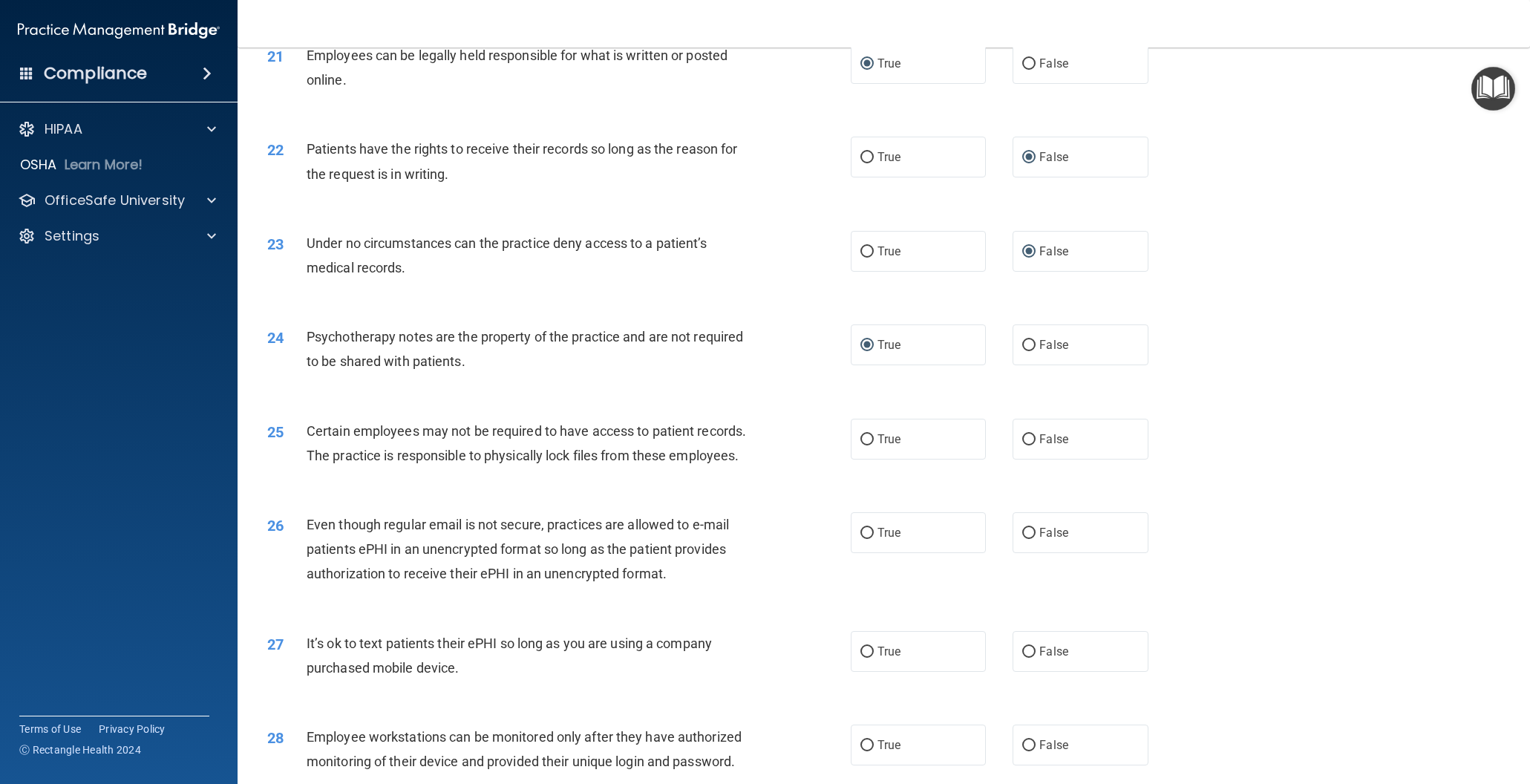
scroll to position [2376, 0]
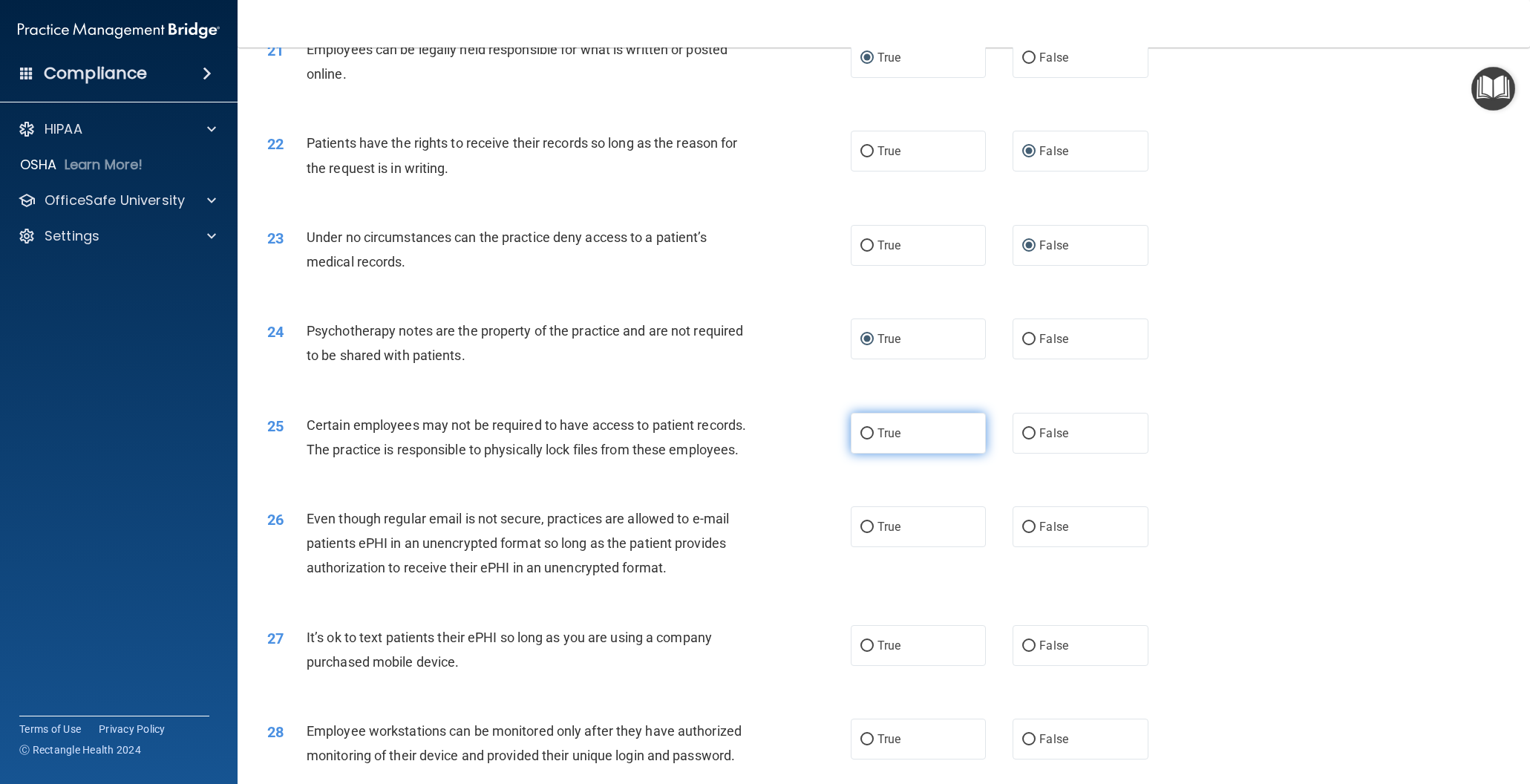
click at [867, 431] on input "True" at bounding box center [867, 433] width 13 height 11
radio input "true"
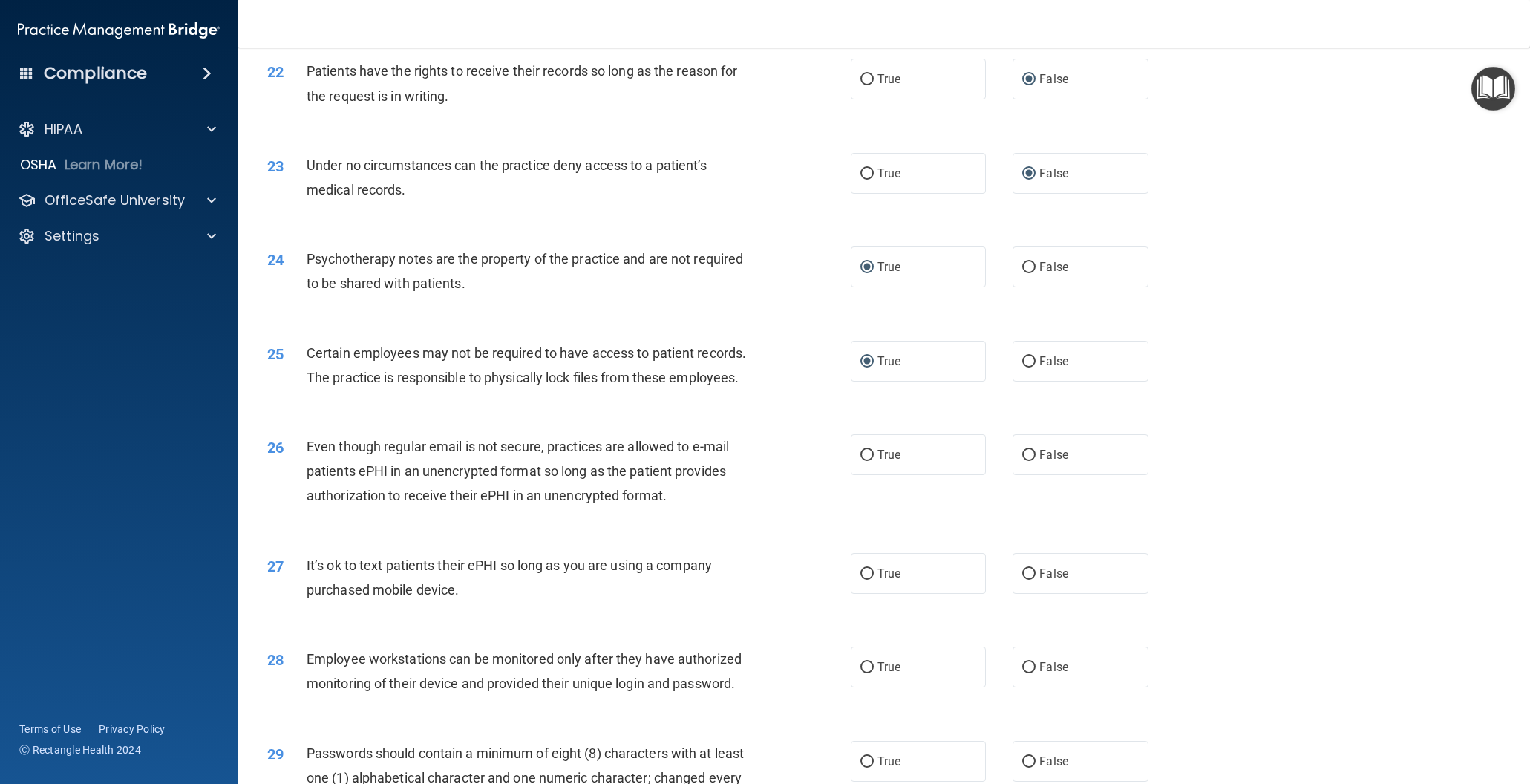
scroll to position [2458, 0]
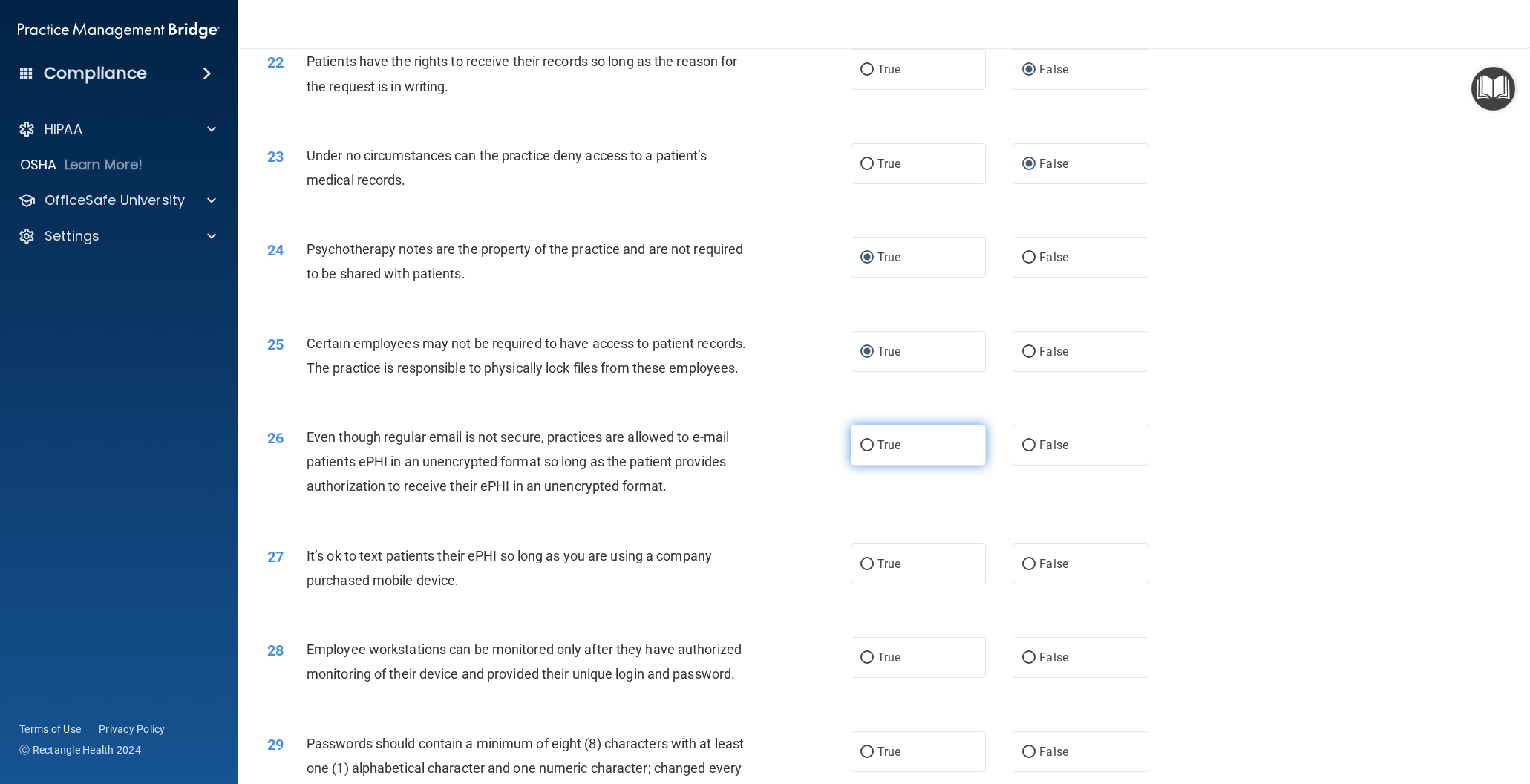
click at [867, 442] on input "True" at bounding box center [867, 445] width 13 height 11
radio input "true"
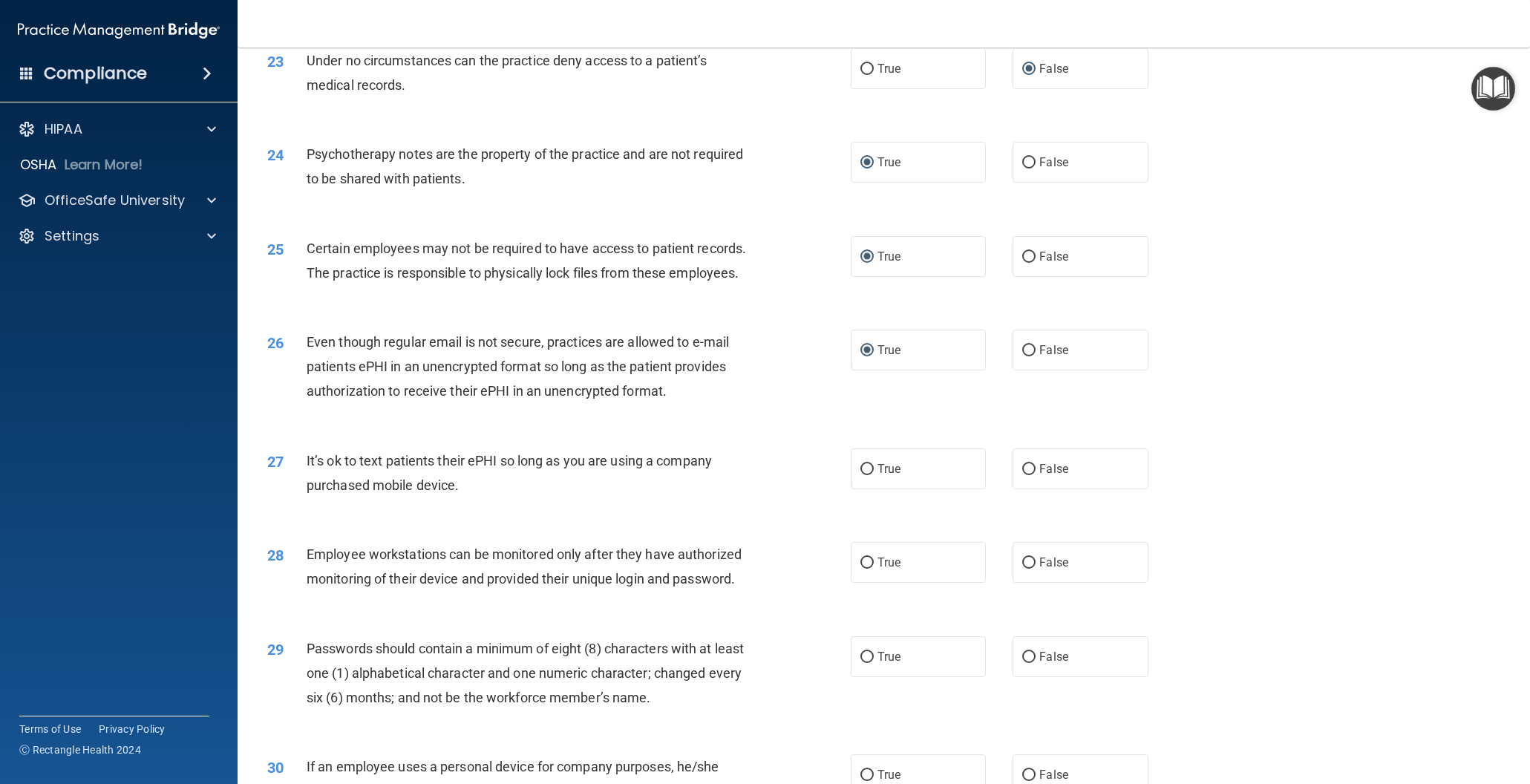
scroll to position [2558, 0]
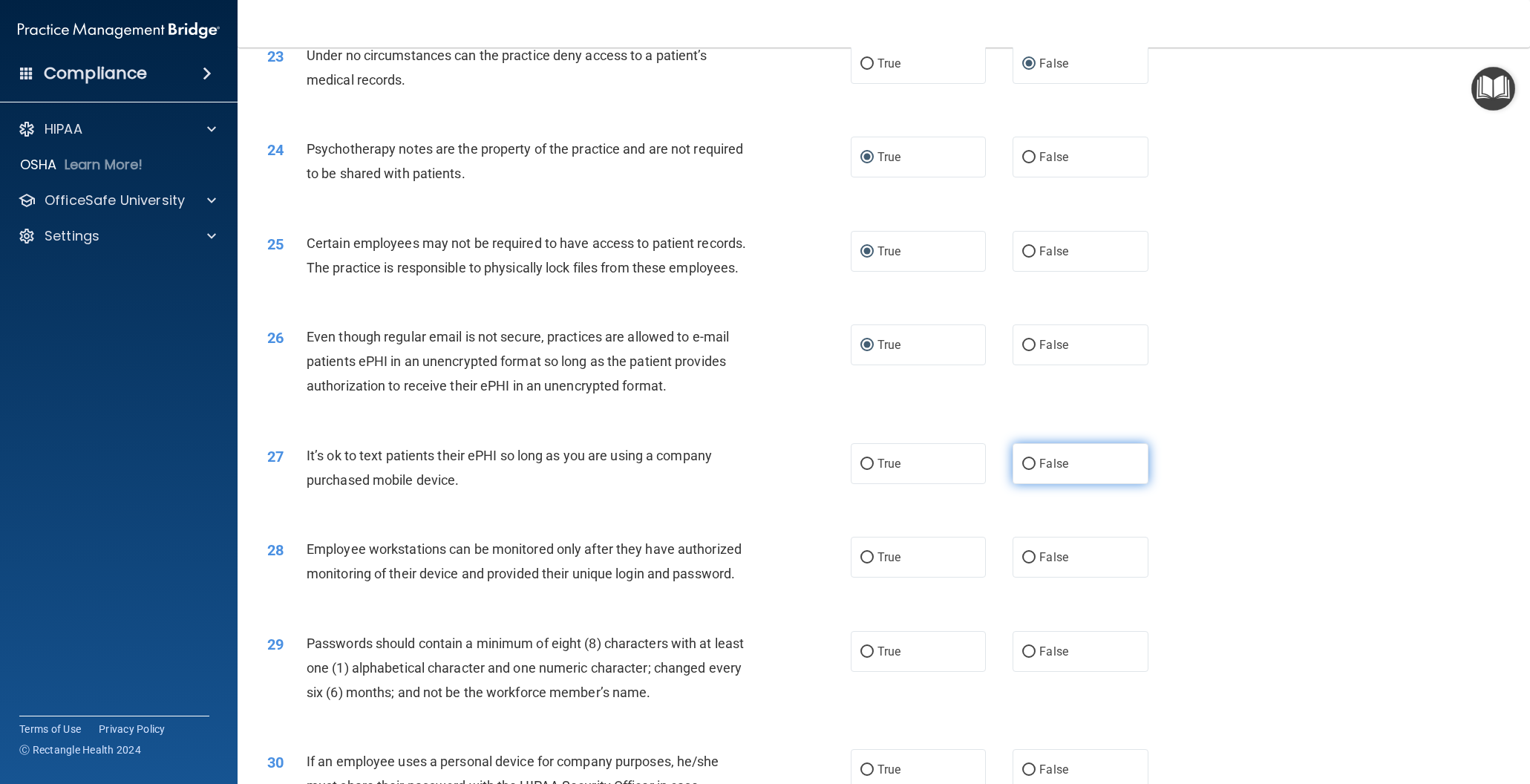
click at [1029, 463] on input "False" at bounding box center [1029, 464] width 13 height 11
radio input "true"
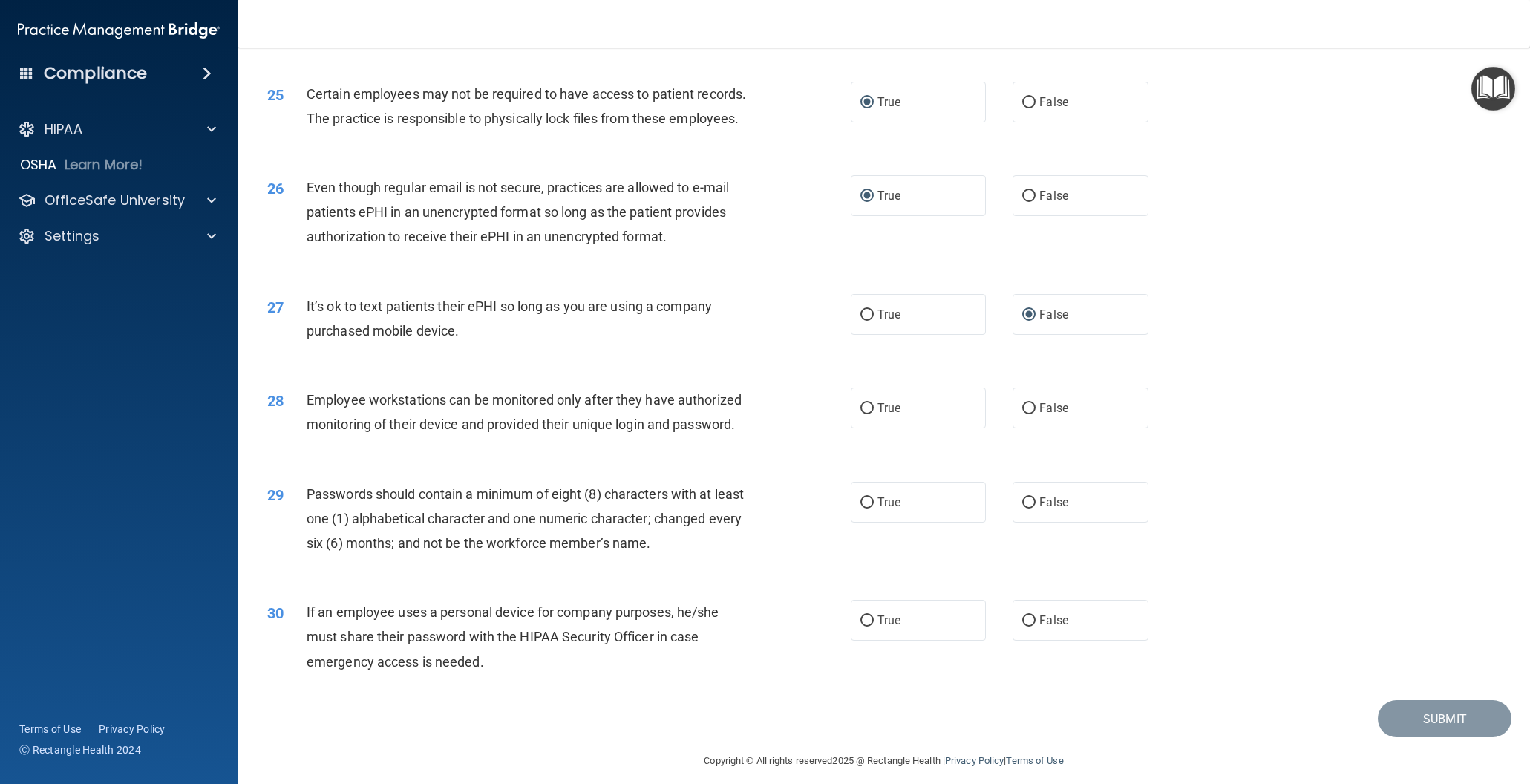
scroll to position [2721, 0]
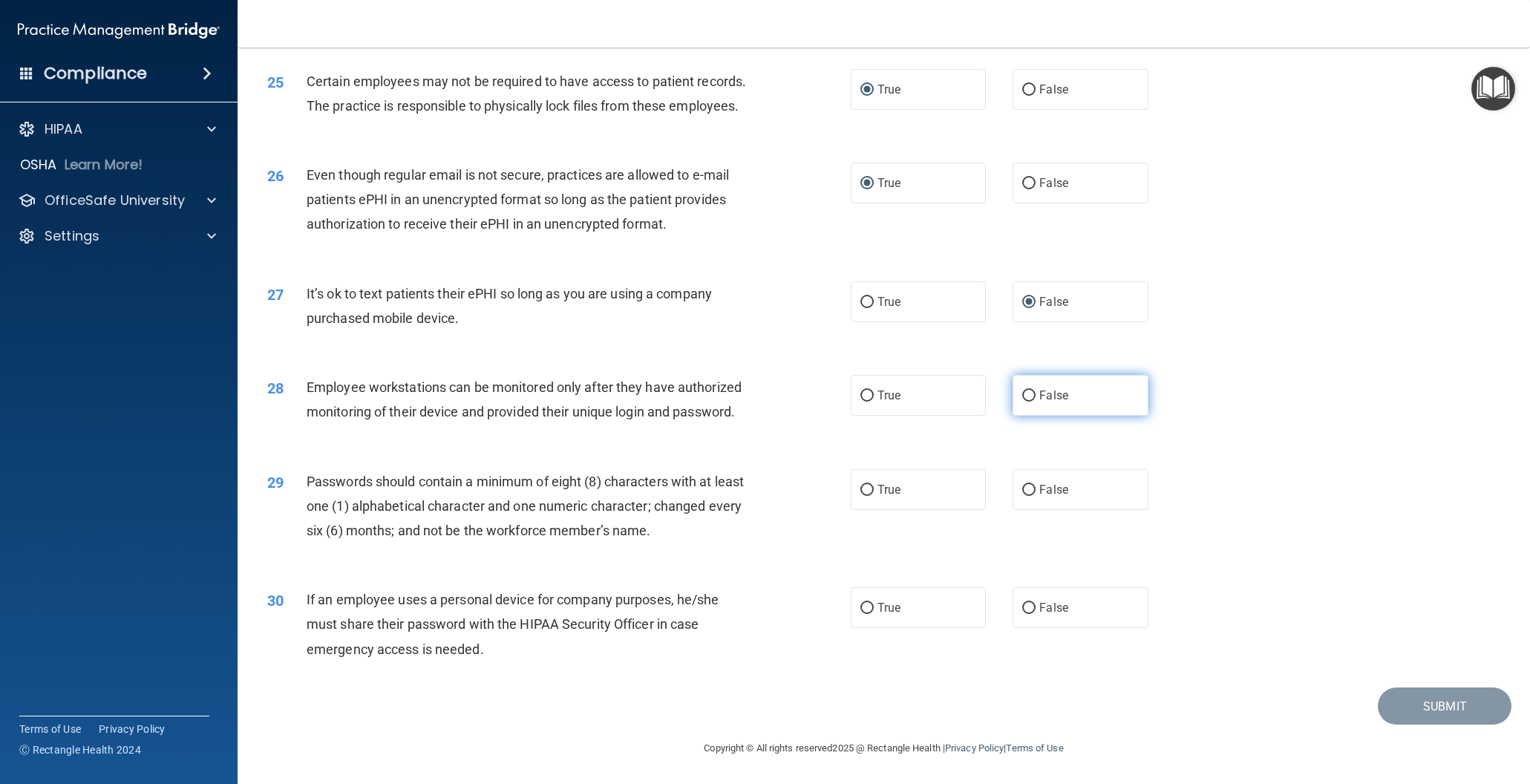
click at [1029, 395] on input "False" at bounding box center [1029, 396] width 13 height 11
radio input "true"
click at [868, 487] on input "True" at bounding box center [867, 490] width 13 height 11
radio input "true"
click at [1030, 609] on input "False" at bounding box center [1029, 608] width 13 height 11
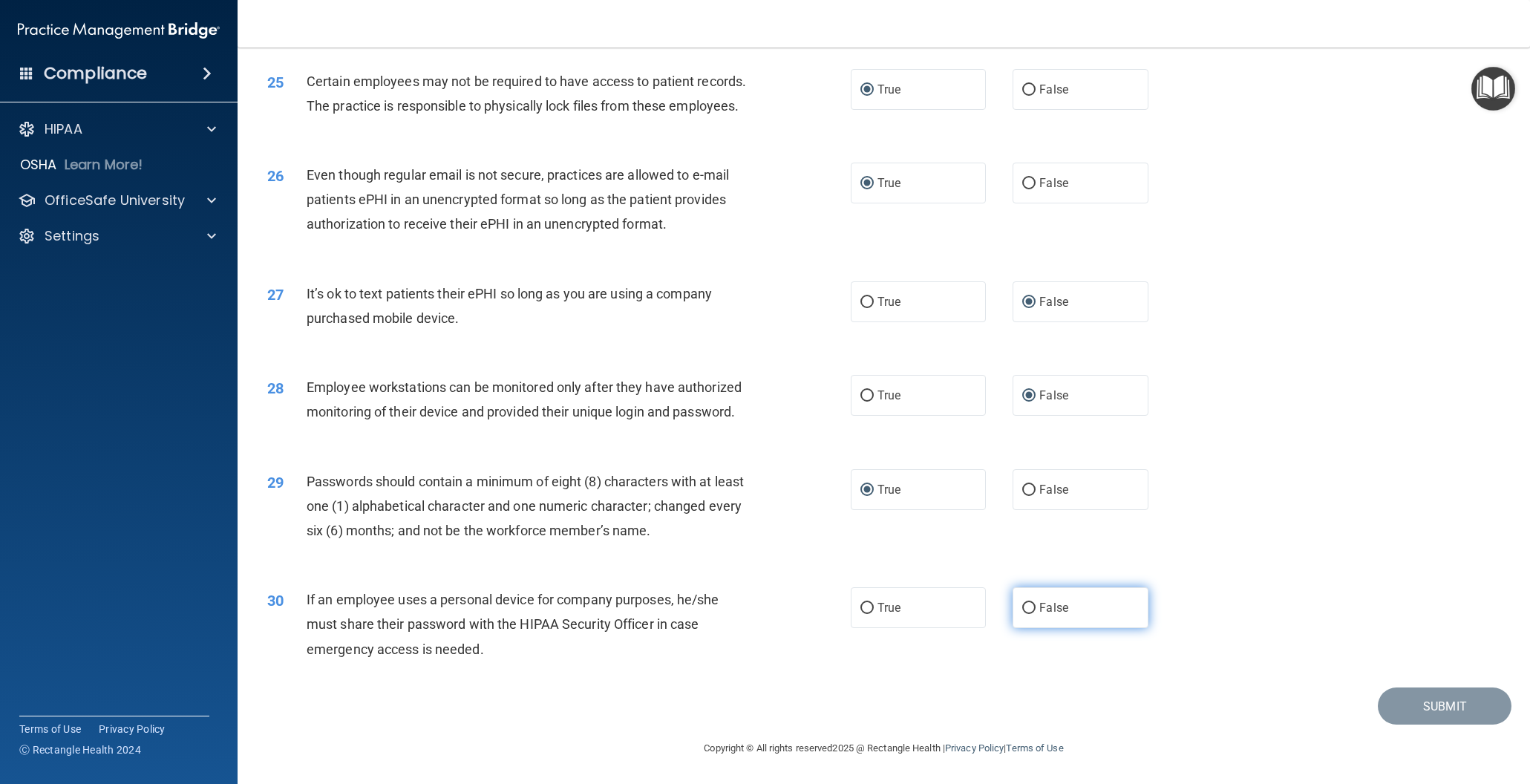
radio input "true"
click at [1431, 711] on button "Submit" at bounding box center [1444, 706] width 134 height 38
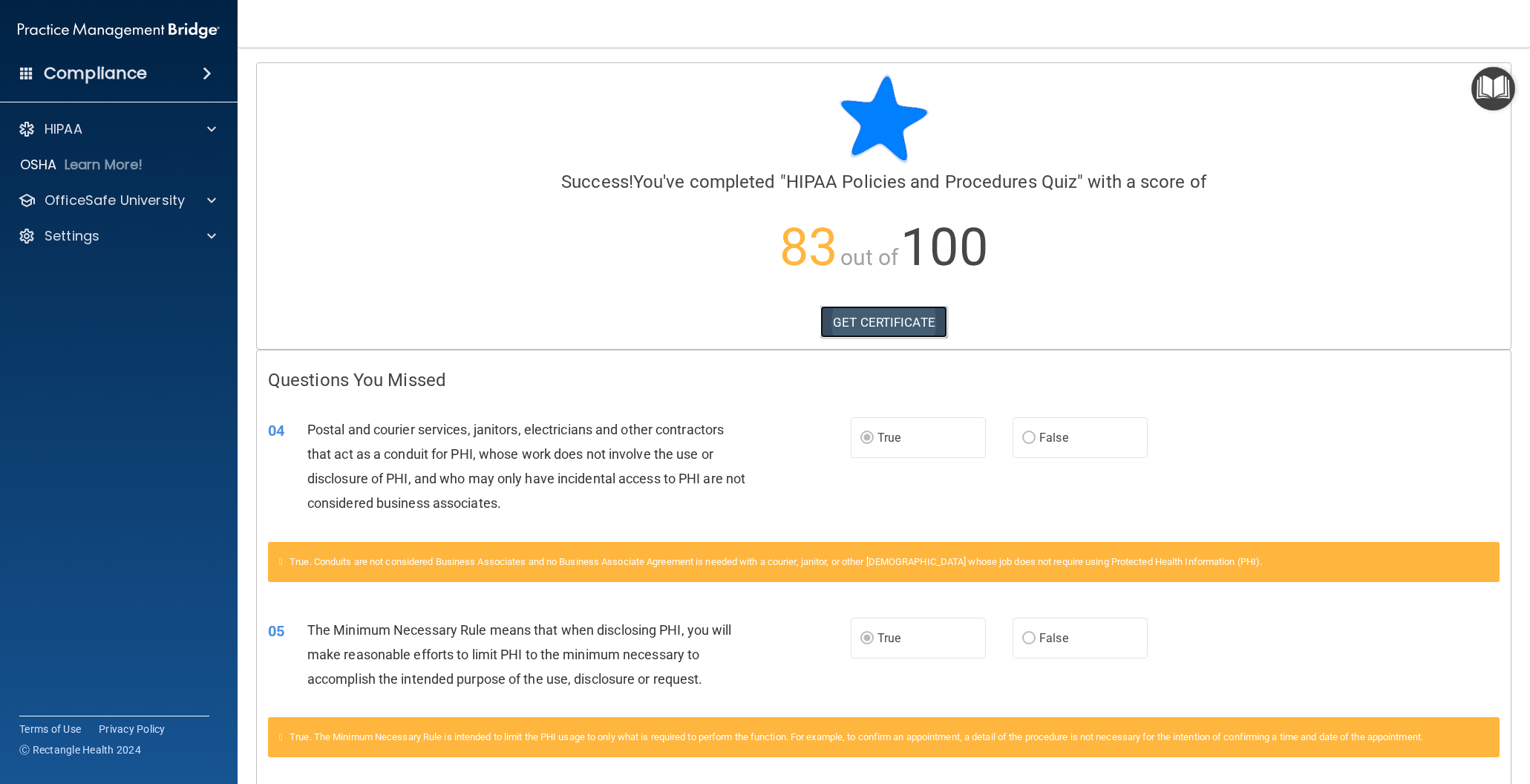
click at [909, 322] on link "GET CERTIFICATE" at bounding box center [883, 322] width 127 height 33
click at [109, 195] on p "OfficeSafe University" at bounding box center [115, 200] width 141 height 18
click at [110, 241] on p "HIPAA Training" at bounding box center [71, 235] width 122 height 15
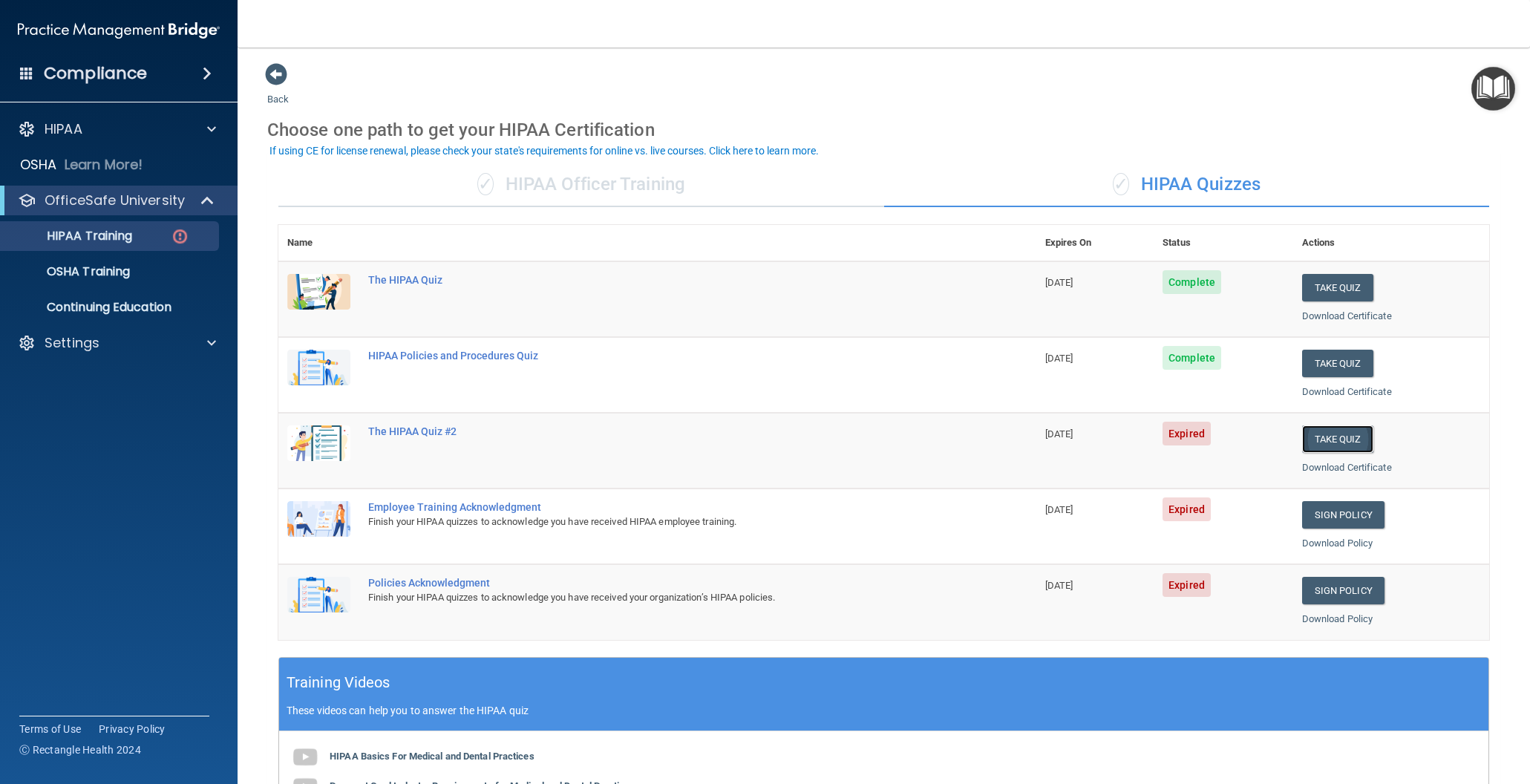
click at [1317, 440] on button "Take Quiz" at bounding box center [1337, 439] width 71 height 28
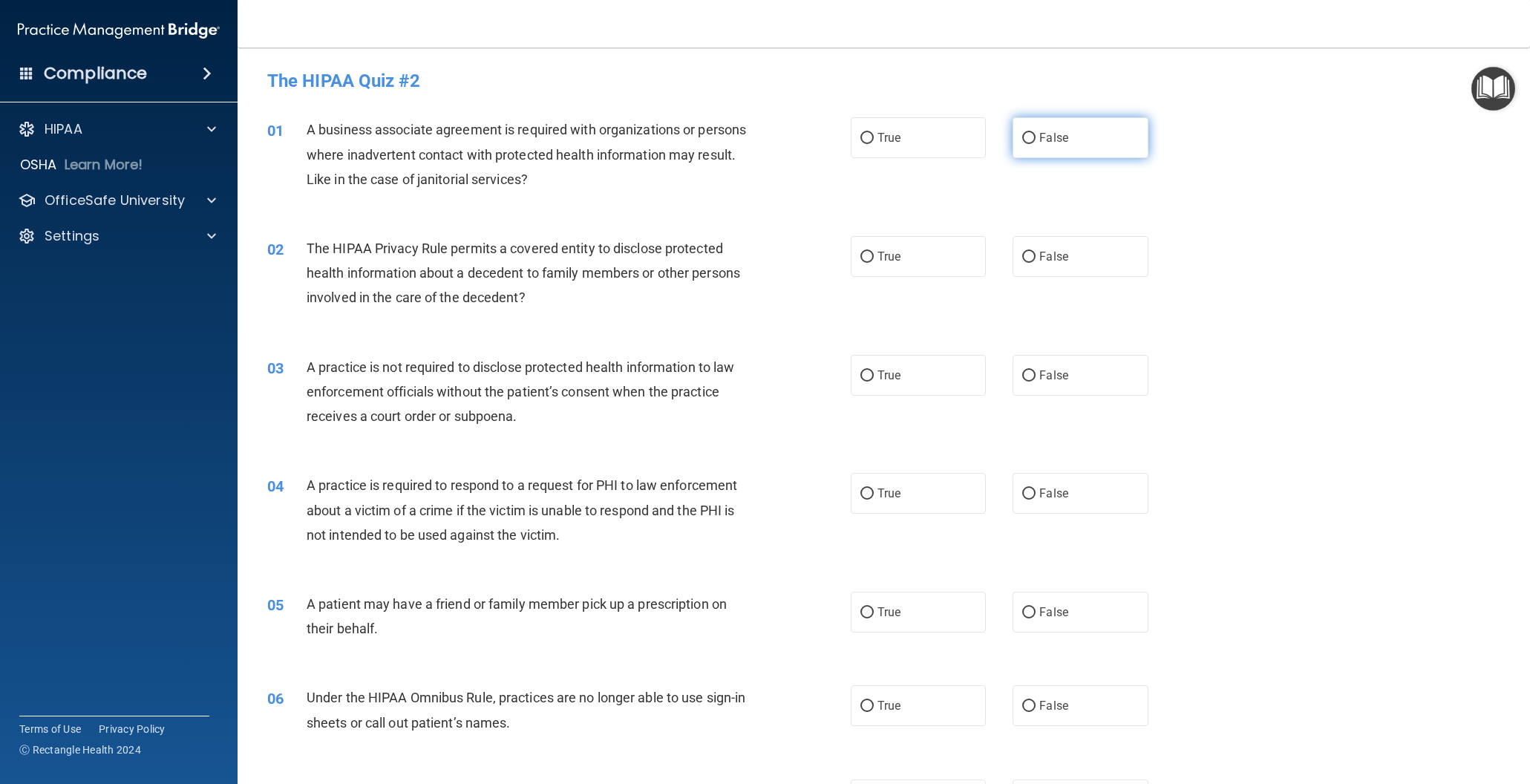
click at [1029, 137] on input "False" at bounding box center [1029, 138] width 13 height 11
radio input "true"
click at [1034, 256] on input "False" at bounding box center [1029, 257] width 13 height 11
radio input "true"
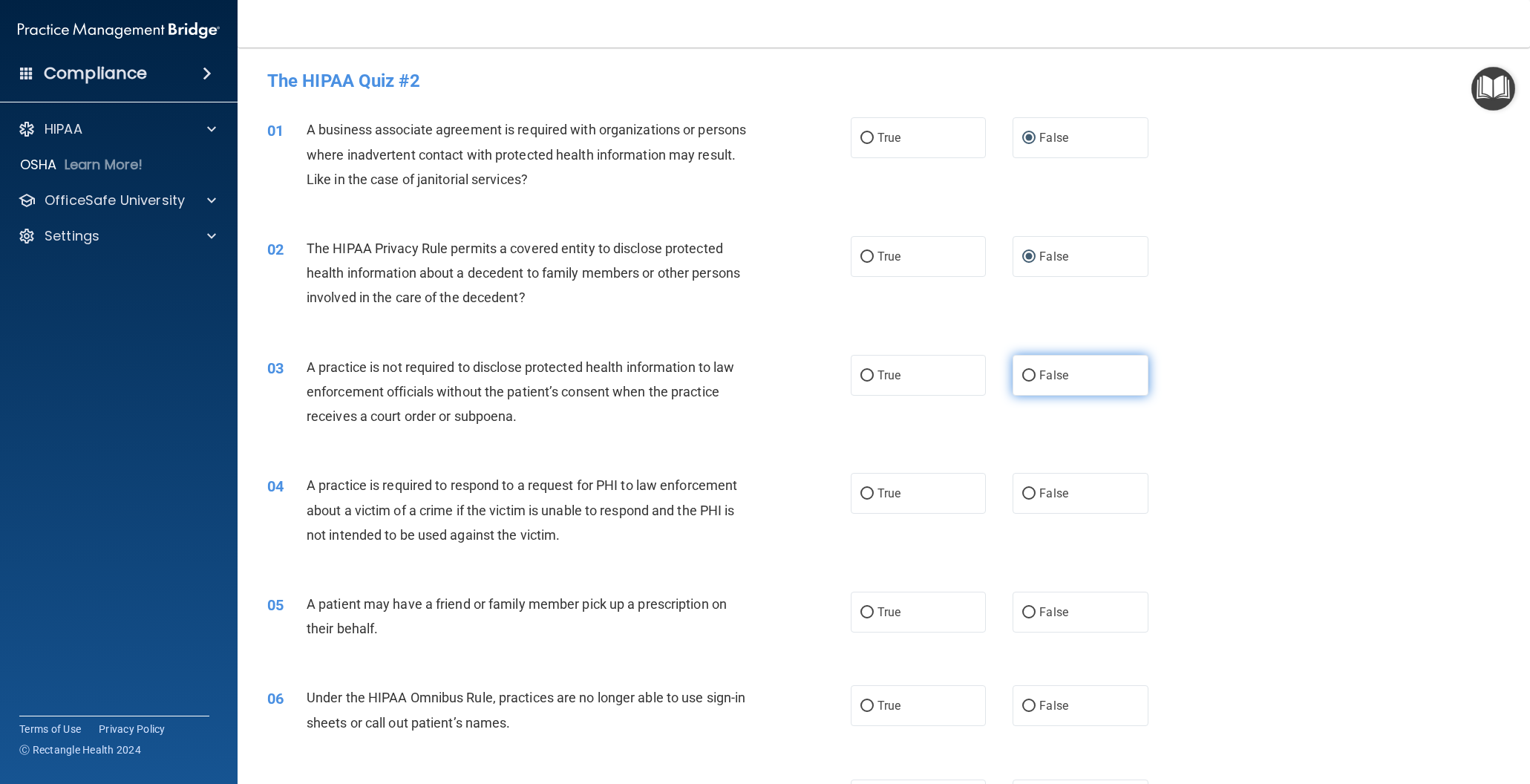
click at [1029, 375] on input "False" at bounding box center [1029, 376] width 13 height 11
radio input "true"
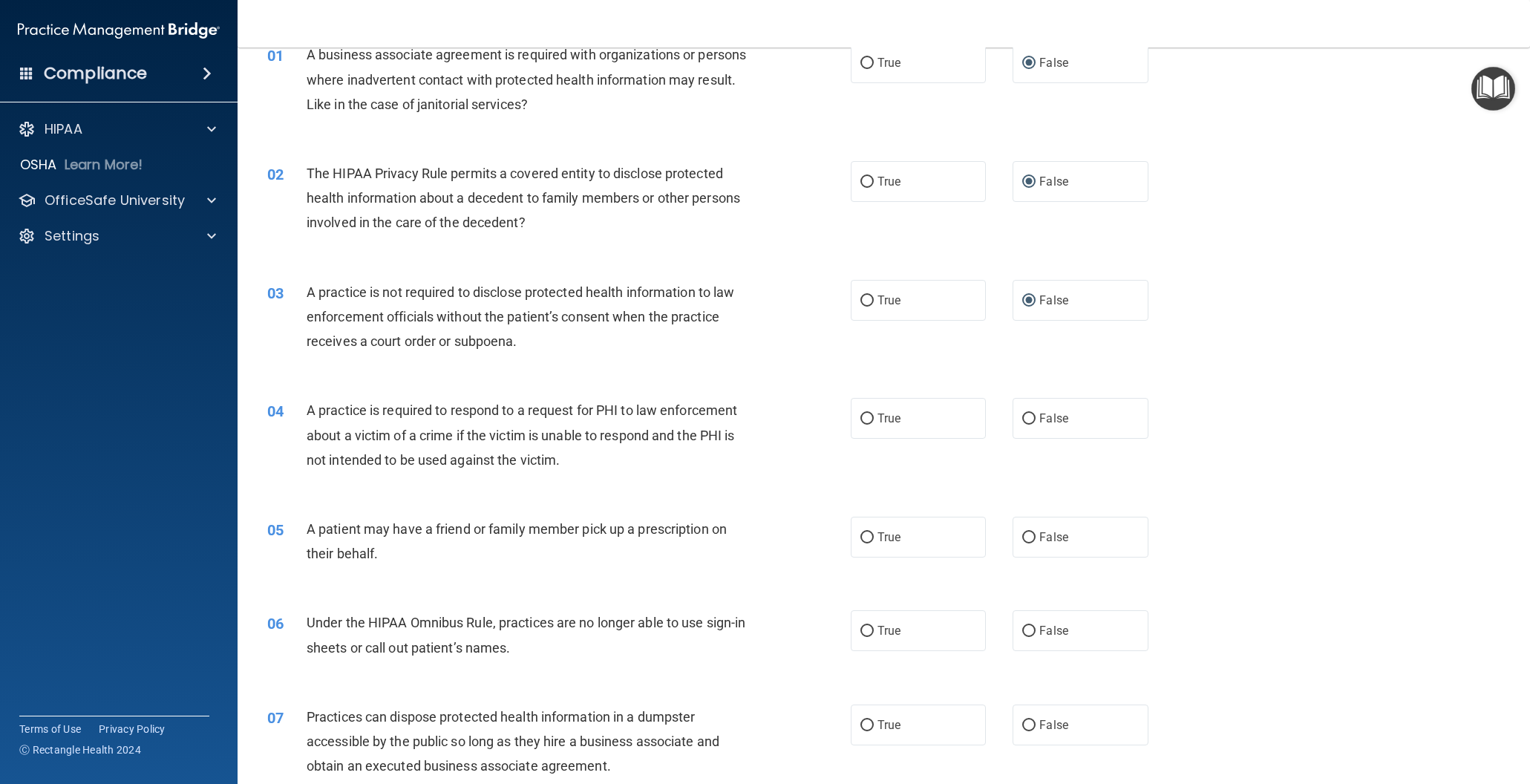
scroll to position [81, 0]
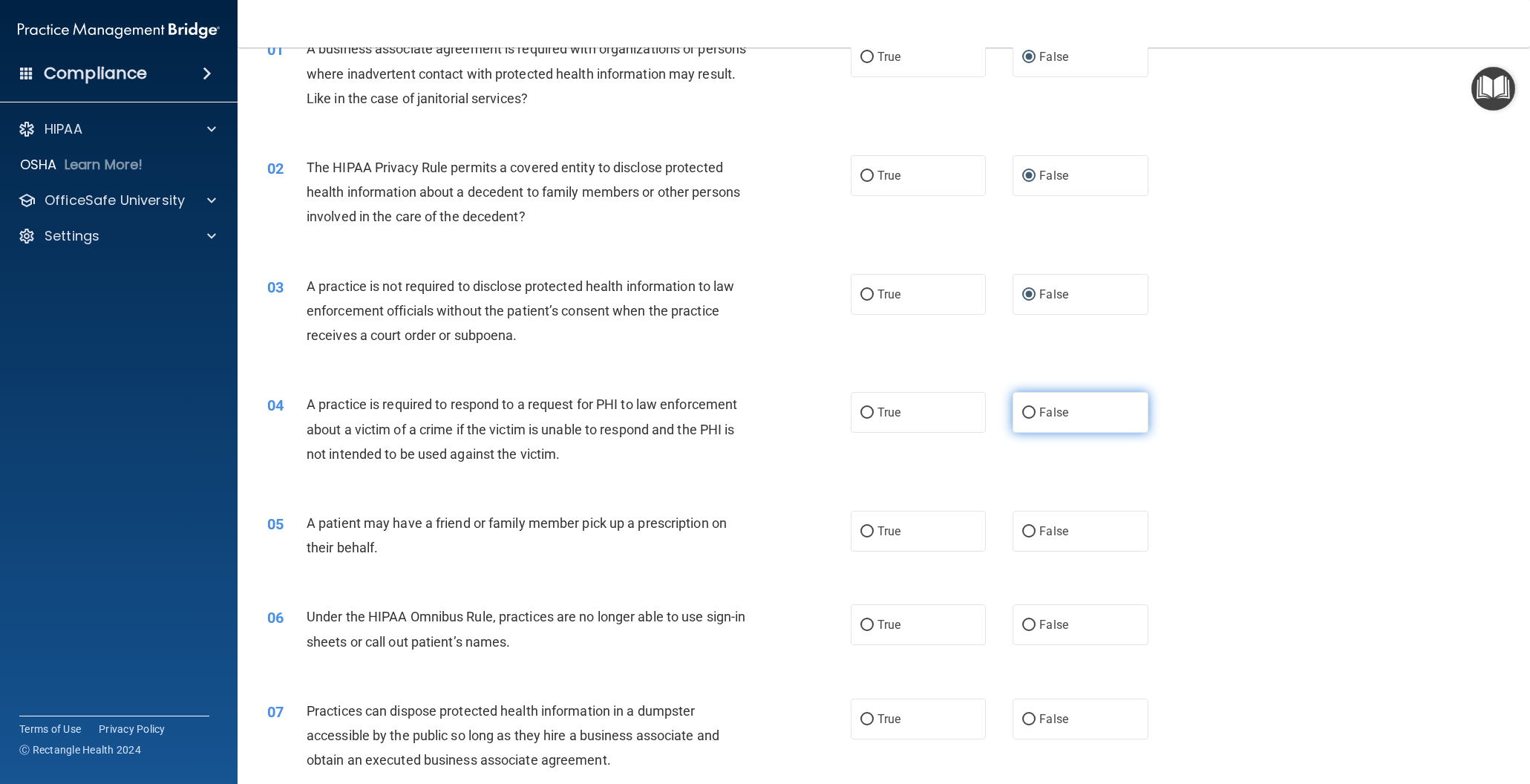
click at [1029, 413] on input "False" at bounding box center [1029, 413] width 13 height 11
radio input "true"
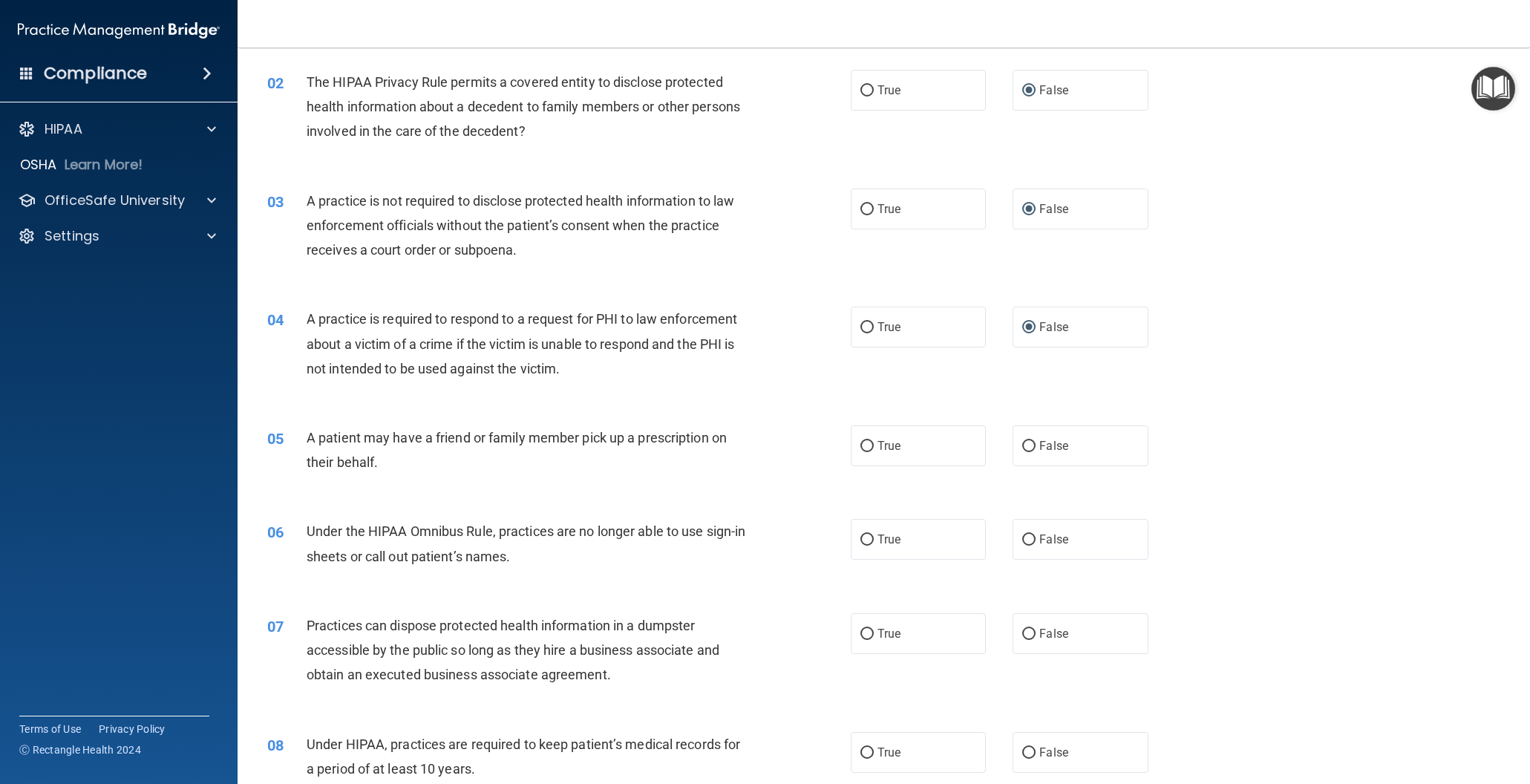
scroll to position [170, 0]
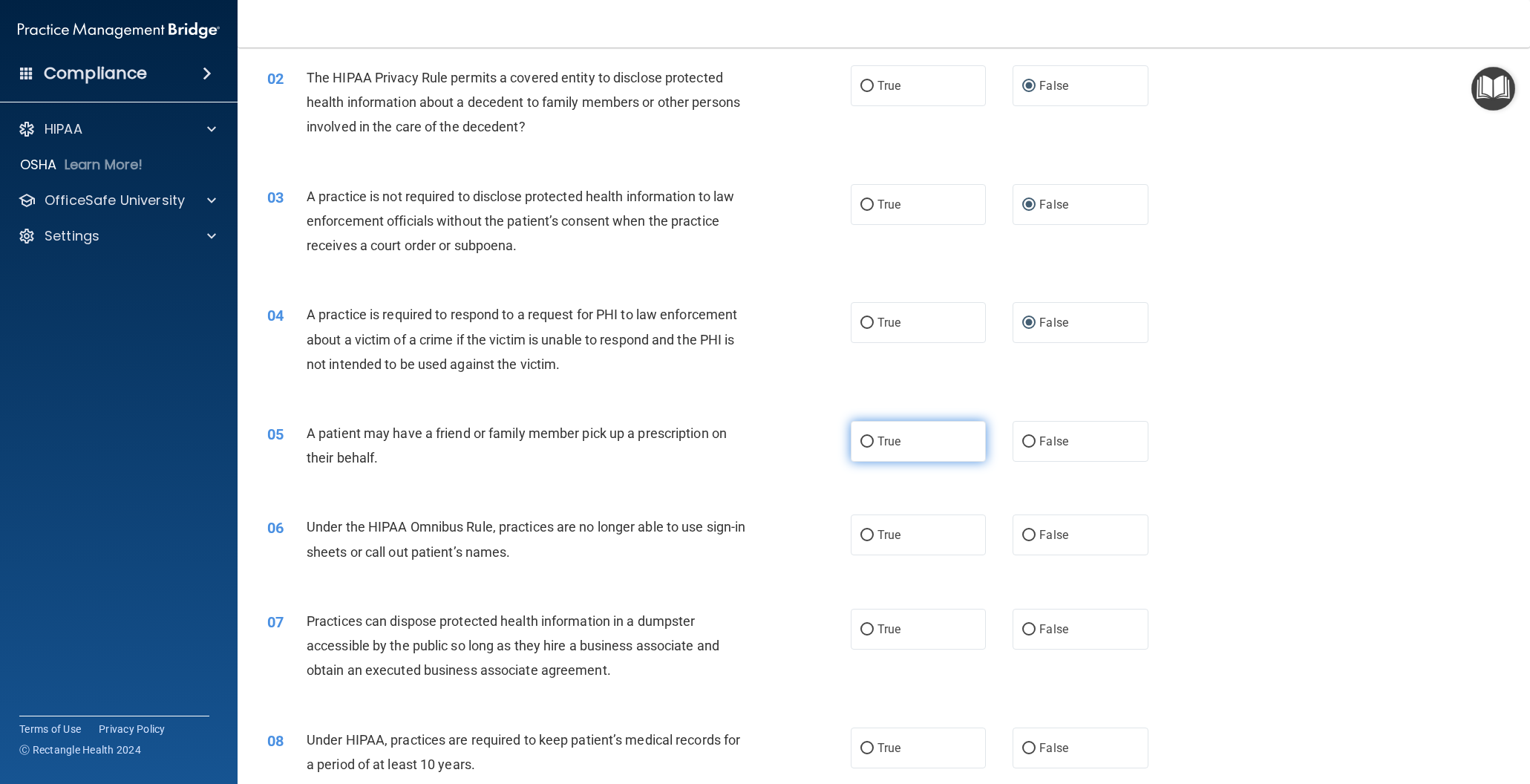
click at [865, 441] on input "True" at bounding box center [867, 442] width 13 height 11
radio input "true"
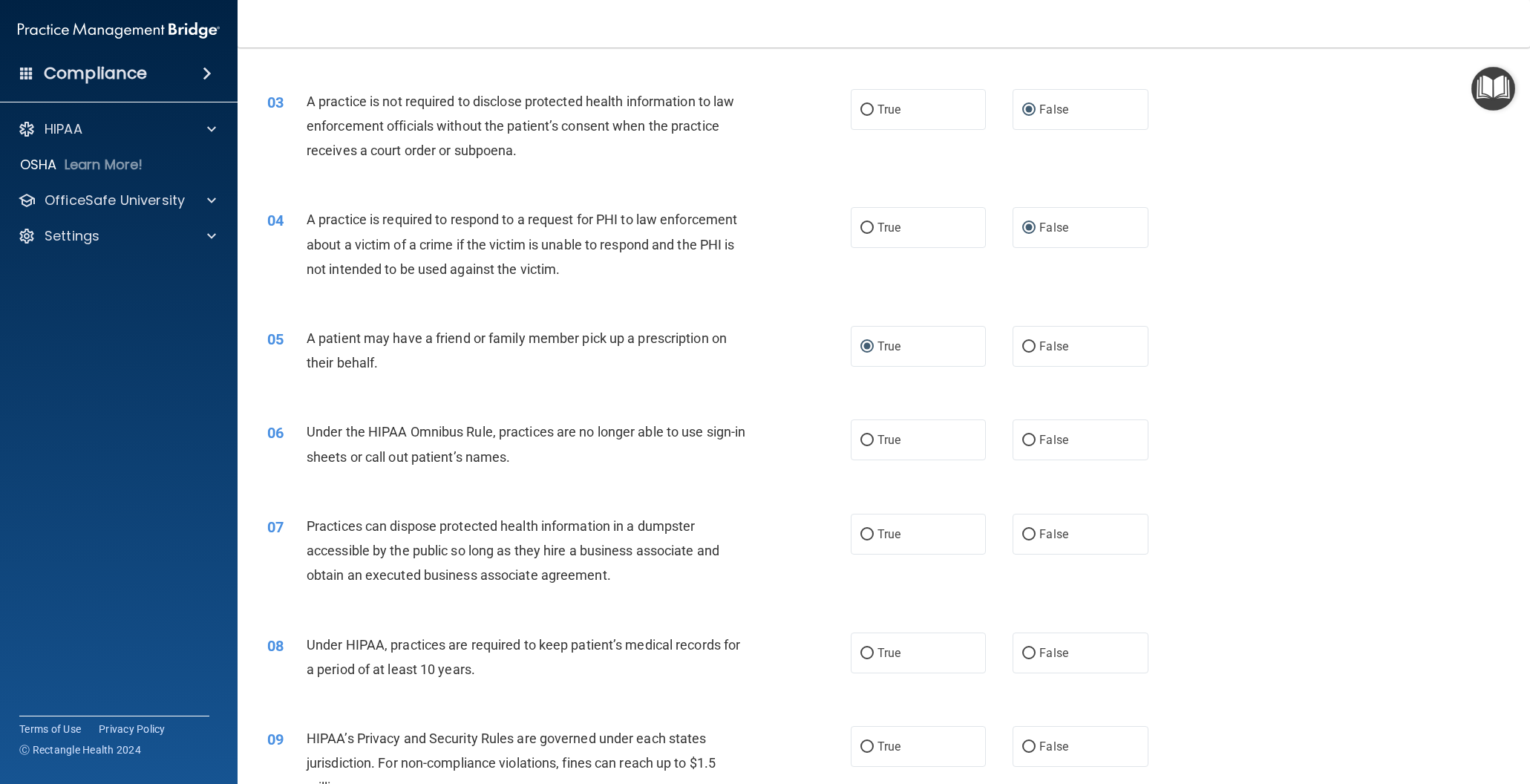
scroll to position [265, 0]
click at [866, 437] on input "True" at bounding box center [867, 441] width 13 height 11
radio input "true"
click at [1027, 531] on input "False" at bounding box center [1029, 536] width 13 height 11
radio input "true"
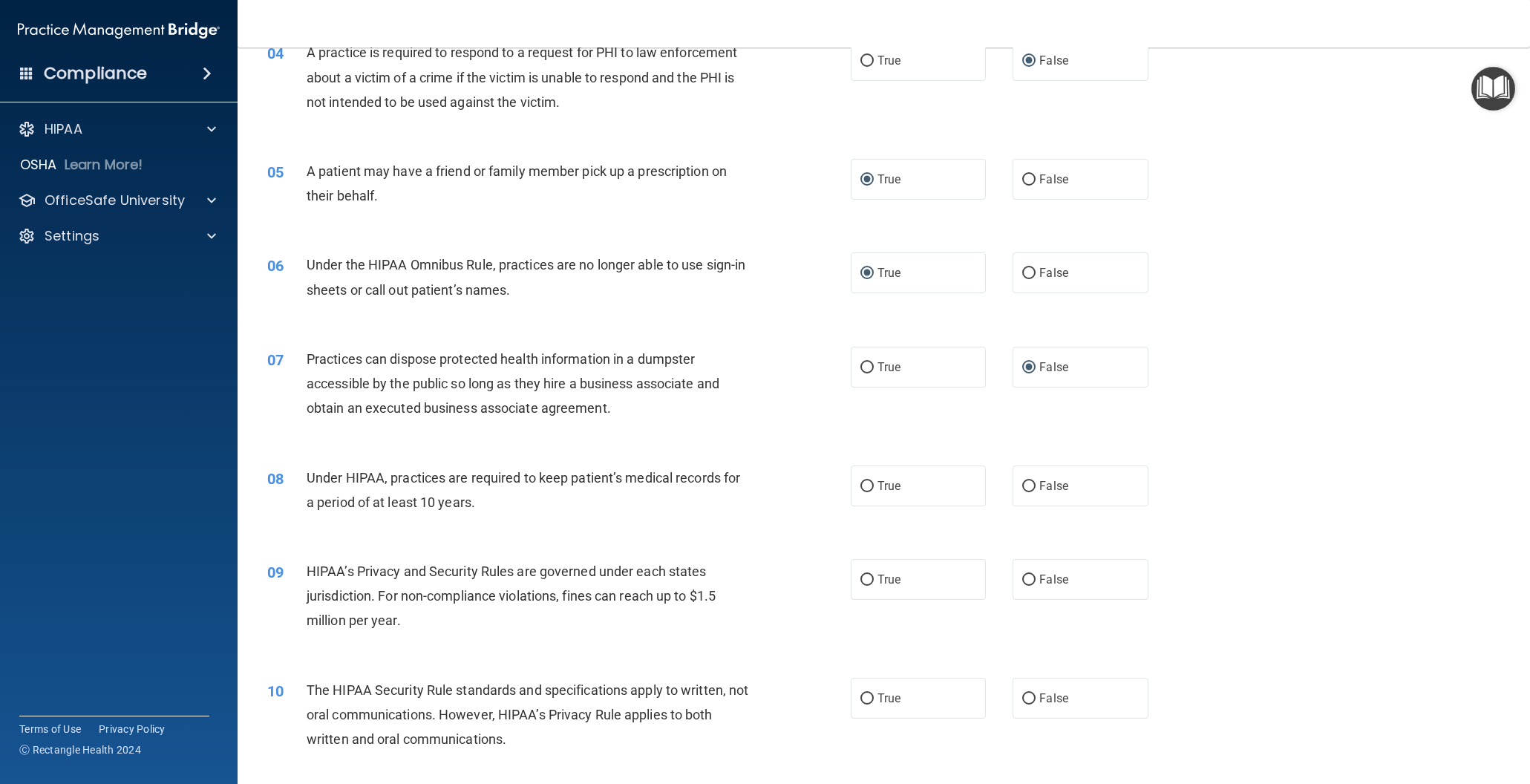
scroll to position [436, 0]
click at [1029, 481] on input "False" at bounding box center [1029, 484] width 13 height 11
radio input "true"
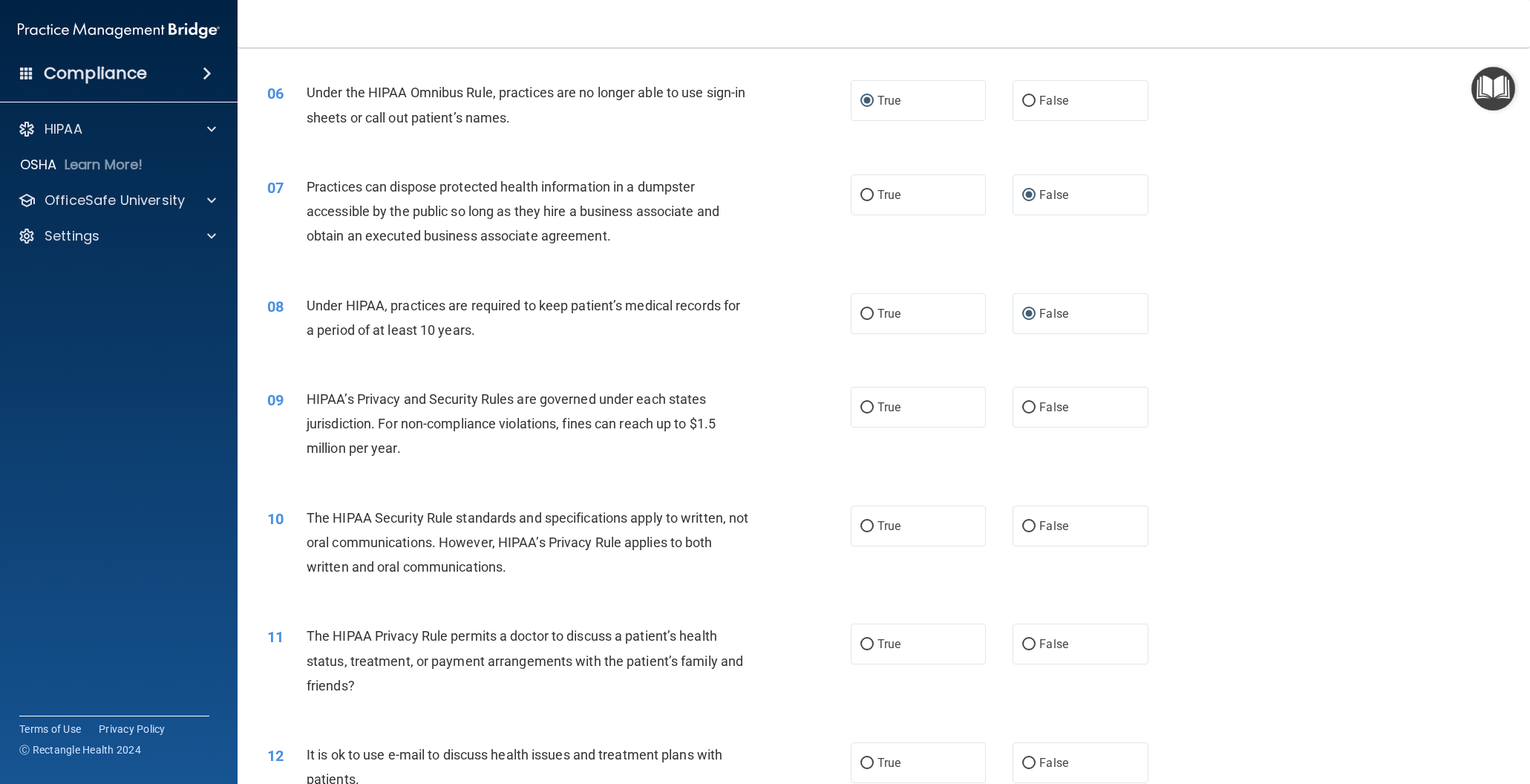
scroll to position [601, 0]
click at [863, 408] on input "True" at bounding box center [867, 411] width 13 height 11
radio input "true"
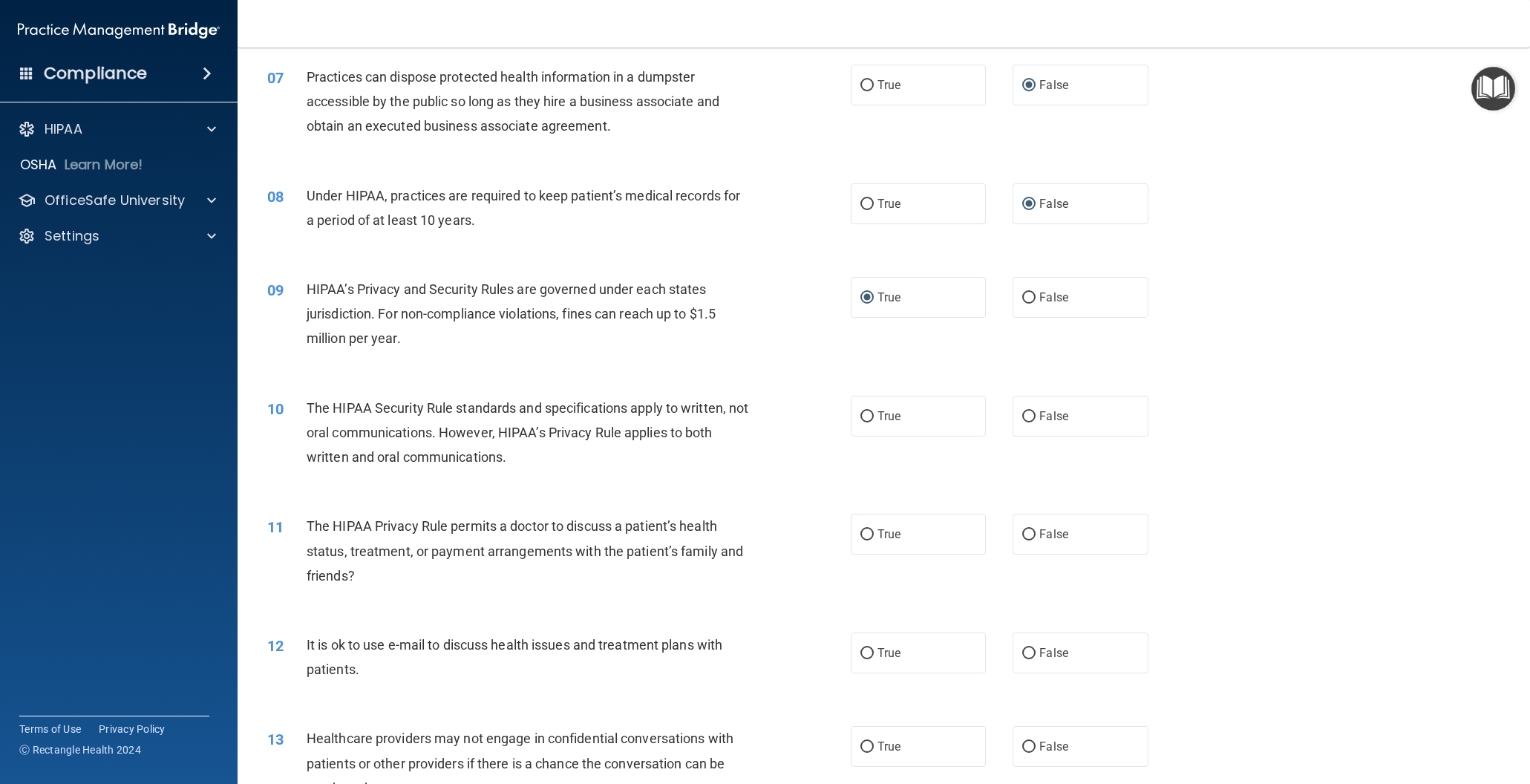
scroll to position [724, 0]
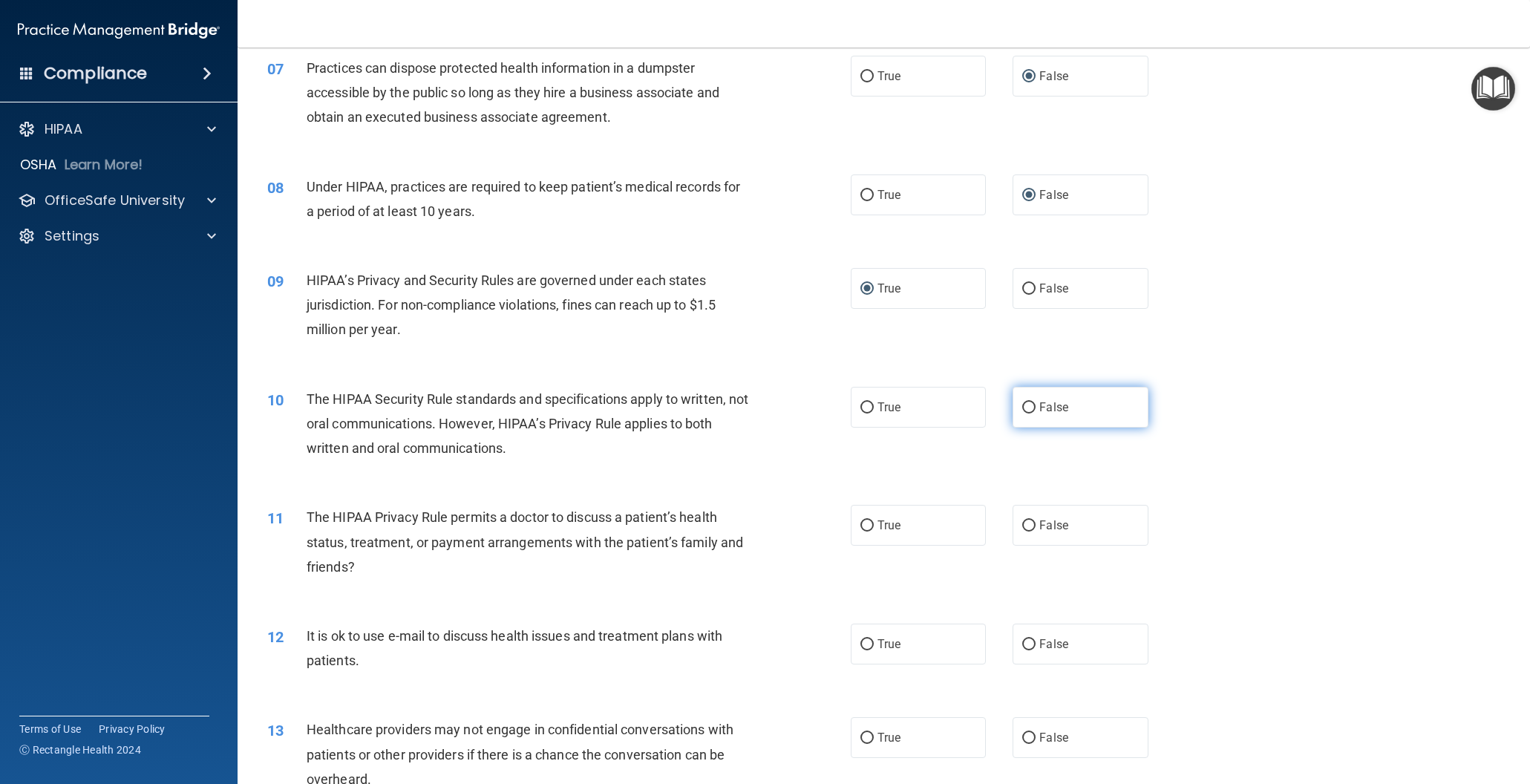
click at [1029, 407] on input "False" at bounding box center [1029, 407] width 13 height 11
radio input "true"
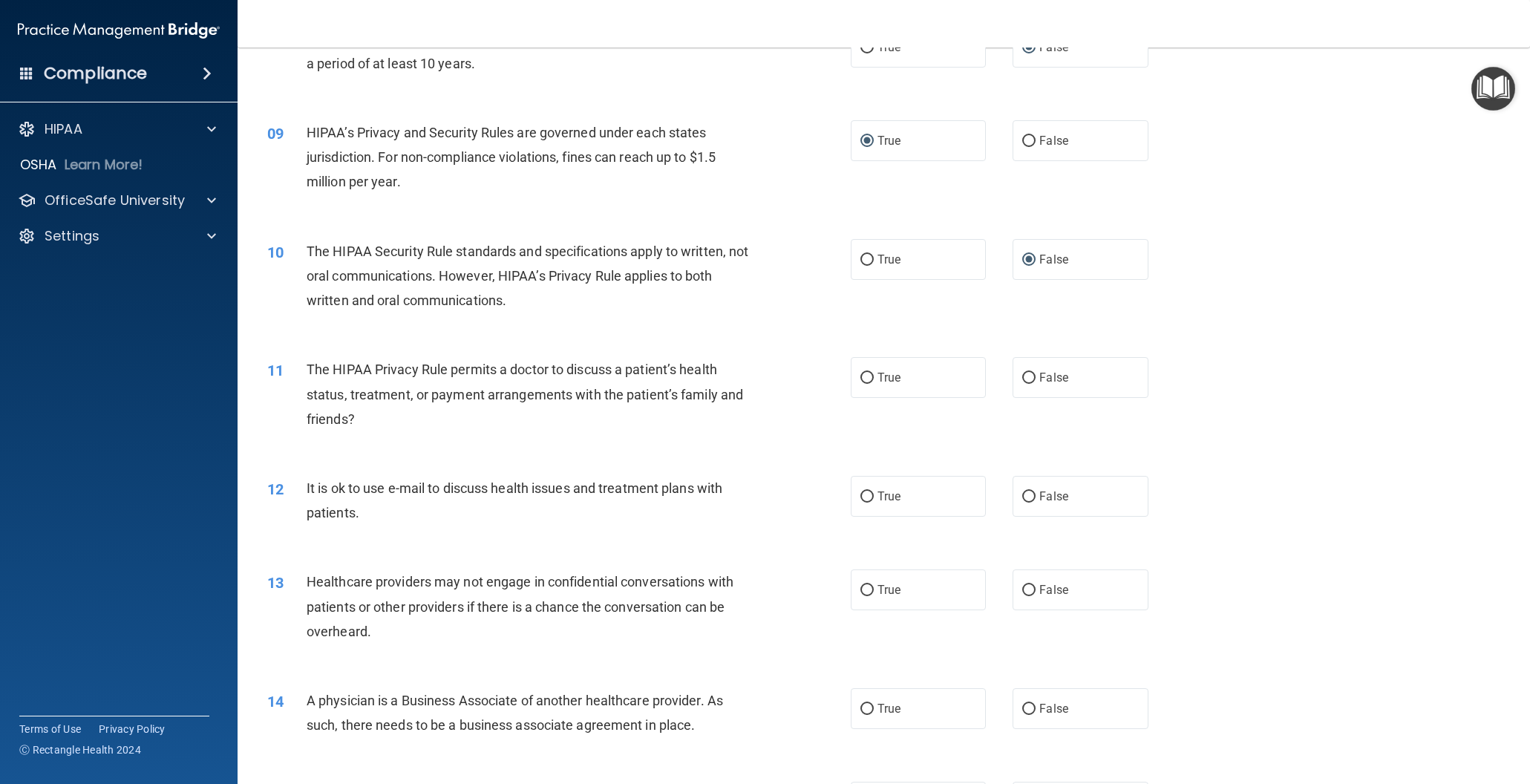
scroll to position [872, 0]
click at [1029, 373] on input "False" at bounding box center [1029, 377] width 13 height 11
radio input "true"
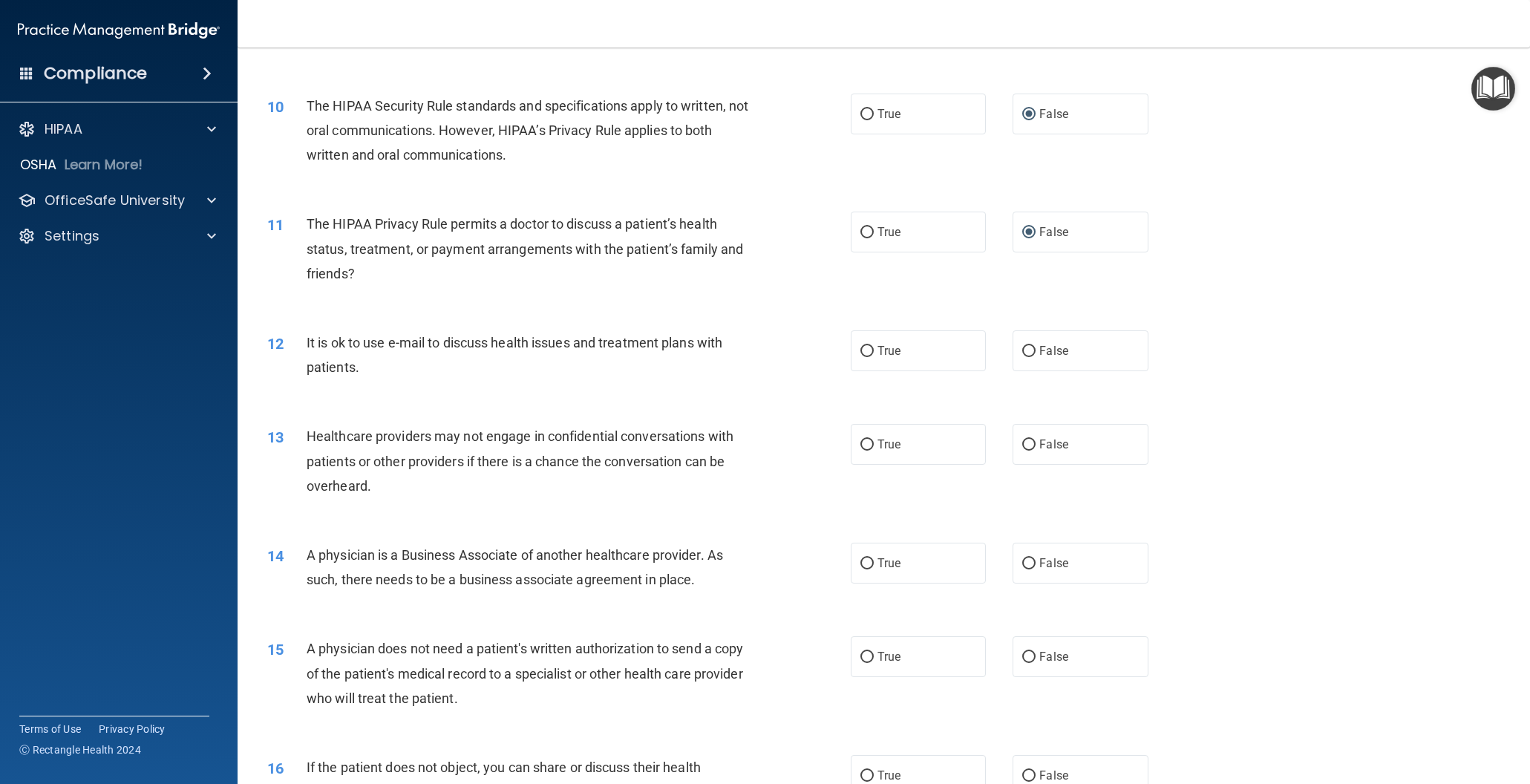
scroll to position [1023, 0]
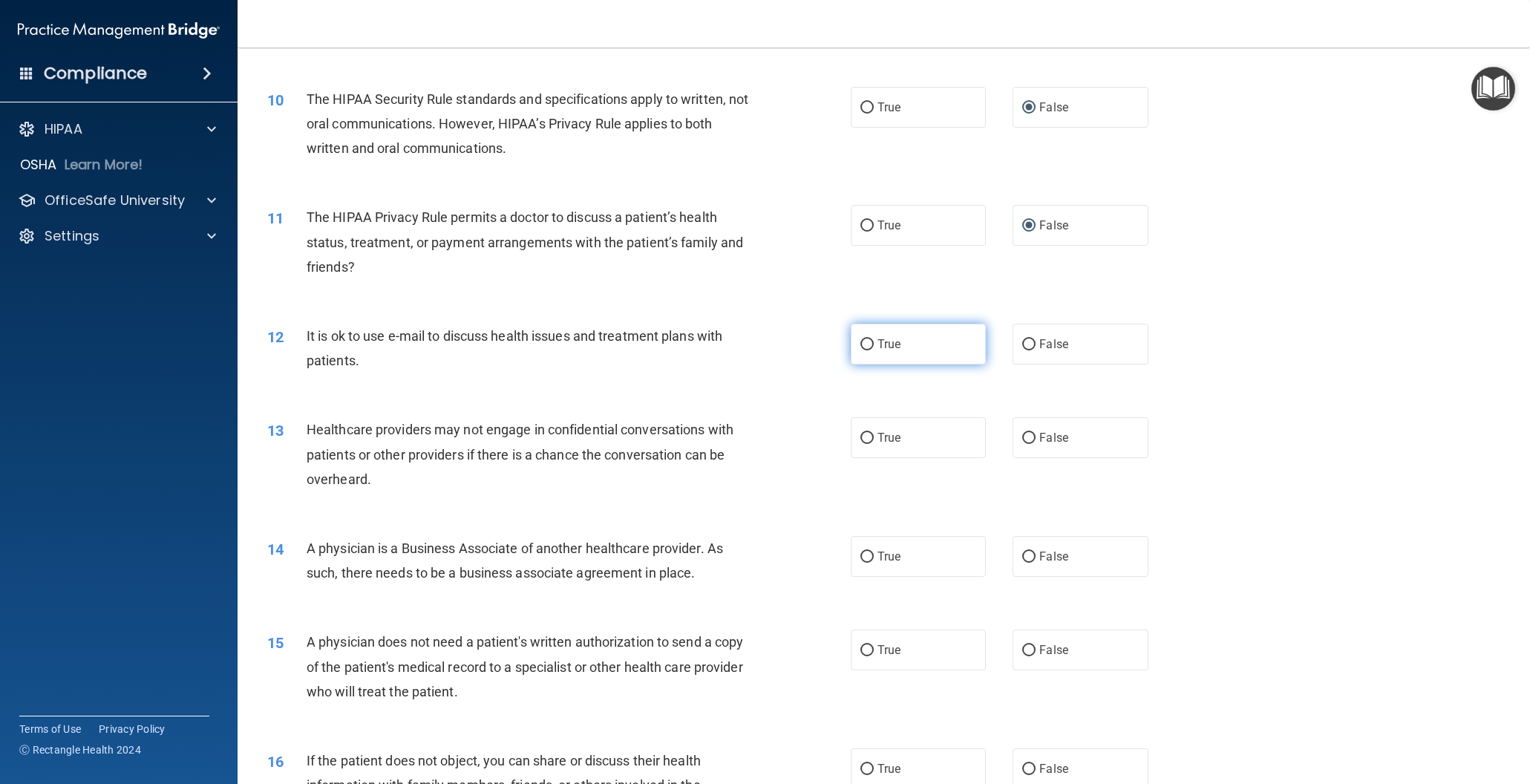
click at [865, 347] on input "True" at bounding box center [867, 345] width 13 height 11
radio input "true"
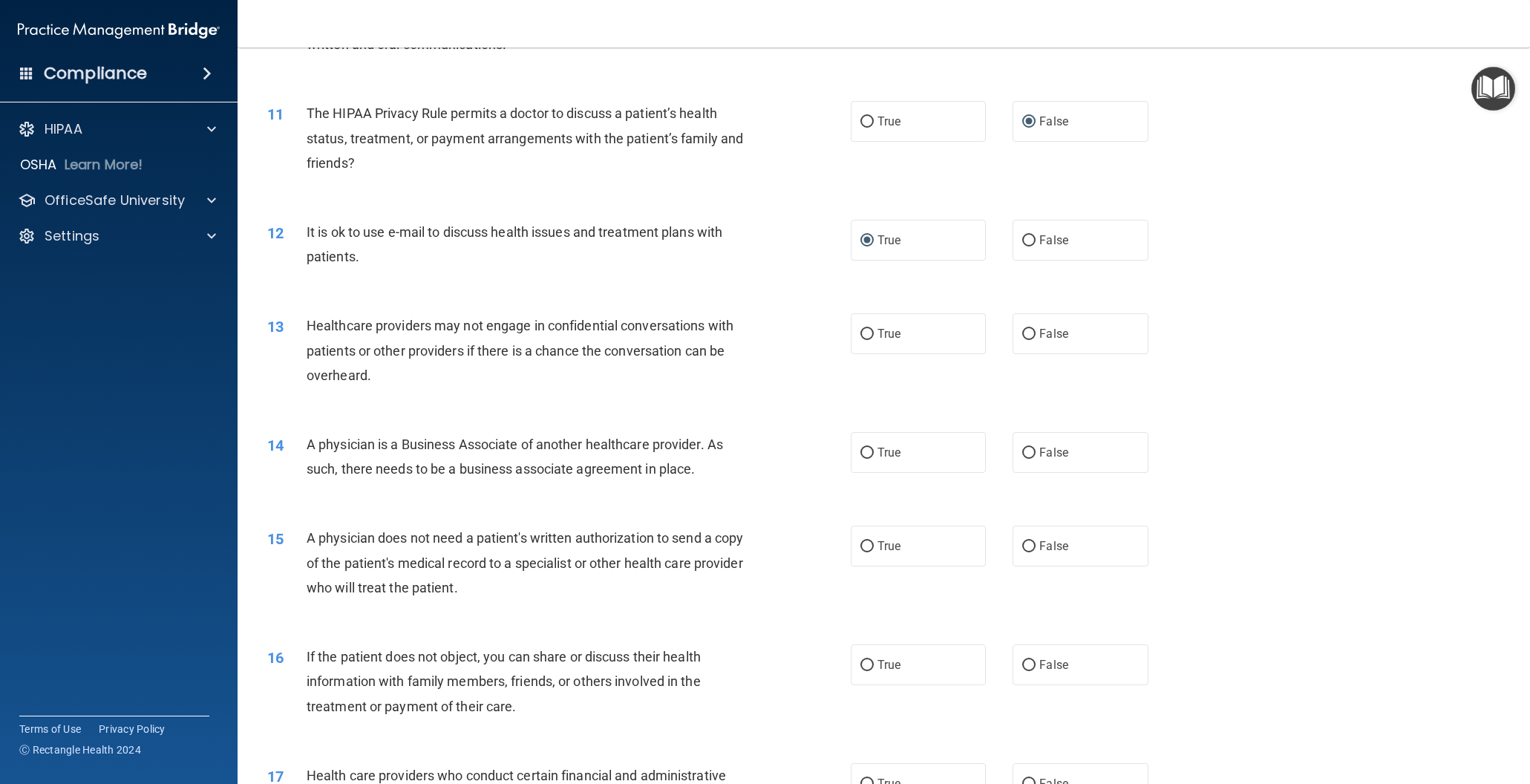
scroll to position [1129, 0]
click at [867, 332] on input "True" at bounding box center [867, 332] width 13 height 11
radio input "true"
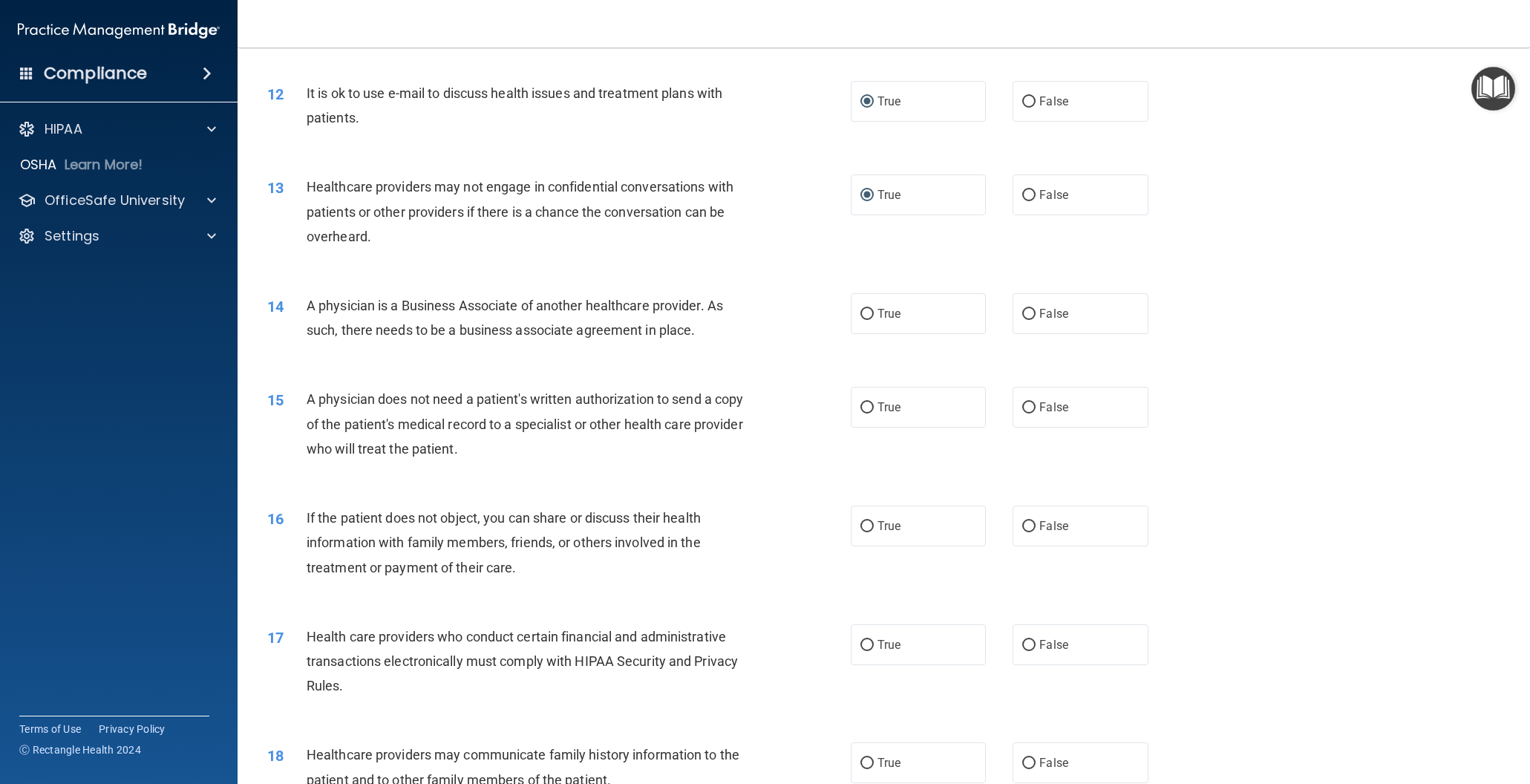
scroll to position [1267, 0]
click at [1026, 313] on input "False" at bounding box center [1029, 313] width 13 height 11
radio input "true"
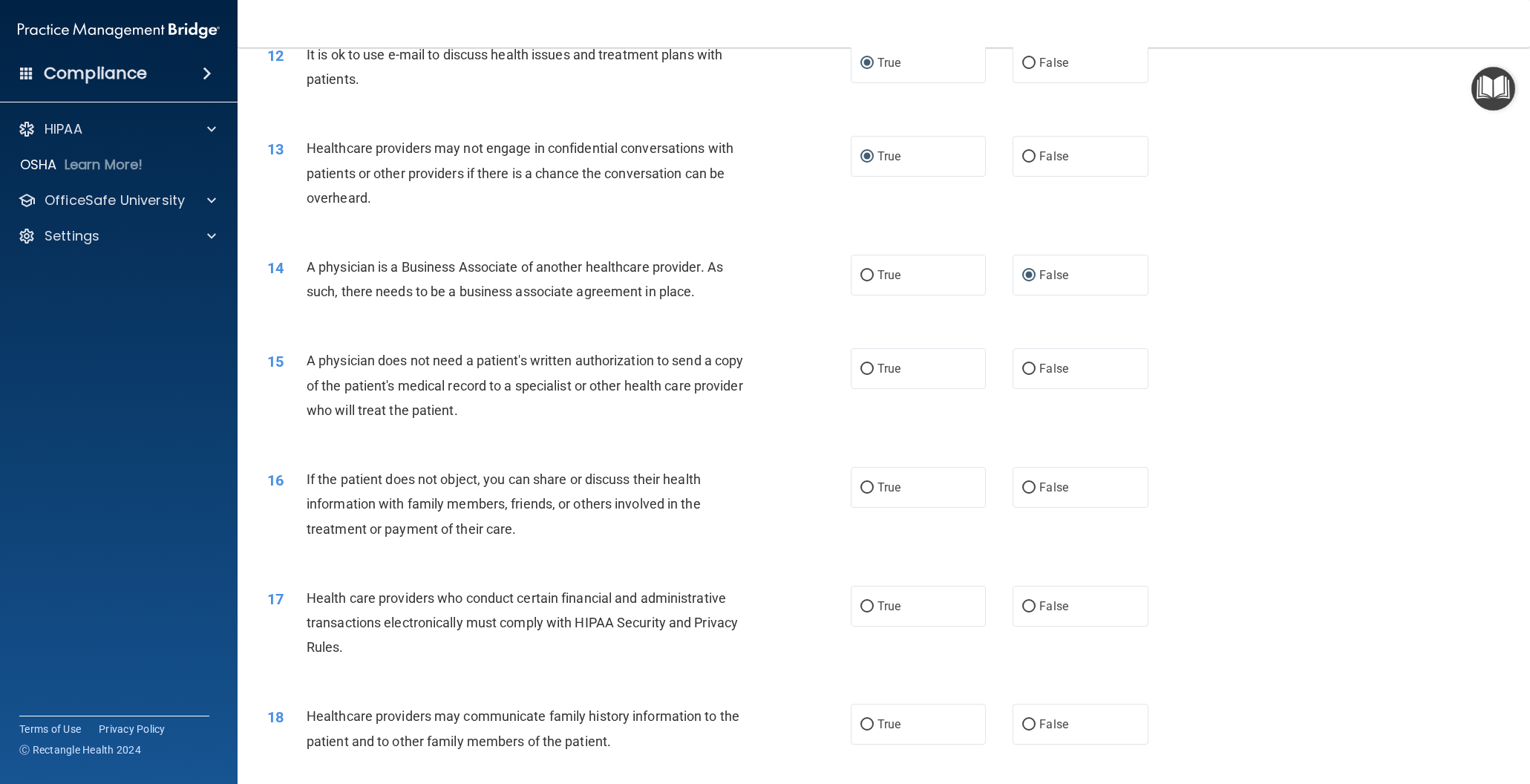
scroll to position [1310, 0]
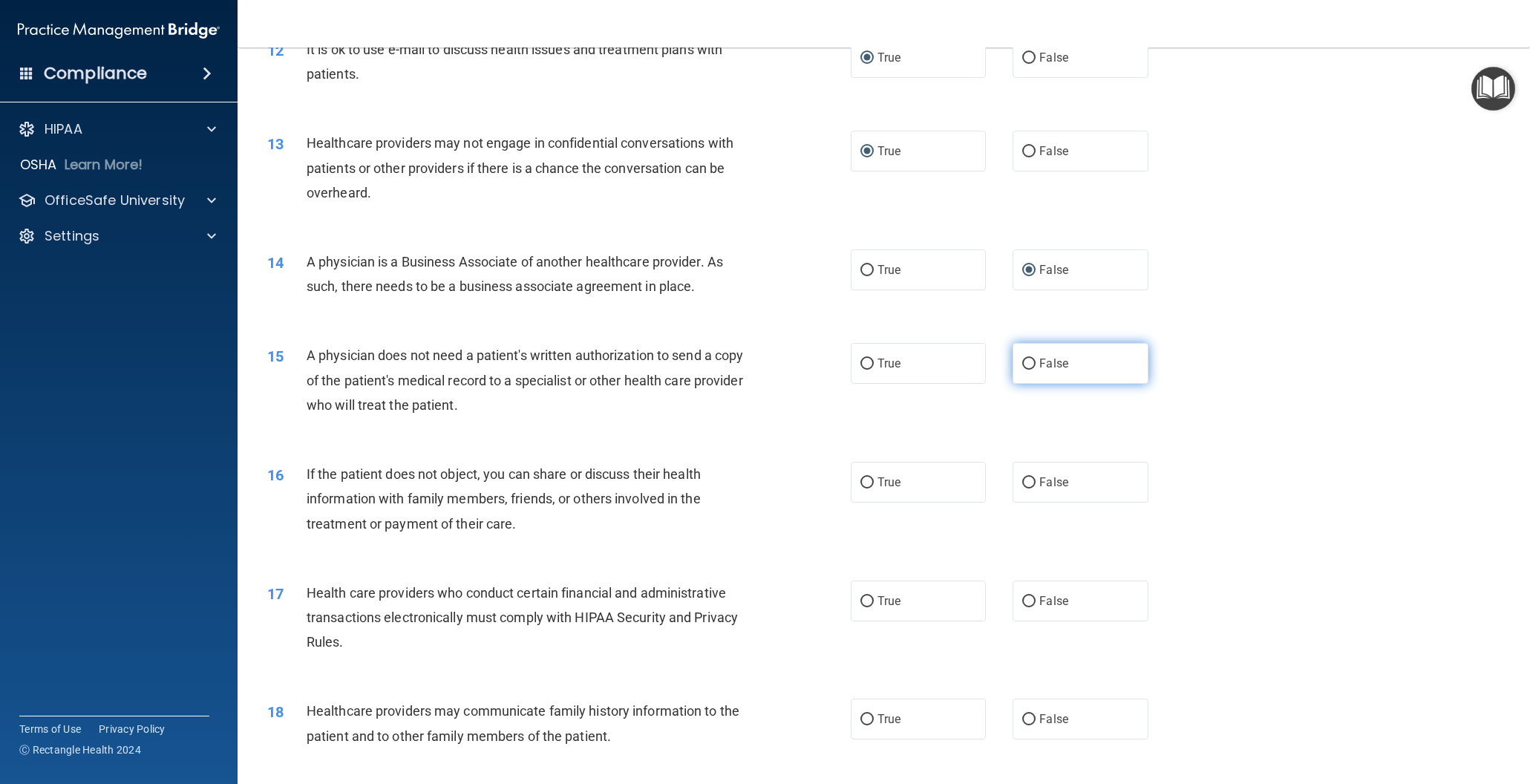
click at [1027, 365] on input "False" at bounding box center [1029, 364] width 13 height 11
radio input "true"
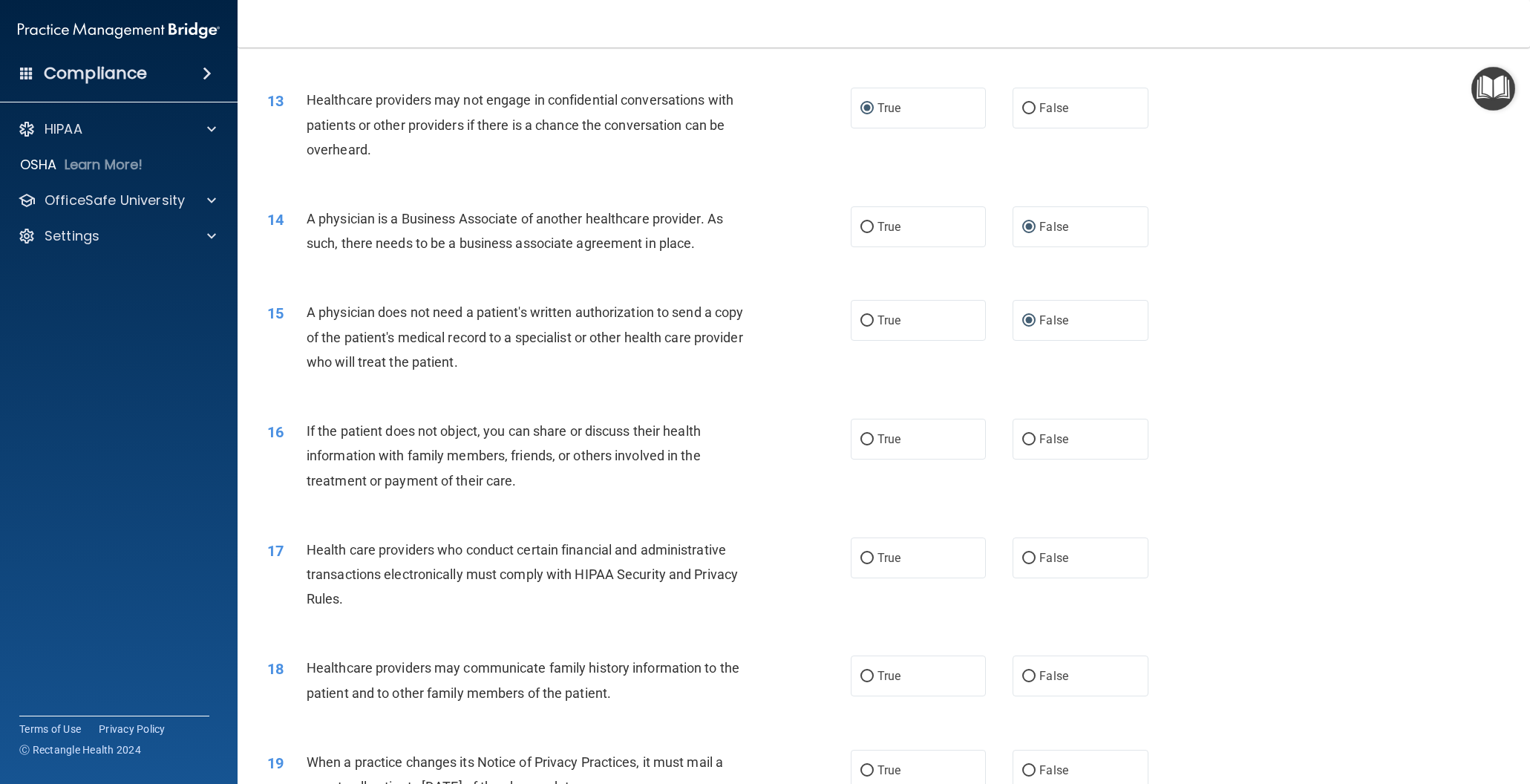
scroll to position [1356, 0]
click at [1026, 434] on input "False" at bounding box center [1029, 437] width 13 height 11
radio input "true"
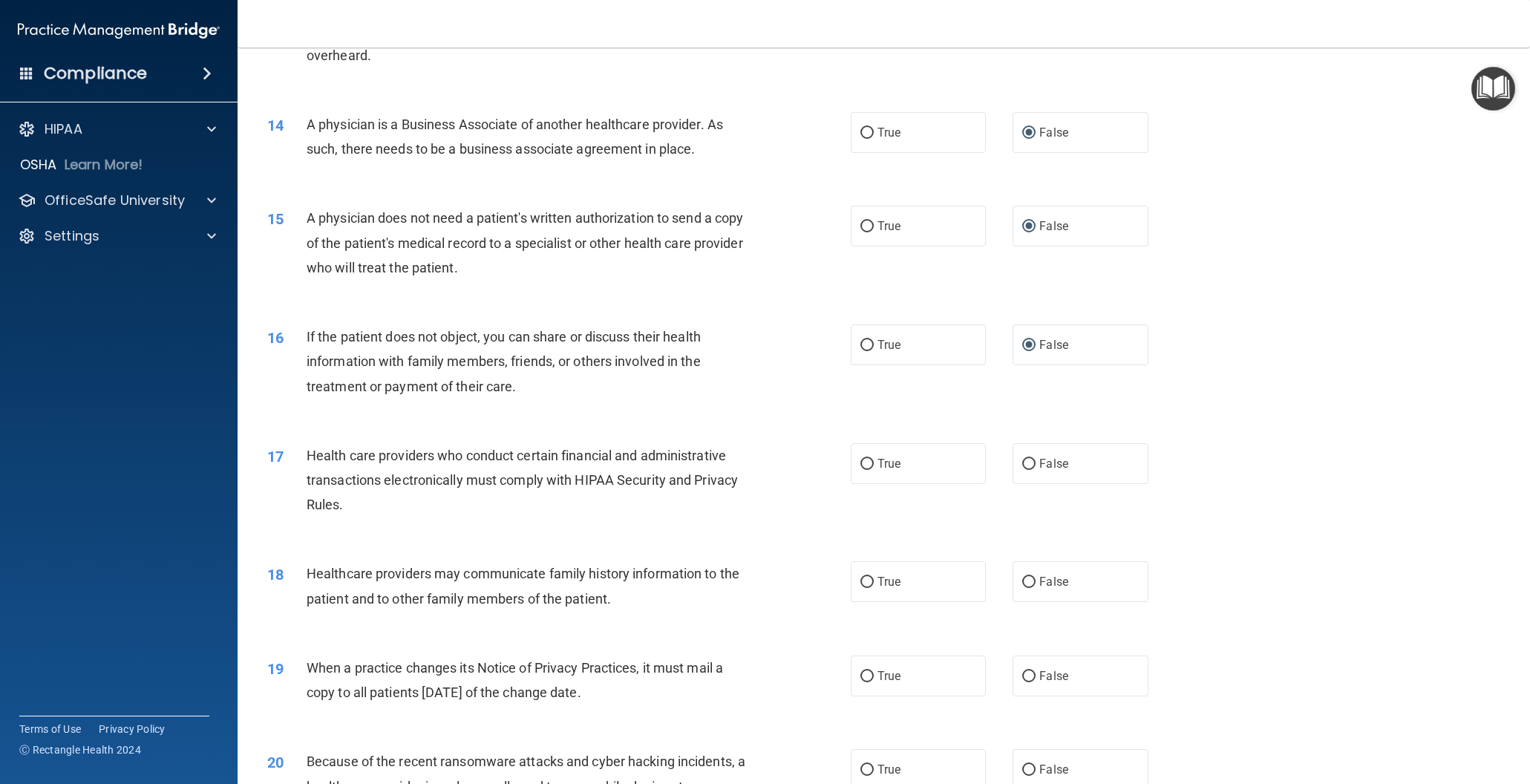
scroll to position [1452, 0]
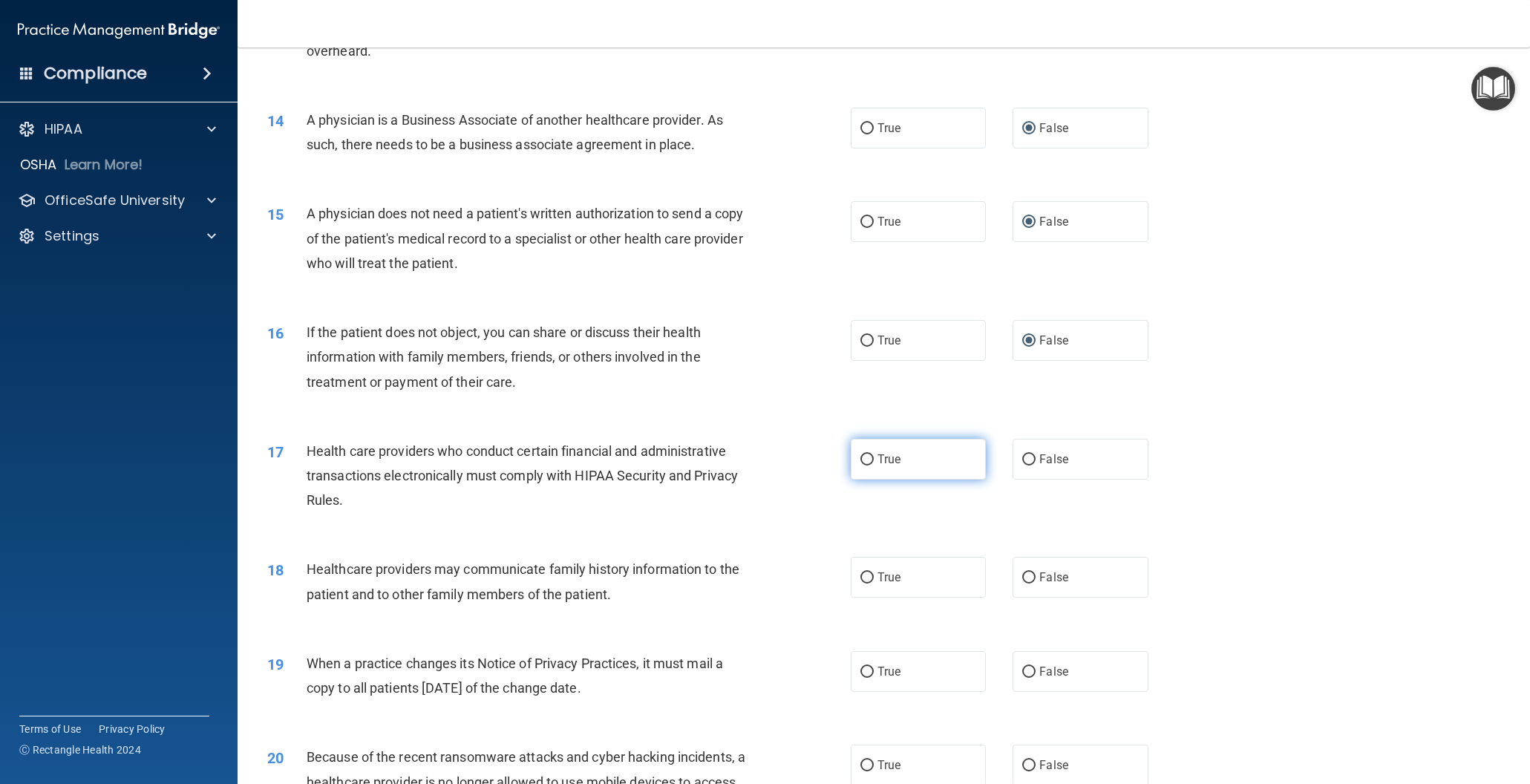
click at [866, 459] on input "True" at bounding box center [867, 459] width 13 height 11
radio input "true"
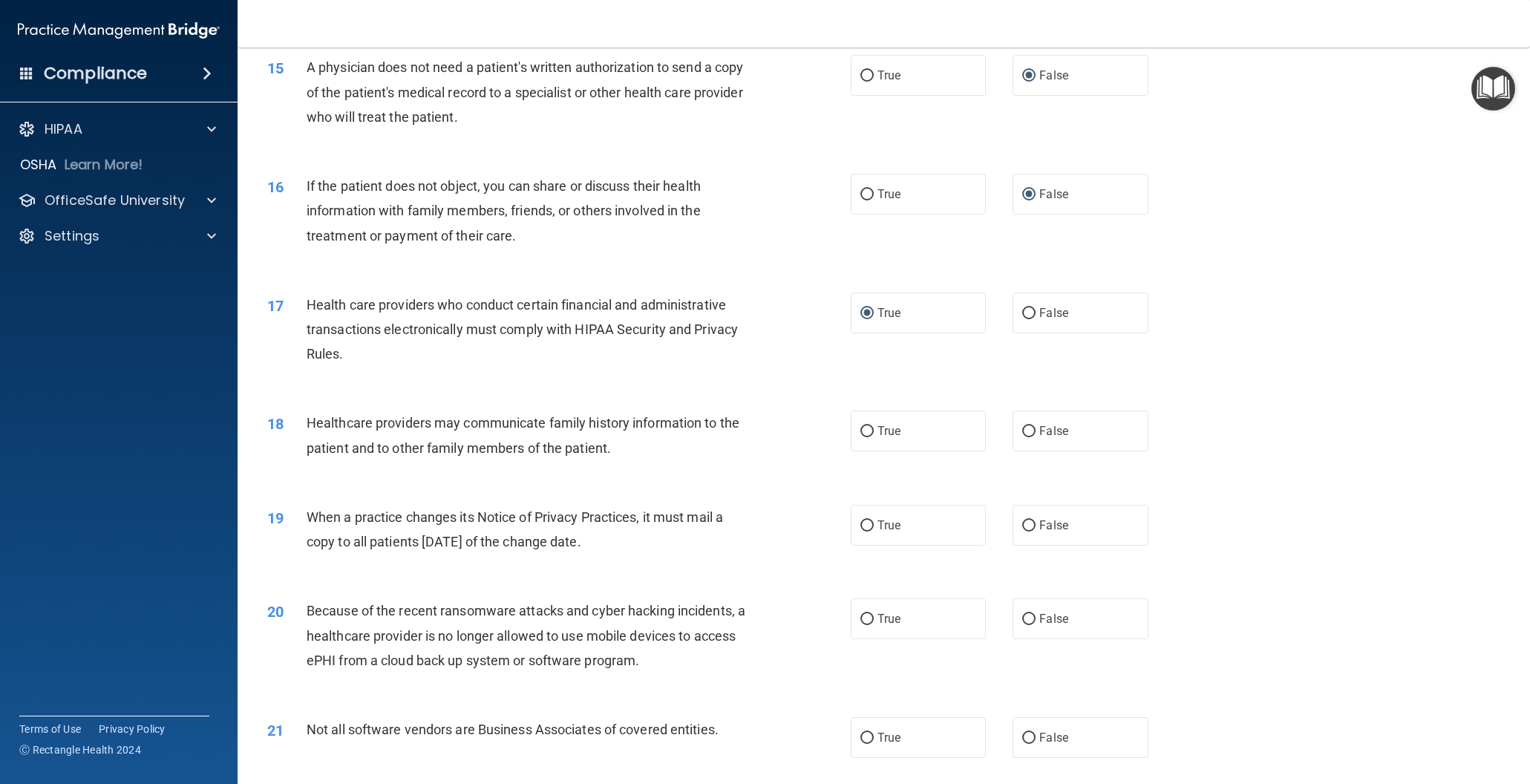
scroll to position [1599, 0]
click at [1029, 430] on input "False" at bounding box center [1029, 430] width 13 height 11
radio input "true"
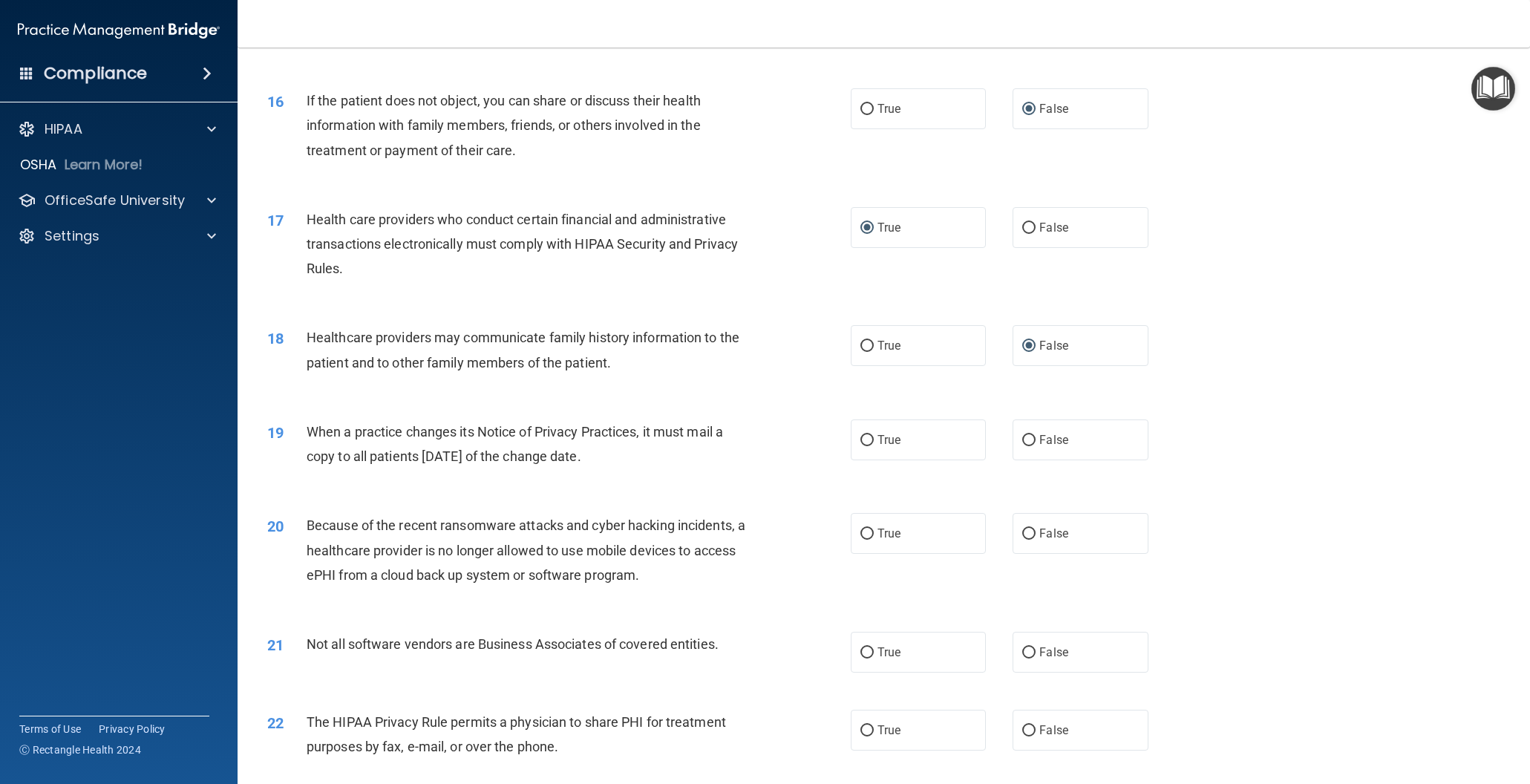
scroll to position [1696, 0]
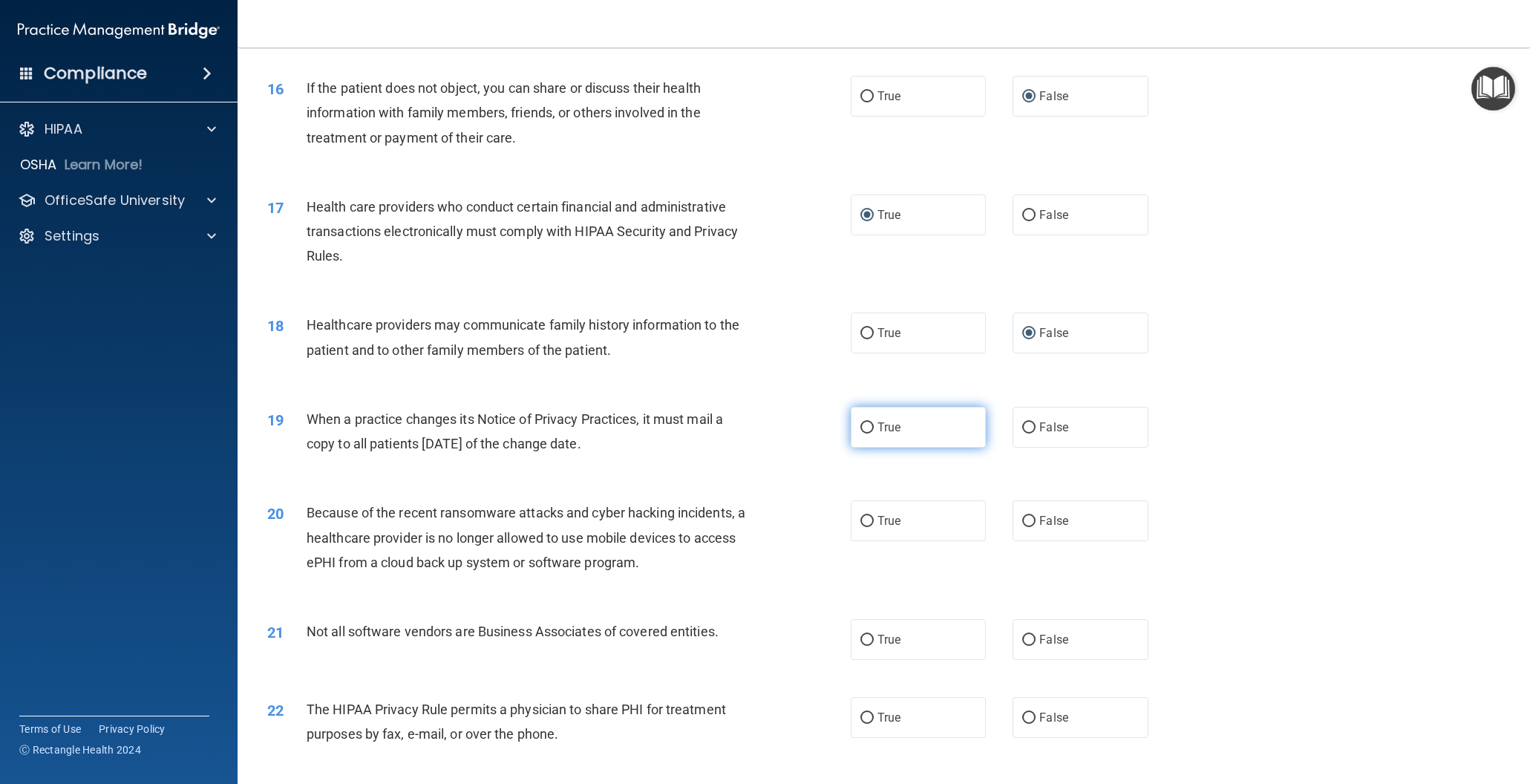
click at [866, 426] on input "True" at bounding box center [867, 428] width 13 height 11
radio input "true"
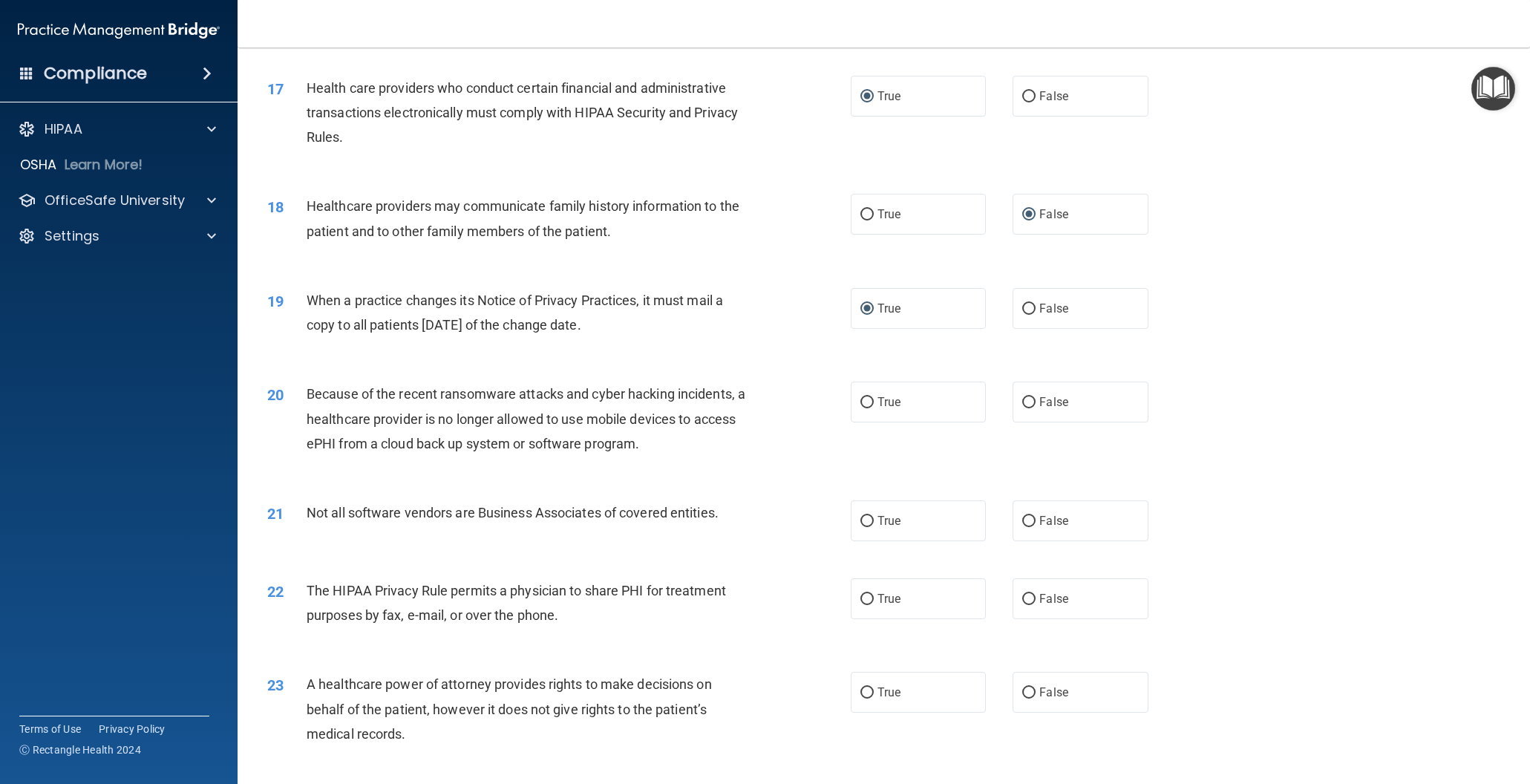
scroll to position [1819, 0]
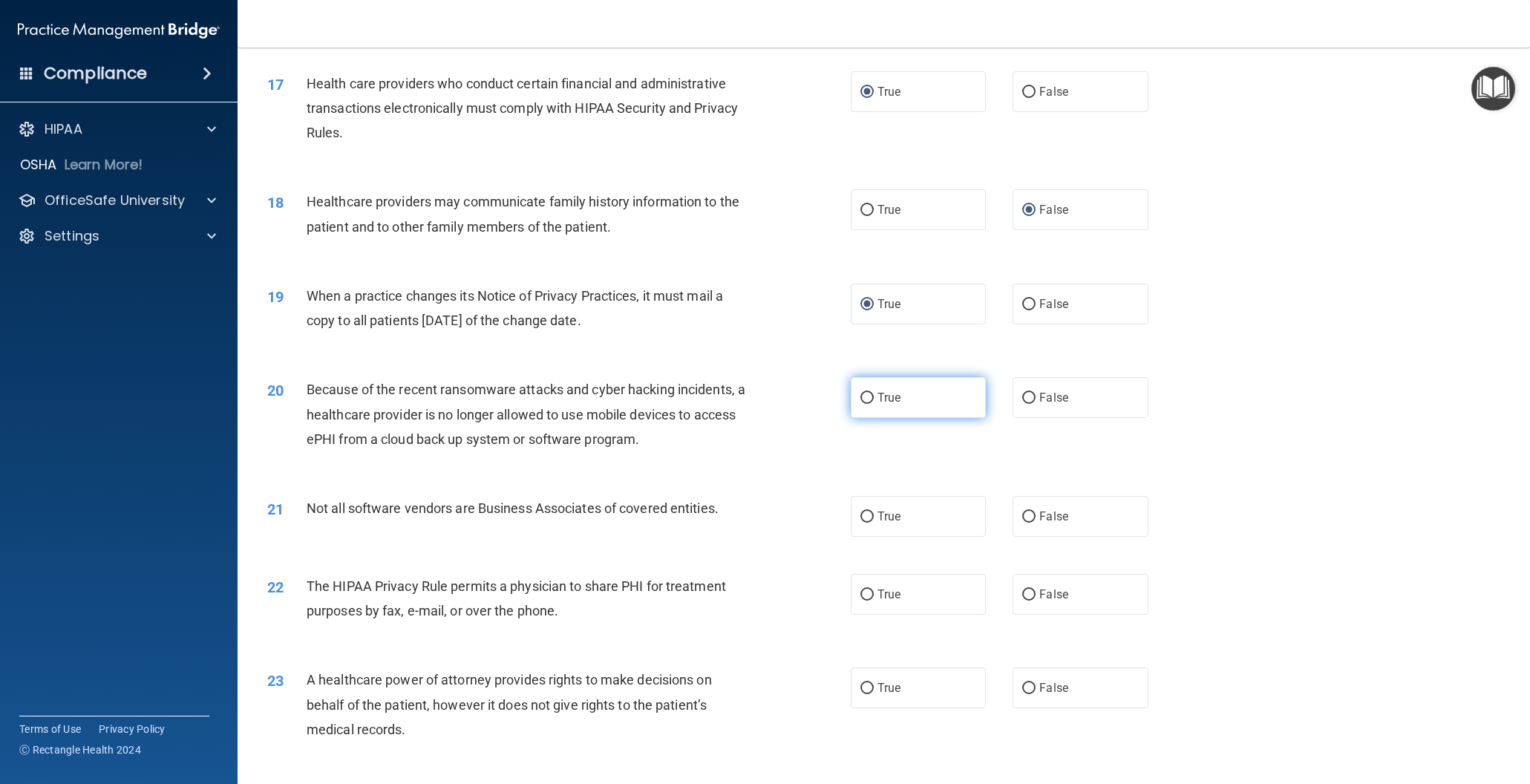
click at [868, 397] on input "True" at bounding box center [867, 398] width 13 height 11
radio input "true"
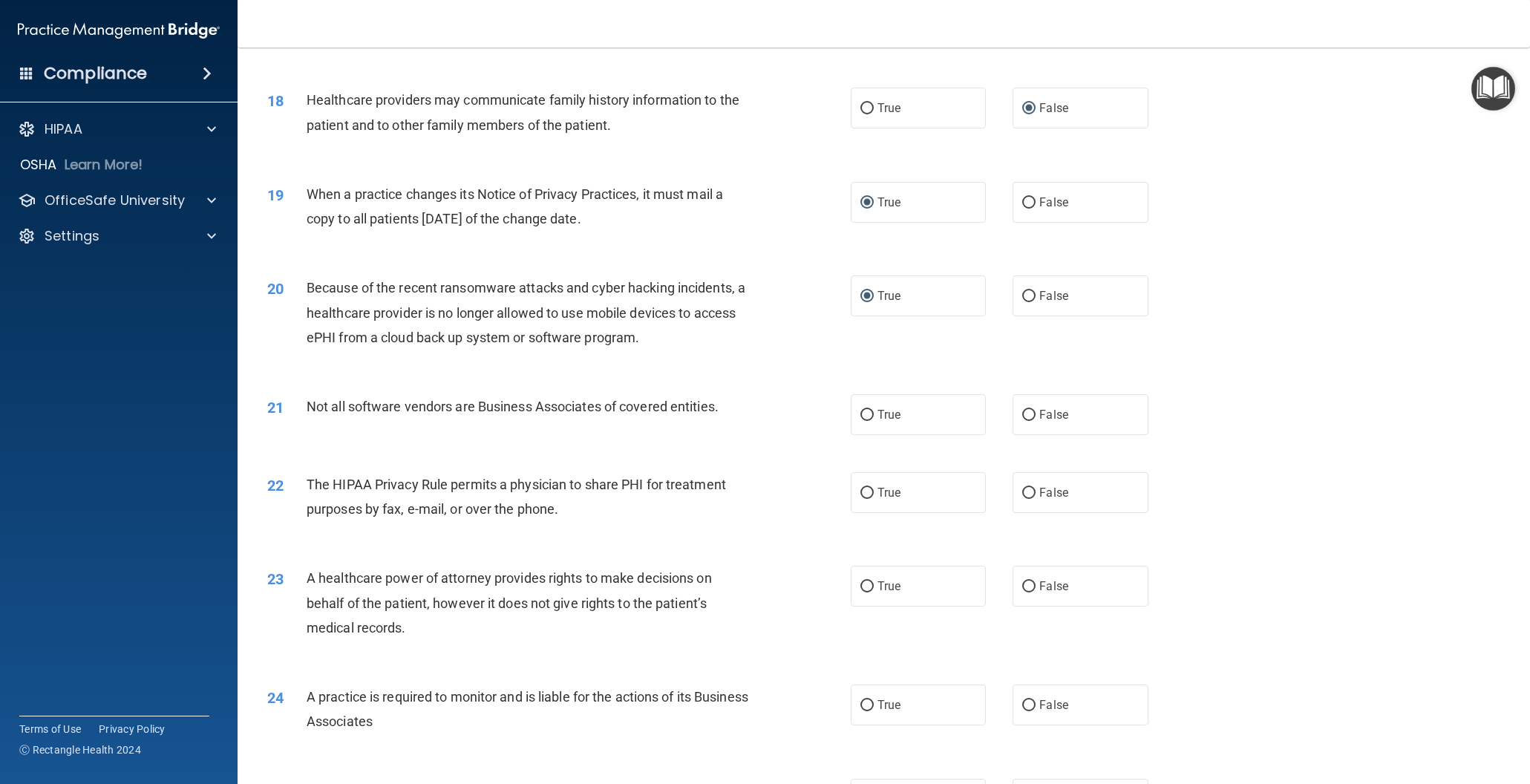
scroll to position [1926, 0]
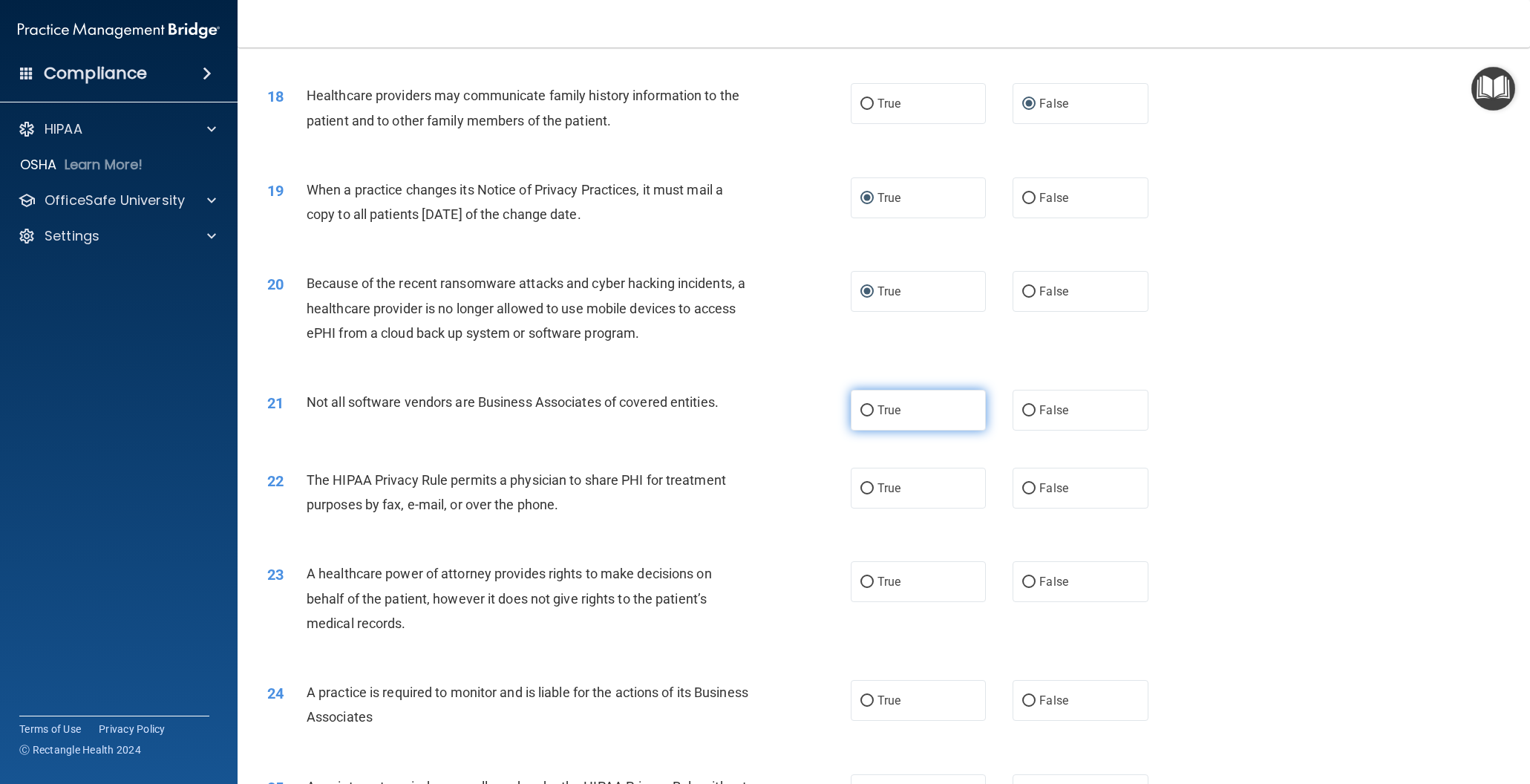
click at [863, 408] on input "True" at bounding box center [867, 410] width 13 height 11
radio input "true"
click at [870, 488] on input "True" at bounding box center [867, 488] width 13 height 11
radio input "true"
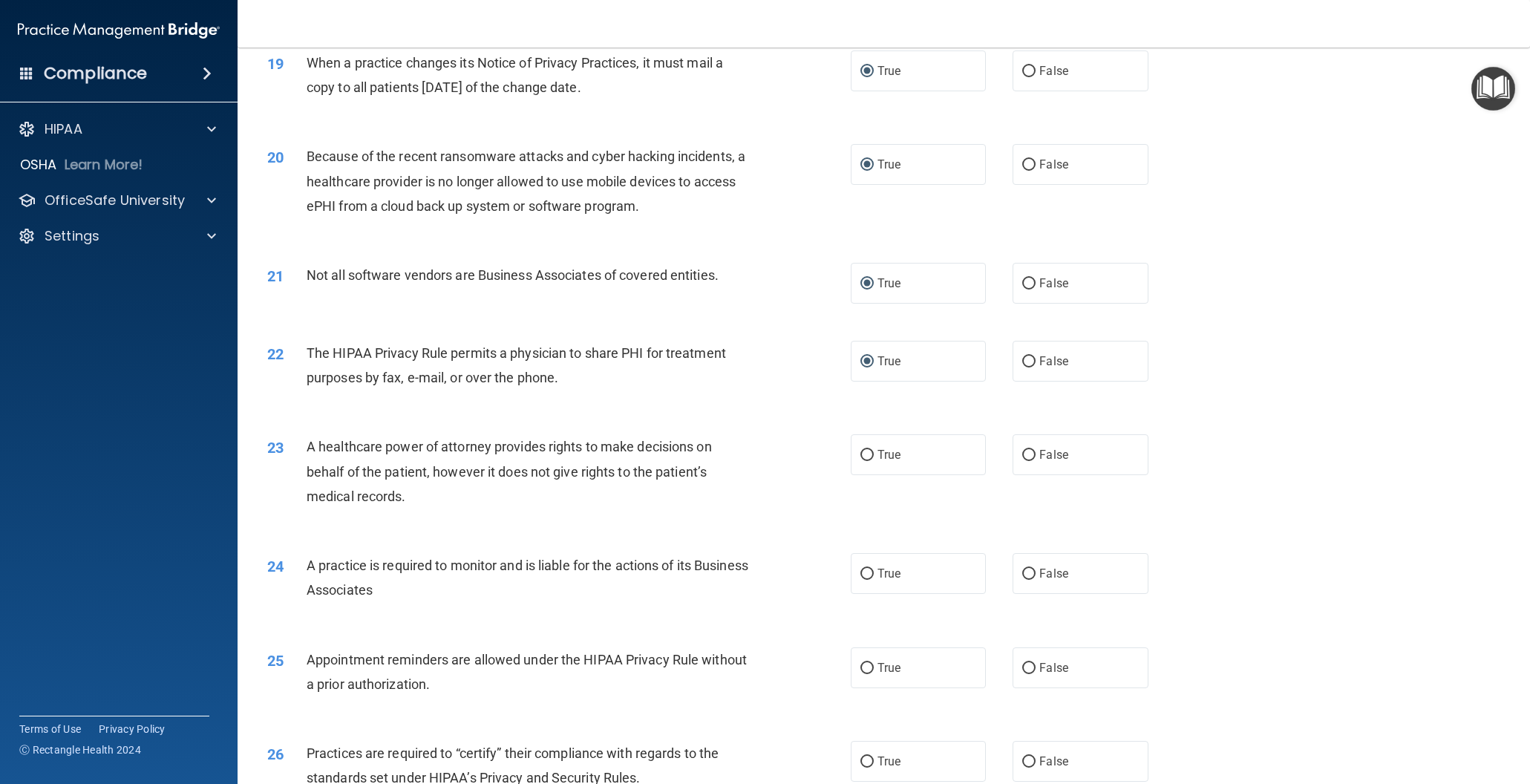
scroll to position [2054, 0]
click at [1030, 452] on input "False" at bounding box center [1029, 454] width 13 height 11
radio input "true"
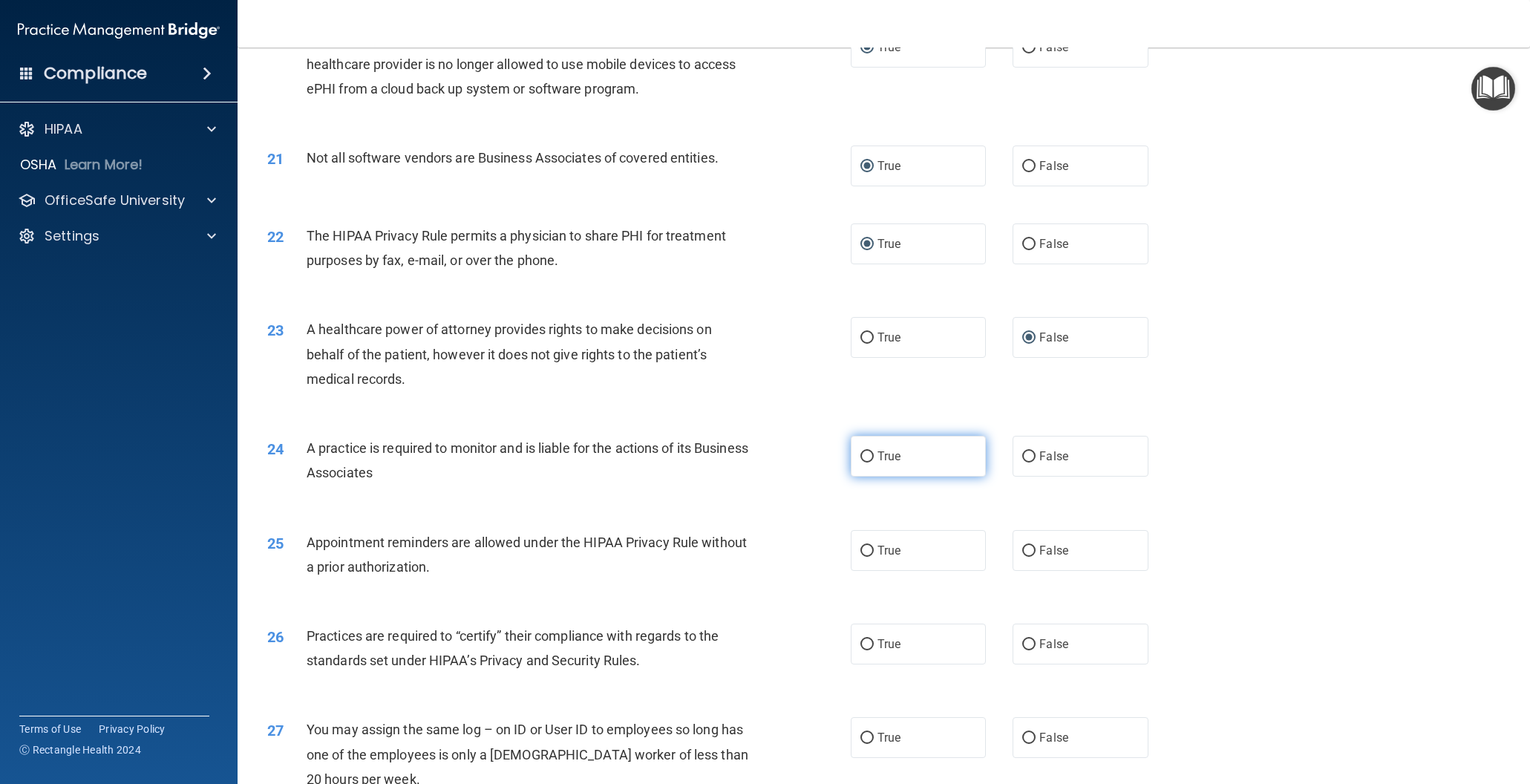
scroll to position [2172, 0]
click at [862, 458] on input "True" at bounding box center [867, 455] width 13 height 11
radio input "true"
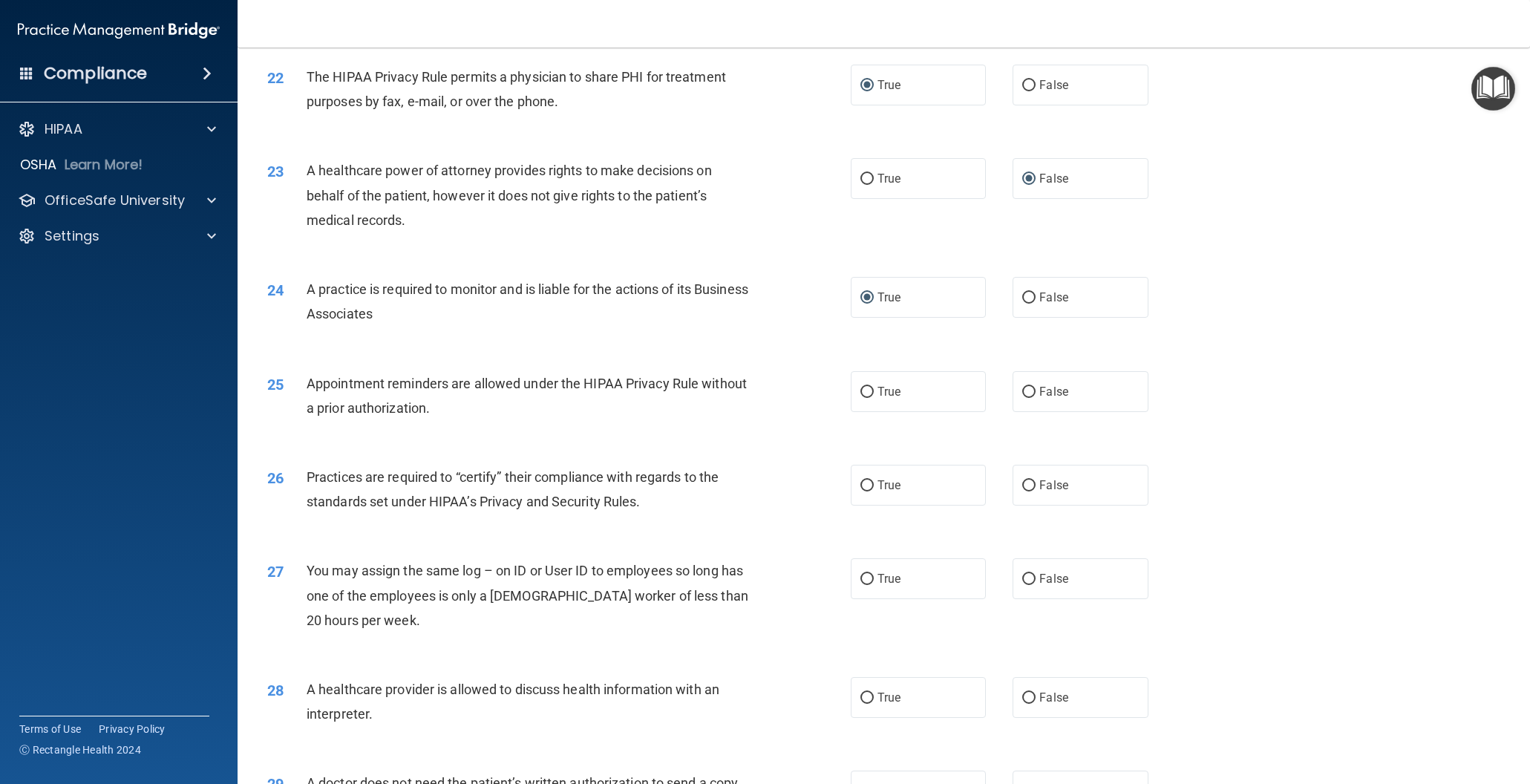
scroll to position [2347, 0]
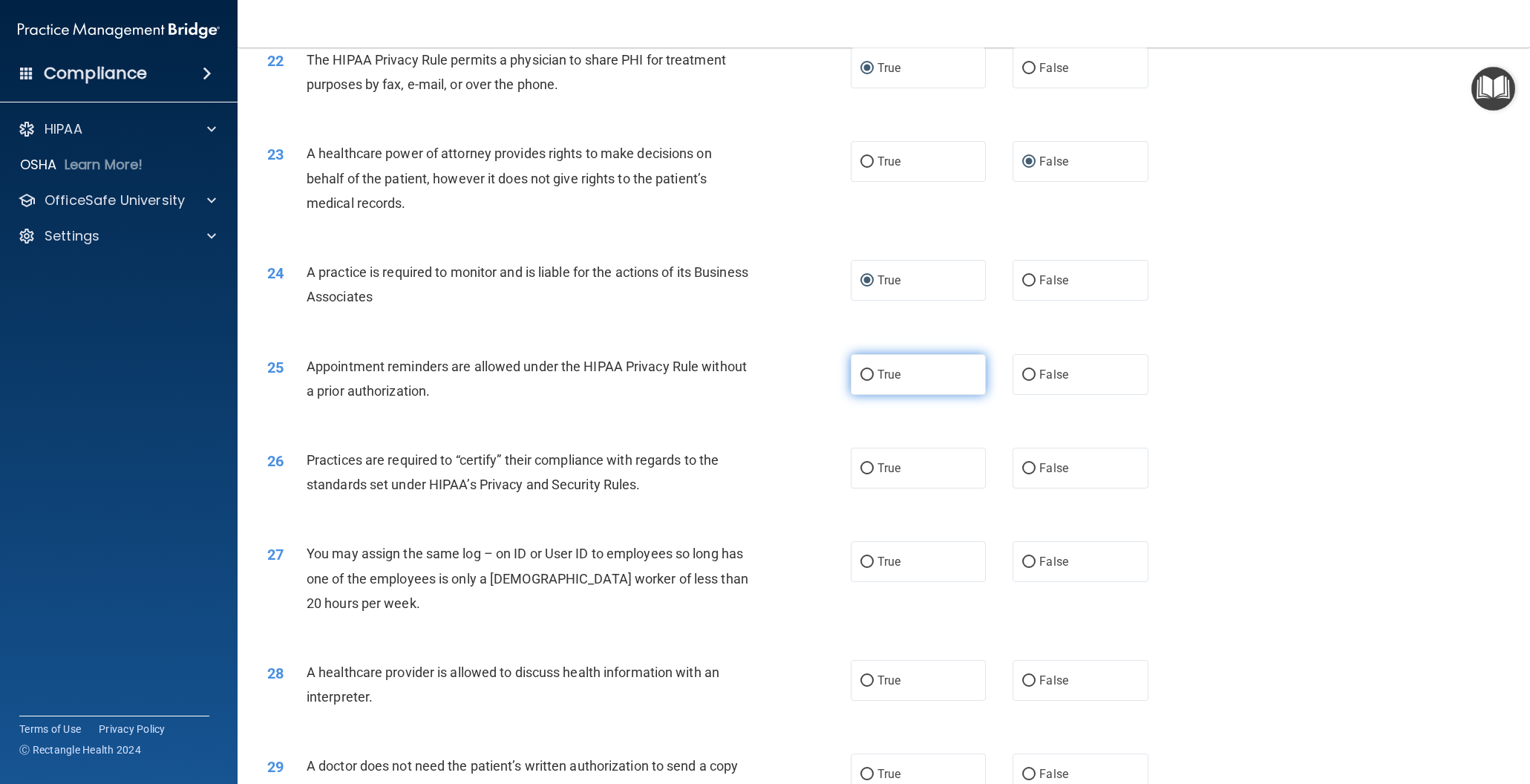
click at [869, 374] on input "True" at bounding box center [867, 375] width 13 height 11
radio input "true"
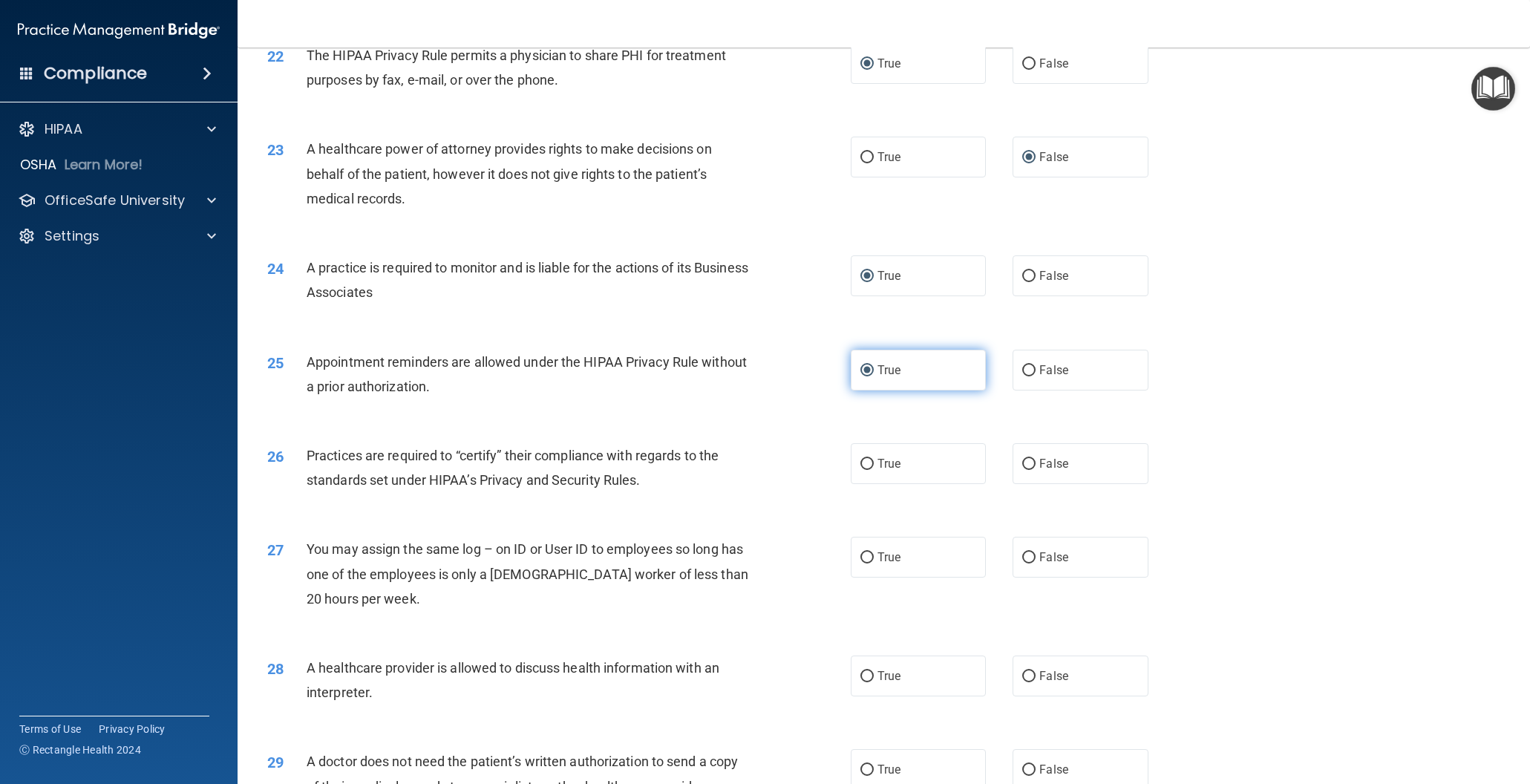
scroll to position [2348, 0]
click at [867, 462] on input "True" at bounding box center [867, 465] width 13 height 11
radio input "true"
click at [1029, 558] on input "False" at bounding box center [1029, 559] width 13 height 11
radio input "true"
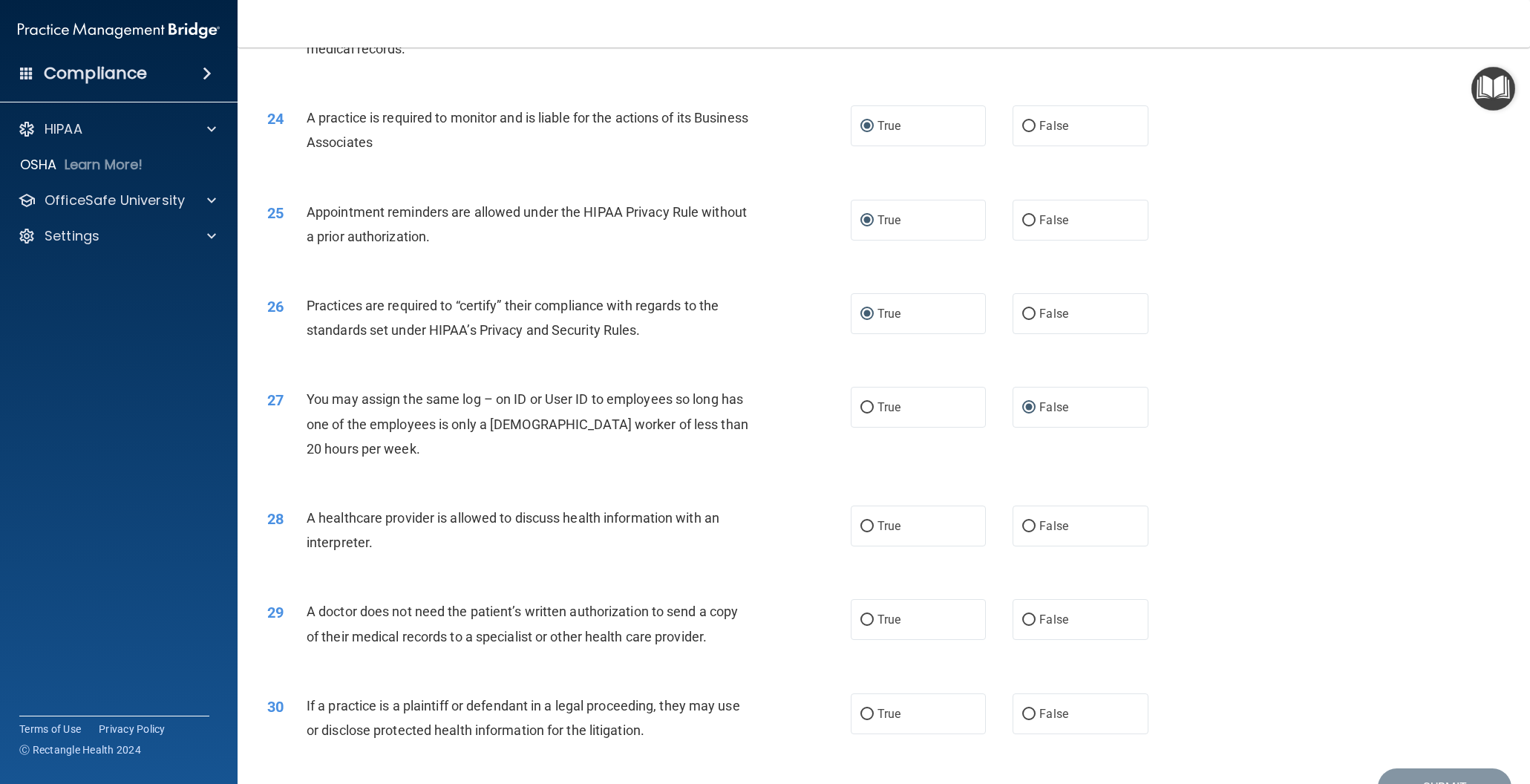
scroll to position [2581, 0]
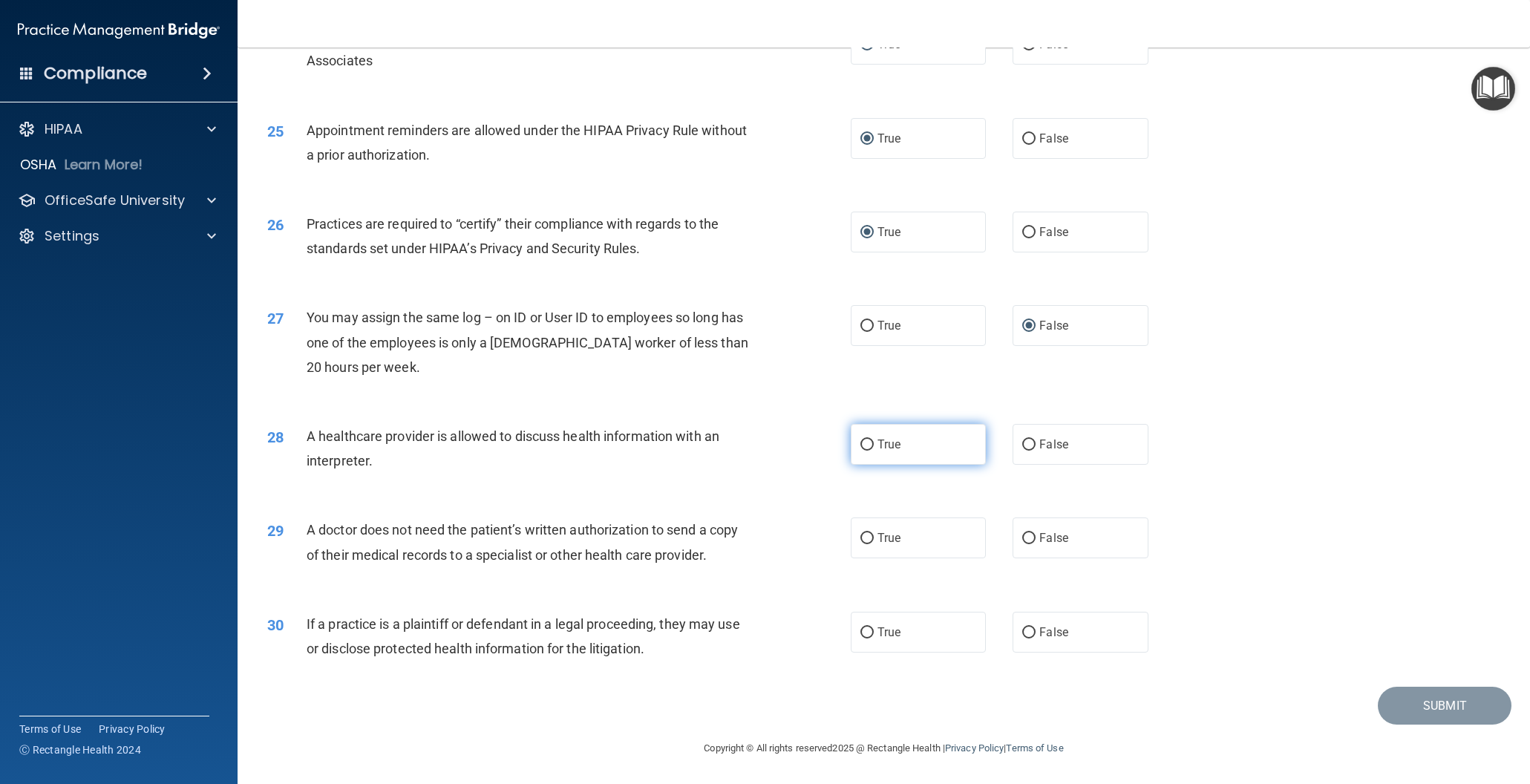
click at [867, 448] on input "True" at bounding box center [867, 445] width 13 height 11
radio input "true"
click at [867, 534] on input "True" at bounding box center [867, 538] width 13 height 11
radio input "true"
click at [1032, 628] on input "False" at bounding box center [1029, 633] width 13 height 11
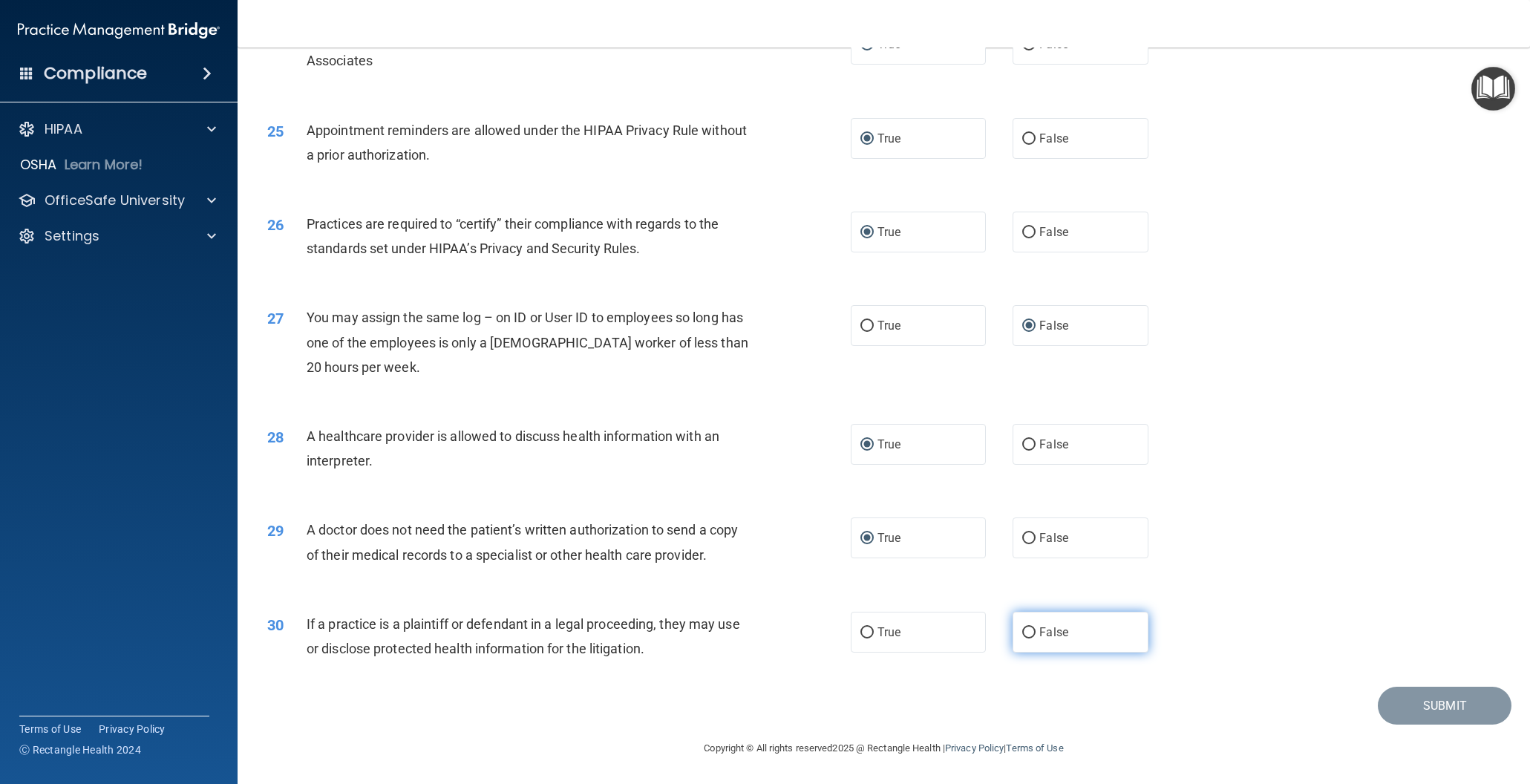
radio input "true"
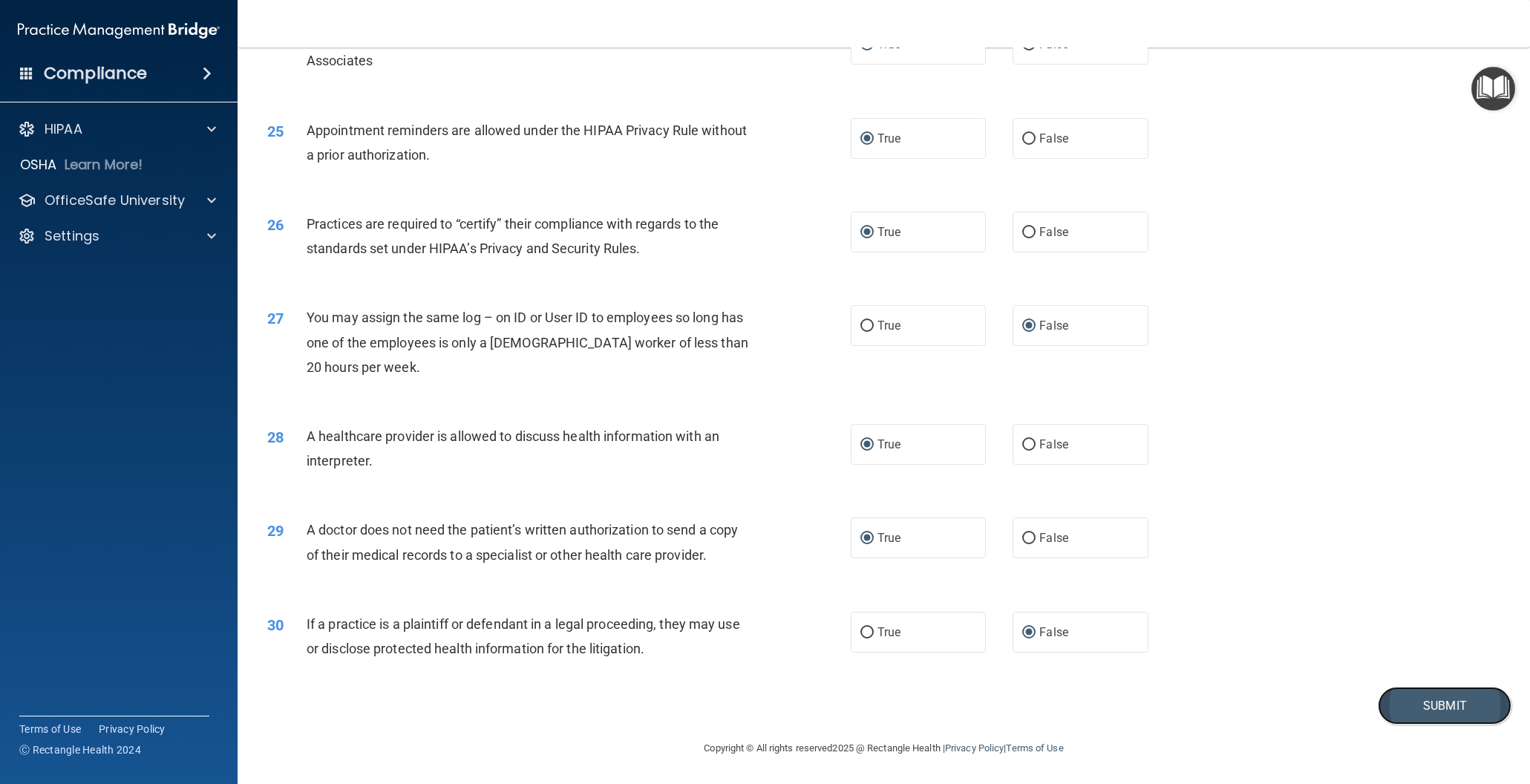
click at [1443, 708] on button "Submit" at bounding box center [1444, 705] width 134 height 38
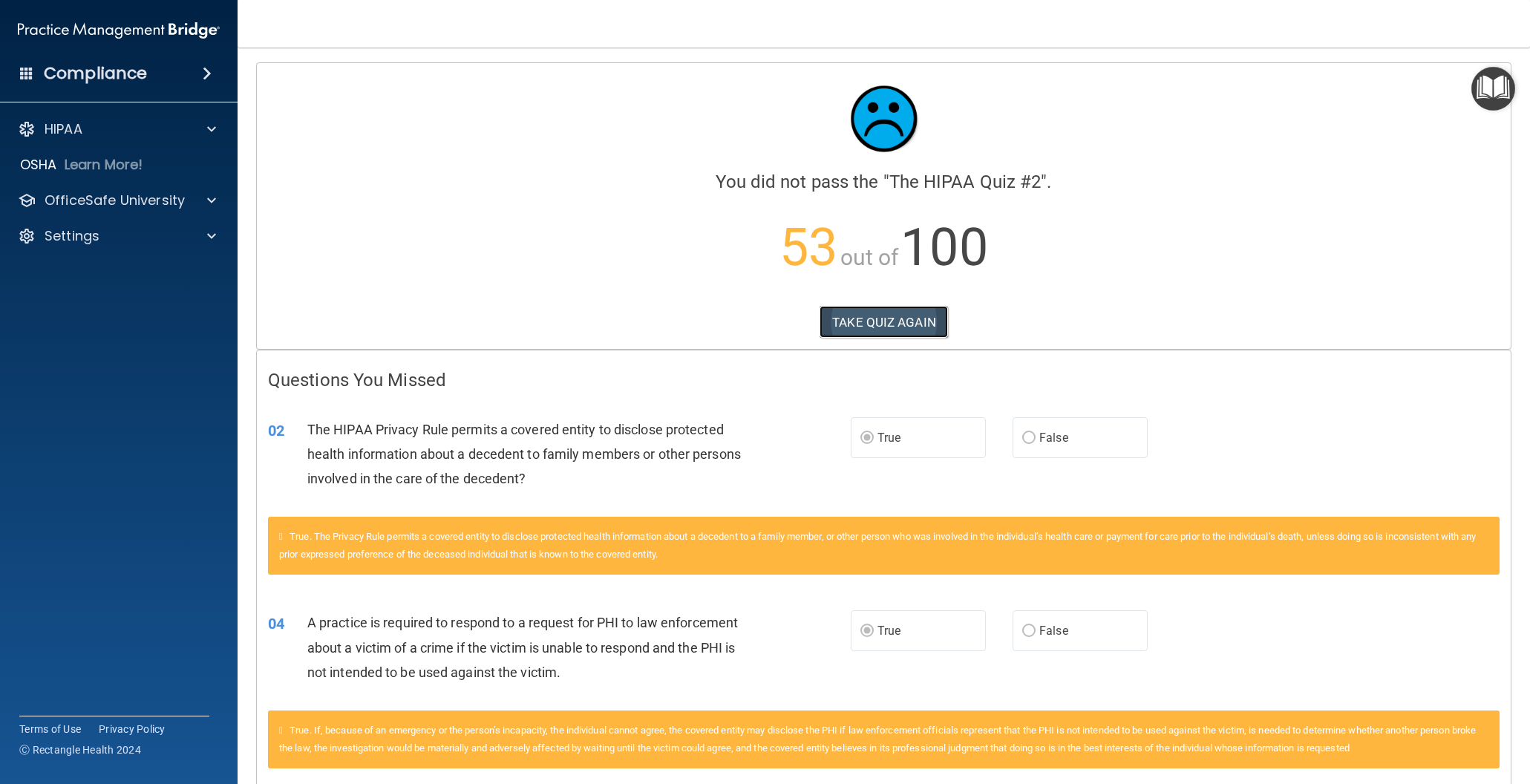
click at [877, 319] on button "TAKE QUIZ AGAIN" at bounding box center [883, 322] width 128 height 33
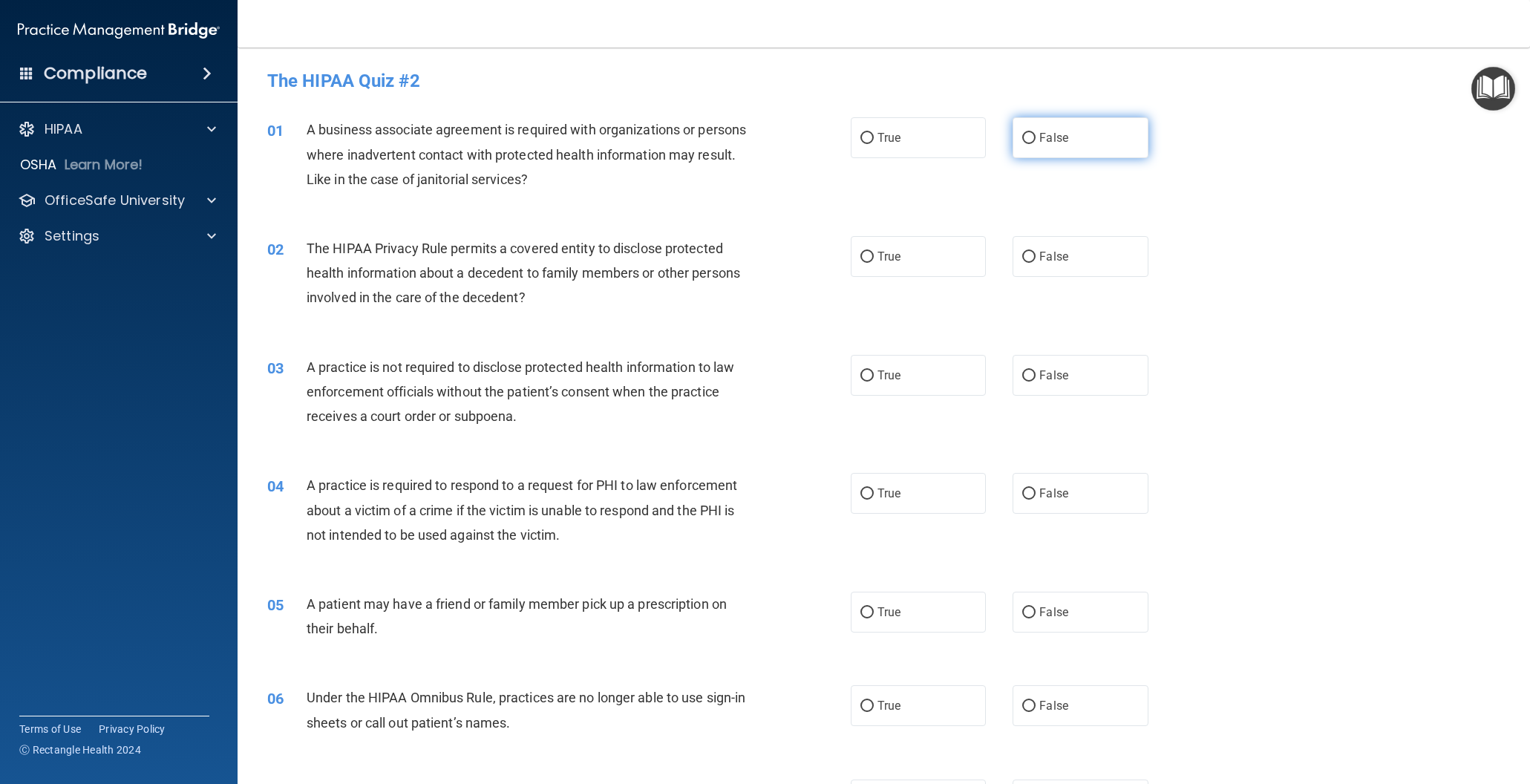
click at [1027, 133] on input "False" at bounding box center [1029, 138] width 13 height 11
radio input "true"
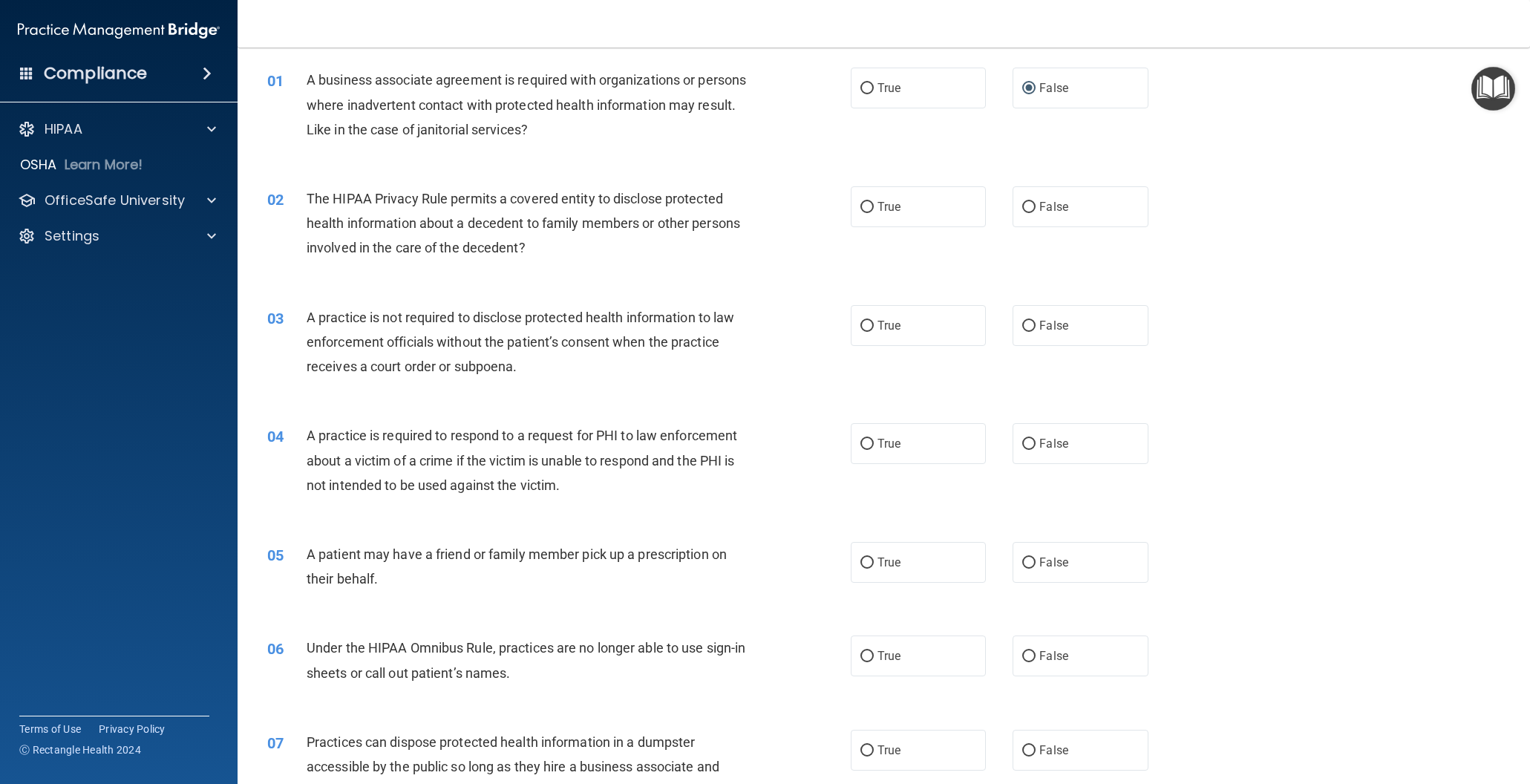
scroll to position [42, 0]
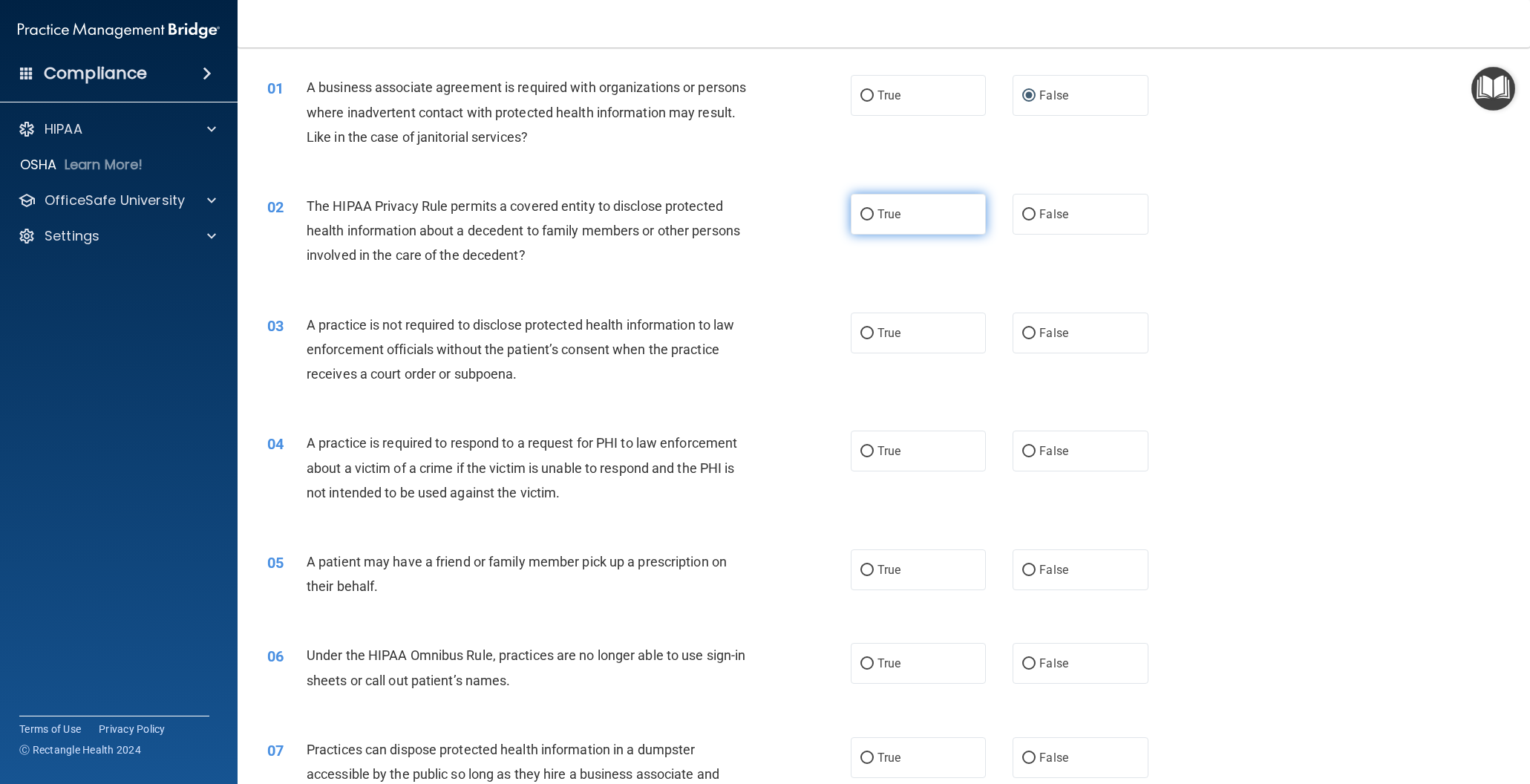
click at [866, 213] on input "True" at bounding box center [867, 215] width 13 height 11
radio input "true"
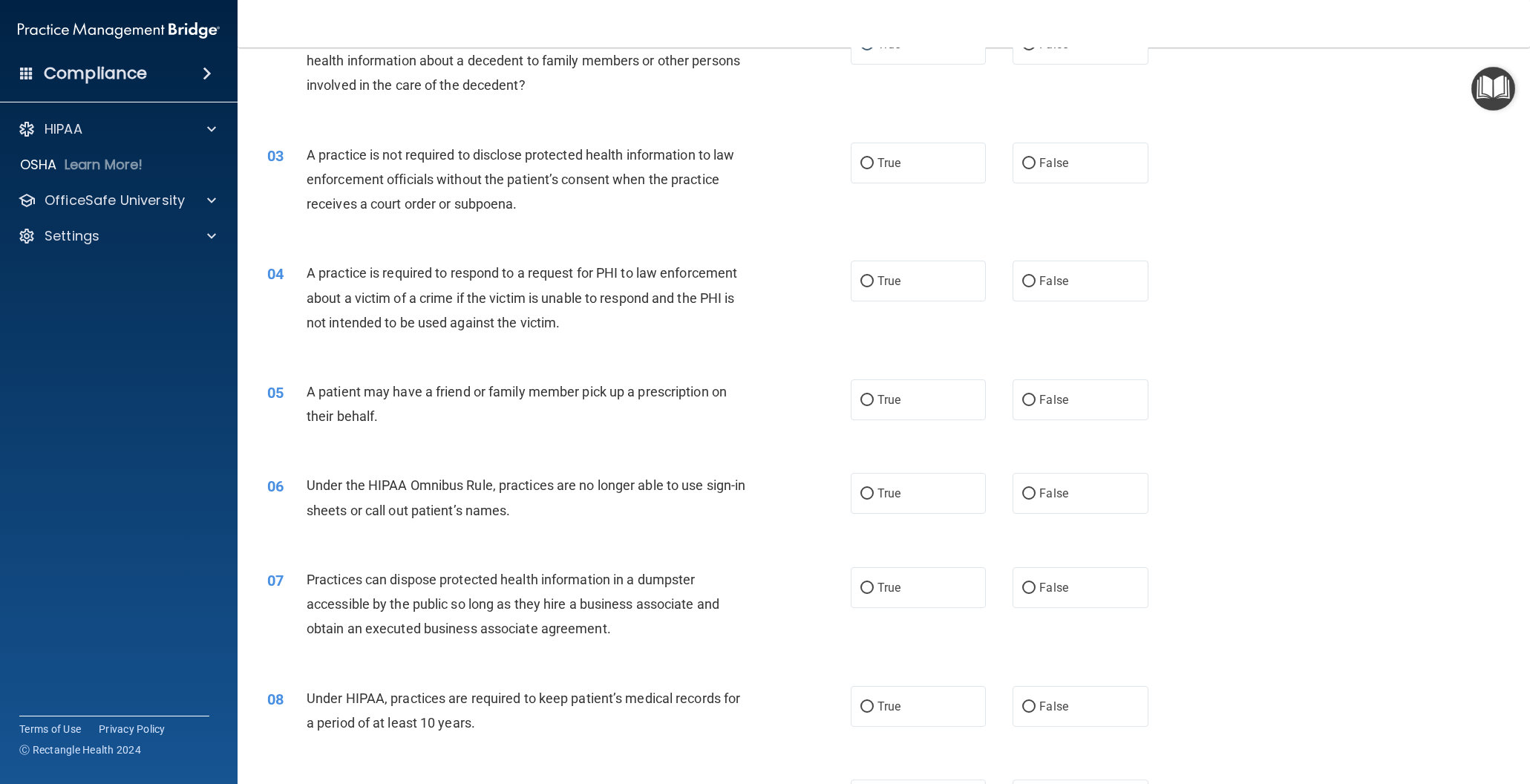
scroll to position [214, 0]
click at [1028, 158] on input "False" at bounding box center [1029, 162] width 13 height 11
radio input "true"
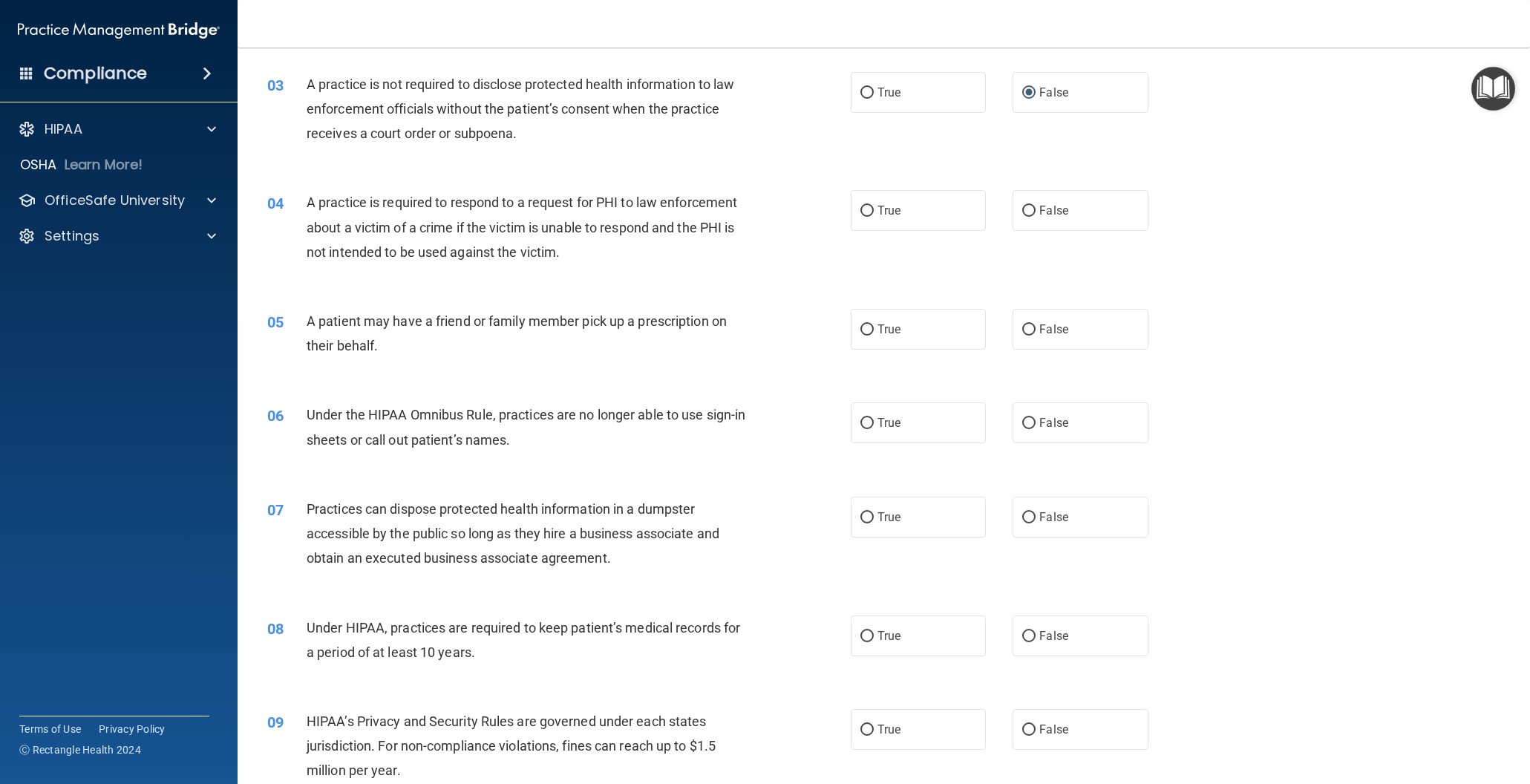
scroll to position [291, 0]
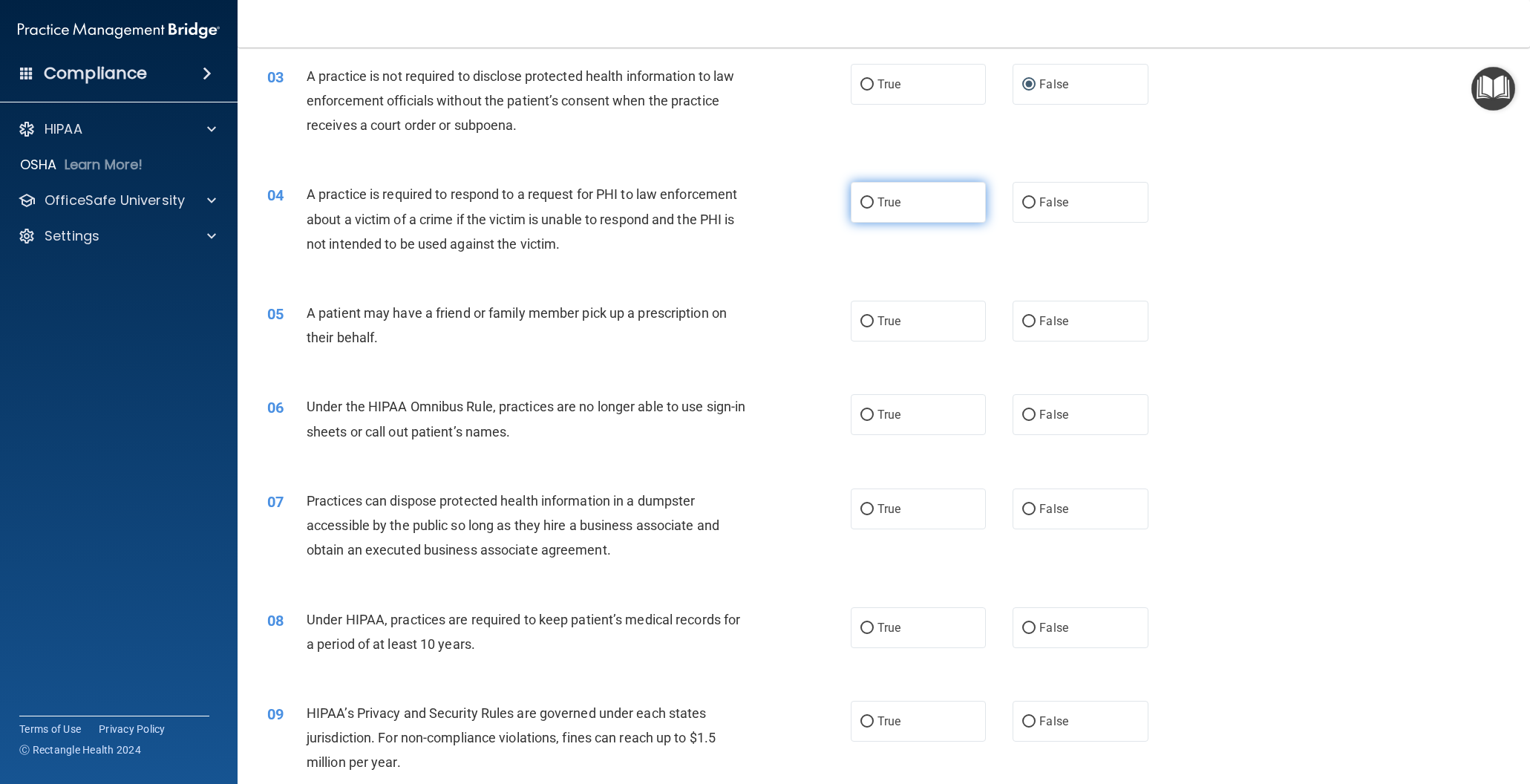
click at [864, 202] on input "True" at bounding box center [867, 202] width 13 height 11
radio input "true"
click at [864, 319] on input "True" at bounding box center [867, 322] width 13 height 11
radio input "true"
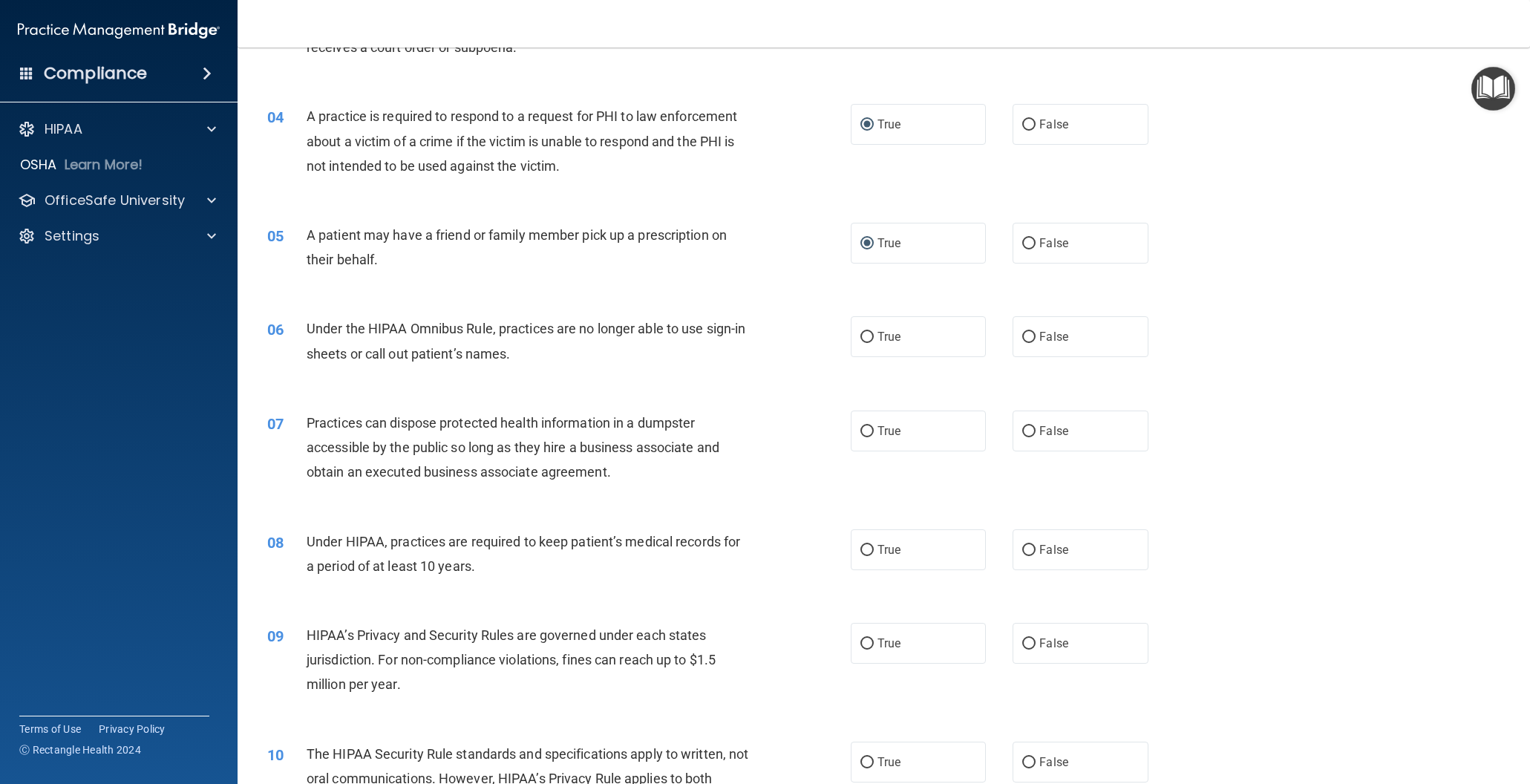
scroll to position [371, 0]
click at [1031, 332] on input "False" at bounding box center [1029, 335] width 13 height 11
radio input "true"
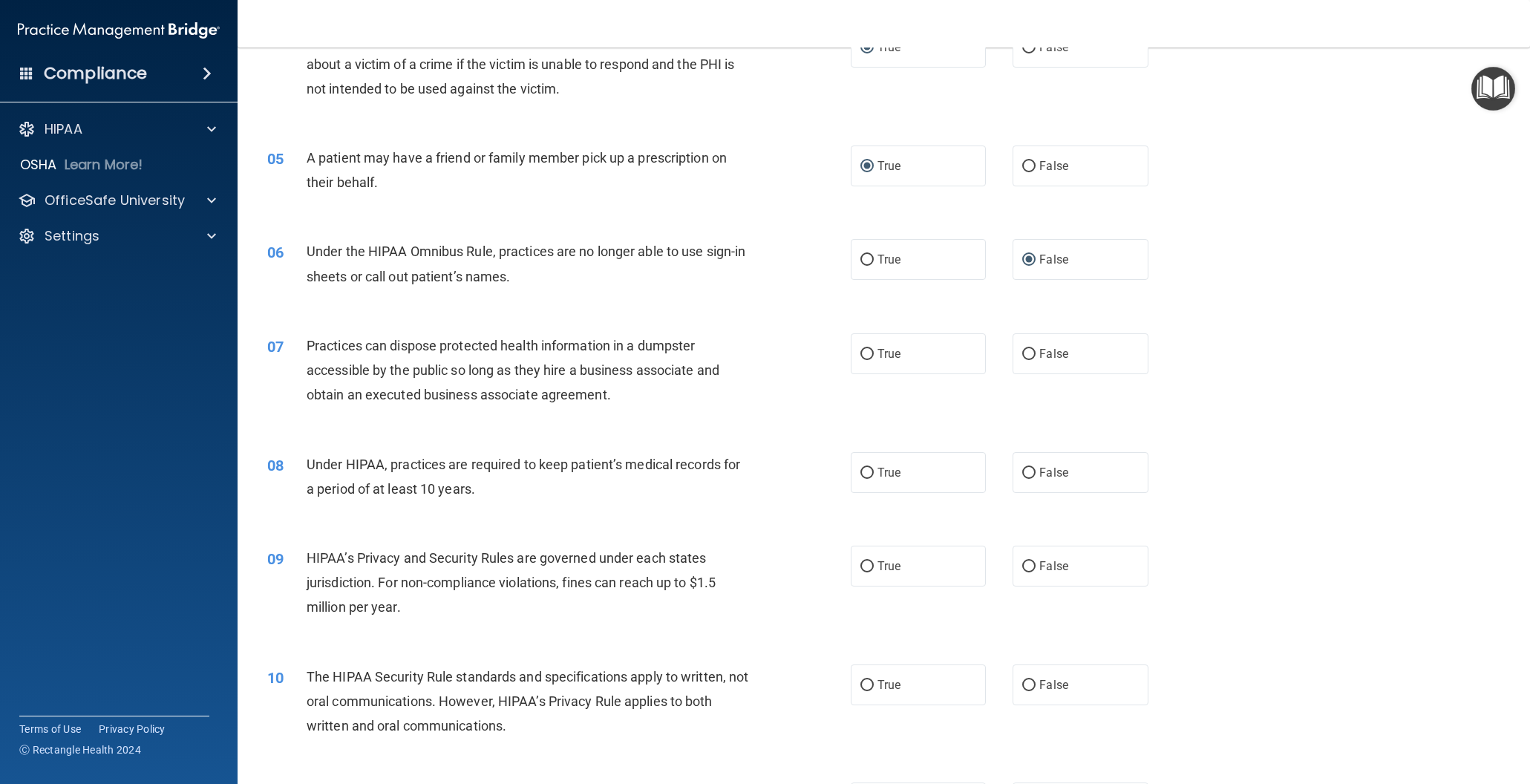
scroll to position [452, 0]
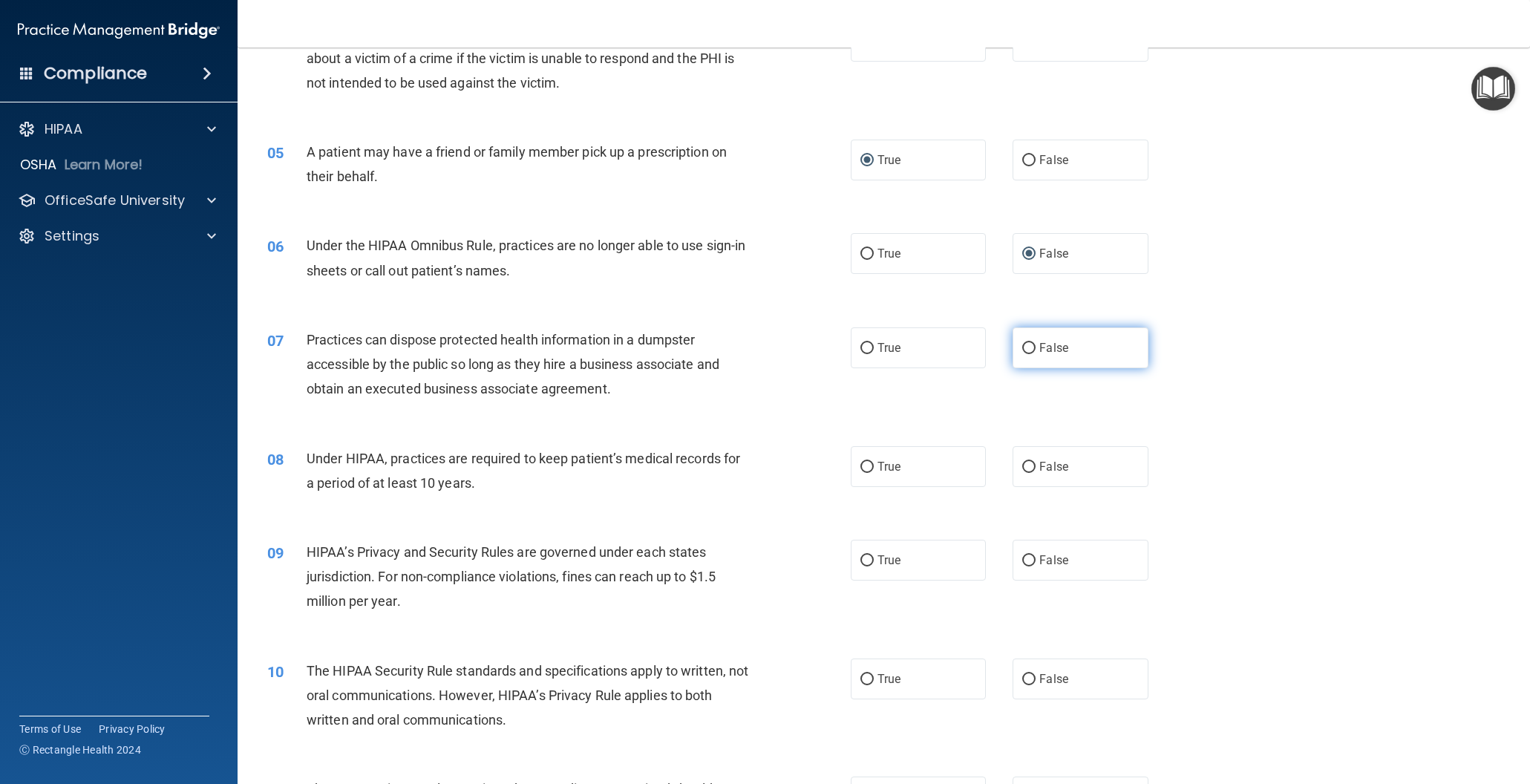
click at [1030, 343] on input "False" at bounding box center [1029, 348] width 13 height 11
radio input "true"
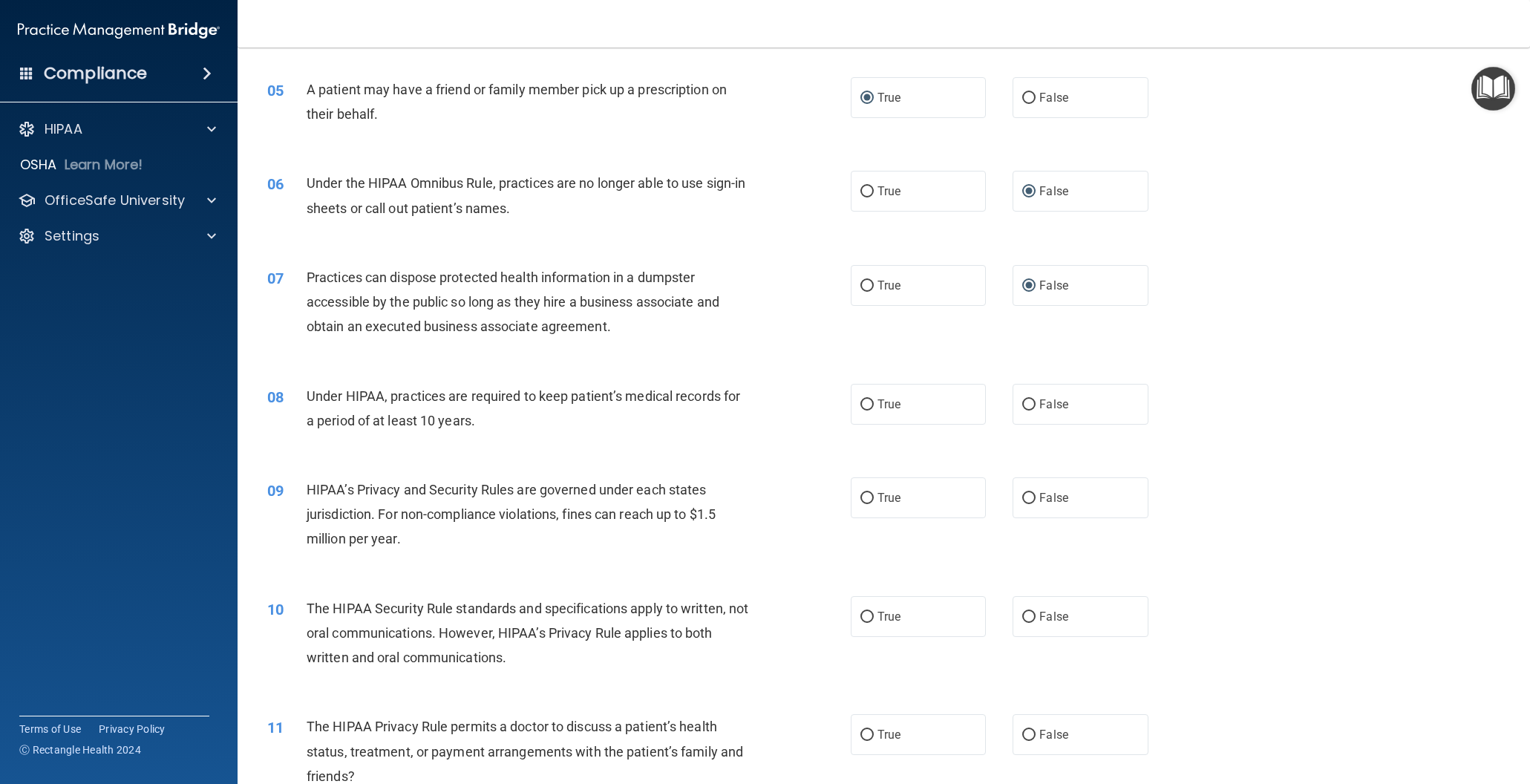
scroll to position [520, 0]
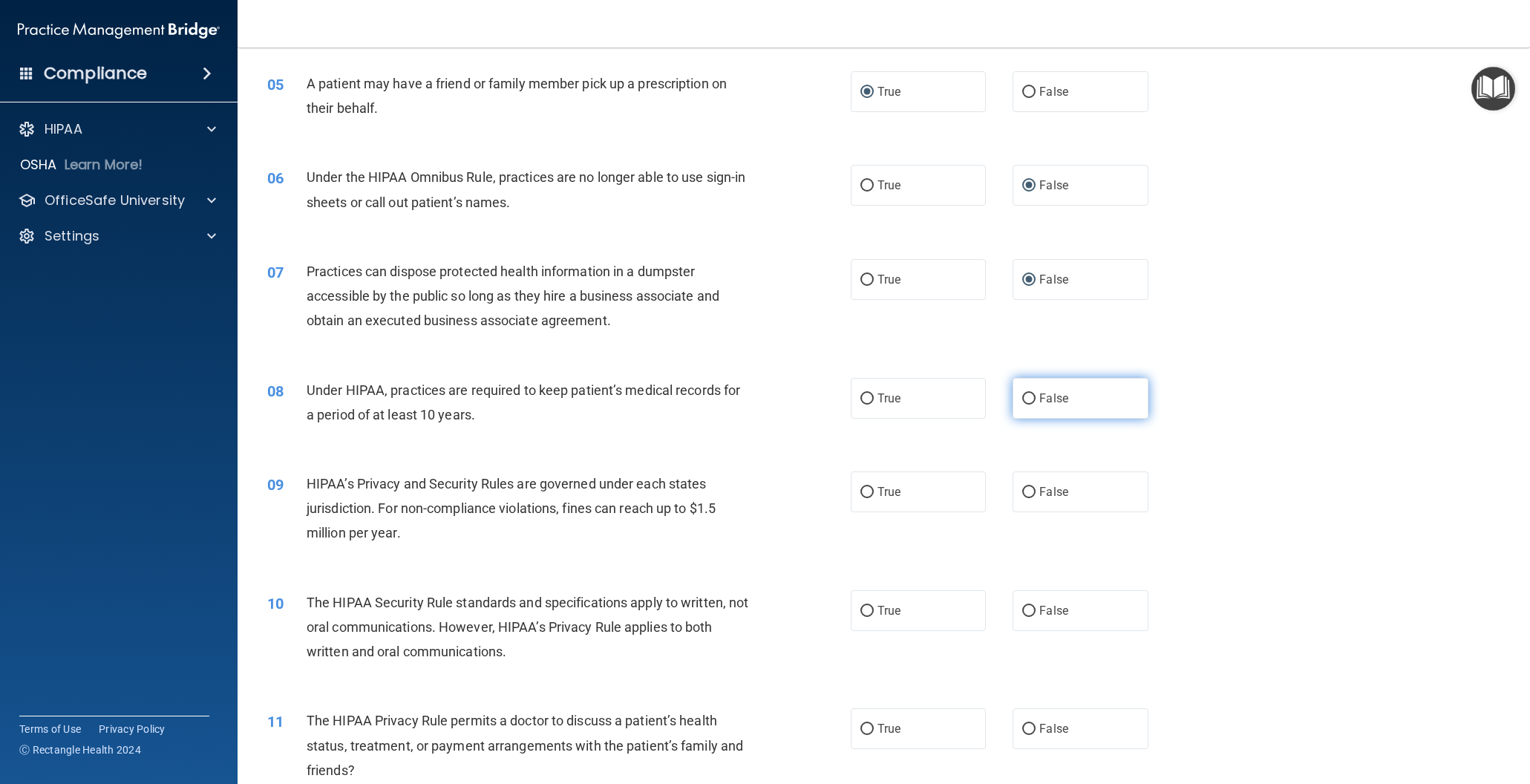
click at [1034, 398] on input "False" at bounding box center [1029, 399] width 13 height 11
radio input "true"
click at [1031, 491] on input "False" at bounding box center [1029, 492] width 13 height 11
radio input "true"
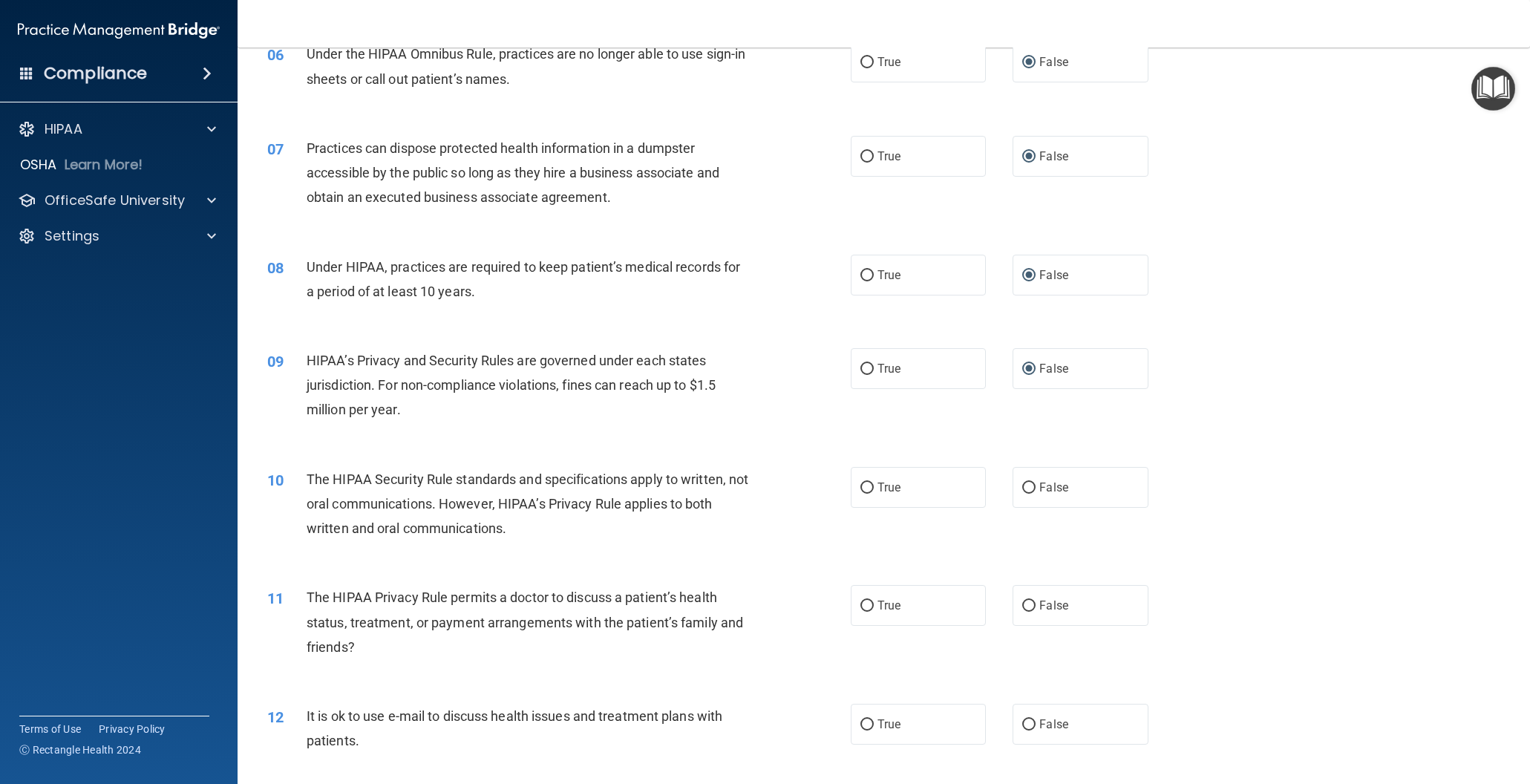
scroll to position [657, 0]
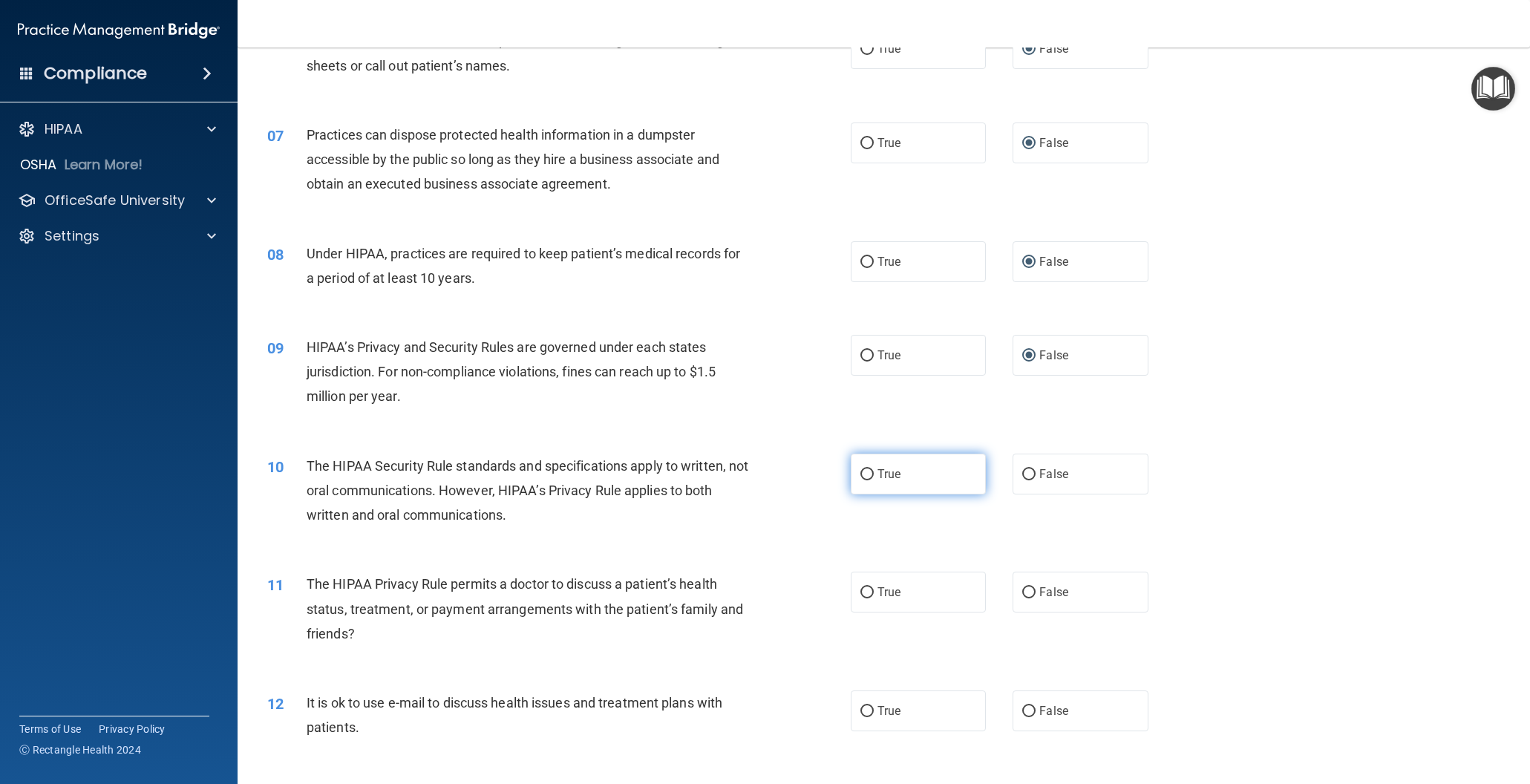
click at [868, 474] on input "True" at bounding box center [867, 475] width 13 height 11
radio input "true"
click at [867, 596] on input "True" at bounding box center [867, 592] width 13 height 11
radio input "true"
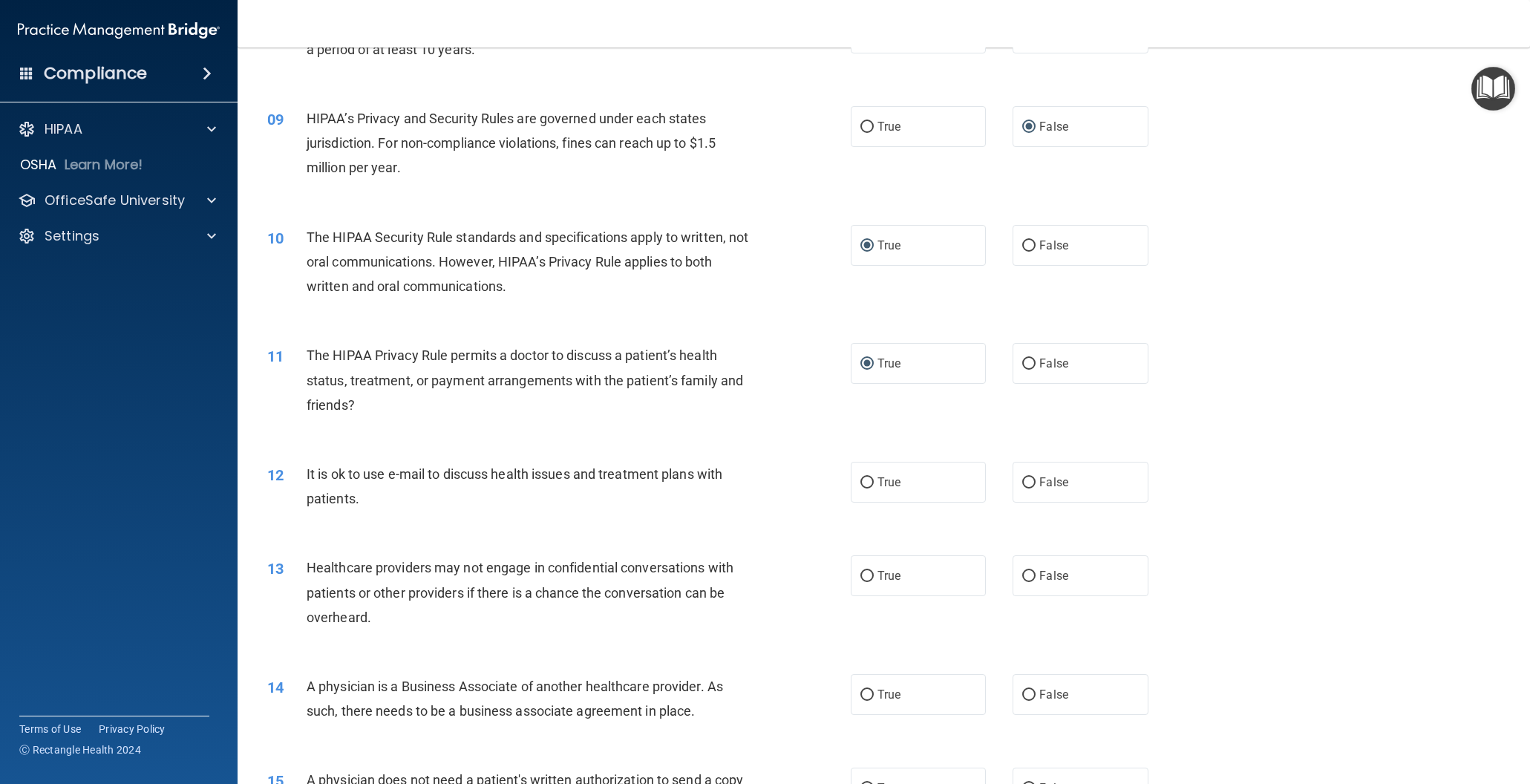
scroll to position [887, 0]
click at [867, 479] on input "True" at bounding box center [867, 481] width 13 height 11
radio input "true"
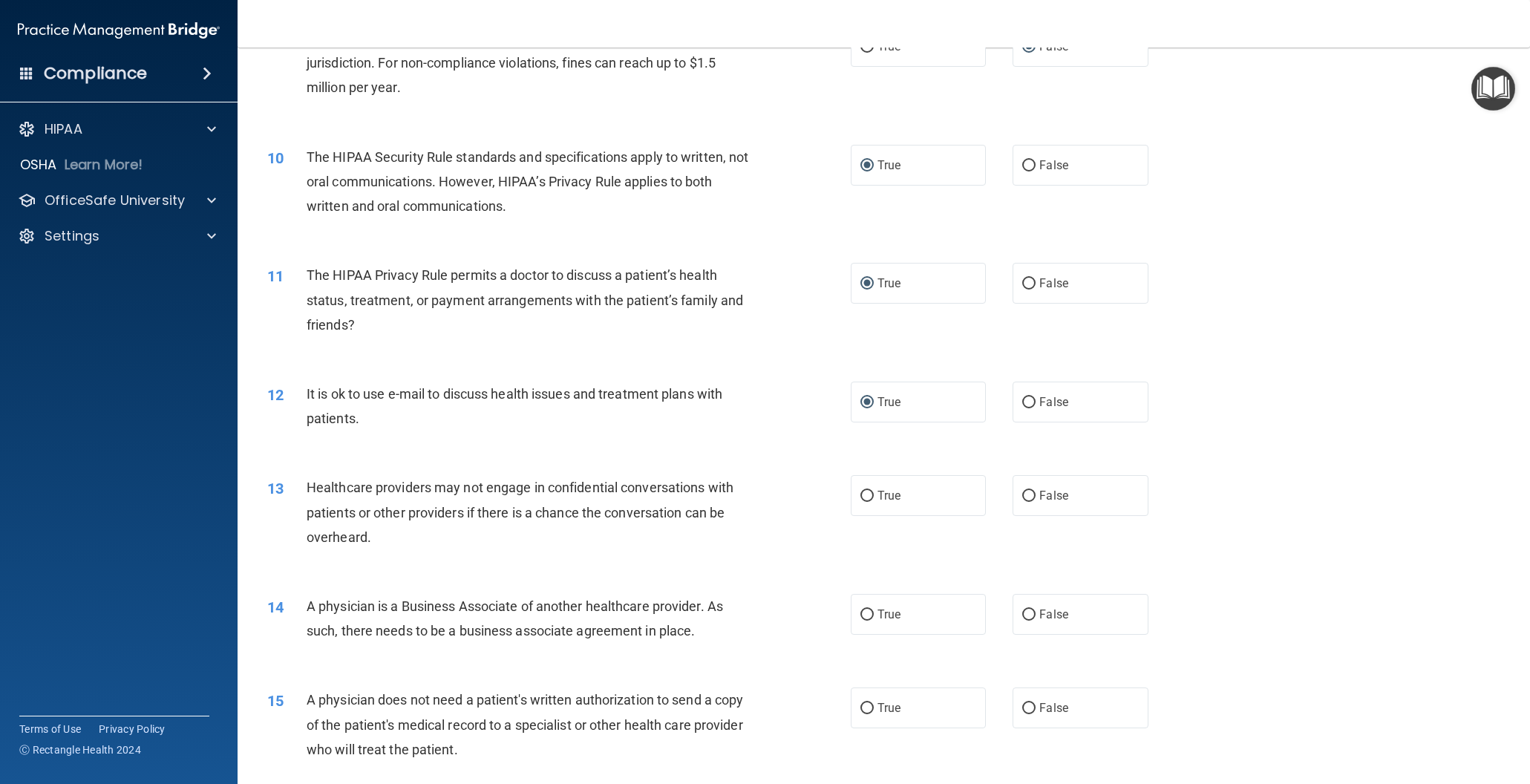
scroll to position [965, 0]
click at [1029, 496] on input "False" at bounding box center [1029, 497] width 13 height 11
radio input "true"
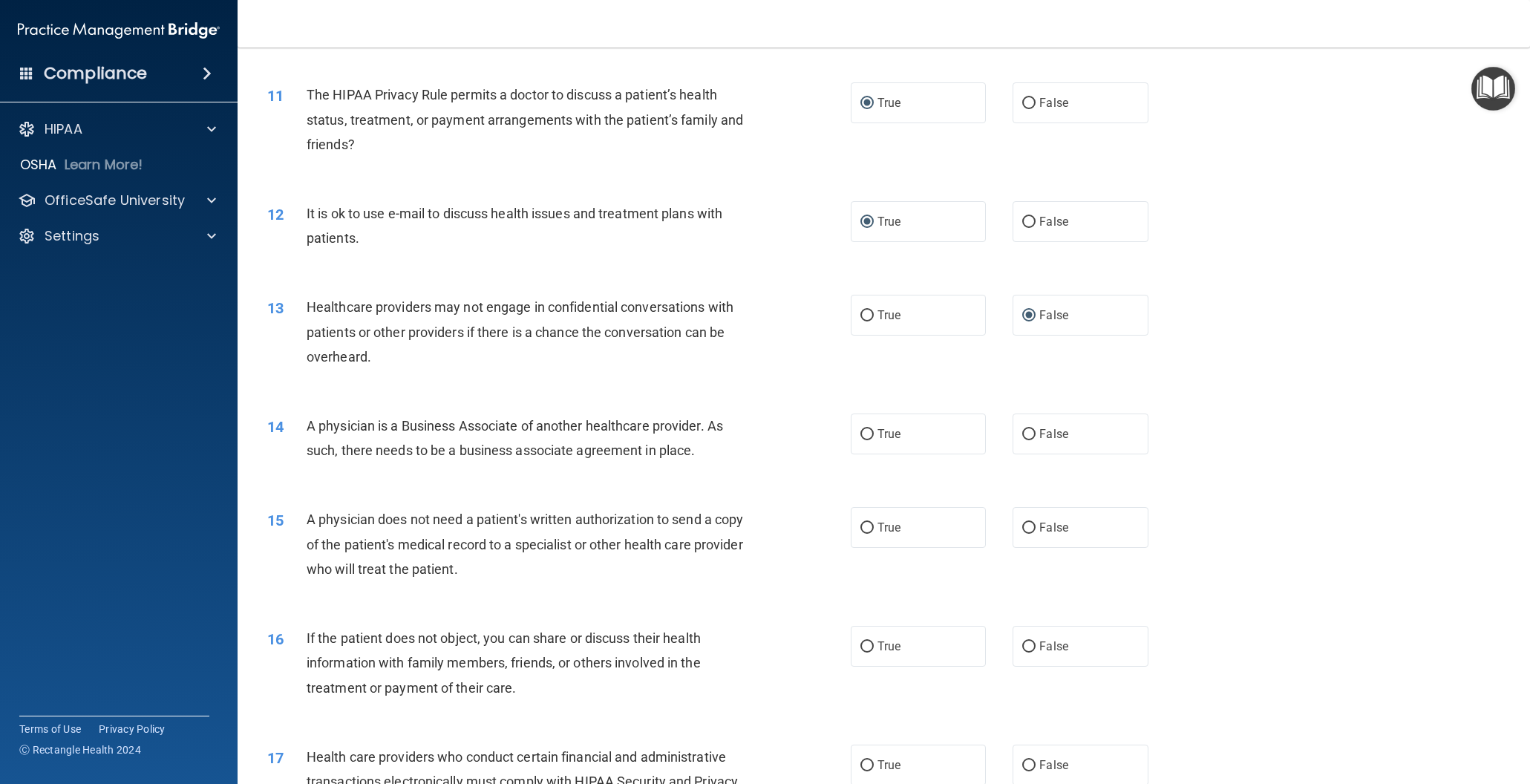
scroll to position [1154, 0]
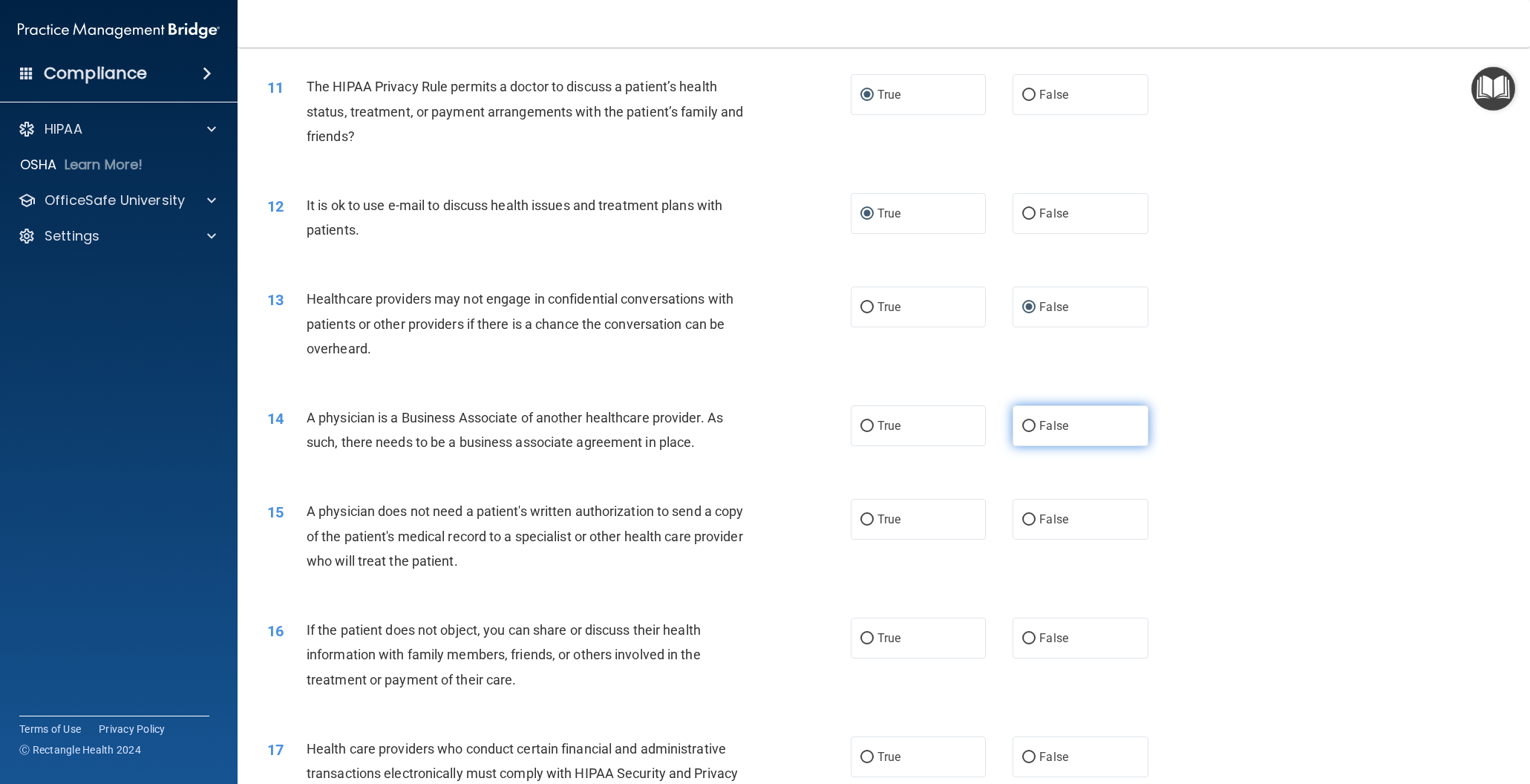
drag, startPoint x: 1027, startPoint y: 426, endPoint x: 1020, endPoint y: 432, distance: 9.2
click at [1026, 427] on input "False" at bounding box center [1029, 426] width 13 height 11
radio input "true"
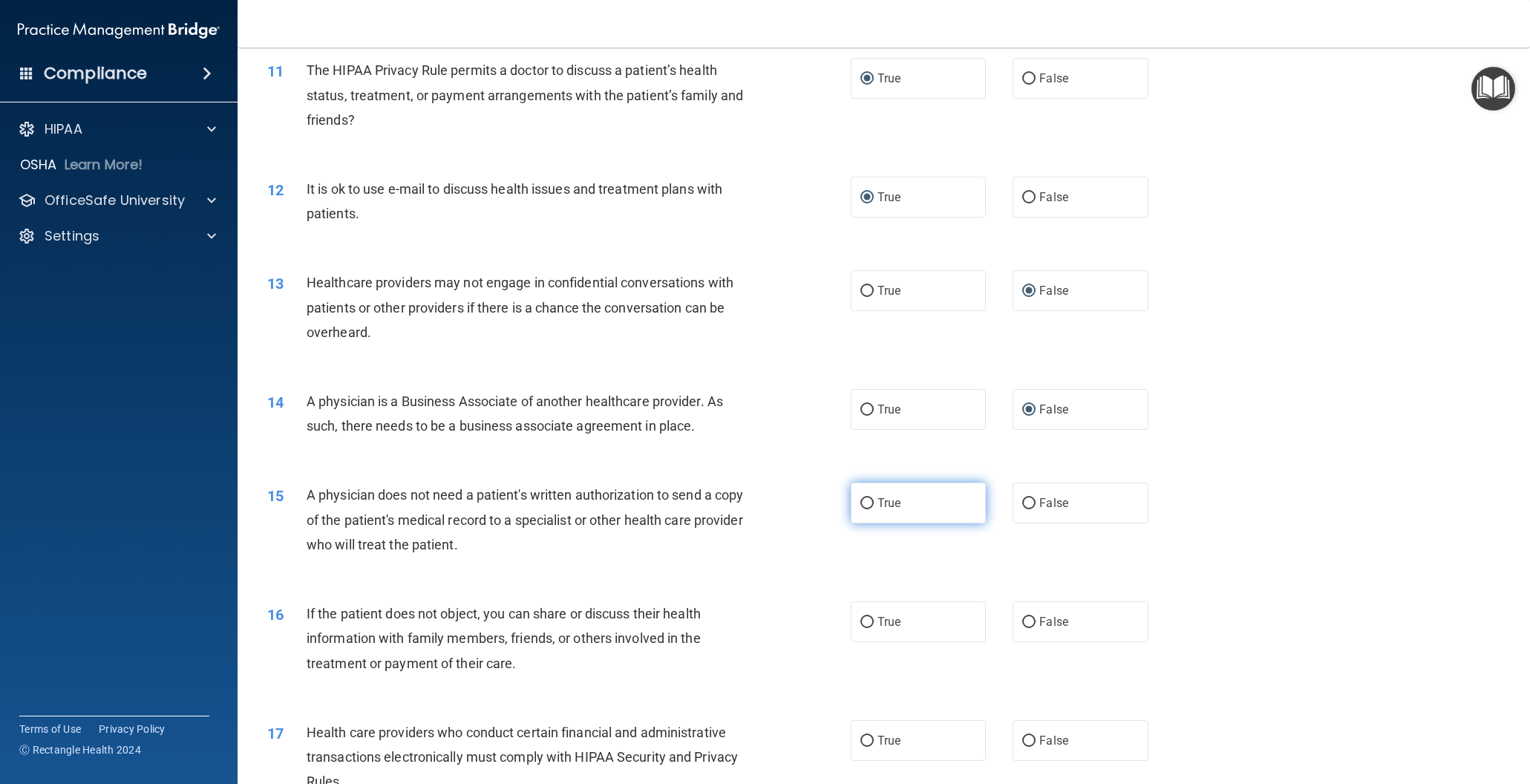
click at [870, 504] on input "True" at bounding box center [867, 504] width 13 height 11
radio input "true"
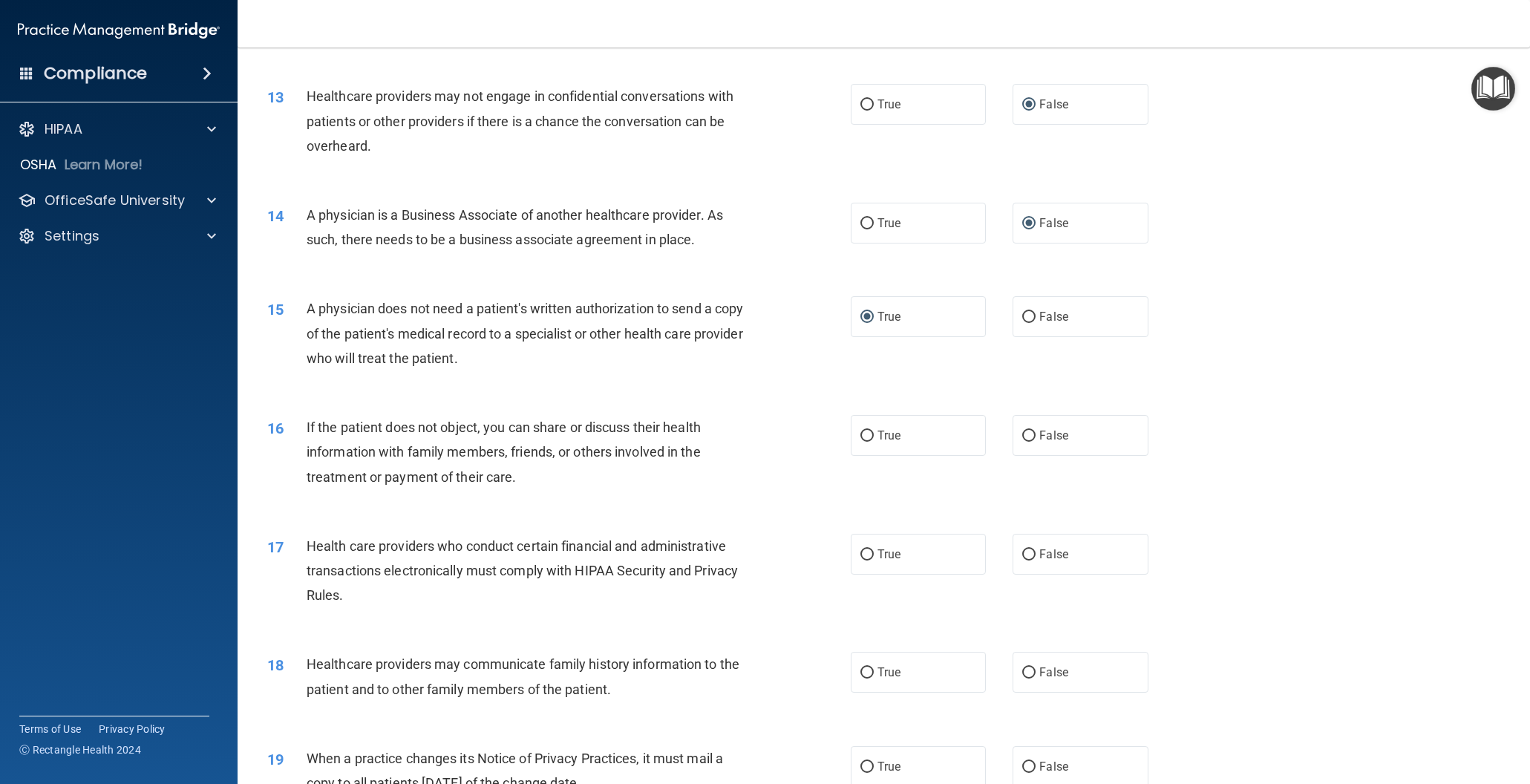
scroll to position [1360, 0]
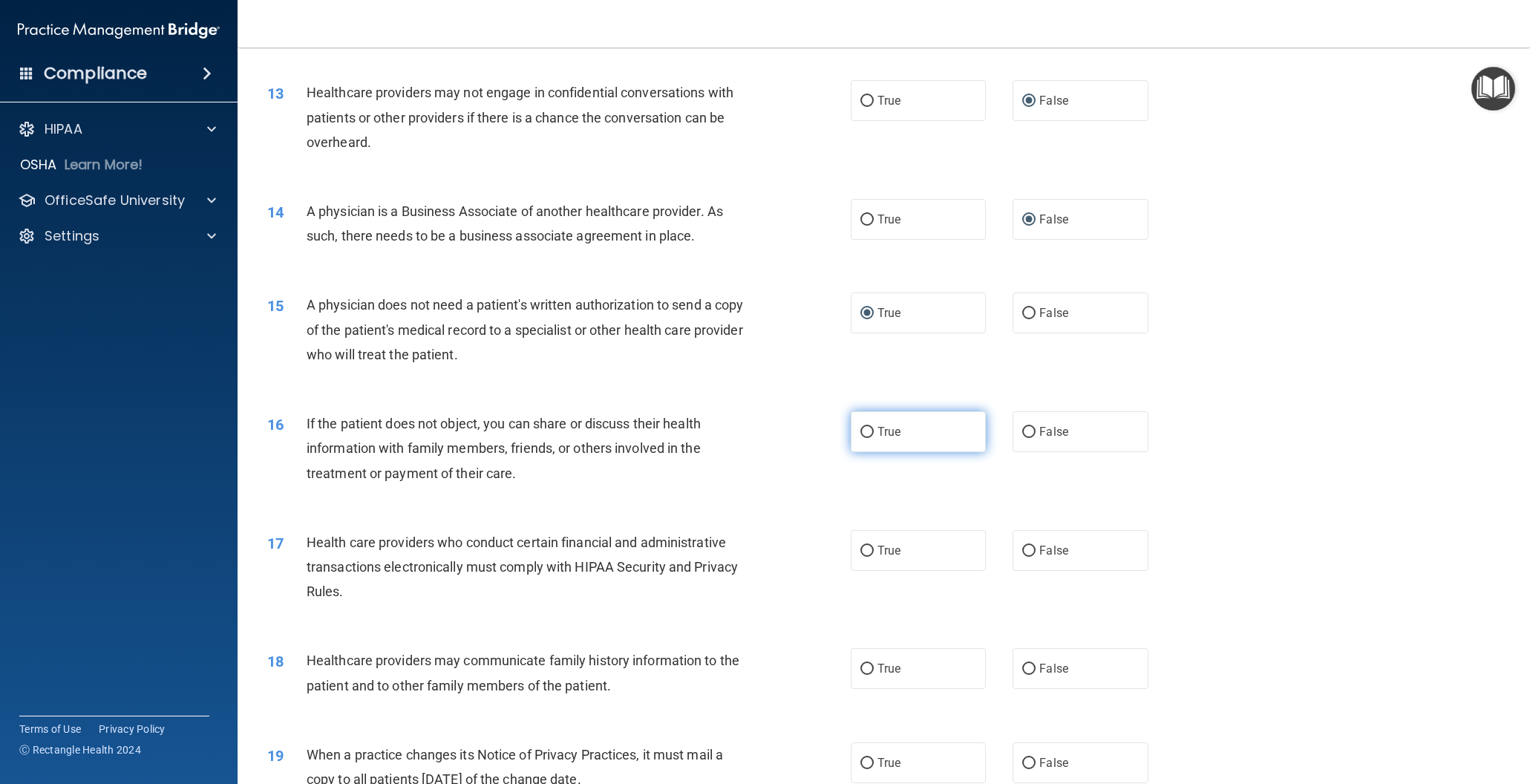
click at [869, 427] on input "True" at bounding box center [867, 432] width 13 height 11
radio input "true"
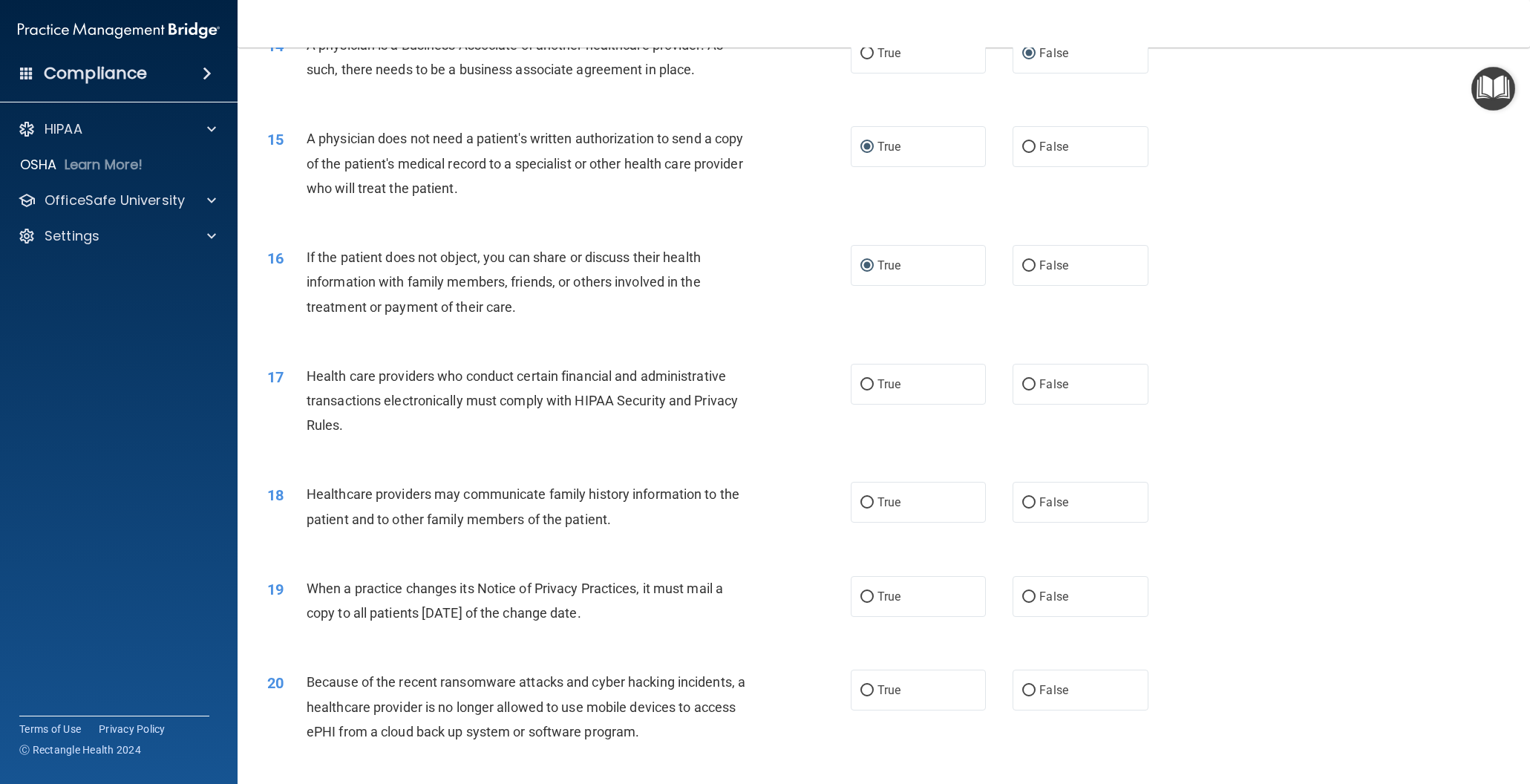
scroll to position [1530, 0]
click at [867, 379] on input "True" at bounding box center [867, 381] width 13 height 11
radio input "true"
click at [1029, 501] on input "False" at bounding box center [1029, 500] width 13 height 11
radio input "true"
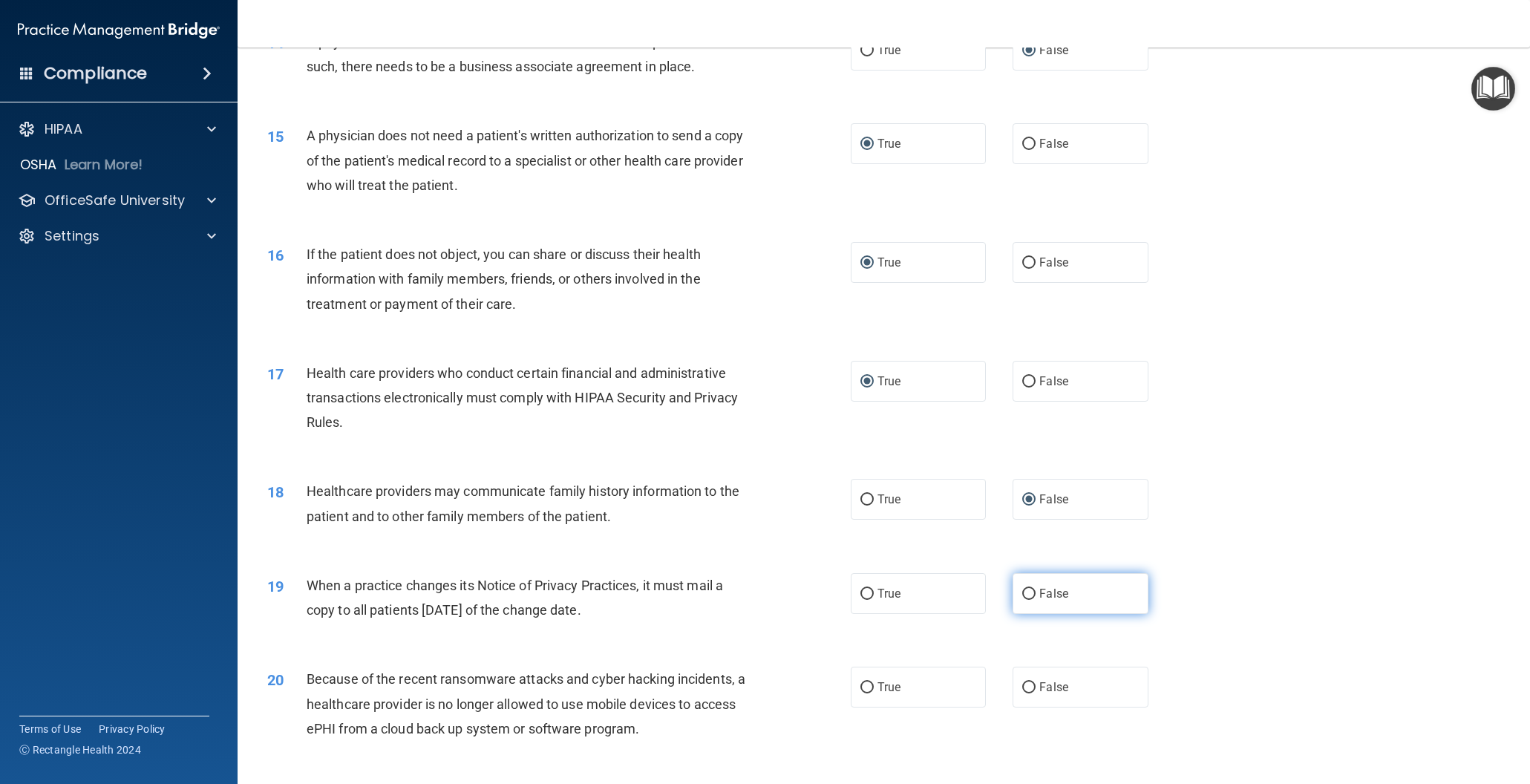
click at [1027, 594] on input "False" at bounding box center [1029, 594] width 13 height 11
radio input "true"
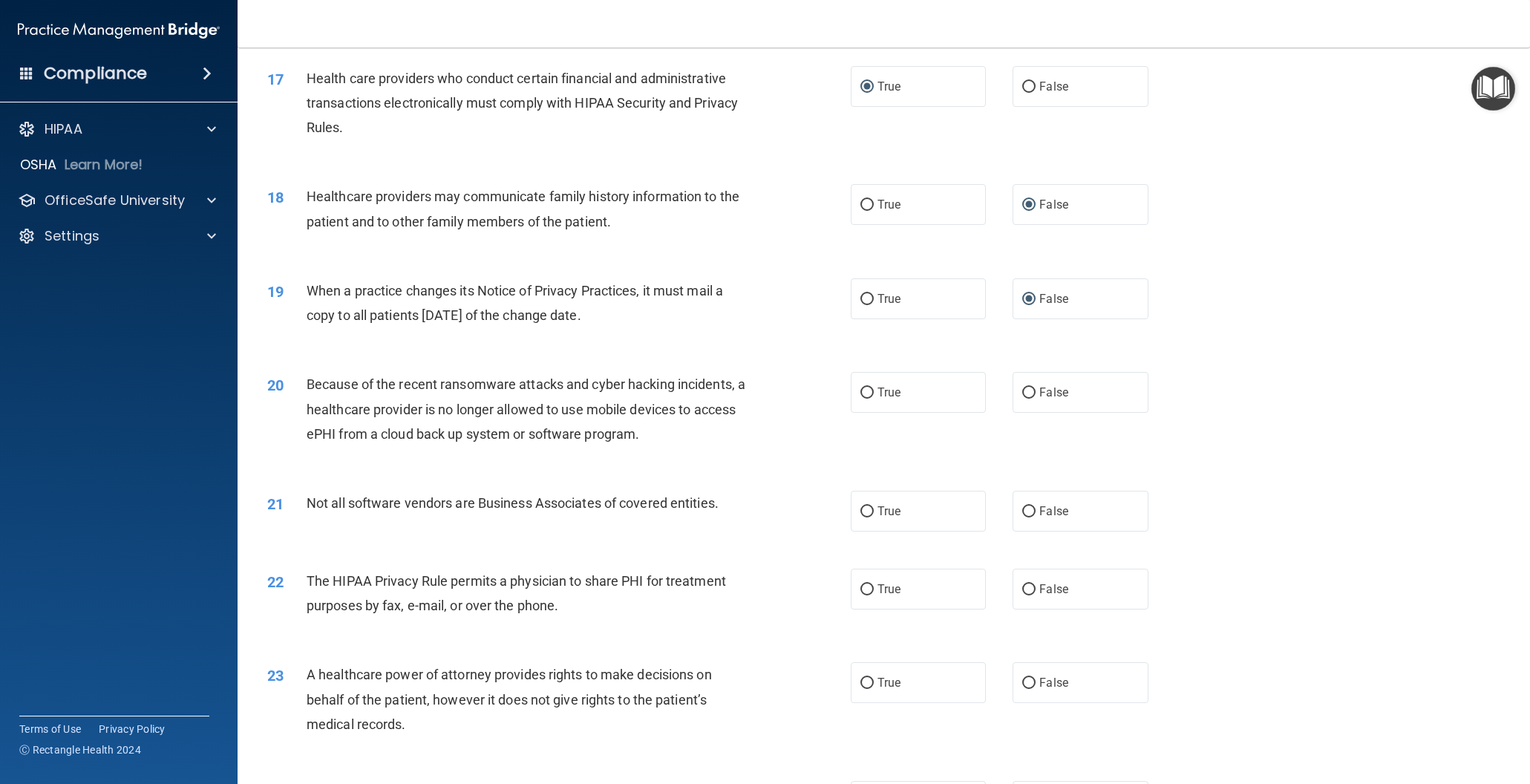
scroll to position [1834, 0]
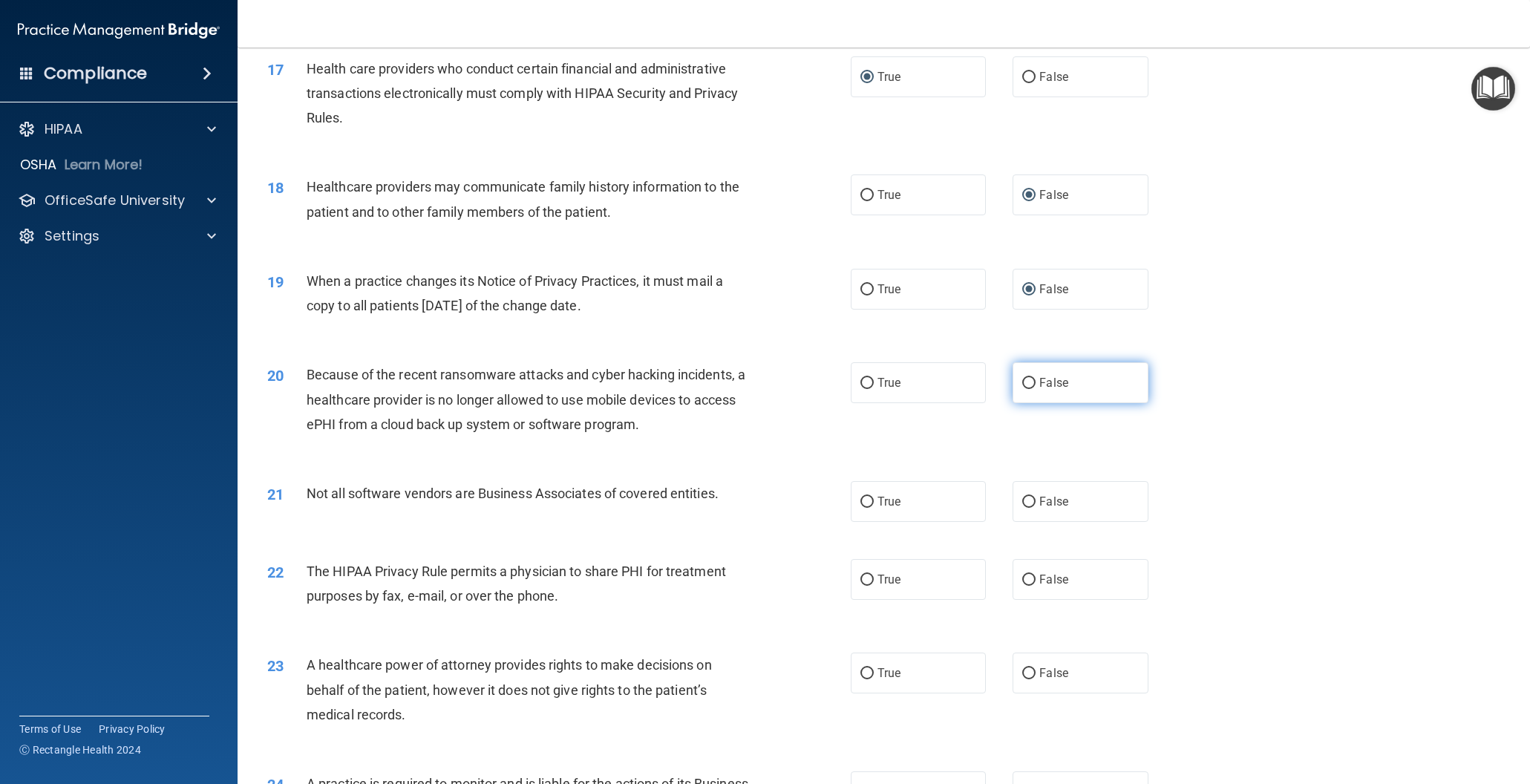
click at [1026, 381] on input "False" at bounding box center [1029, 383] width 13 height 11
radio input "true"
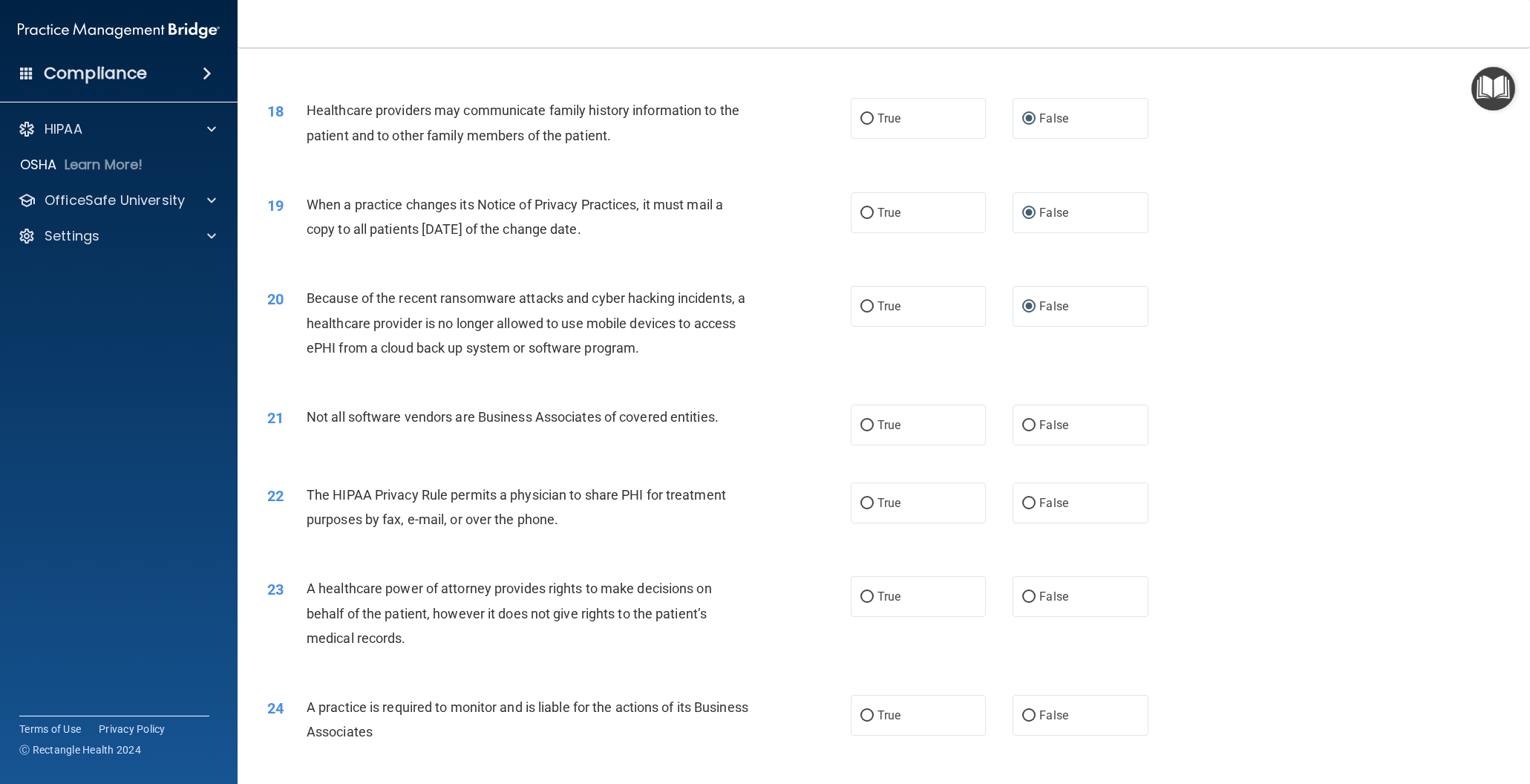
scroll to position [1918, 0]
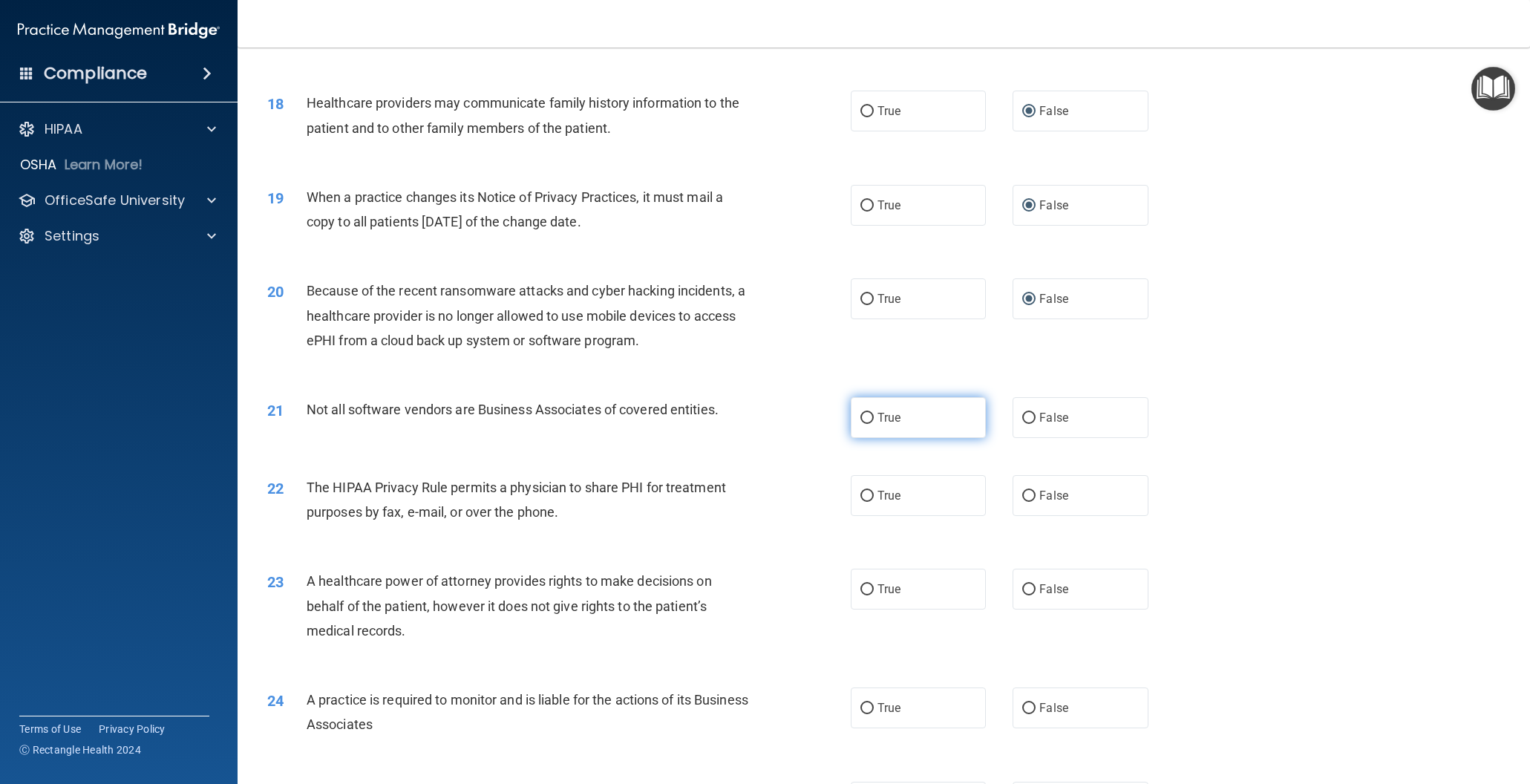
click at [870, 419] on input "True" at bounding box center [867, 418] width 13 height 11
radio input "true"
click at [863, 494] on input "True" at bounding box center [867, 496] width 13 height 11
radio input "true"
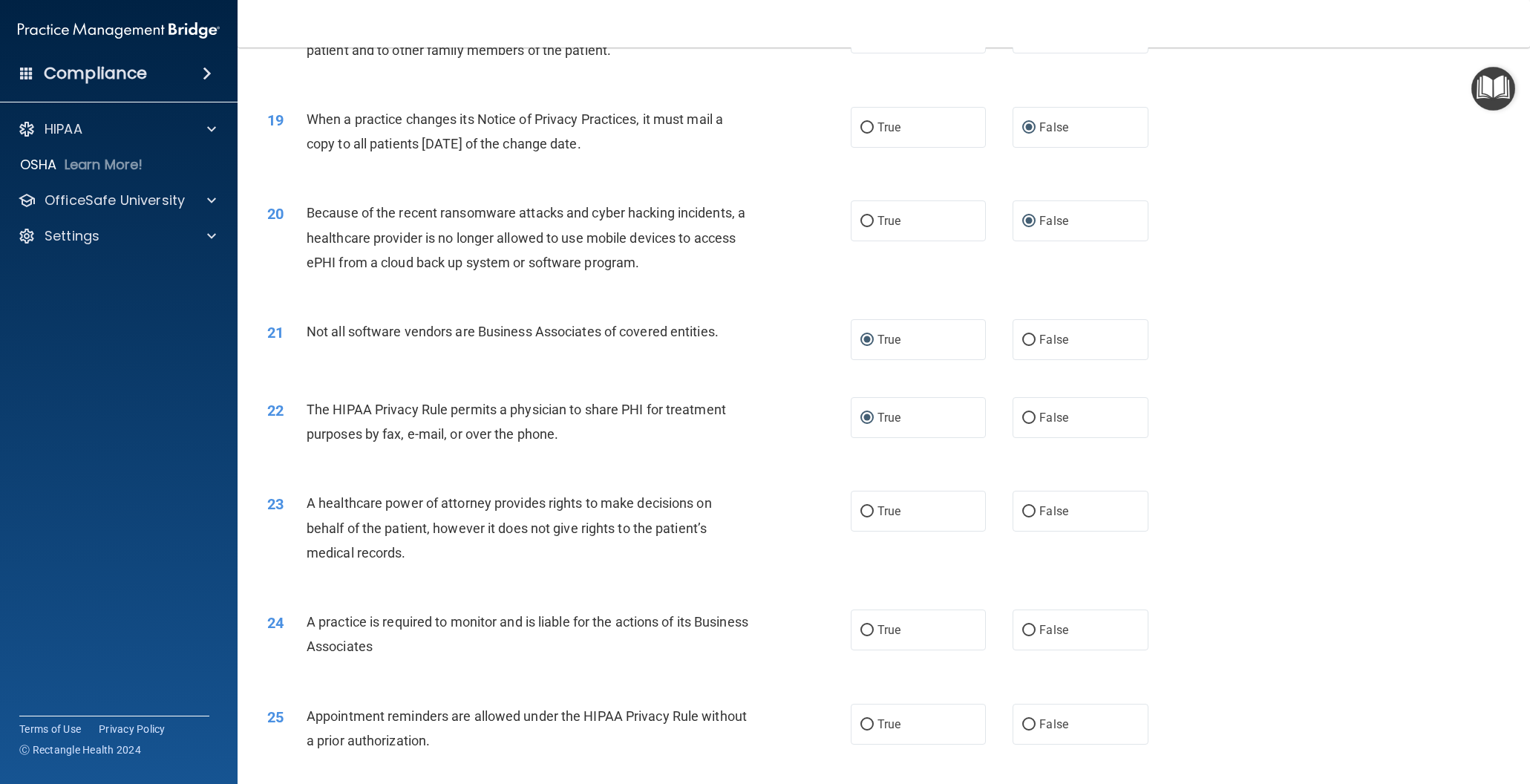
scroll to position [2002, 0]
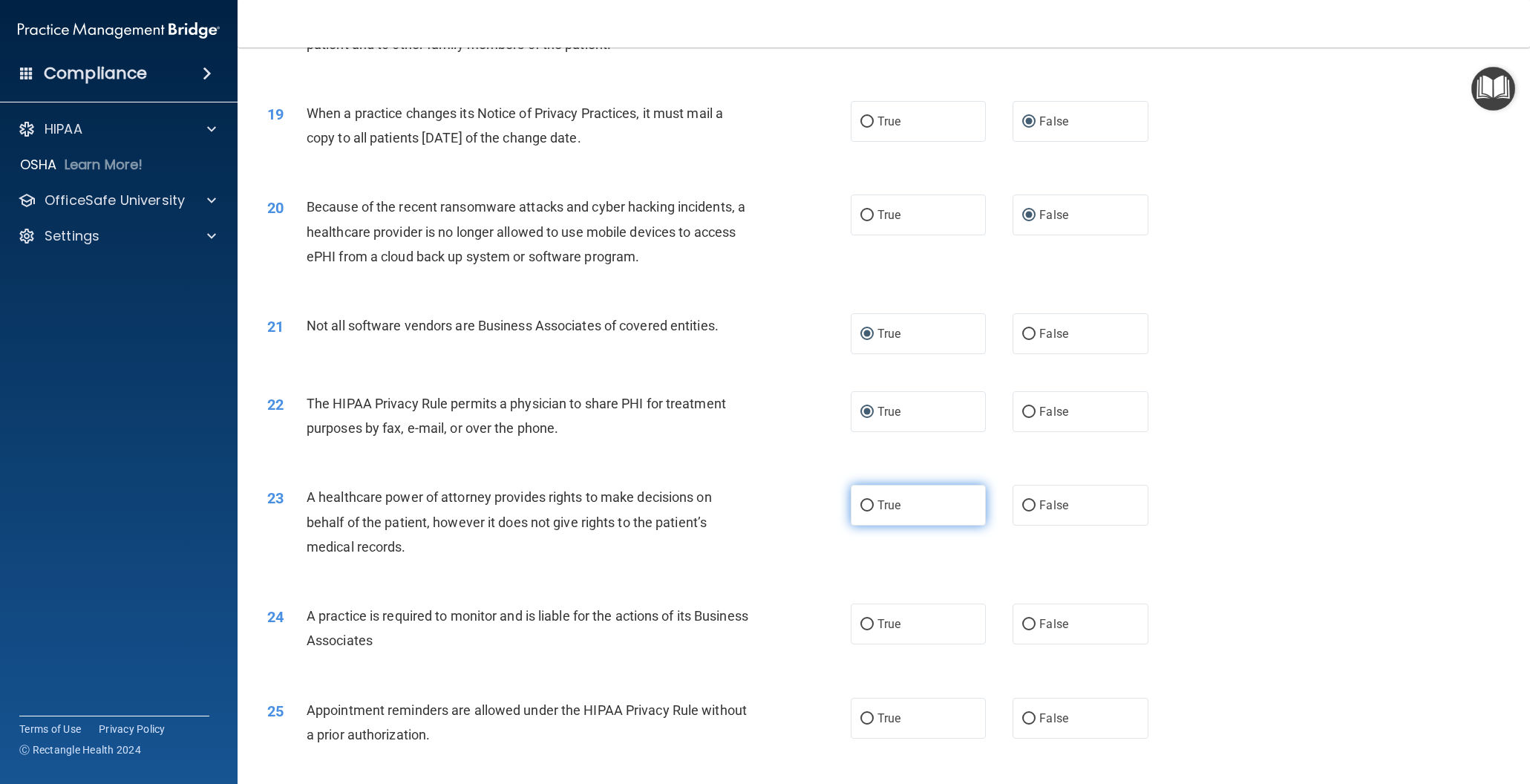
click at [863, 505] on input "True" at bounding box center [867, 506] width 13 height 11
radio input "true"
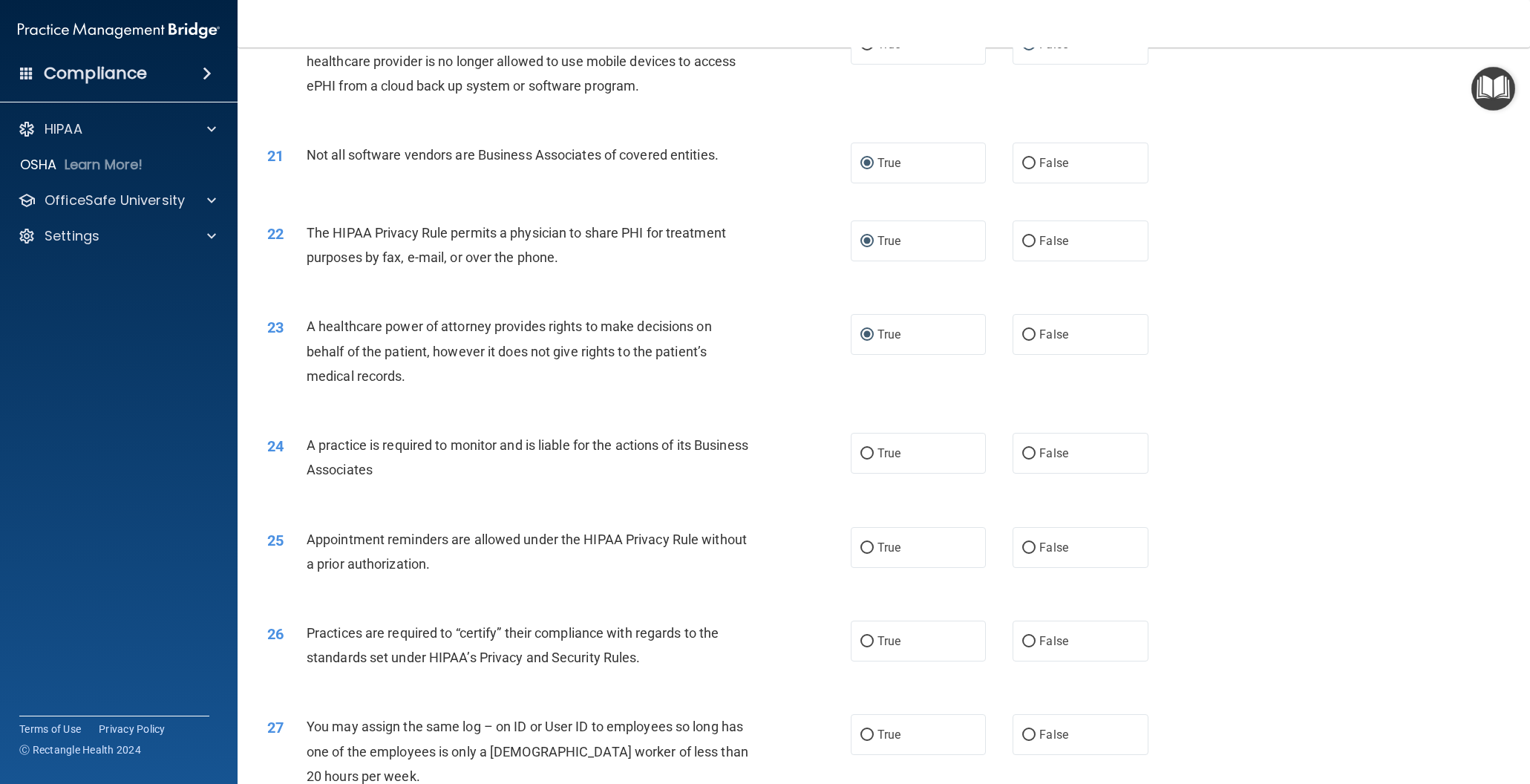
scroll to position [2179, 0]
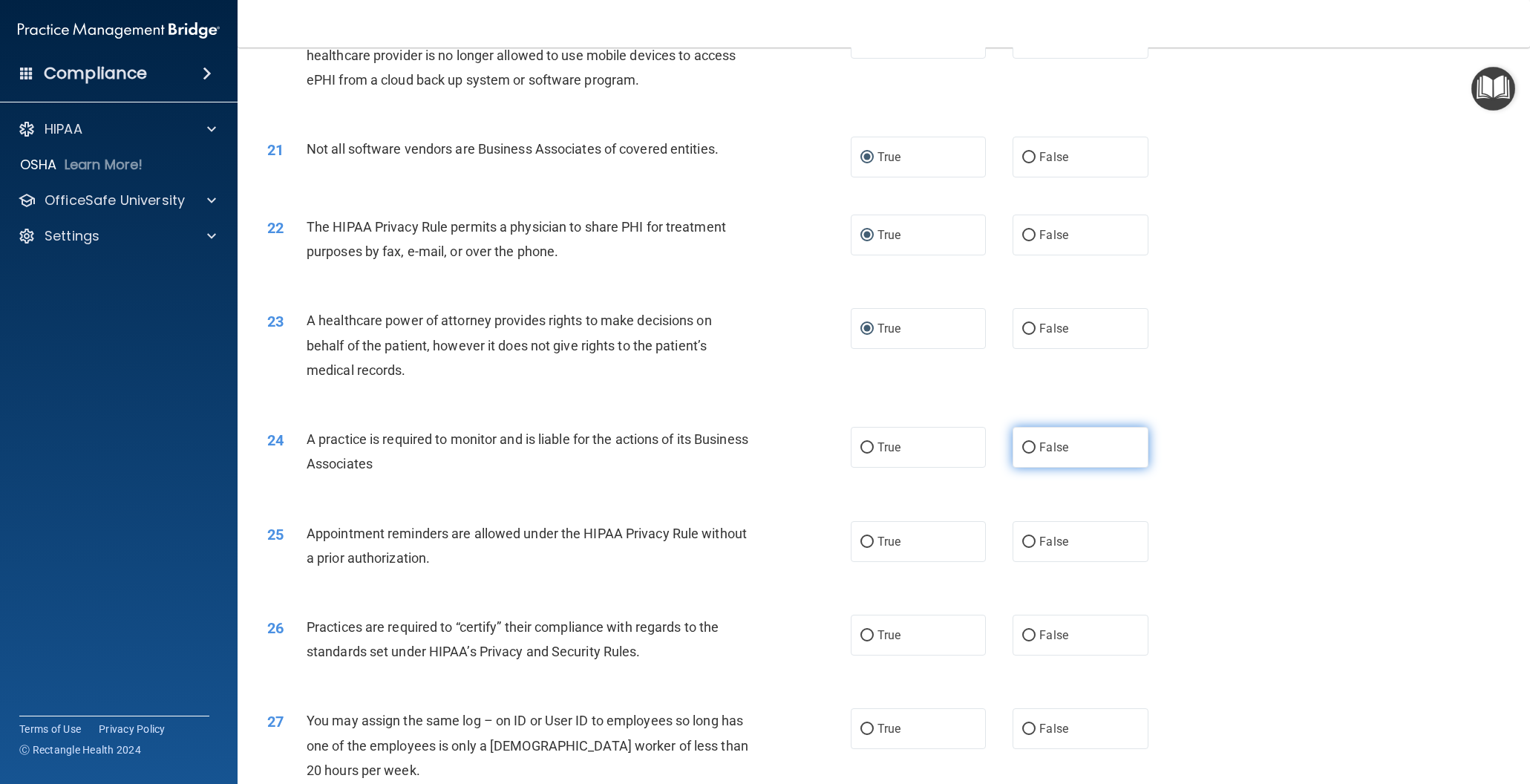
click at [1030, 445] on input "False" at bounding box center [1029, 448] width 13 height 11
radio input "true"
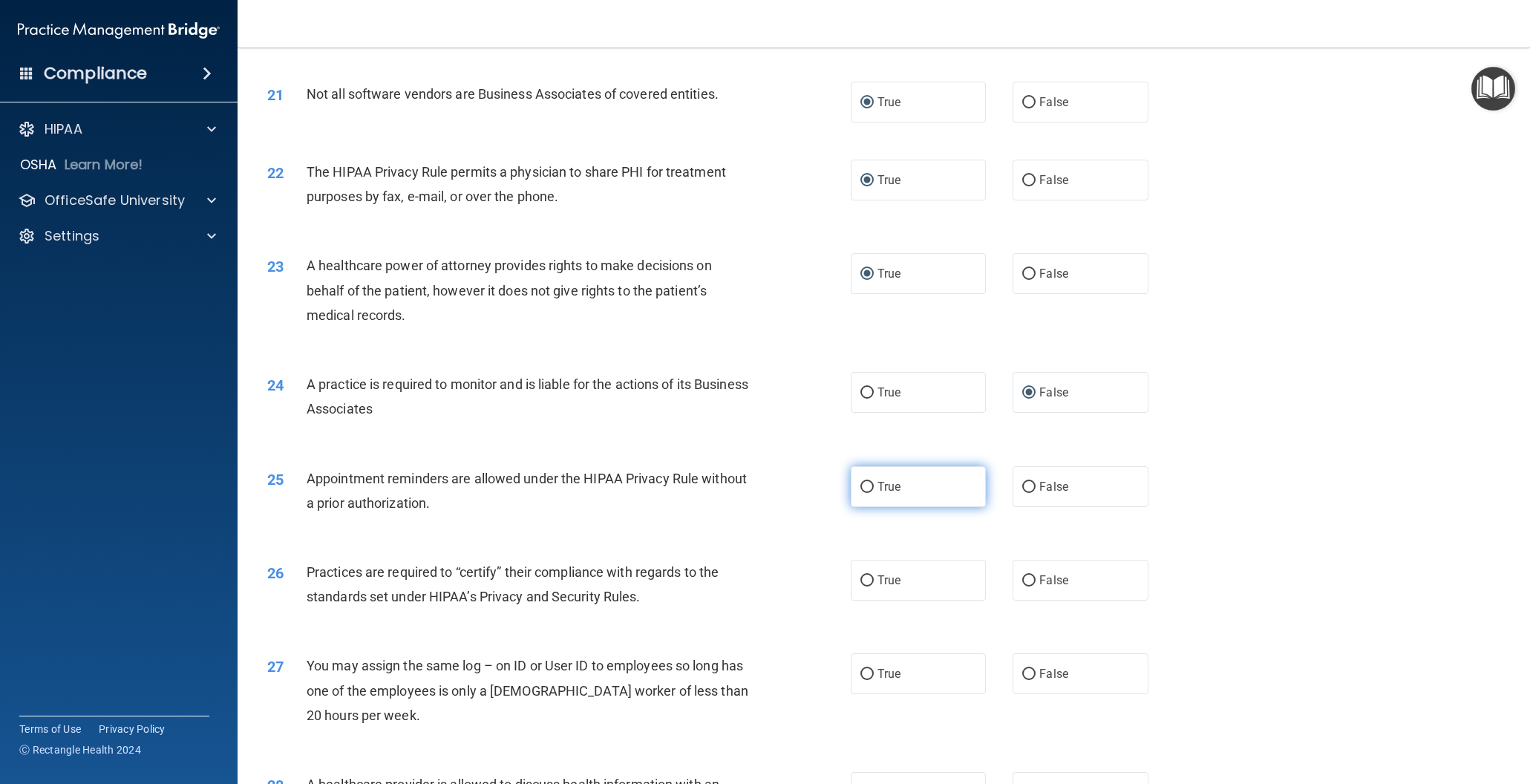
scroll to position [2244, 0]
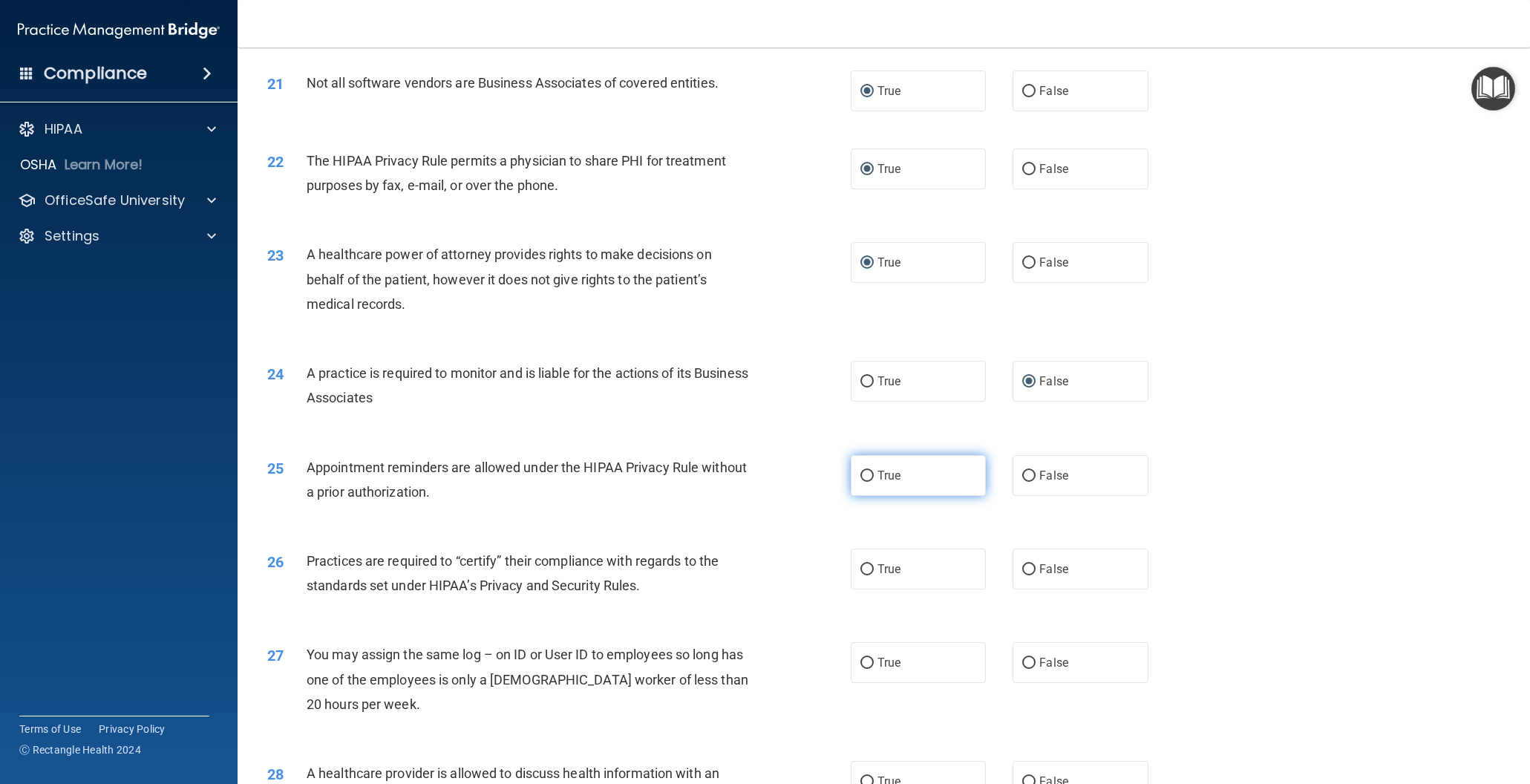
click at [867, 477] on input "True" at bounding box center [867, 476] width 13 height 11
radio input "true"
click at [1024, 566] on input "False" at bounding box center [1029, 569] width 13 height 11
radio input "true"
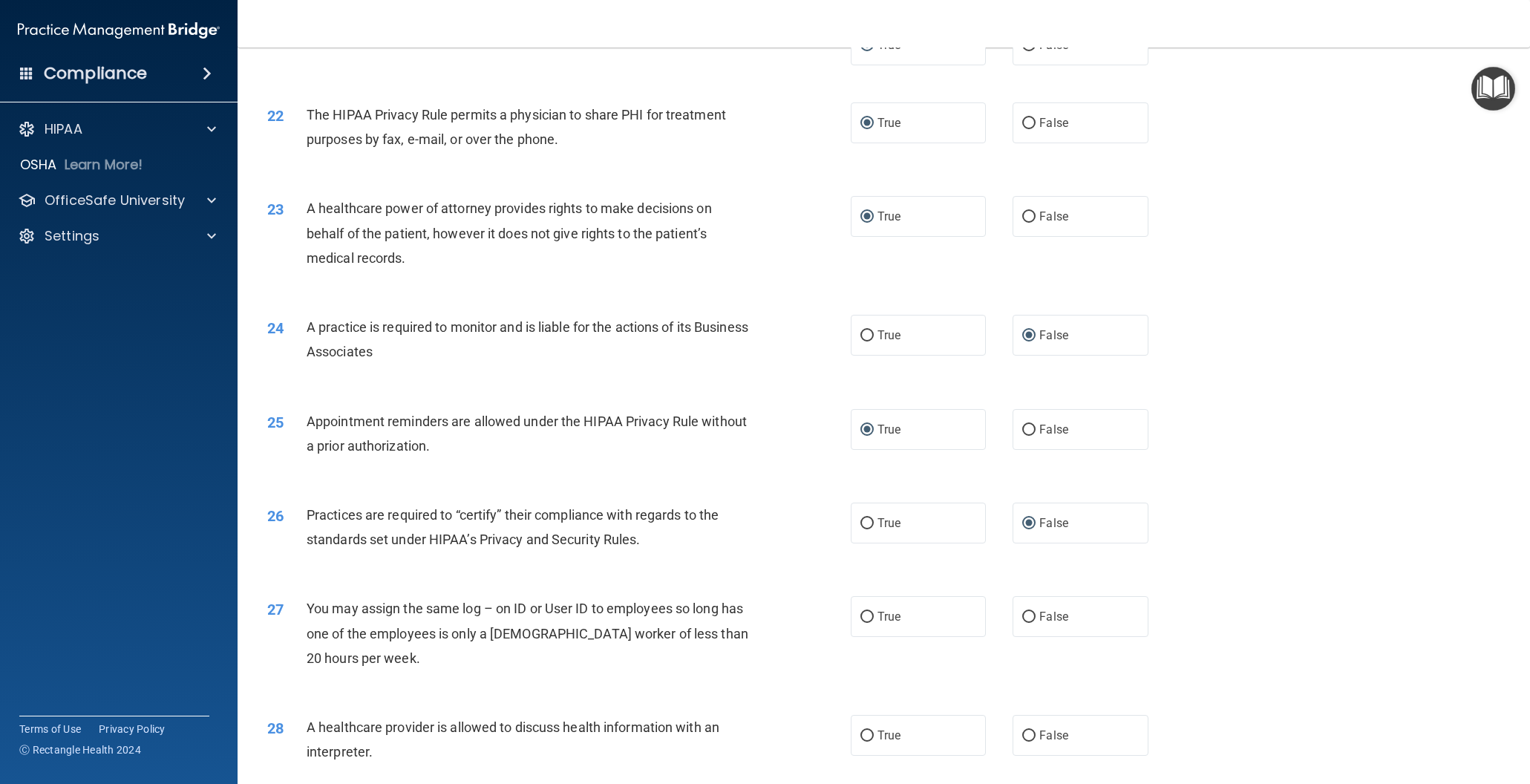
scroll to position [2321, 0]
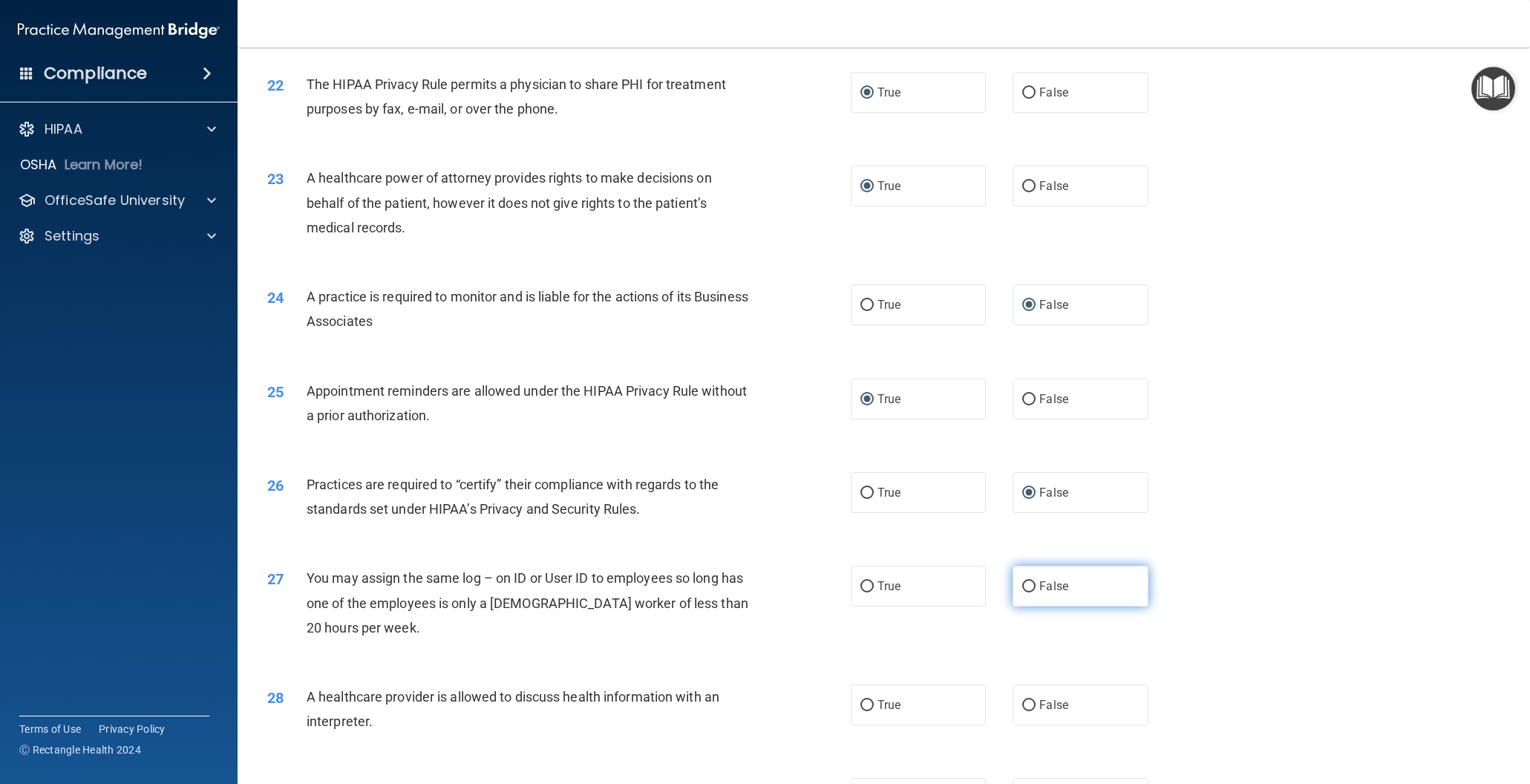
click at [1027, 584] on input "False" at bounding box center [1029, 587] width 13 height 11
radio input "true"
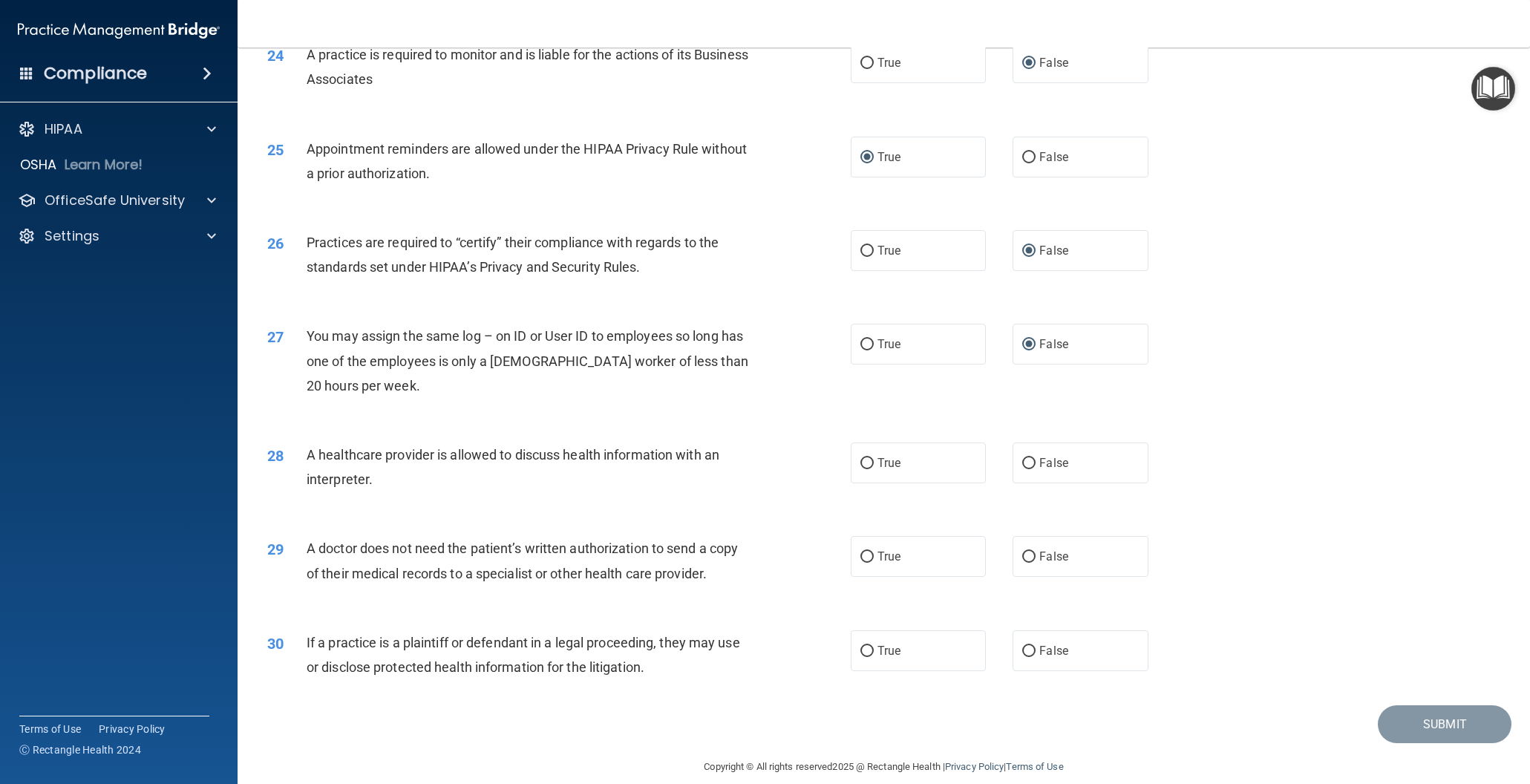
scroll to position [2564, 0]
click at [870, 460] on input "True" at bounding box center [867, 462] width 13 height 11
radio input "true"
click at [864, 556] on input "True" at bounding box center [867, 556] width 13 height 11
radio input "true"
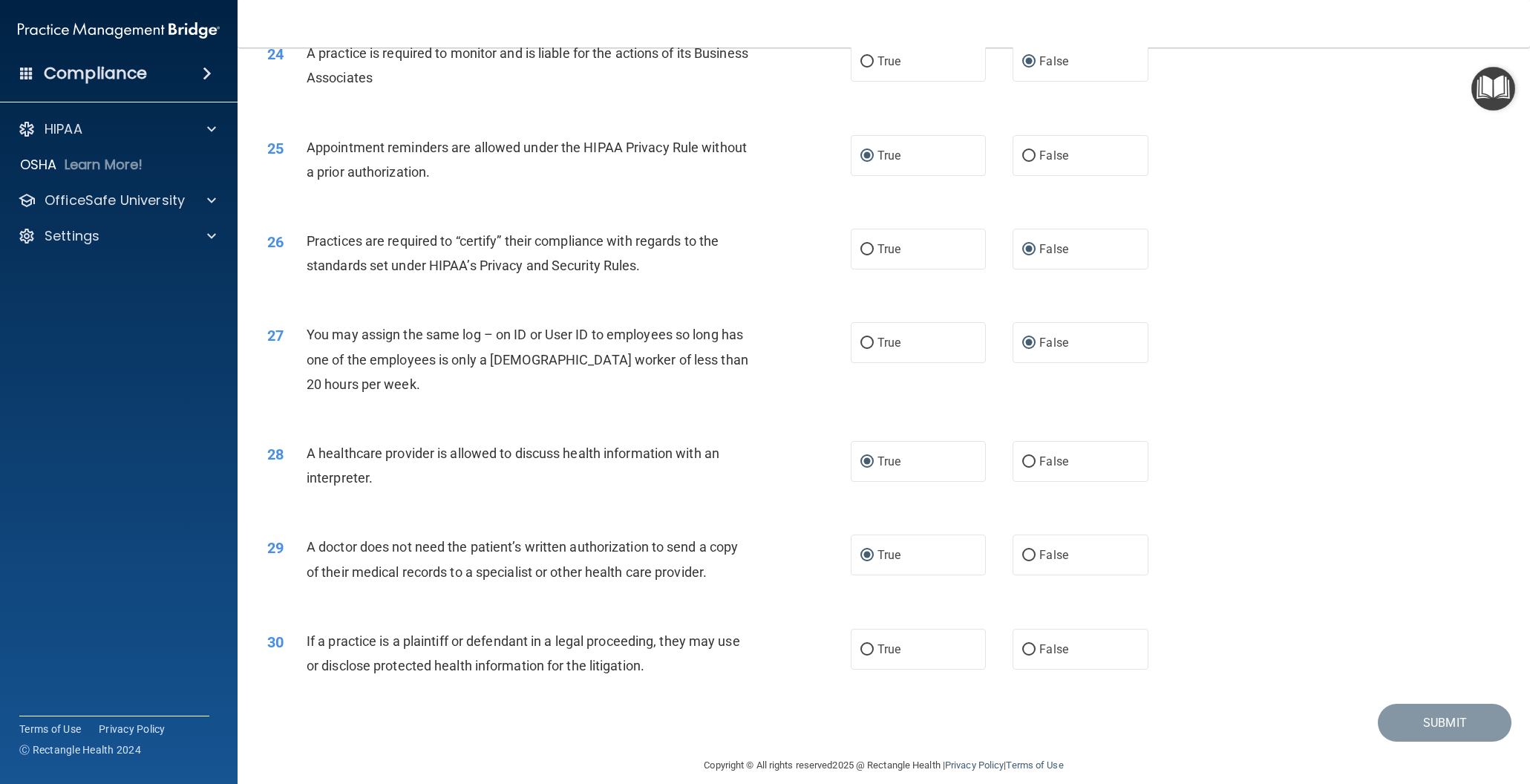
scroll to position [2581, 0]
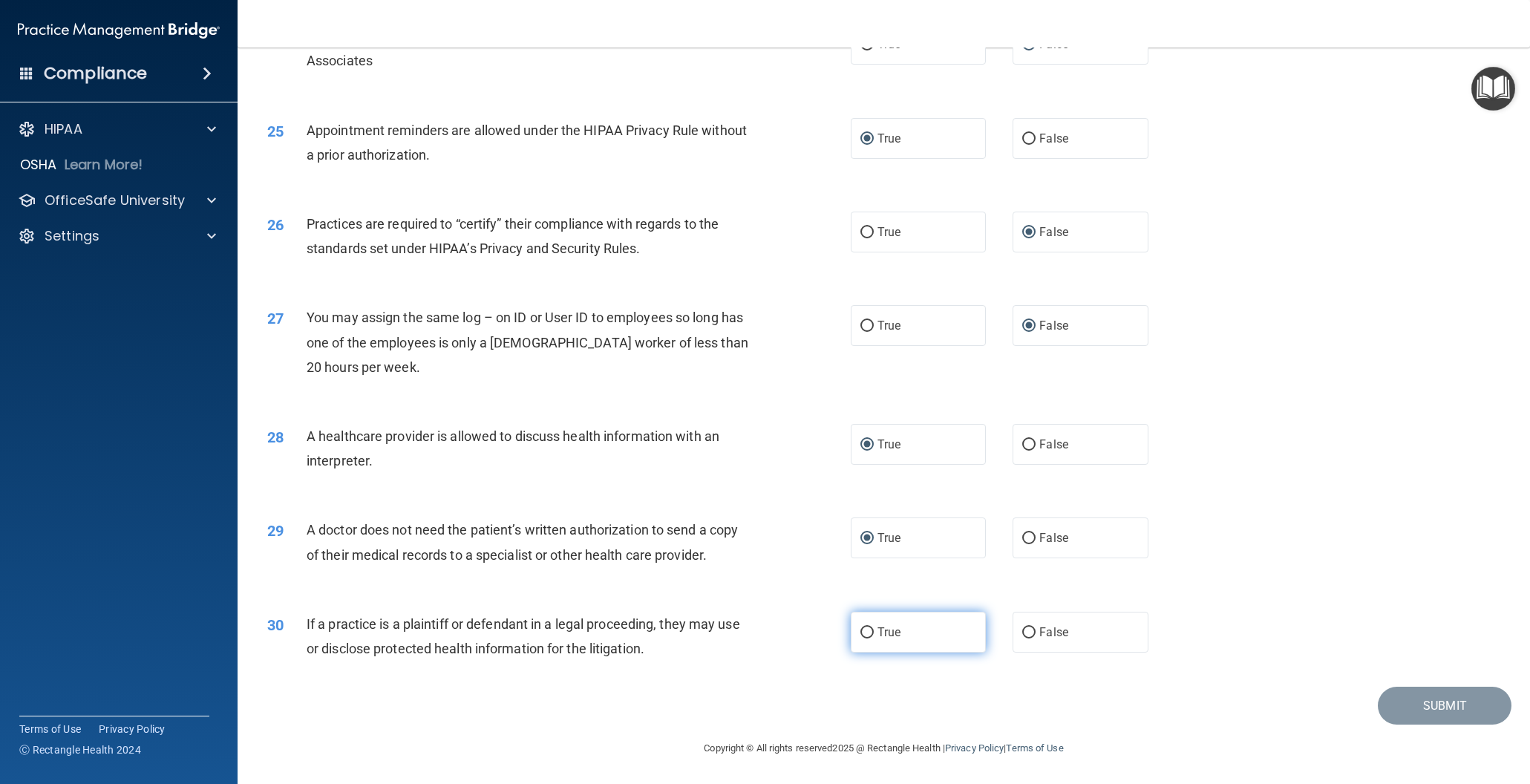
click at [865, 630] on input "True" at bounding box center [867, 633] width 13 height 11
radio input "true"
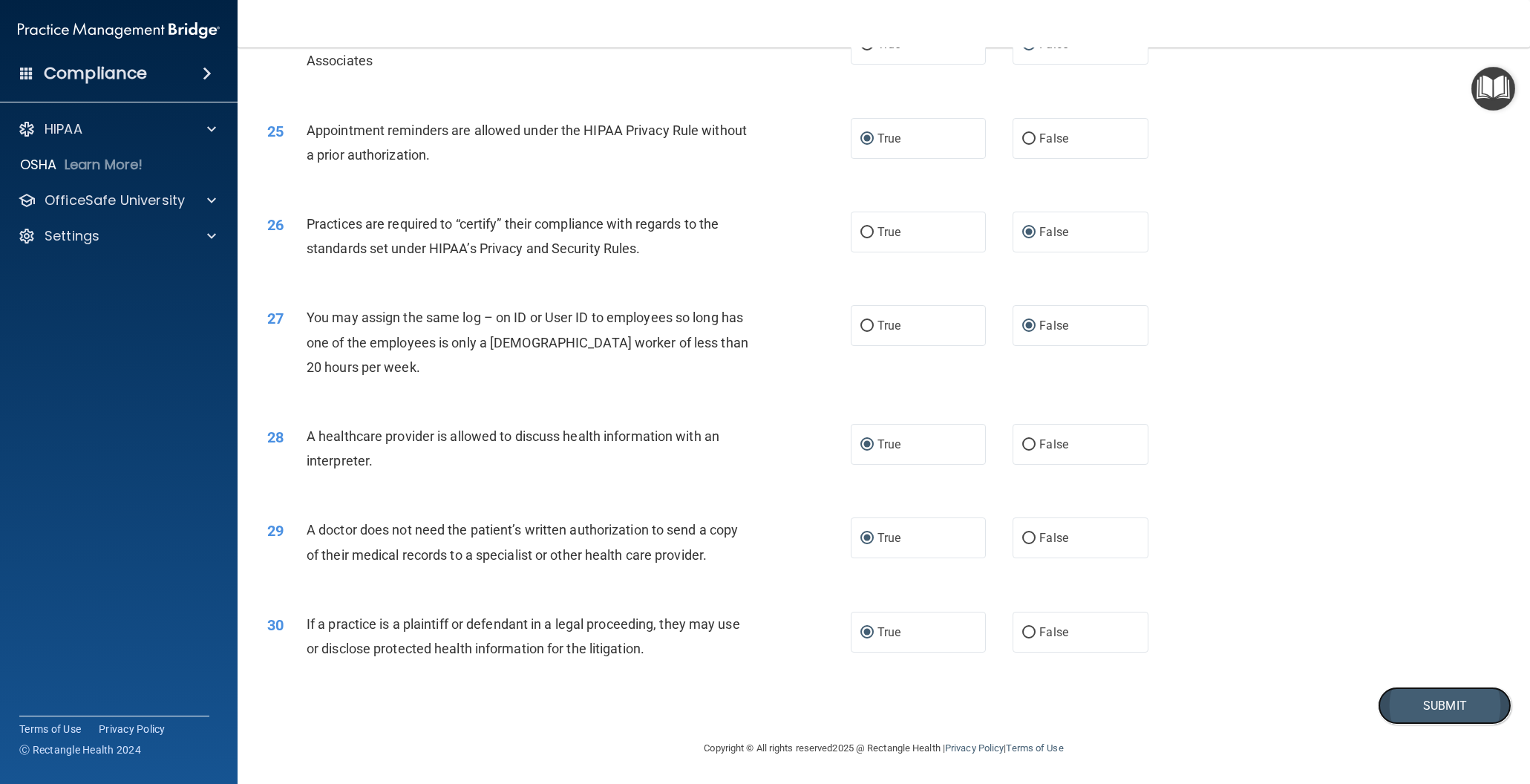
click at [1418, 701] on button "Submit" at bounding box center [1444, 705] width 134 height 38
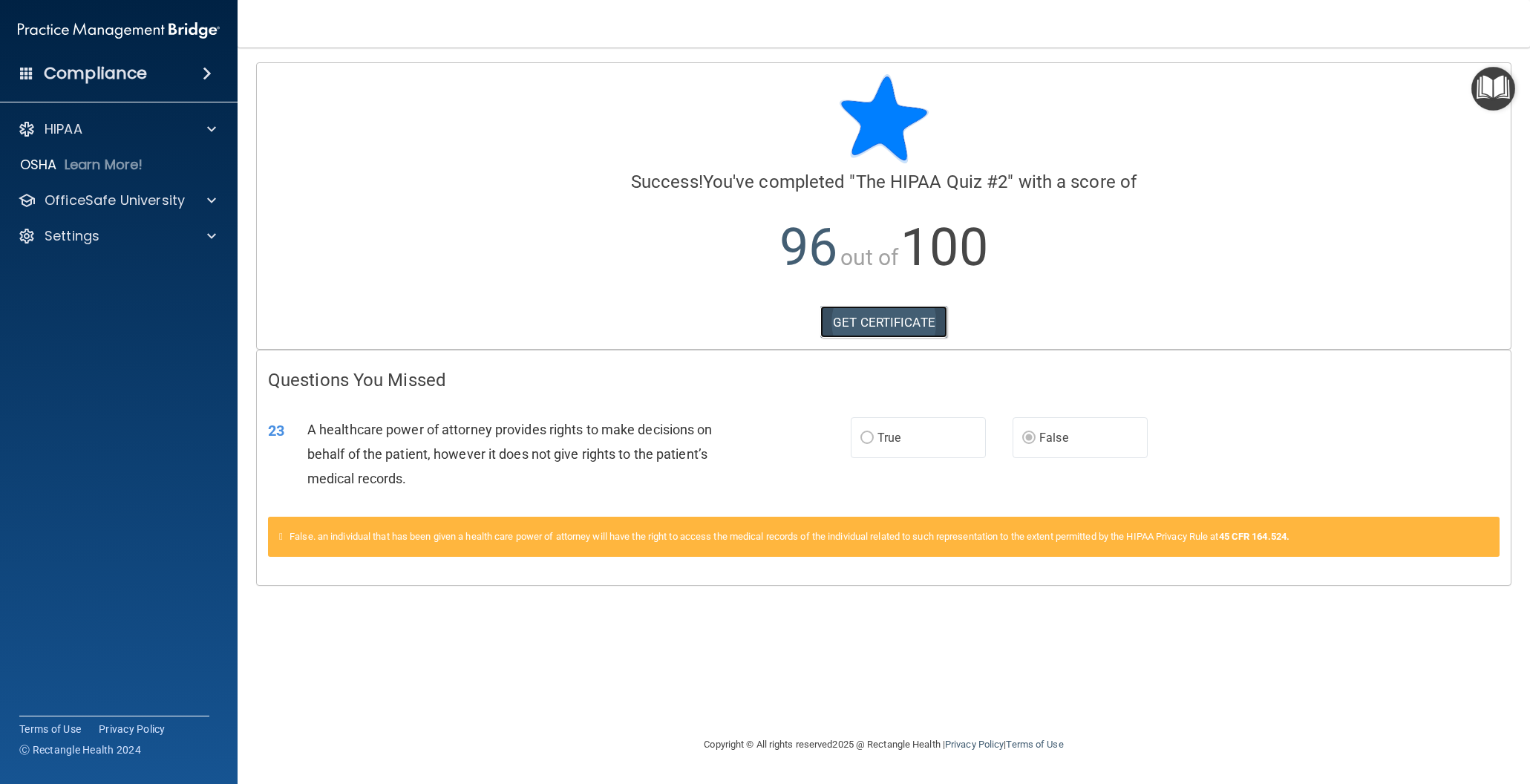
click at [909, 322] on link "GET CERTIFICATE" at bounding box center [883, 322] width 127 height 33
click at [96, 199] on p "OfficeSafe University" at bounding box center [115, 200] width 141 height 18
click at [99, 245] on link "HIPAA Training" at bounding box center [102, 235] width 234 height 30
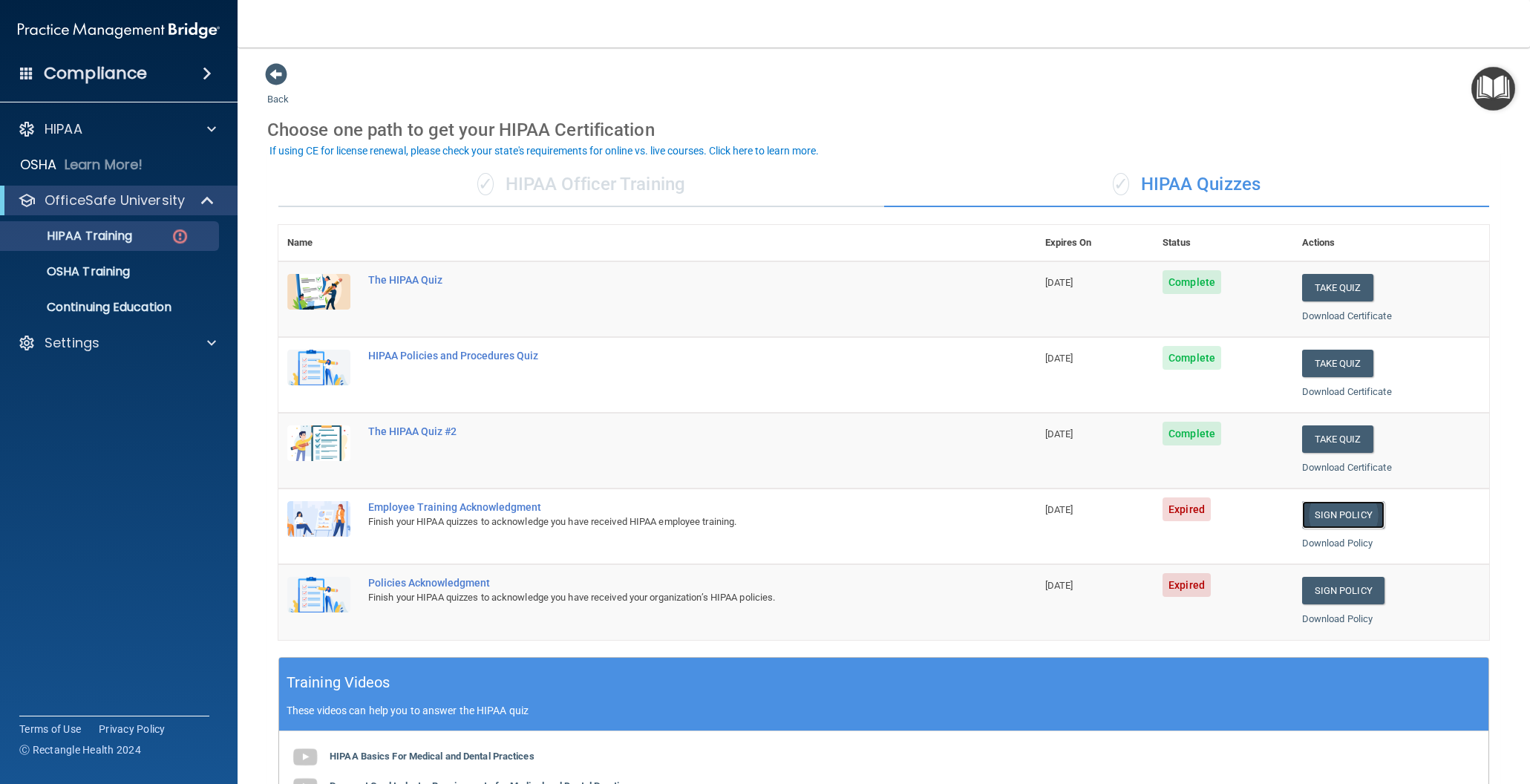
click at [1343, 507] on link "Sign Policy" at bounding box center [1344, 515] width 83 height 28
click at [124, 235] on p "HIPAA Training" at bounding box center [71, 235] width 122 height 15
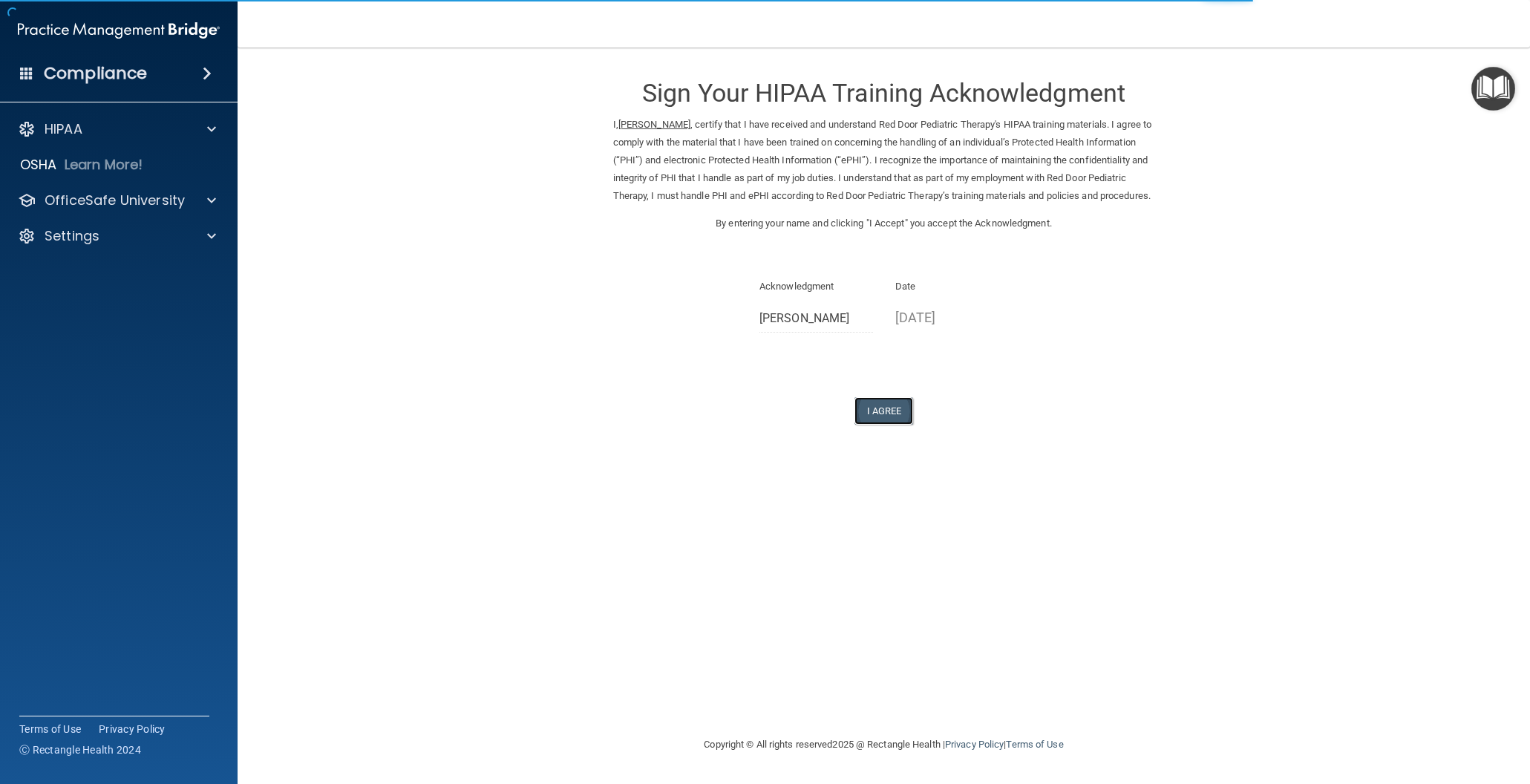
click at [875, 425] on button "I Agree" at bounding box center [884, 411] width 60 height 28
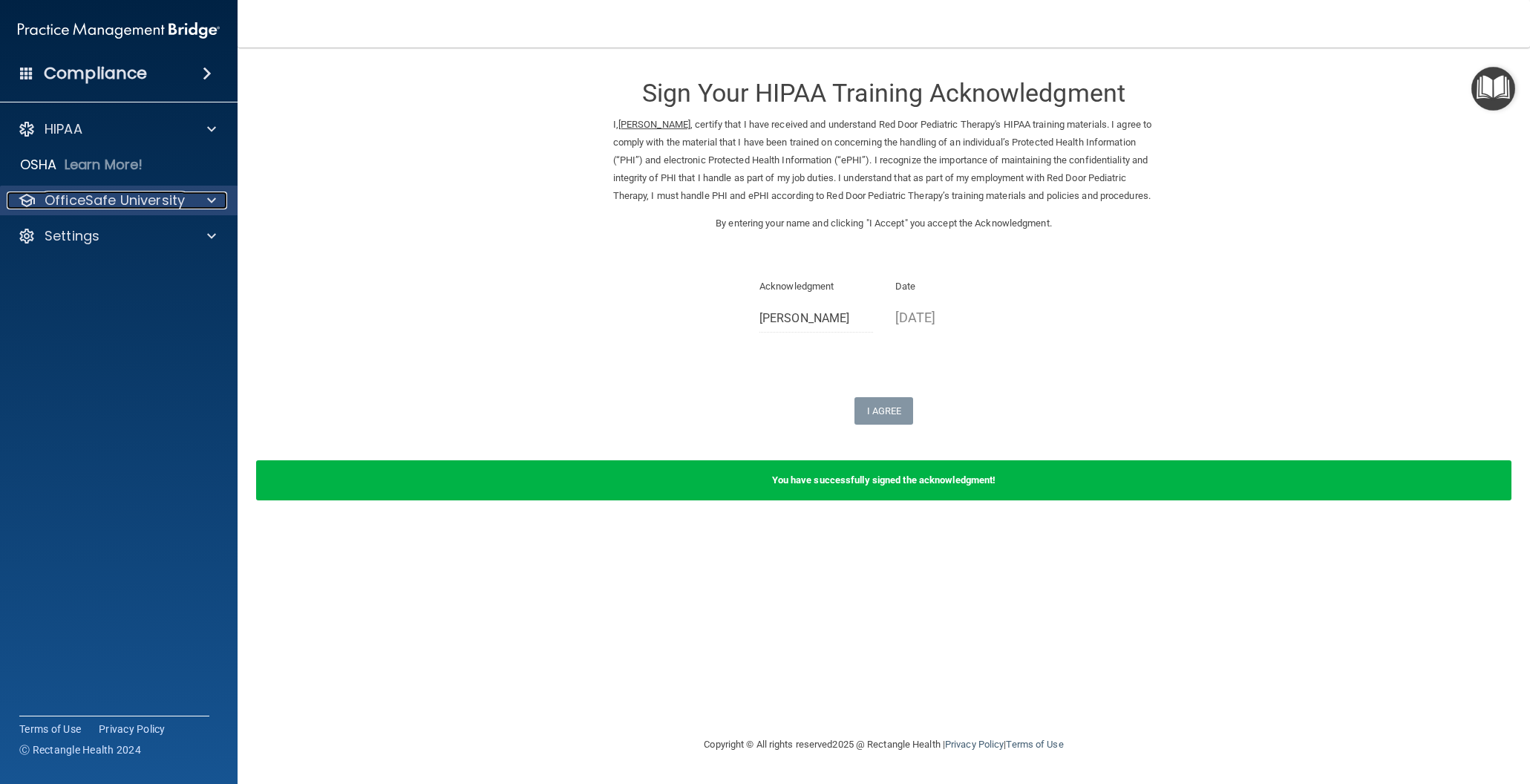
click at [131, 205] on p "OfficeSafe University" at bounding box center [115, 200] width 141 height 18
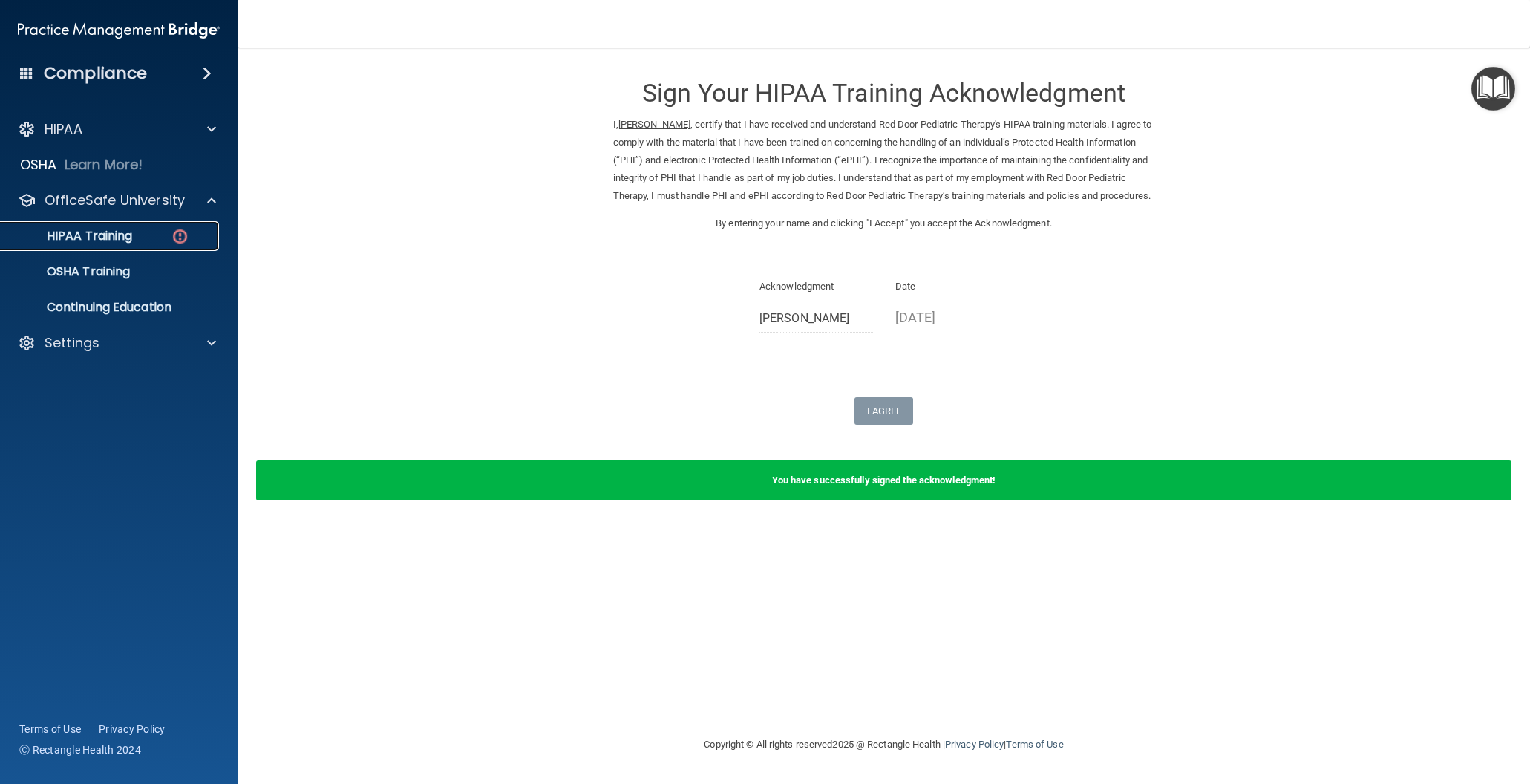
click at [121, 235] on p "HIPAA Training" at bounding box center [71, 235] width 122 height 15
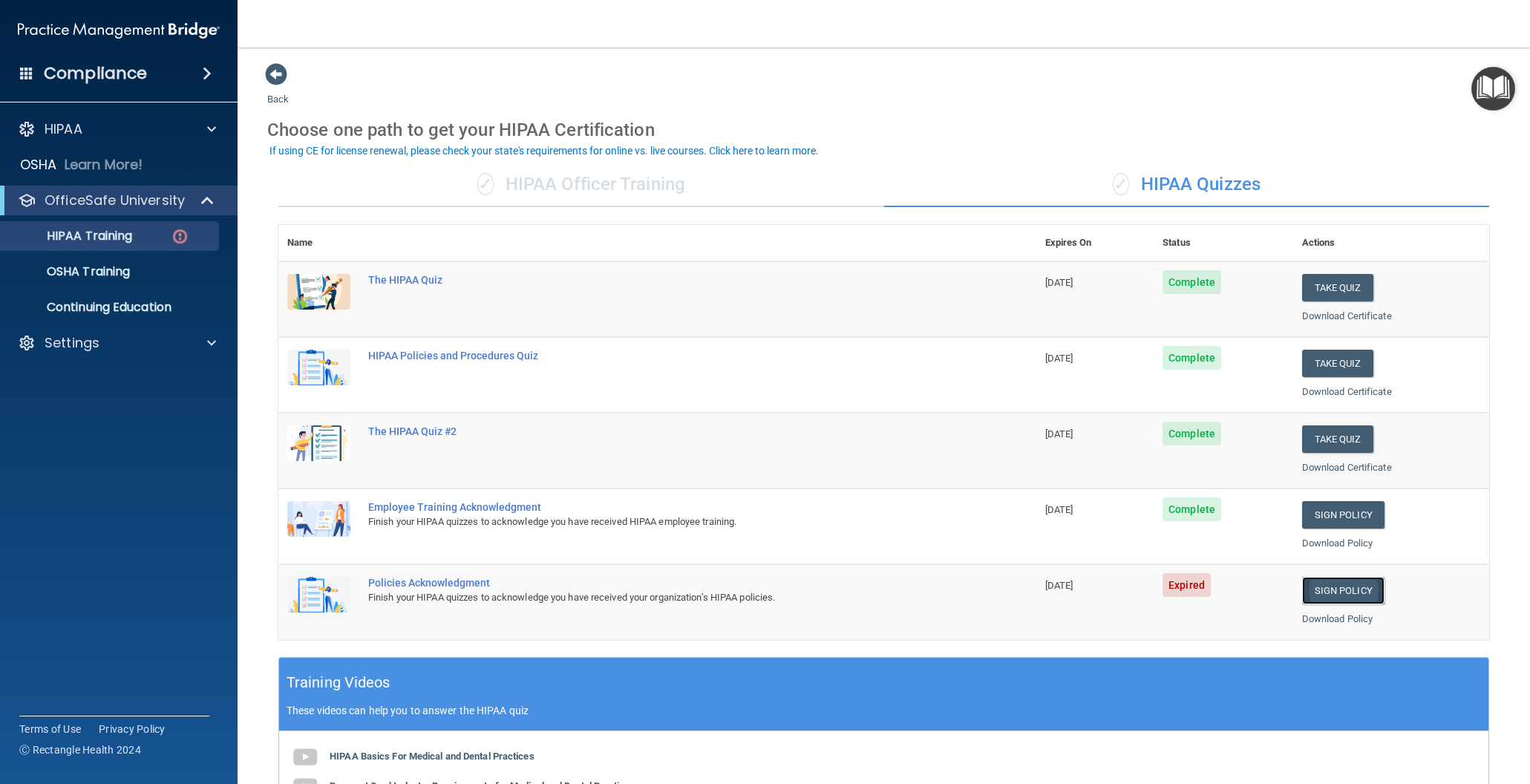
click at [1337, 586] on link "Sign Policy" at bounding box center [1344, 591] width 83 height 28
click at [1344, 593] on link "Sign Policy" at bounding box center [1344, 591] width 83 height 28
click at [78, 232] on p "HIPAA Training" at bounding box center [71, 235] width 122 height 15
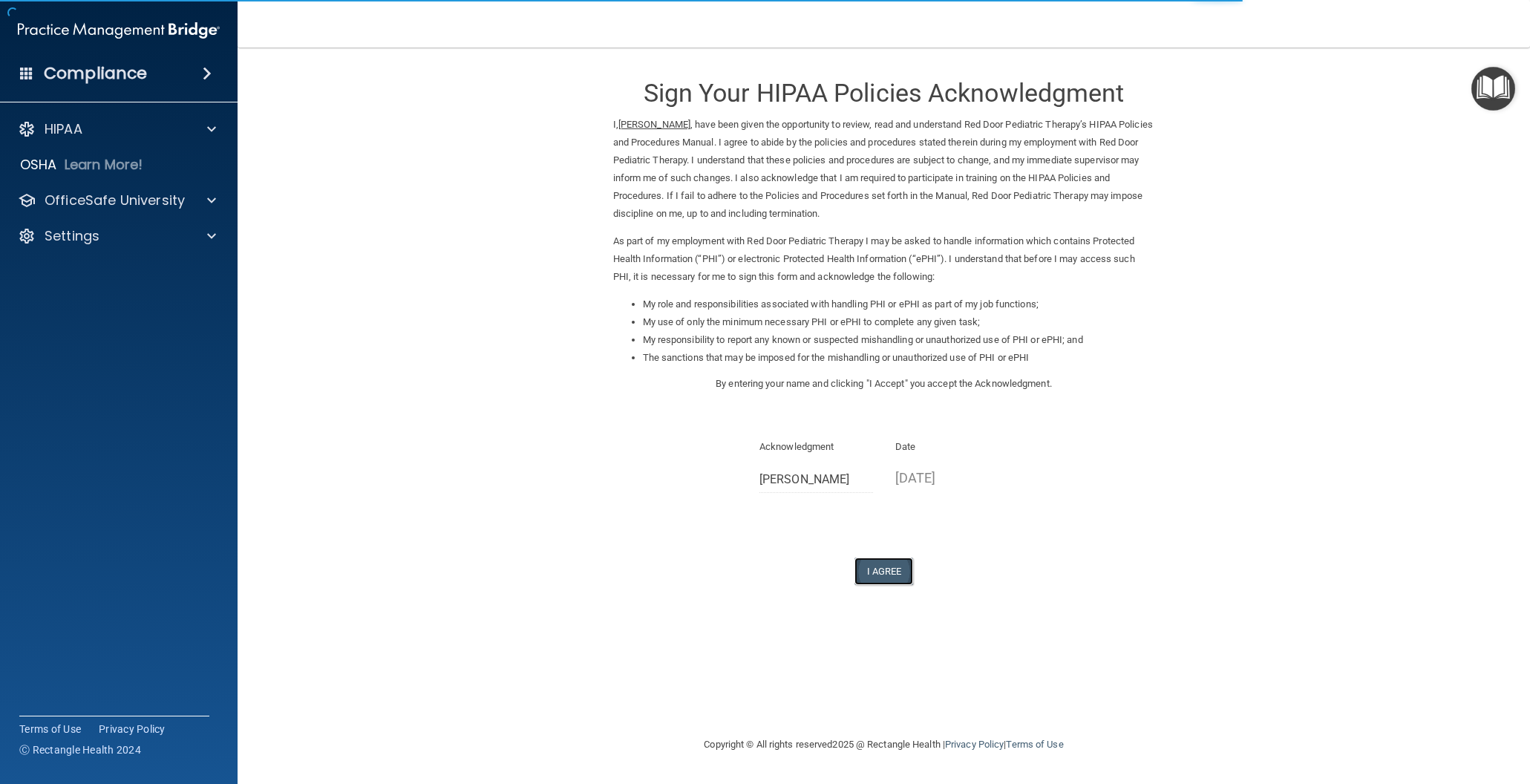
click at [884, 569] on button "I Agree" at bounding box center [884, 571] width 60 height 28
click at [891, 574] on button "I Agree" at bounding box center [884, 571] width 60 height 28
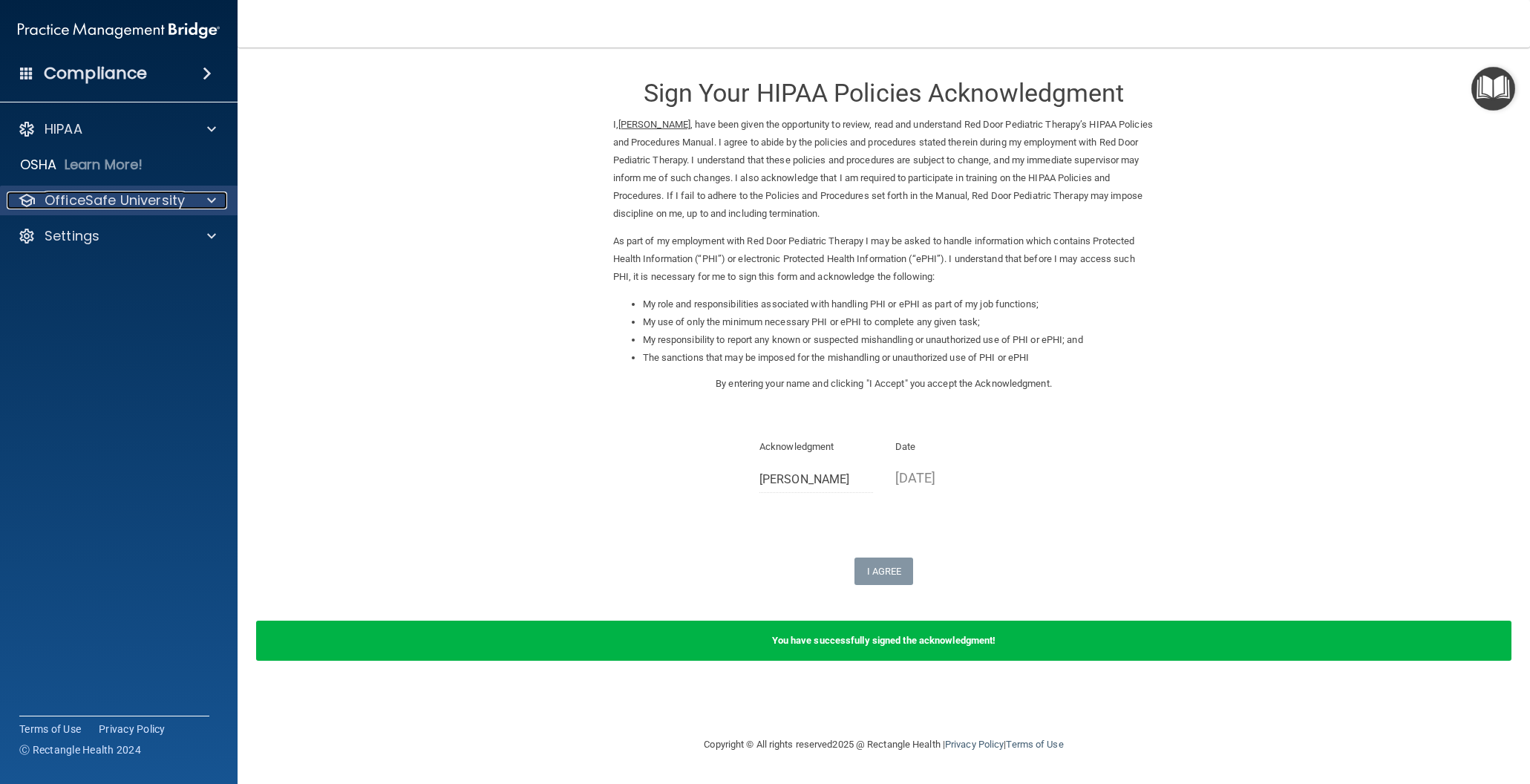
click at [128, 202] on p "OfficeSafe University" at bounding box center [115, 200] width 141 height 18
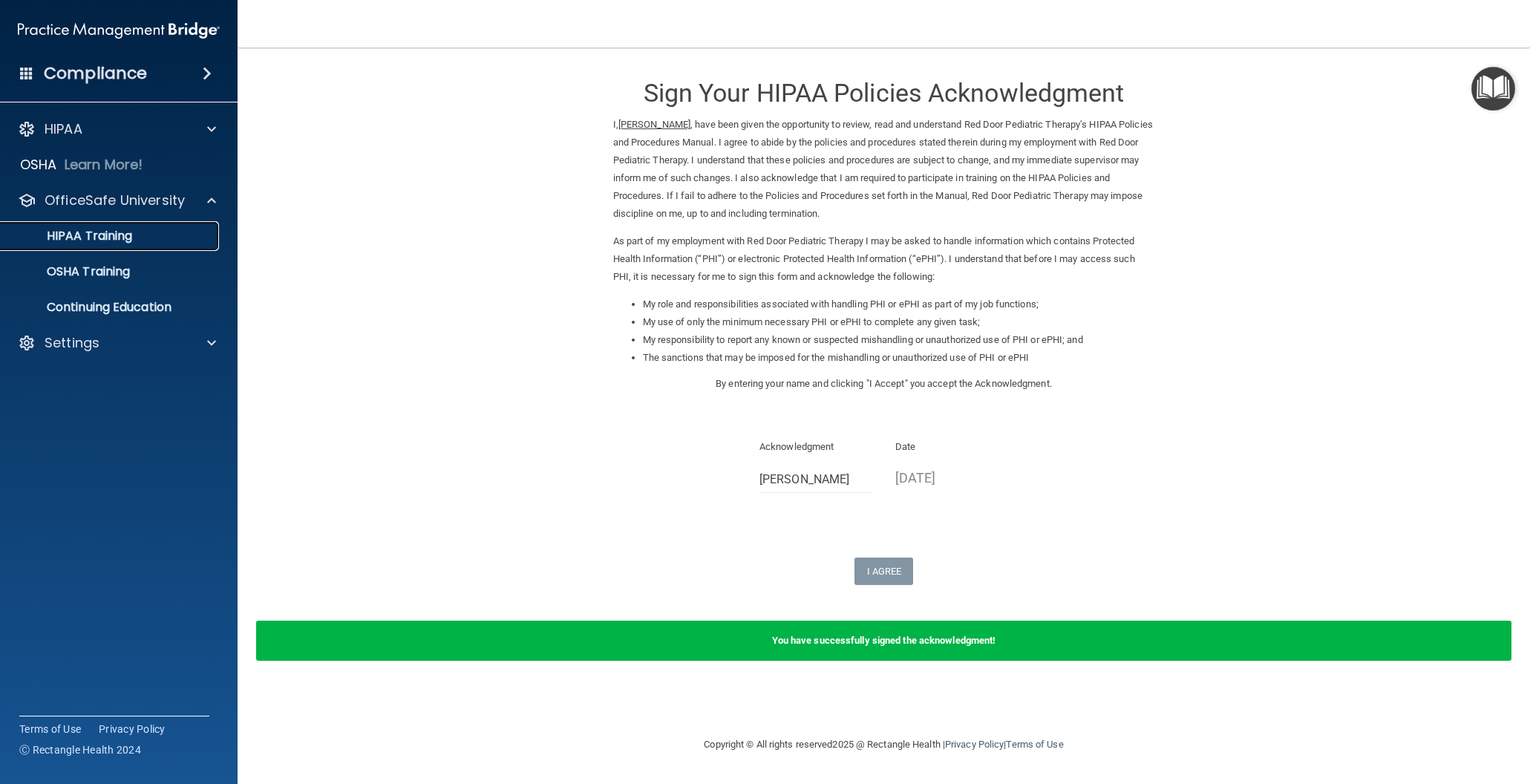
click at [124, 236] on p "HIPAA Training" at bounding box center [71, 235] width 122 height 15
